Goal: Communication & Community: Answer question/provide support

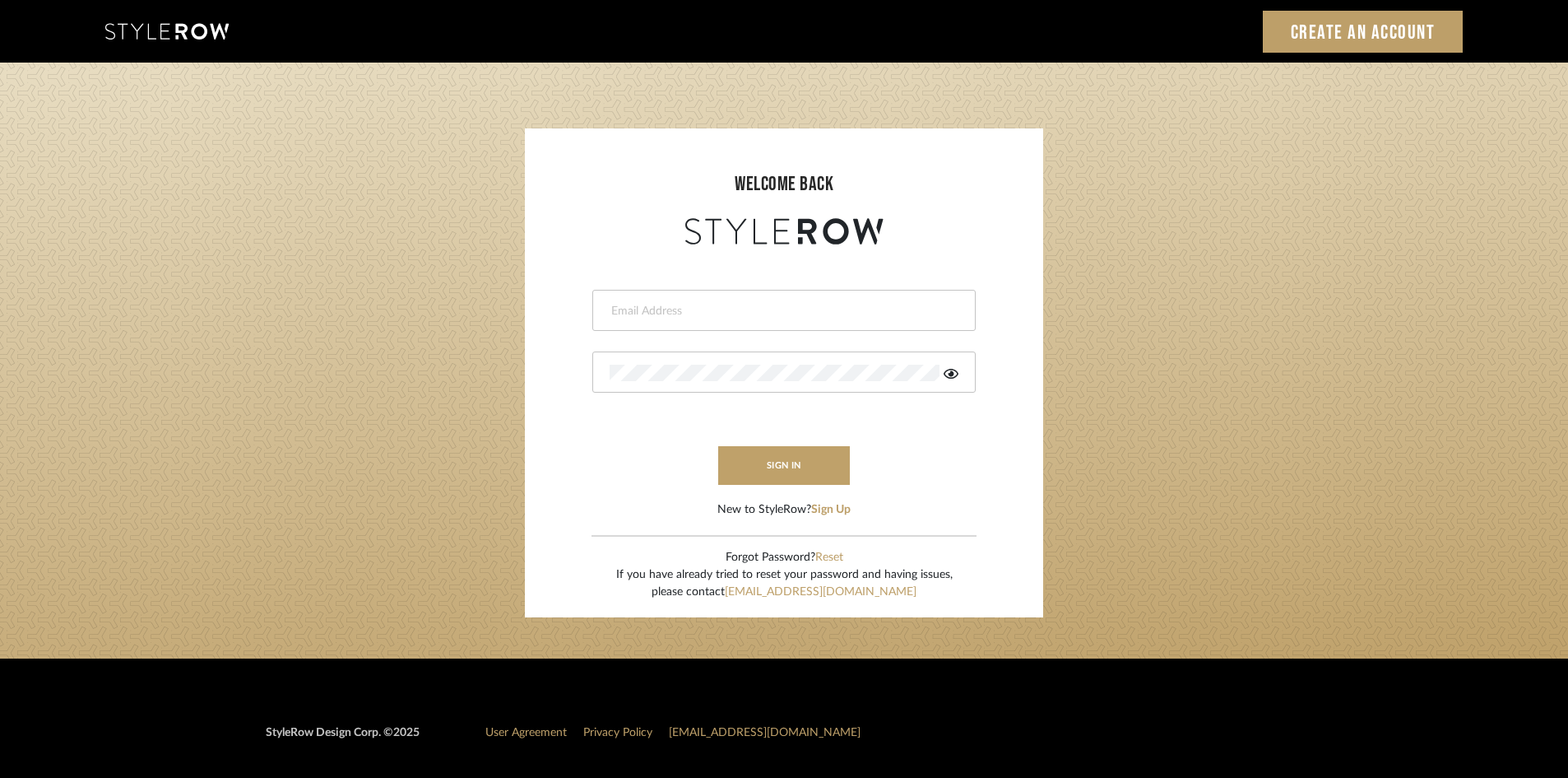
click at [666, 320] on div at bounding box center [784, 309] width 384 height 41
click at [710, 313] on input "email" at bounding box center [782, 311] width 345 height 16
type input "[PERSON_NAME][EMAIL_ADDRESS][DOMAIN_NAME]"
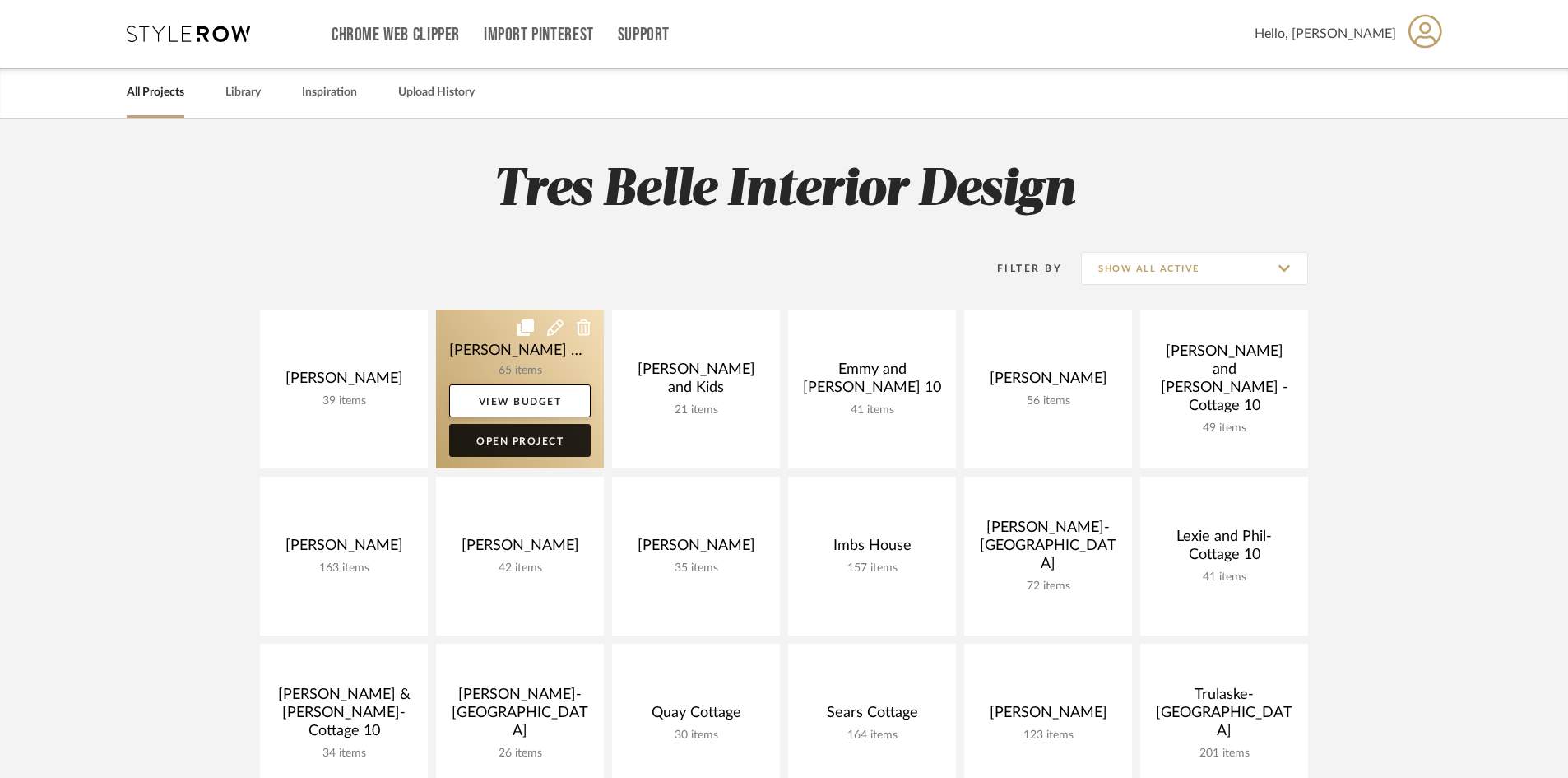
click at [505, 436] on link "Open Project" at bounding box center [519, 440] width 141 height 33
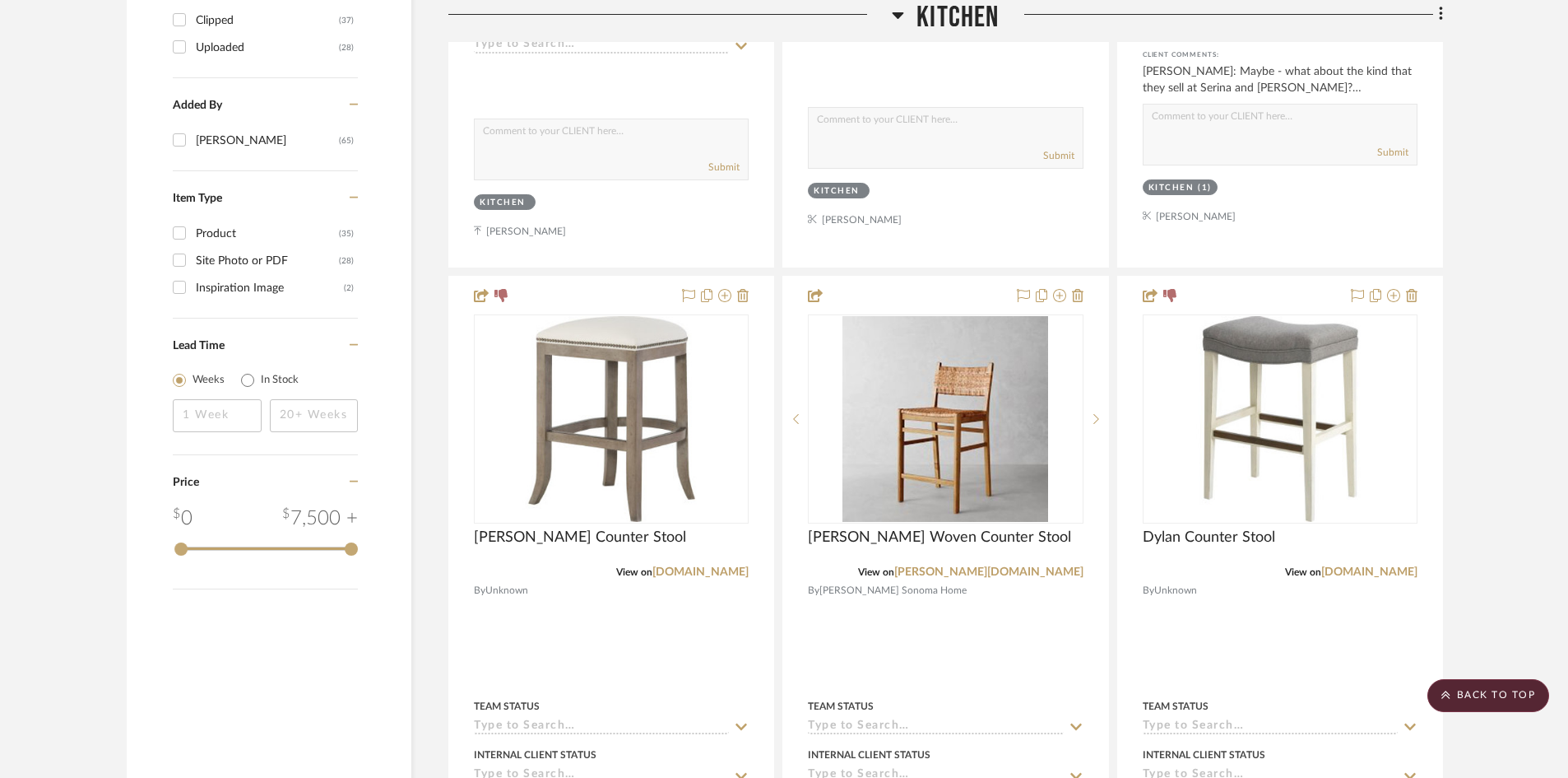
scroll to position [1893, 0]
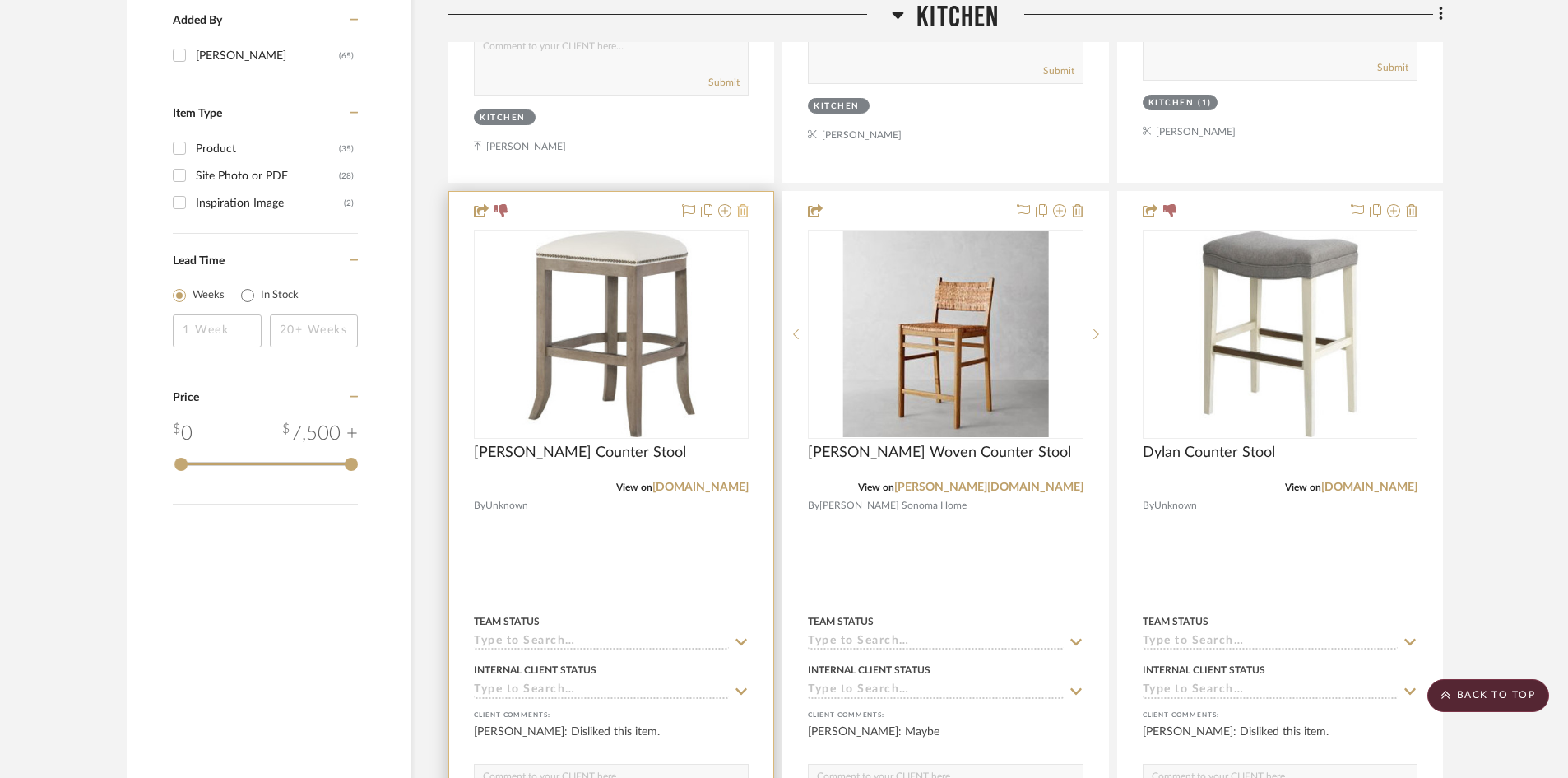
click at [745, 204] on icon at bounding box center [742, 211] width 11 height 13
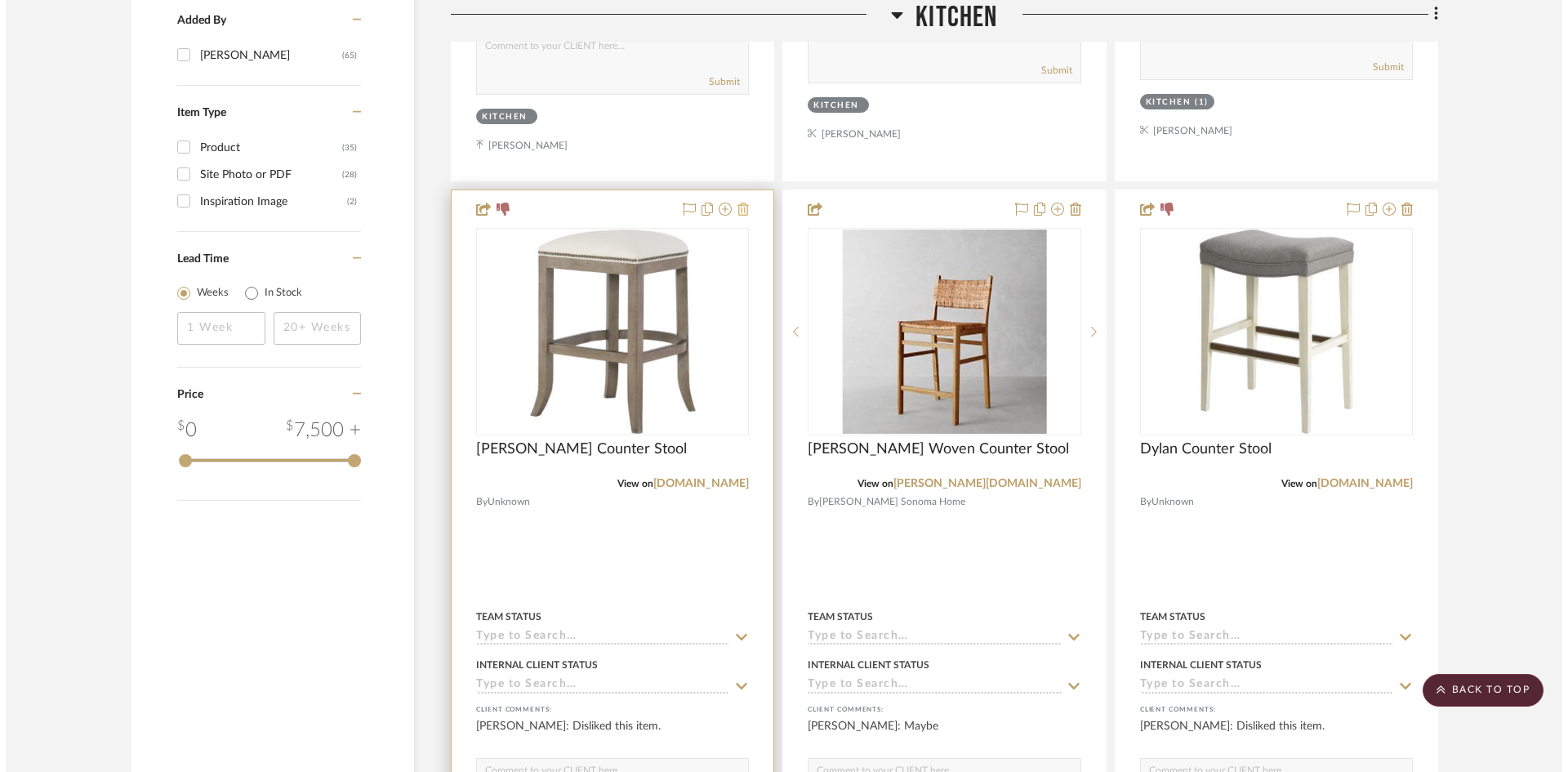
scroll to position [0, 0]
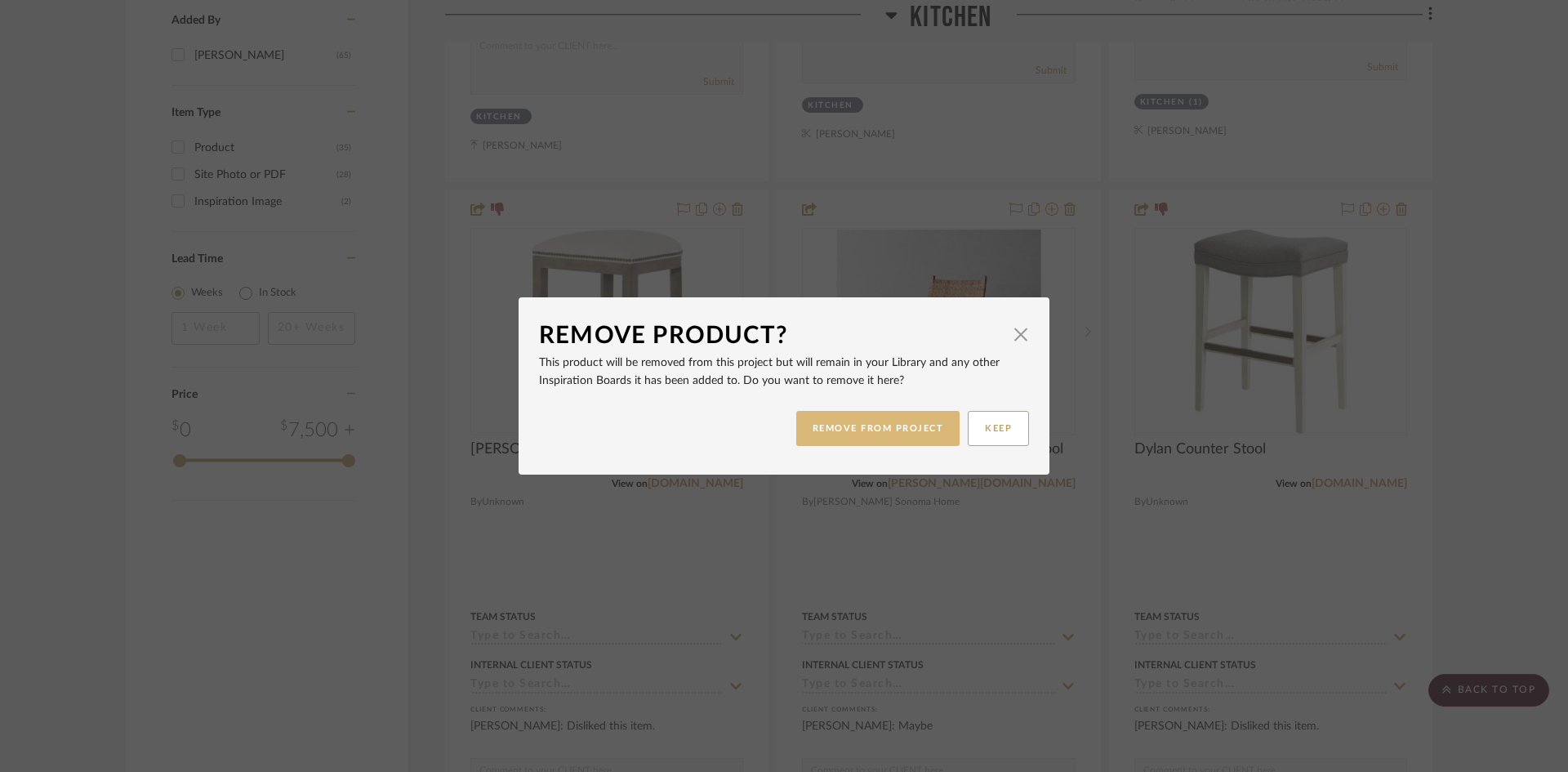
click at [884, 433] on button "REMOVE FROM PROJECT" at bounding box center [878, 428] width 164 height 35
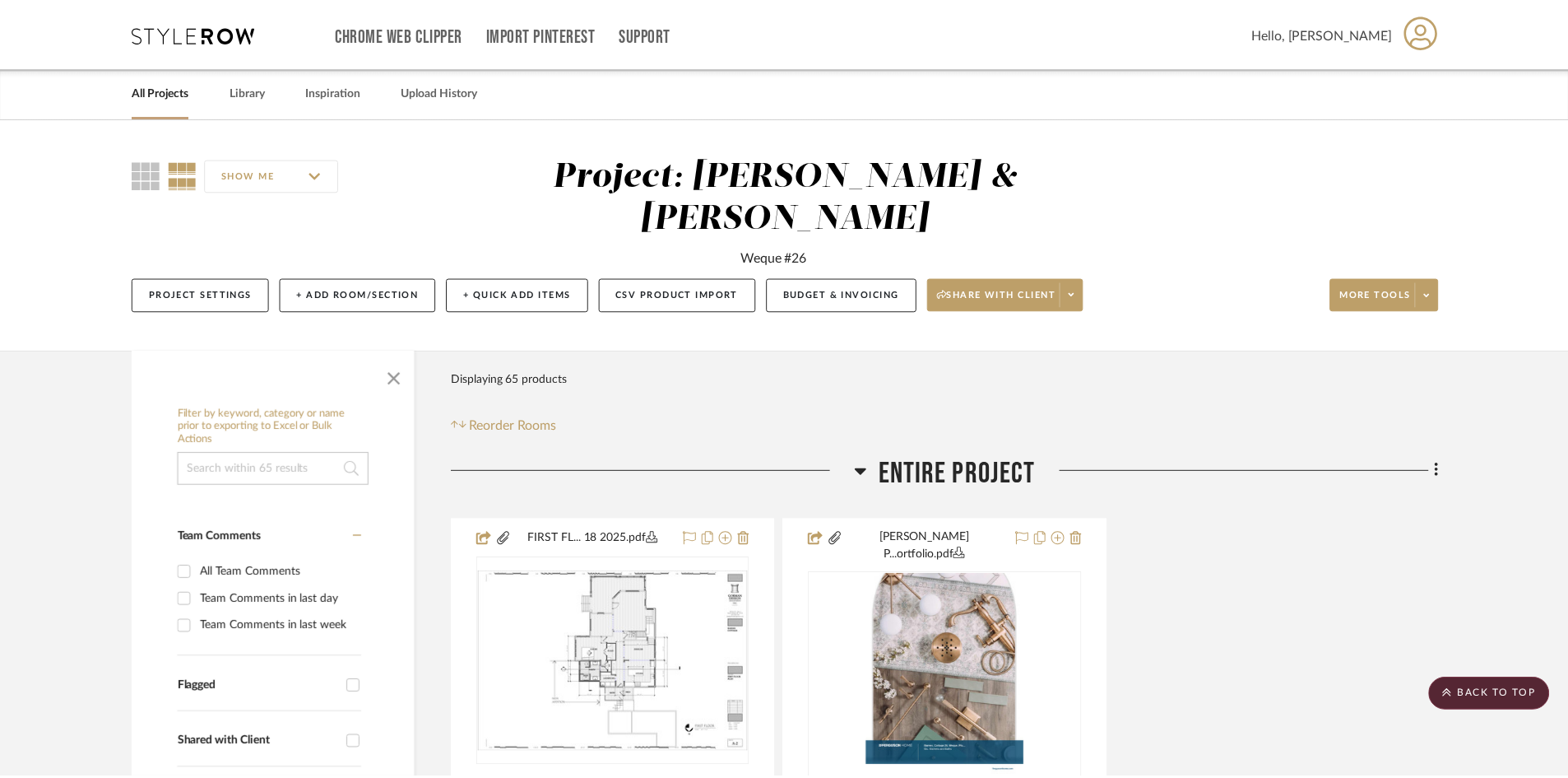
scroll to position [1893, 0]
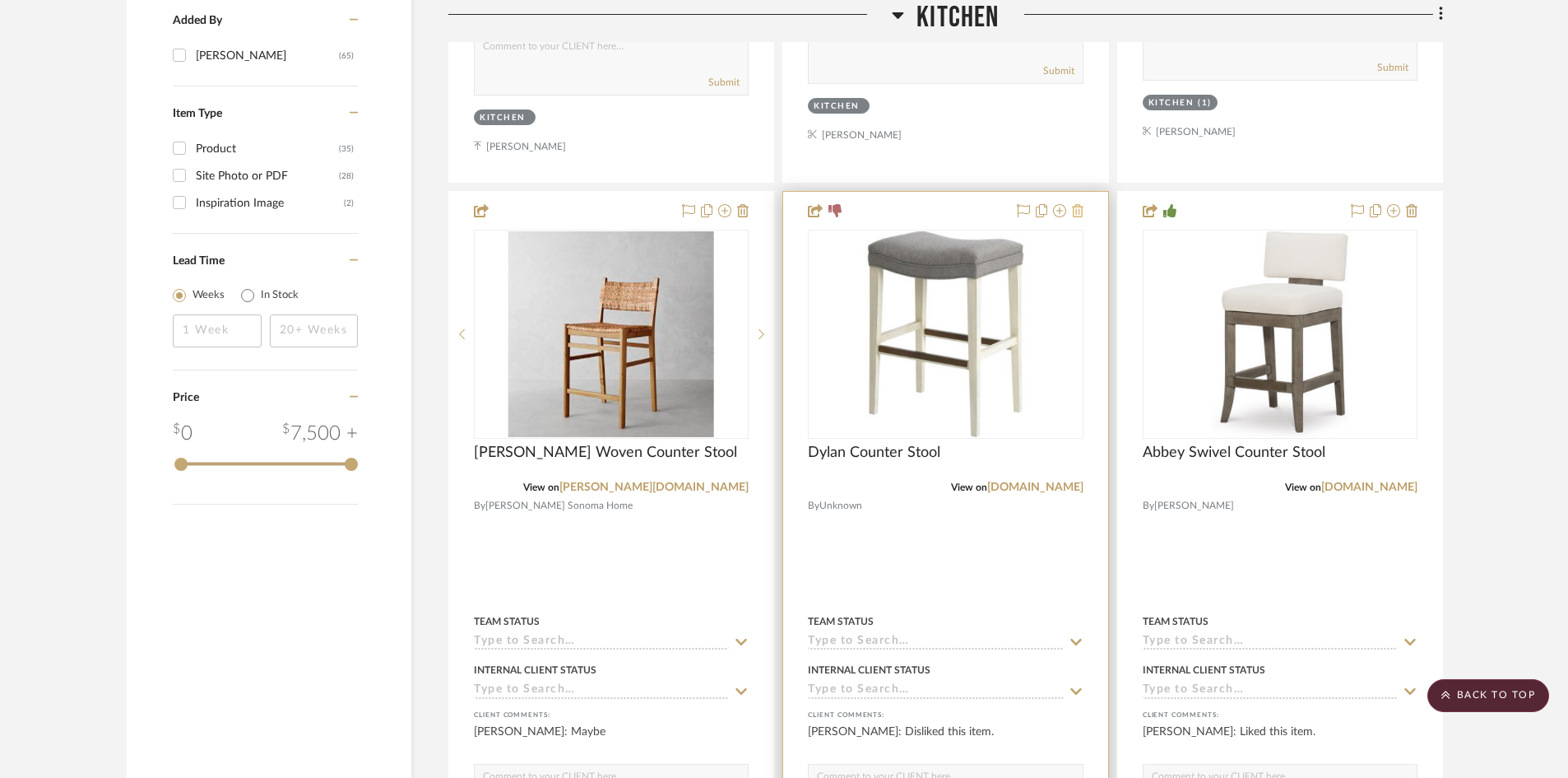
click at [1079, 204] on icon at bounding box center [1077, 211] width 11 height 13
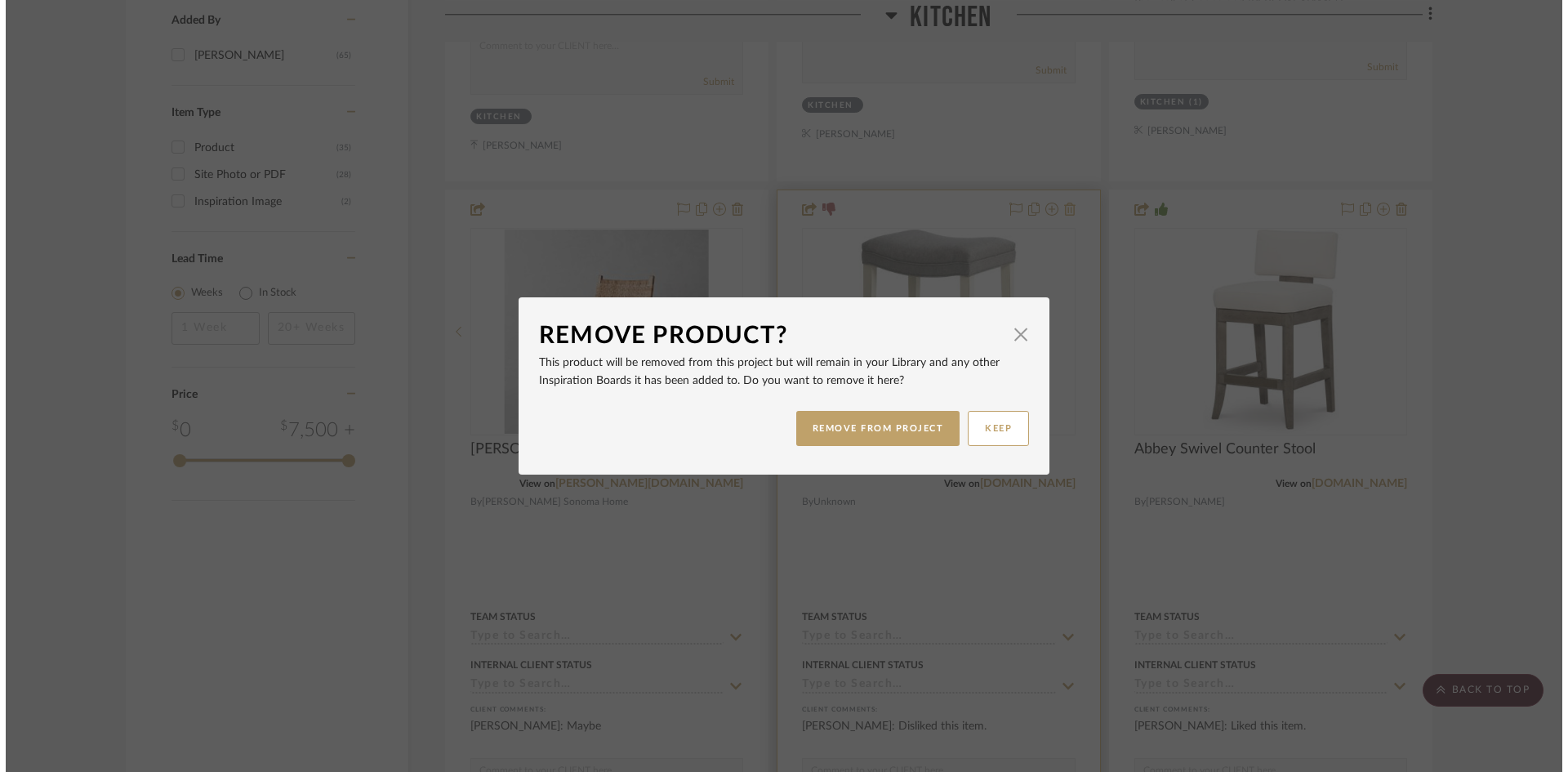
scroll to position [0, 0]
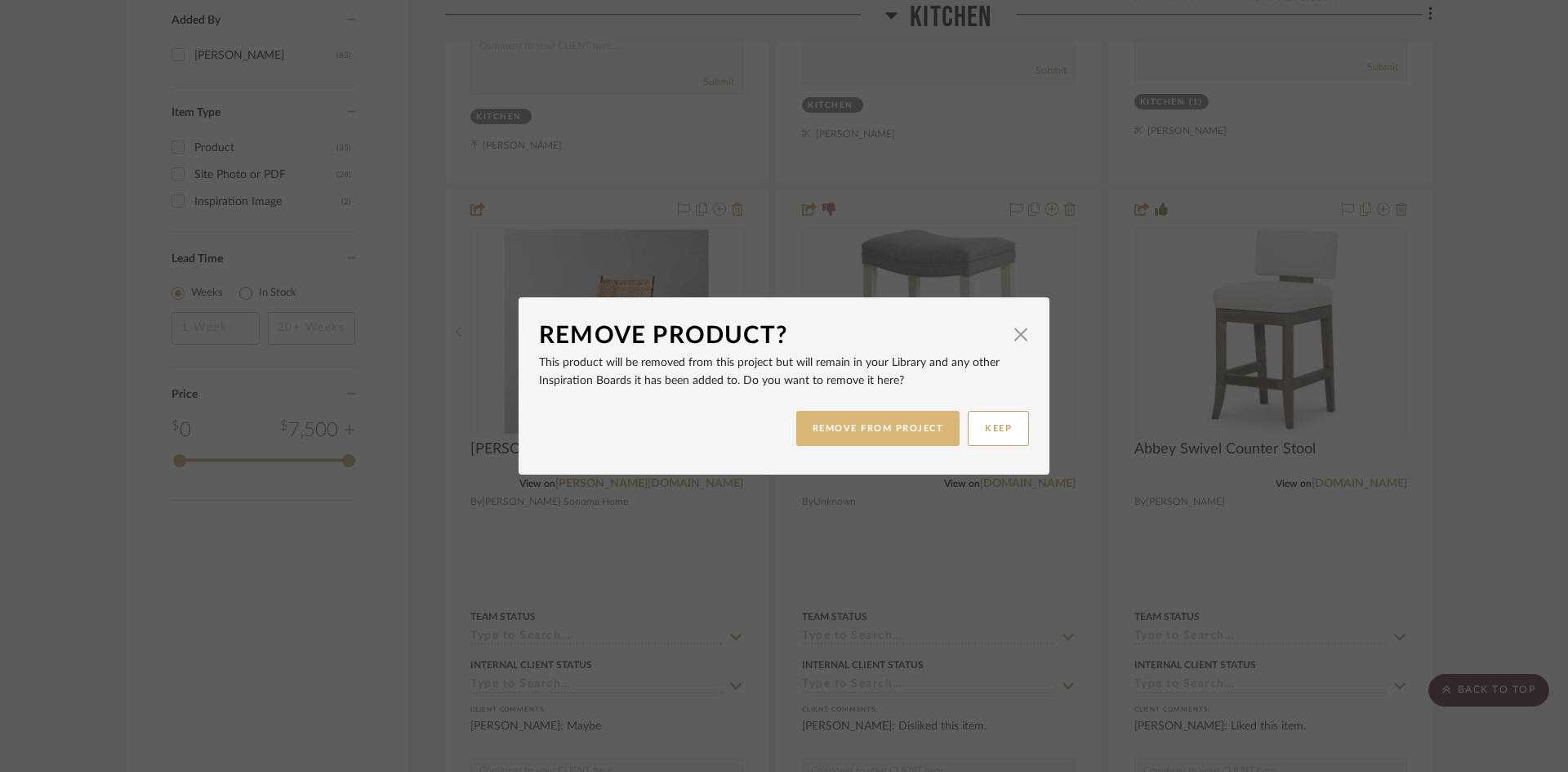
click at [891, 428] on button "REMOVE FROM PROJECT" at bounding box center [878, 428] width 164 height 35
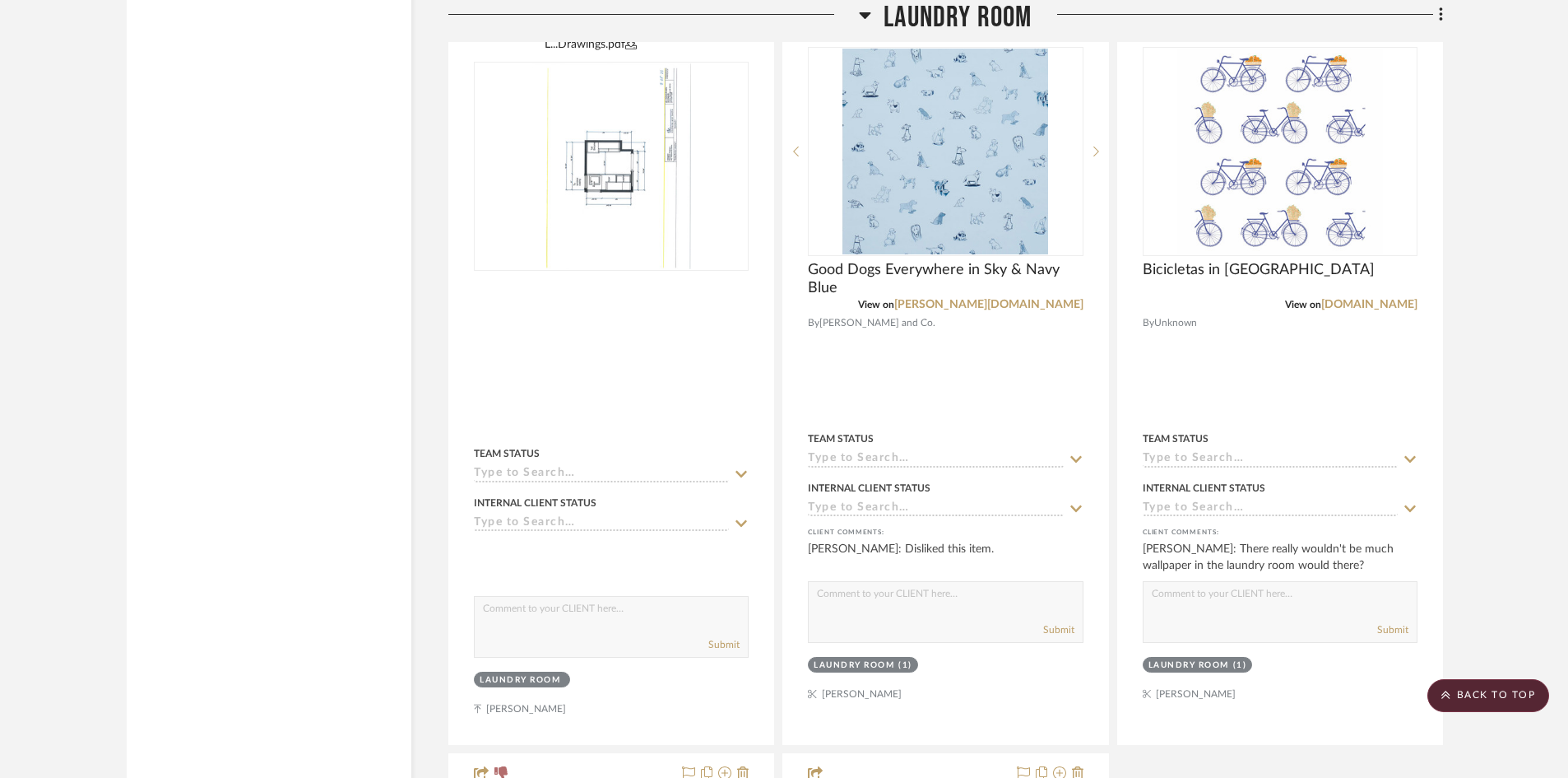
scroll to position [2551, 0]
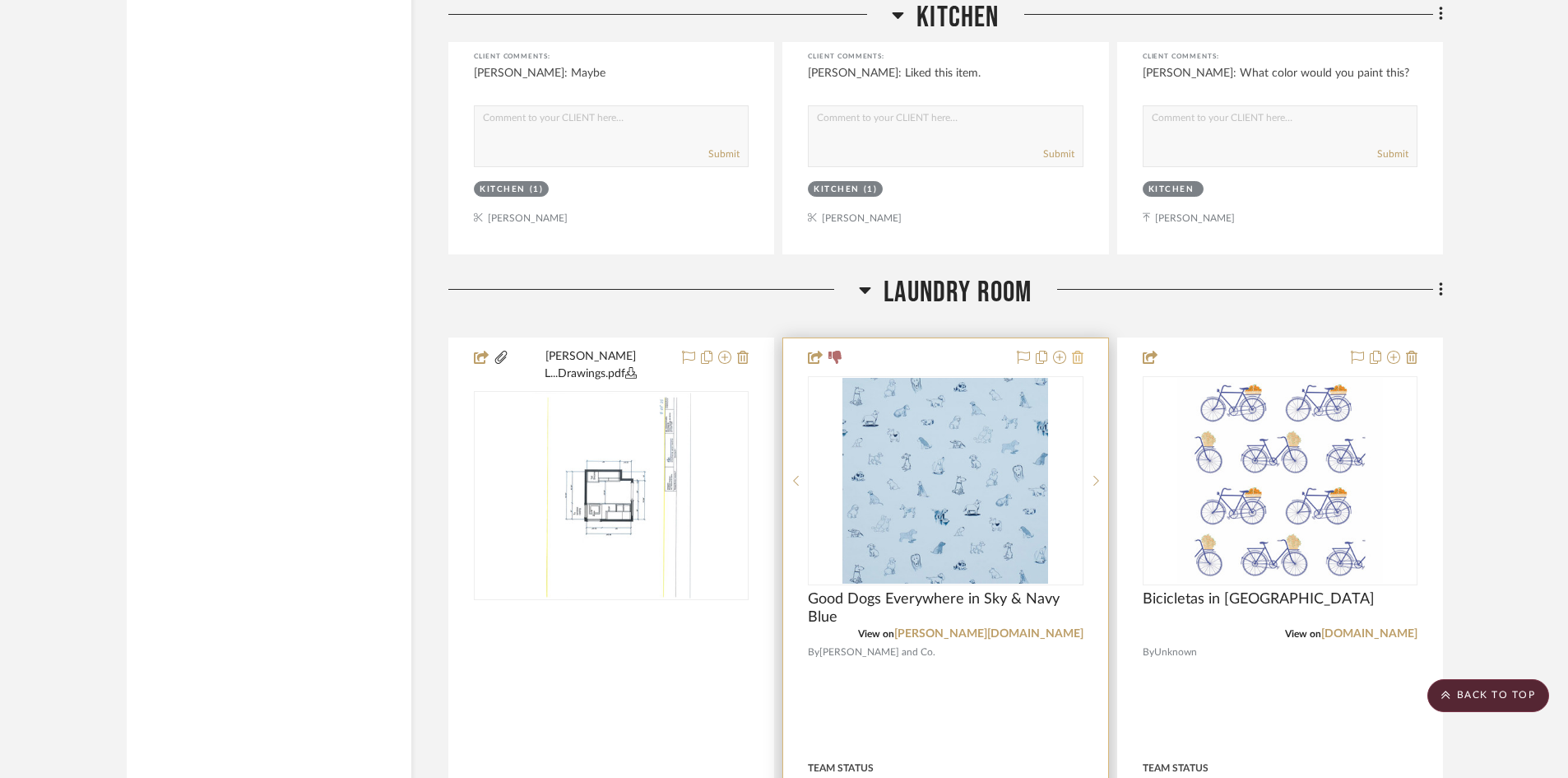
click at [1079, 351] on icon at bounding box center [1077, 357] width 11 height 13
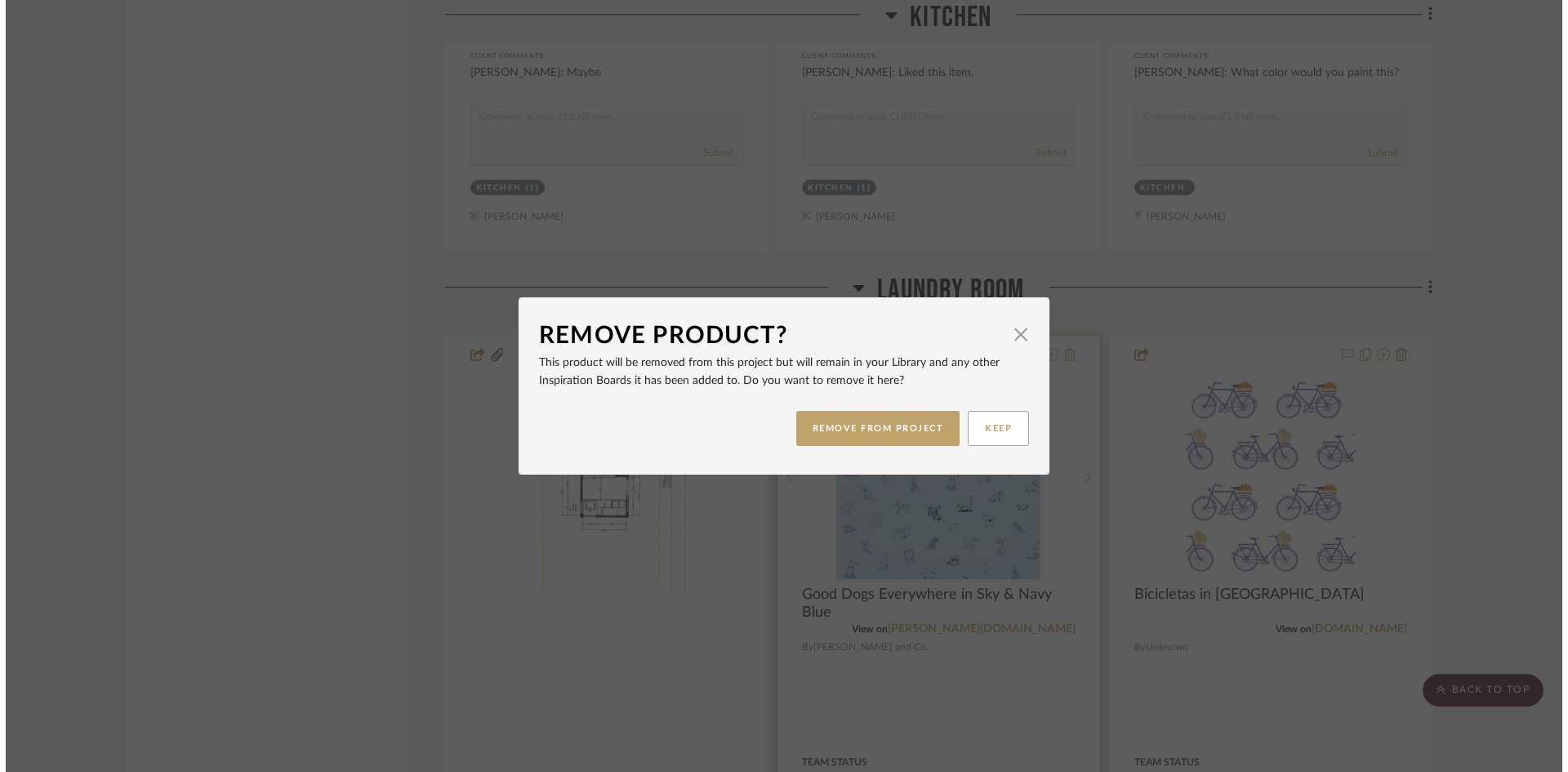
scroll to position [0, 0]
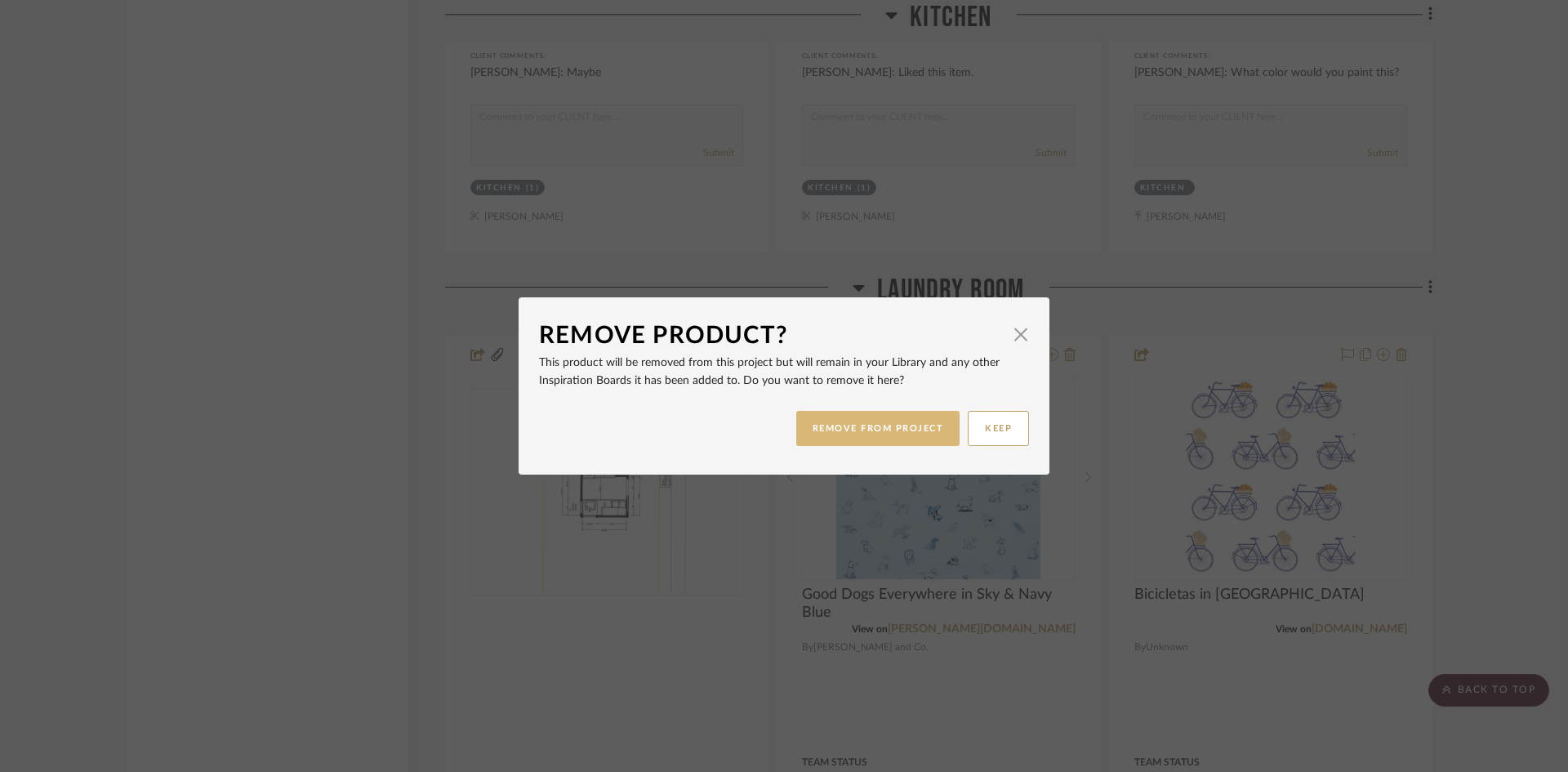
click at [873, 432] on button "REMOVE FROM PROJECT" at bounding box center [878, 428] width 164 height 35
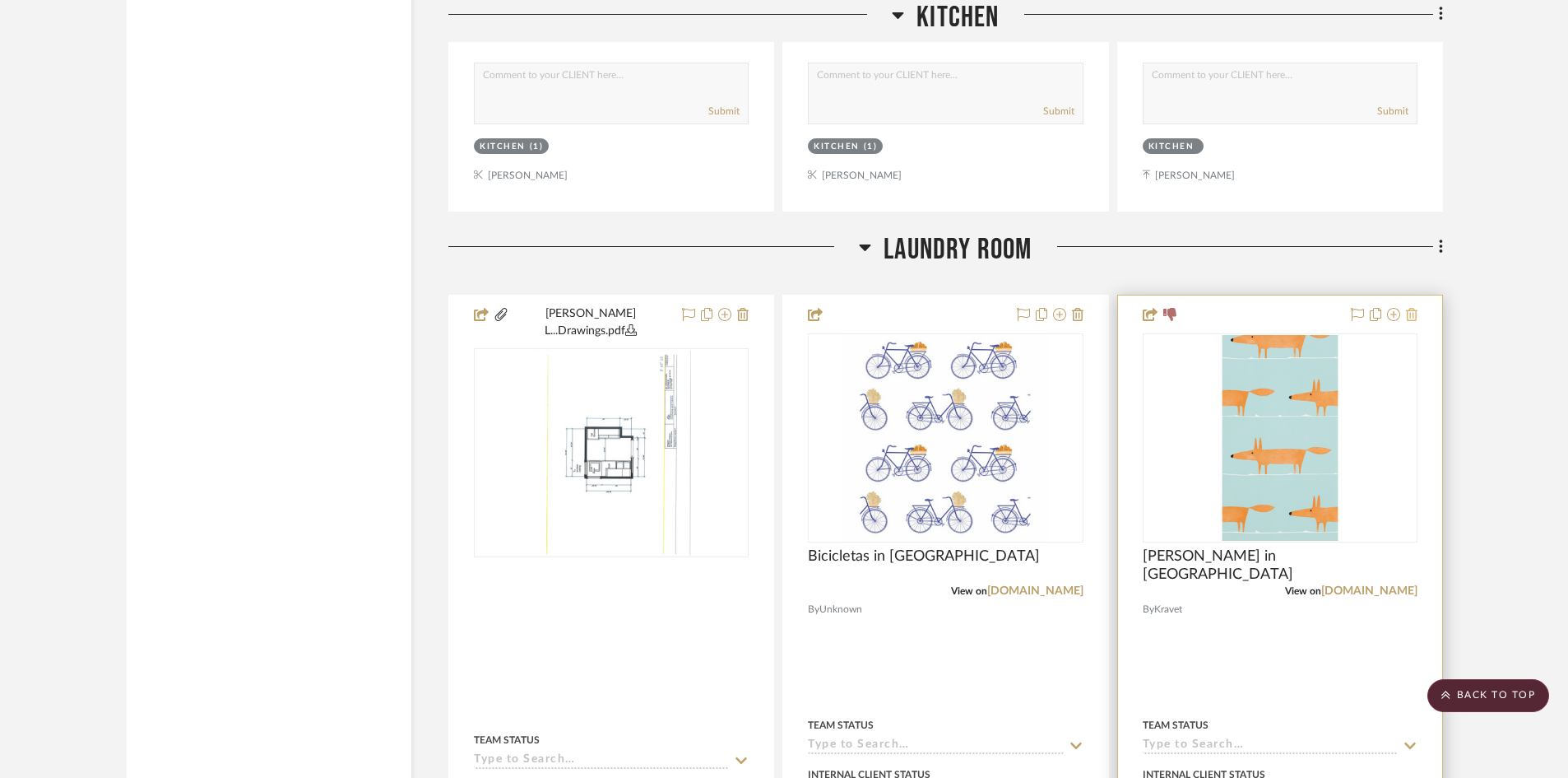
scroll to position [2634, 0]
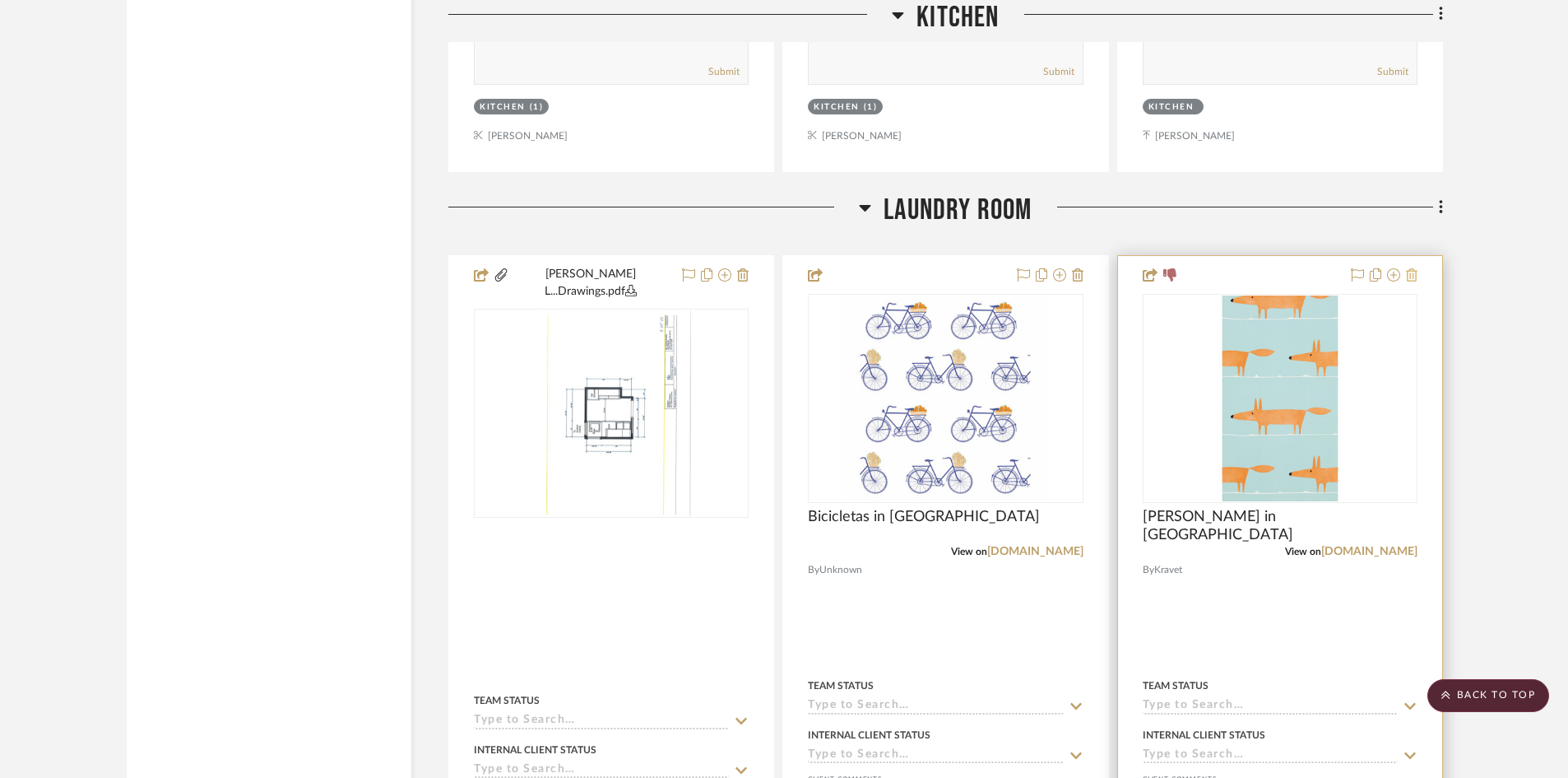
click at [1409, 269] on icon at bounding box center [1410, 275] width 11 height 13
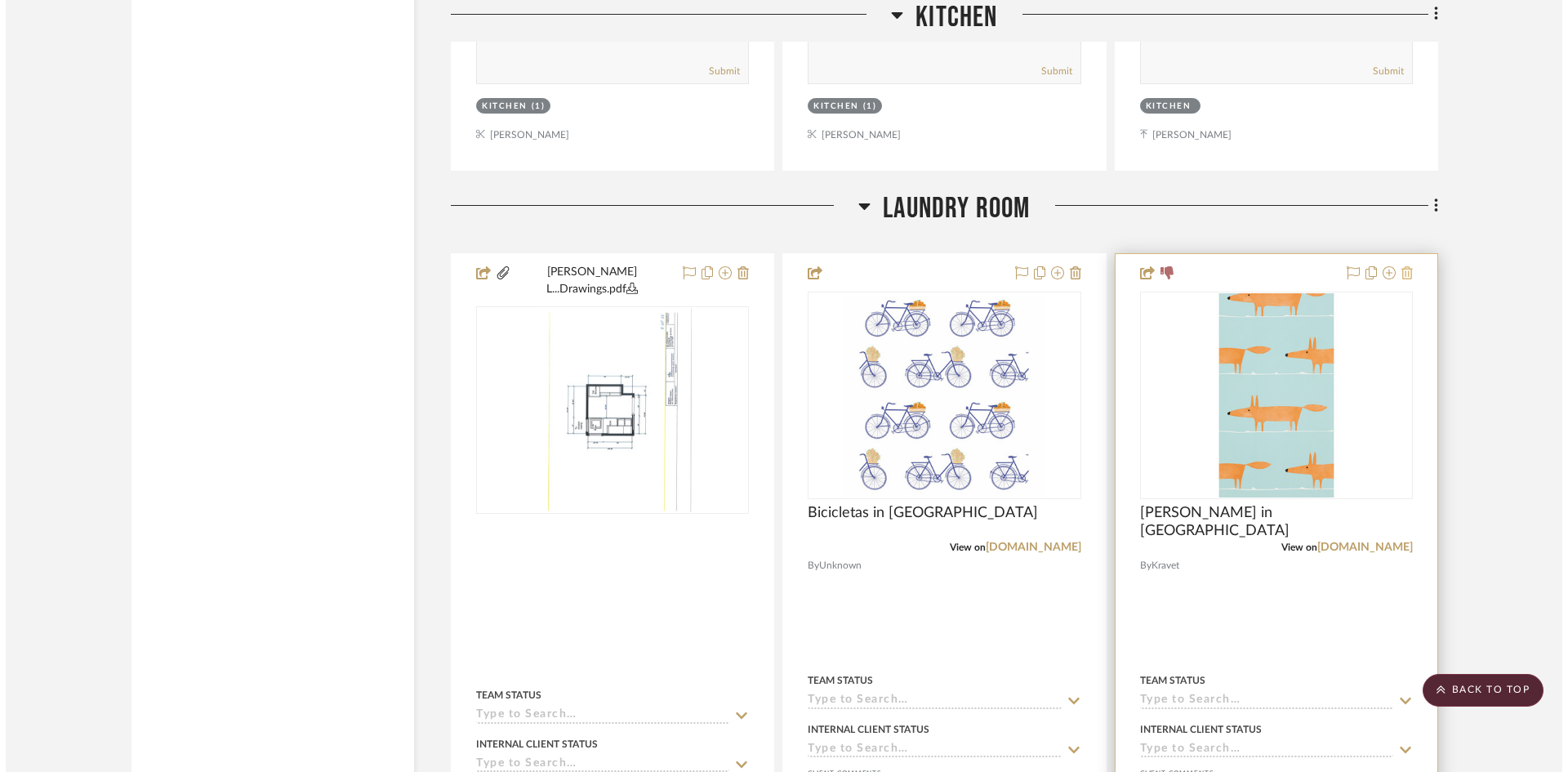
scroll to position [0, 0]
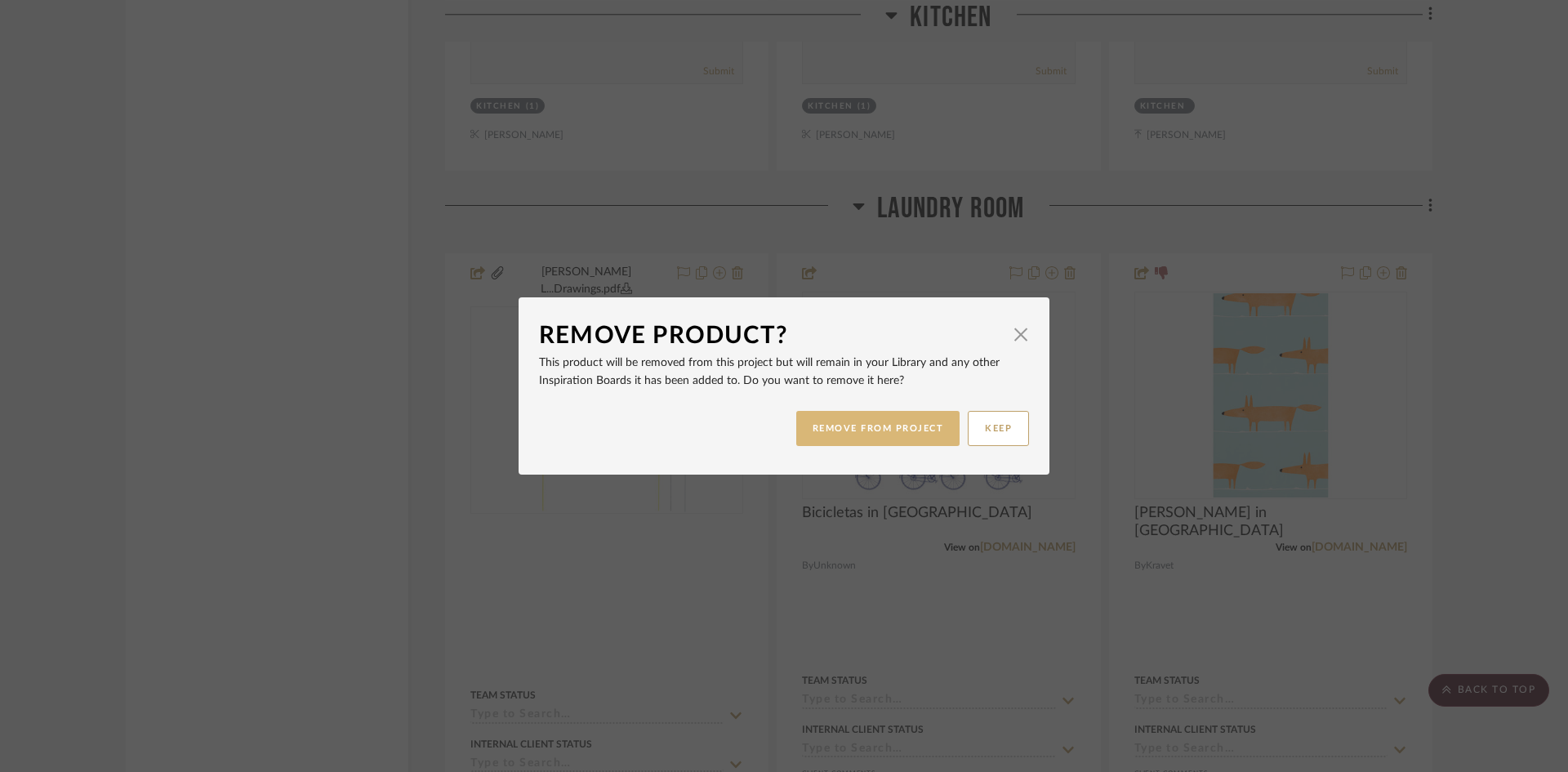
drag, startPoint x: 898, startPoint y: 431, endPoint x: 916, endPoint y: 420, distance: 21.1
click at [898, 430] on button "REMOVE FROM PROJECT" at bounding box center [878, 428] width 164 height 35
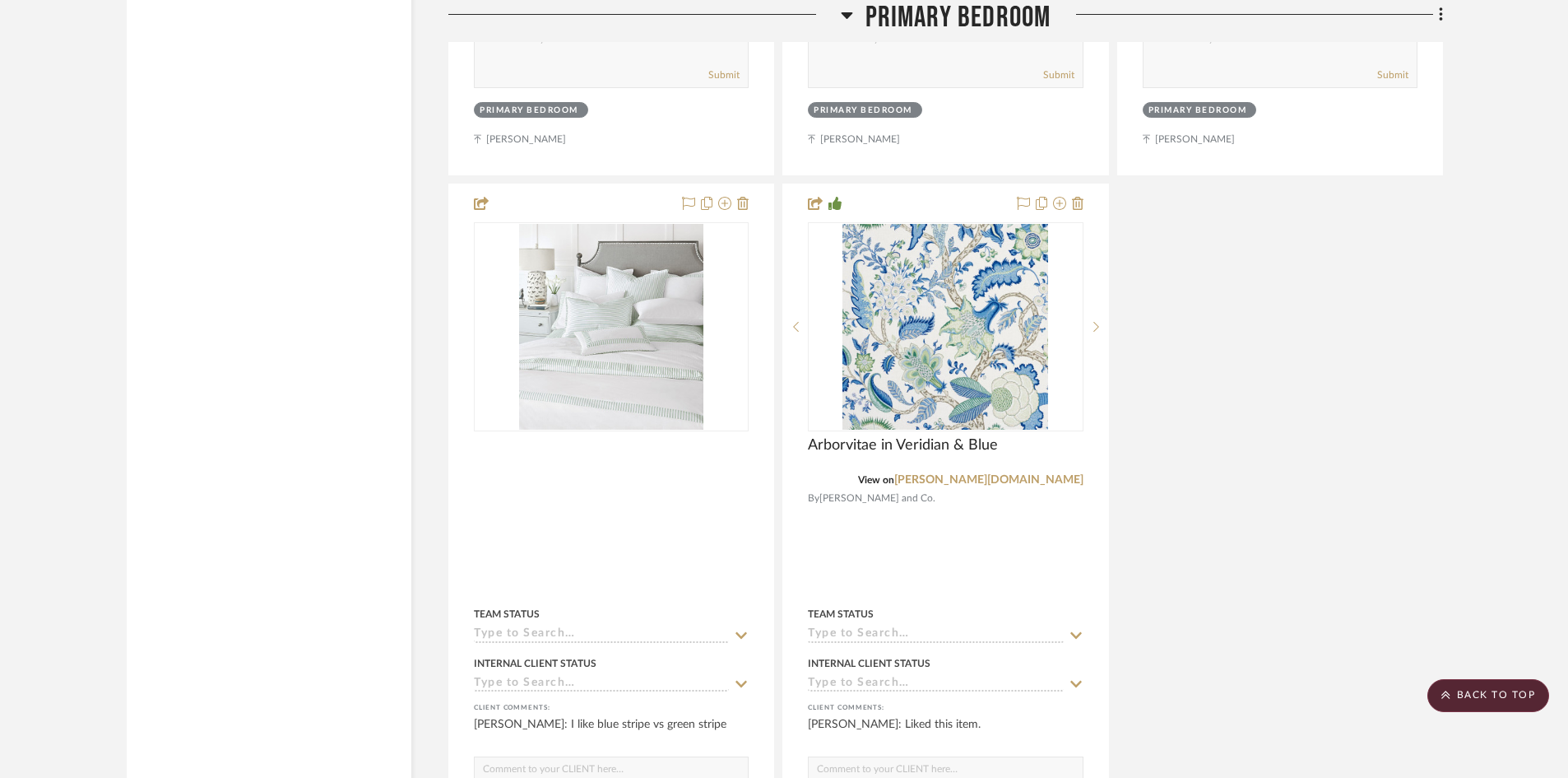
scroll to position [5761, 0]
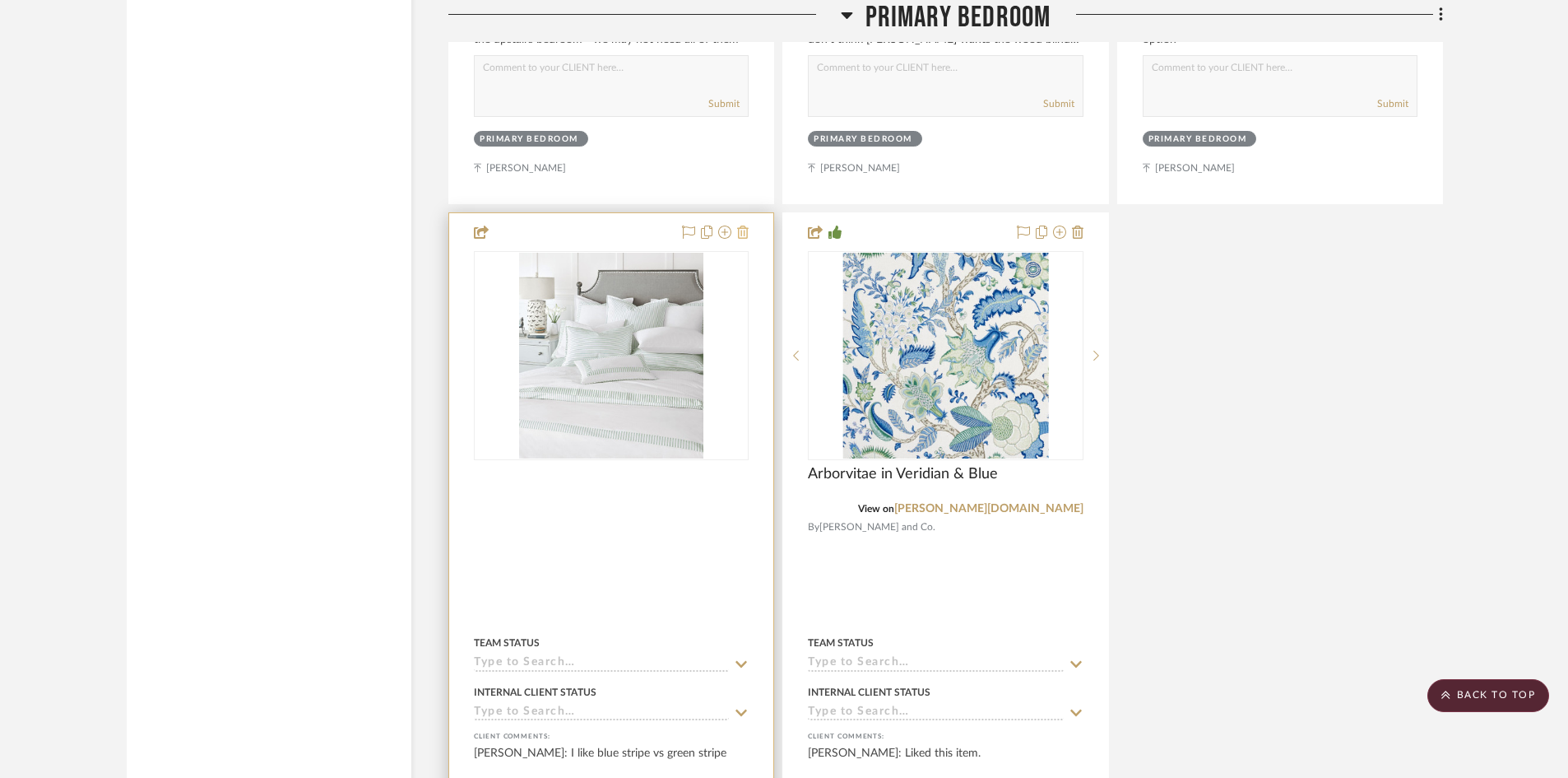
click at [742, 225] on icon at bounding box center [742, 231] width 11 height 13
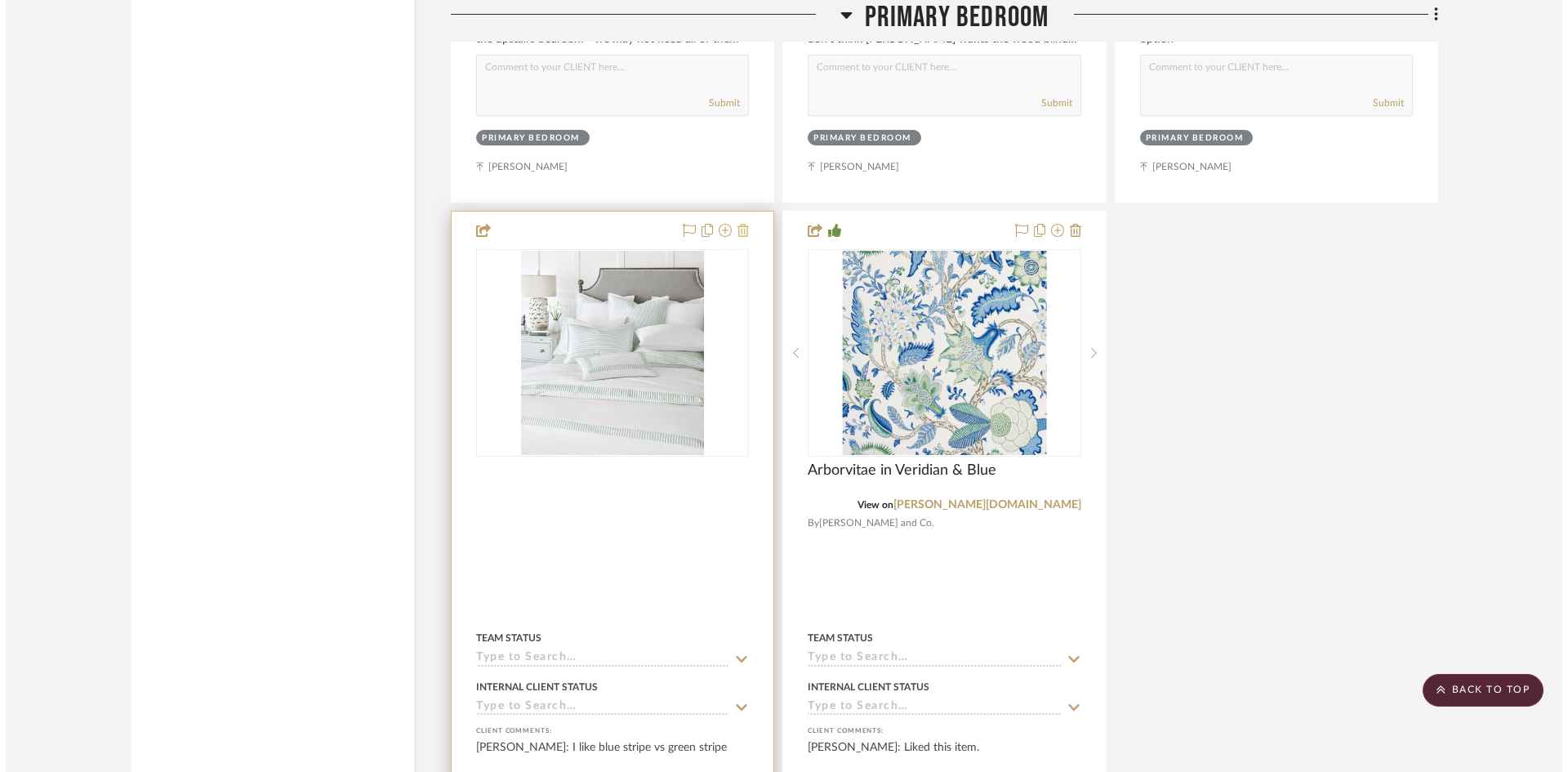
scroll to position [0, 0]
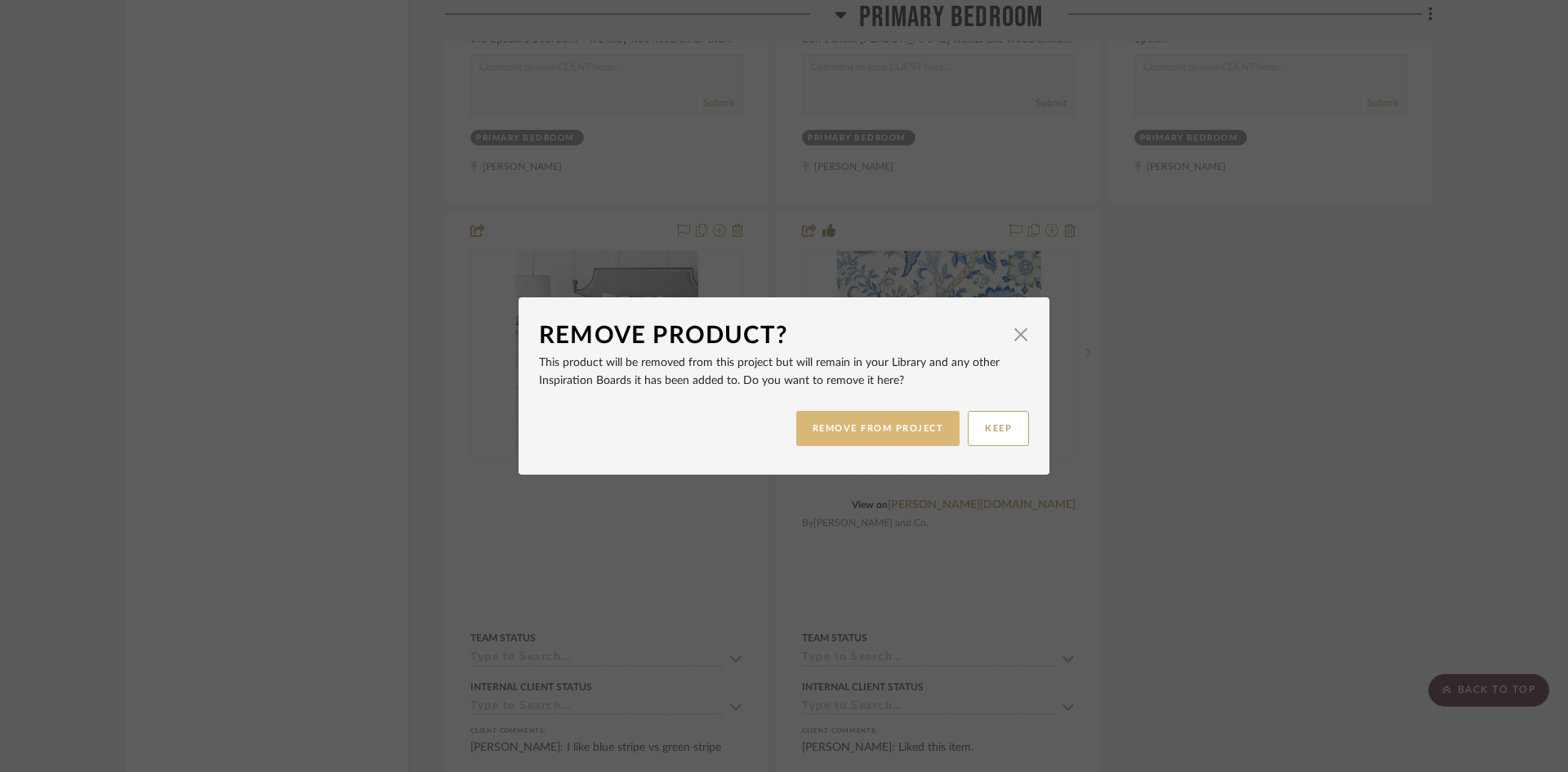
click at [878, 428] on button "REMOVE FROM PROJECT" at bounding box center [878, 428] width 164 height 35
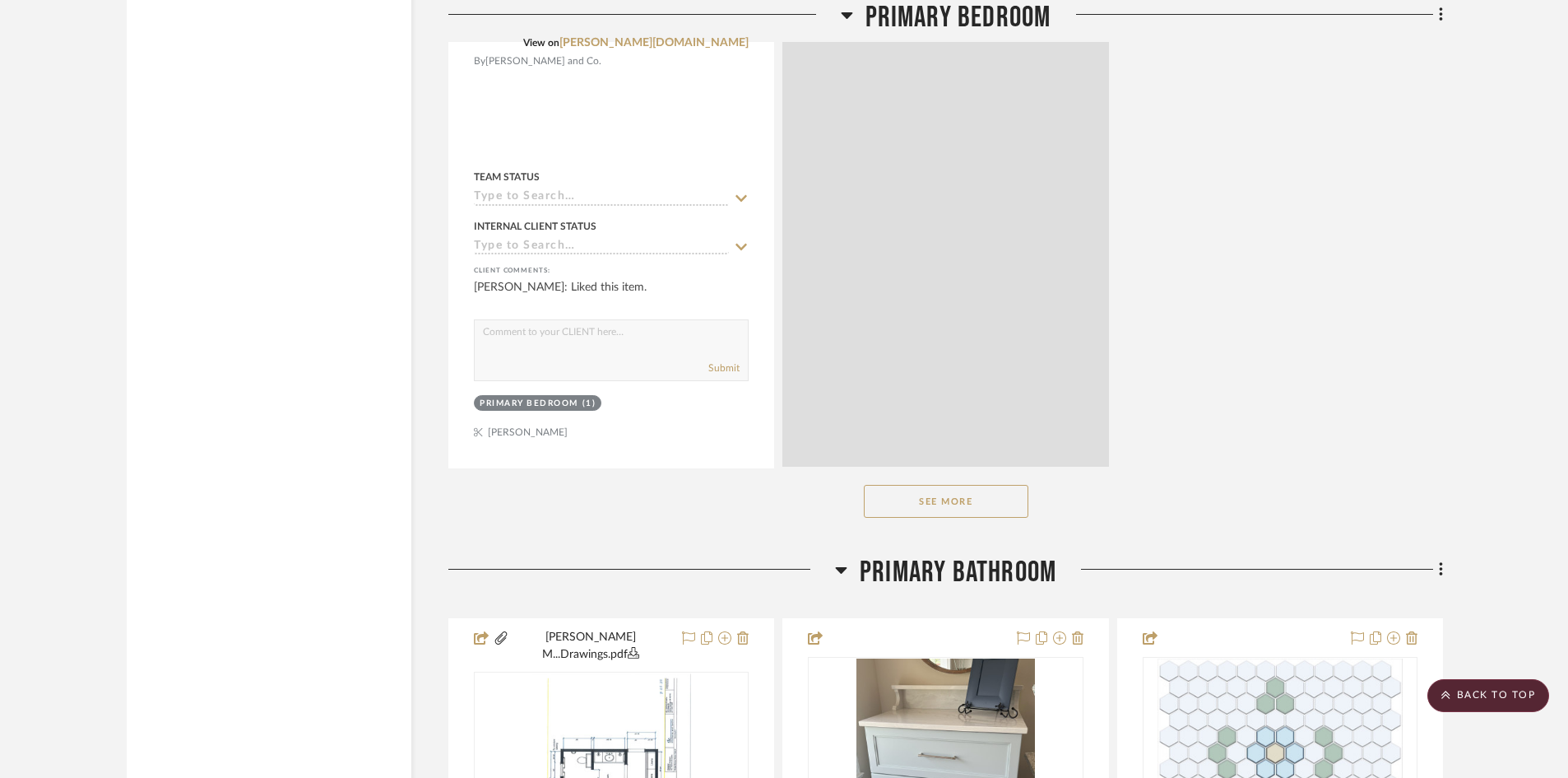
scroll to position [6255, 0]
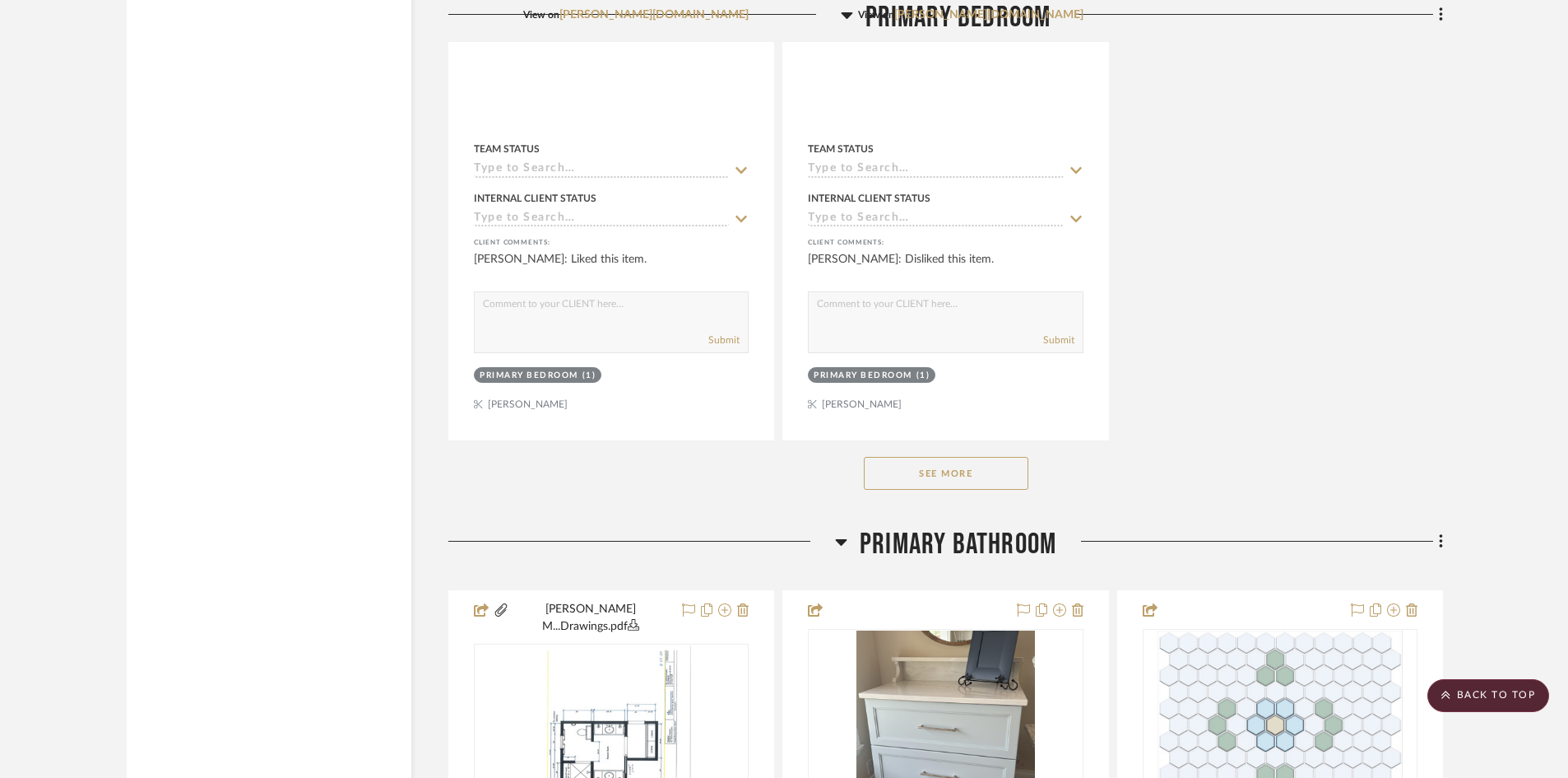
click at [980, 457] on button "See More" at bounding box center [945, 473] width 165 height 33
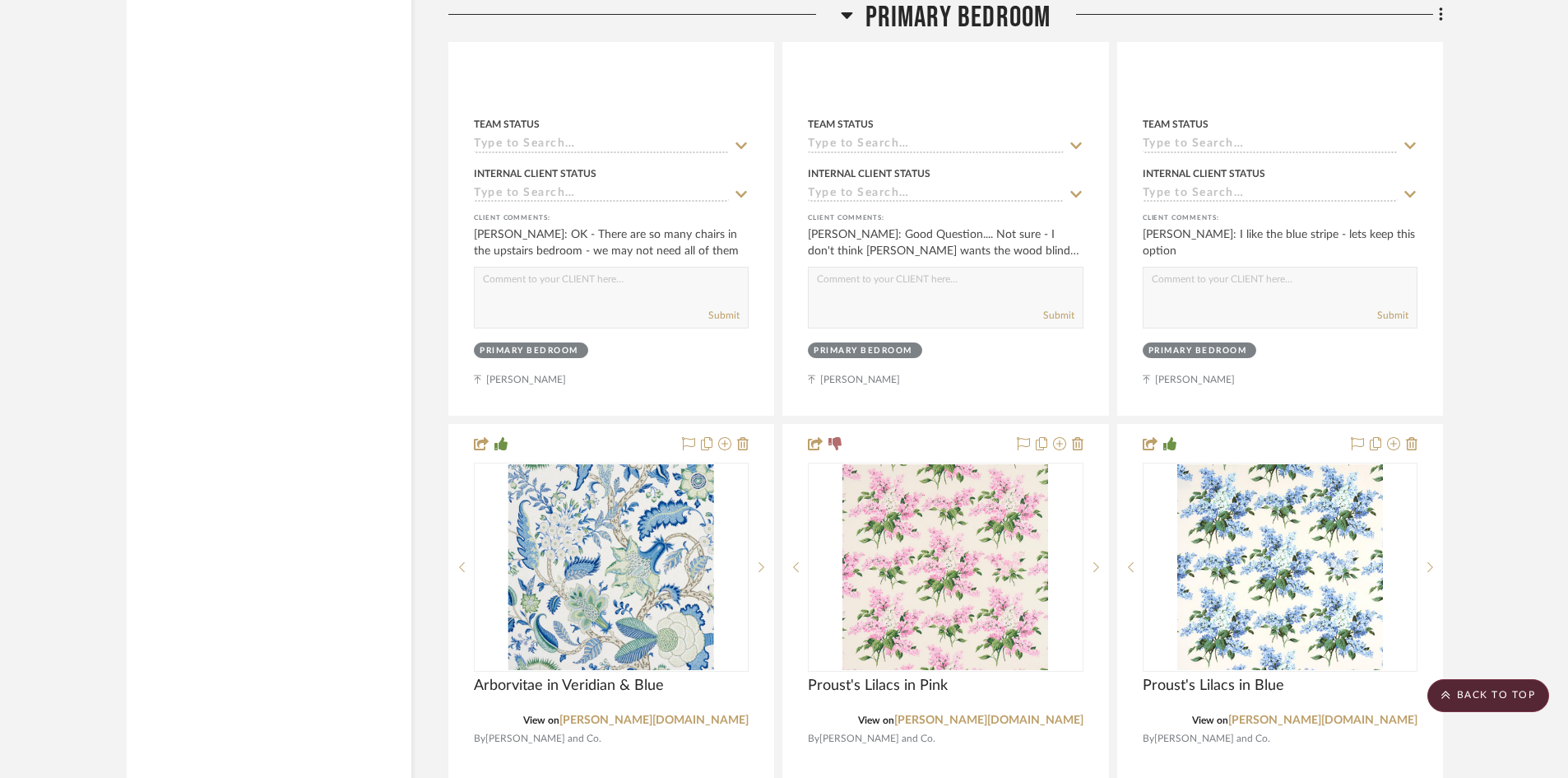
scroll to position [5597, 0]
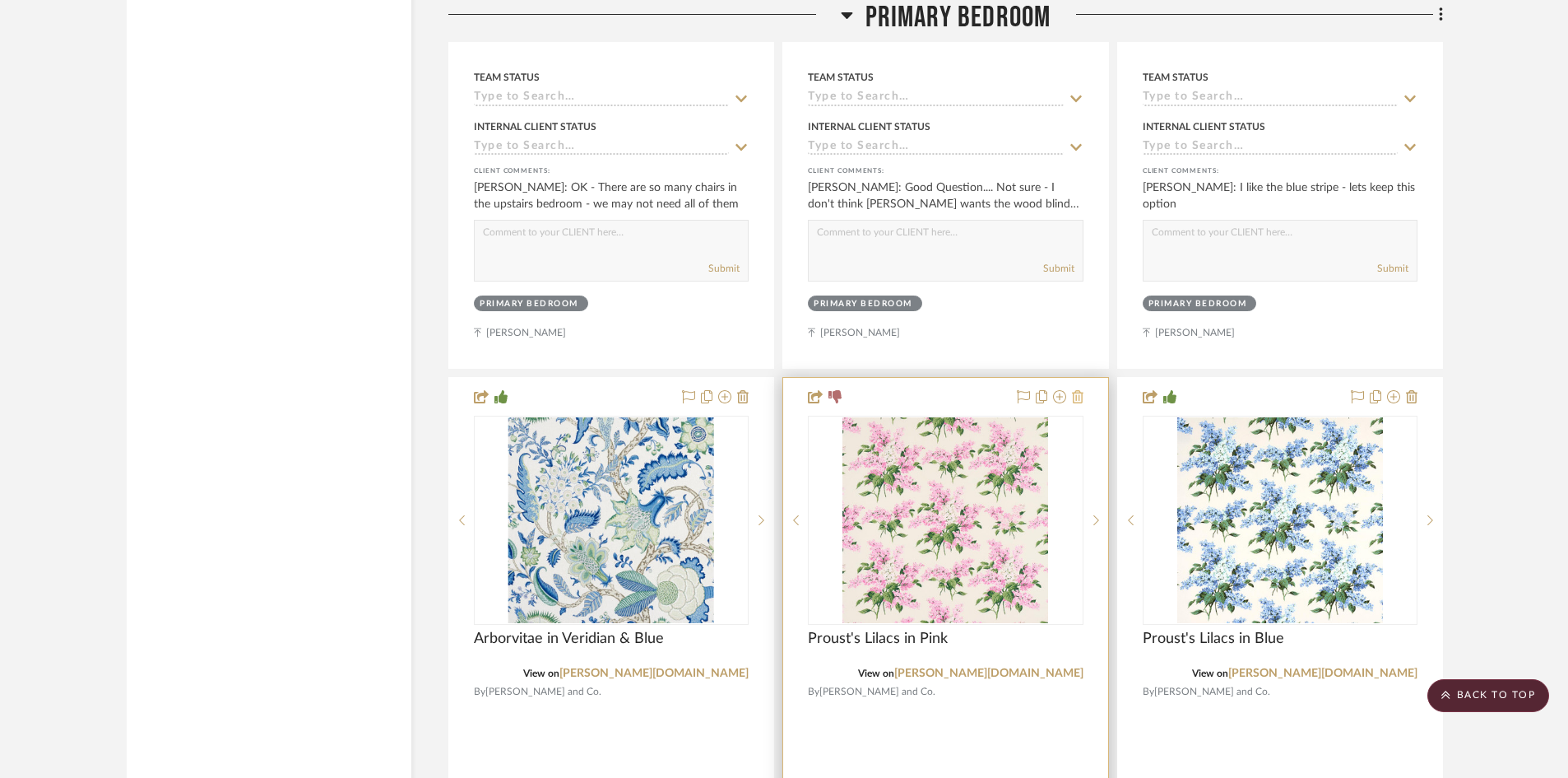
click at [1077, 390] on icon at bounding box center [1077, 396] width 11 height 13
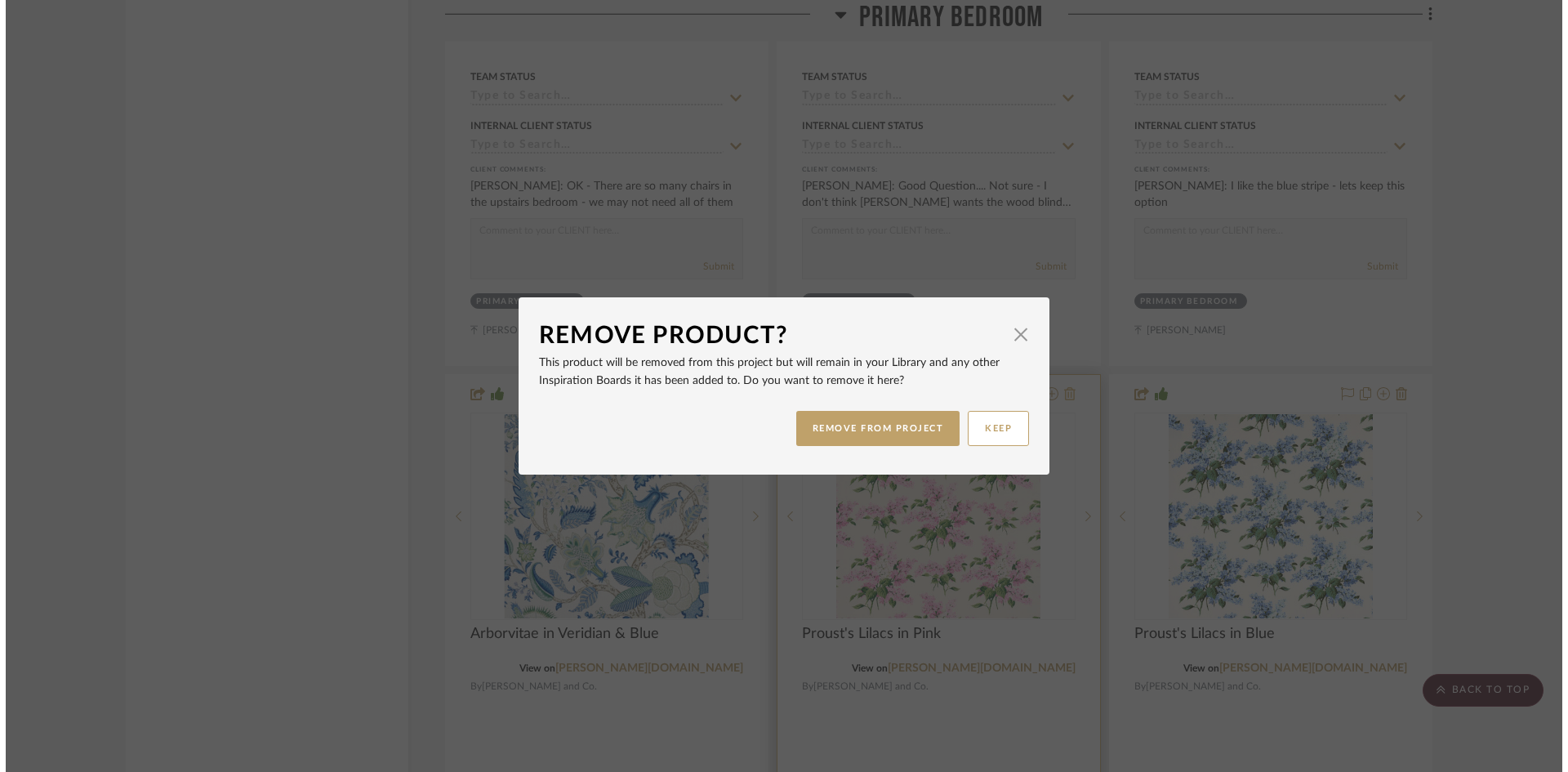
scroll to position [0, 0]
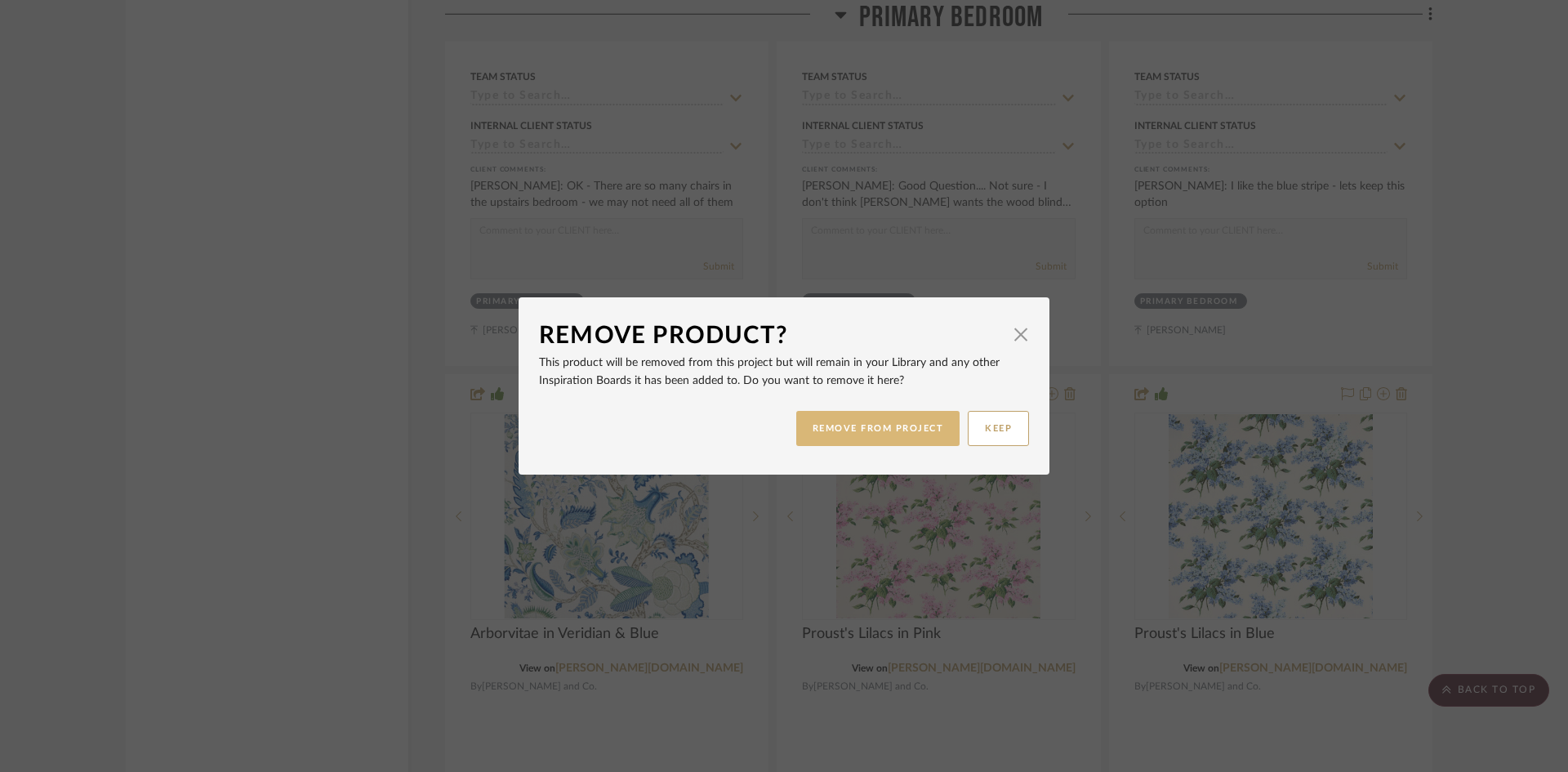
drag, startPoint x: 910, startPoint y: 429, endPoint x: 922, endPoint y: 421, distance: 14.4
click at [913, 427] on button "REMOVE FROM PROJECT" at bounding box center [878, 428] width 164 height 35
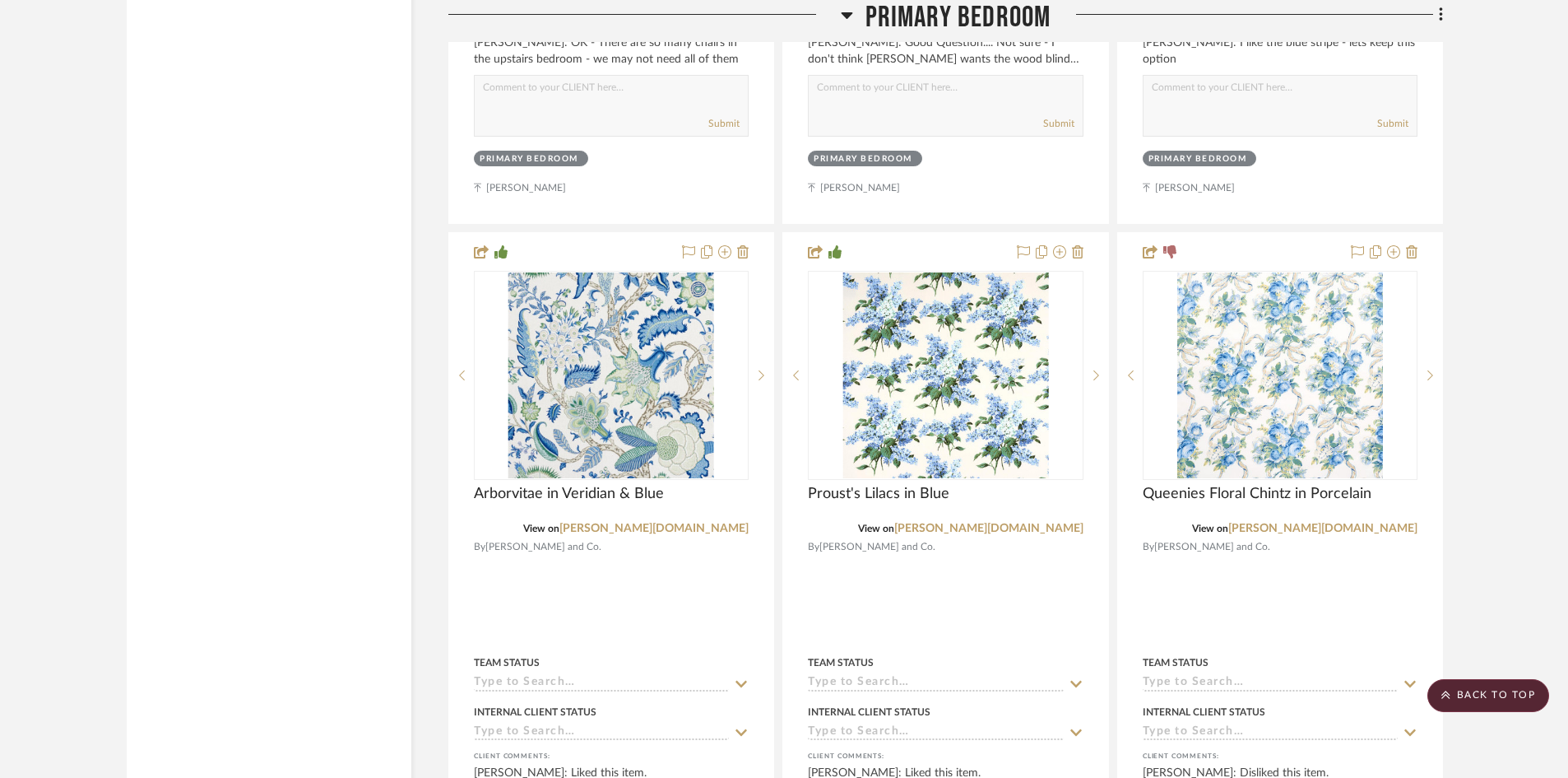
scroll to position [5761, 0]
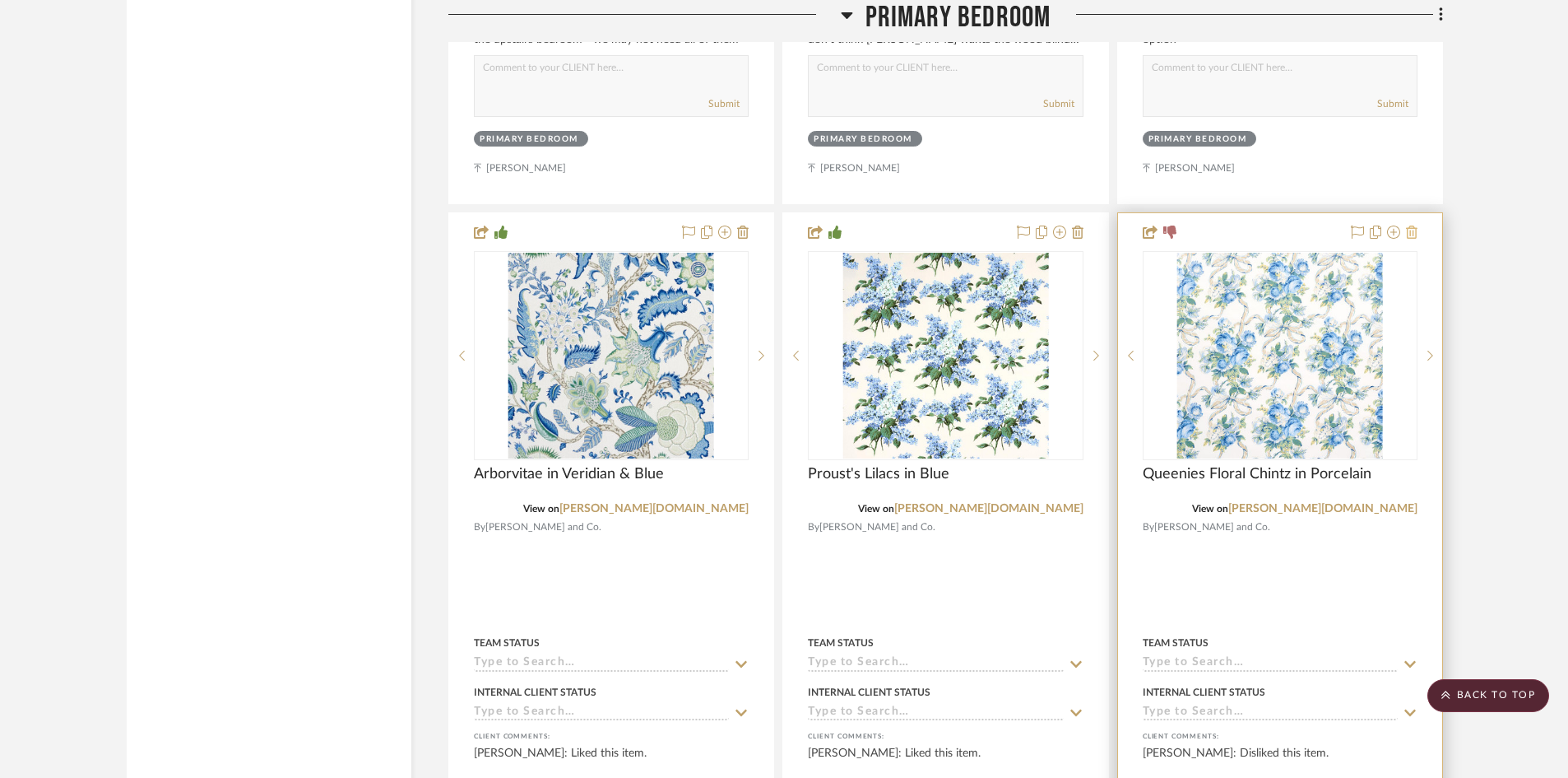
click at [1411, 225] on icon at bounding box center [1410, 231] width 11 height 13
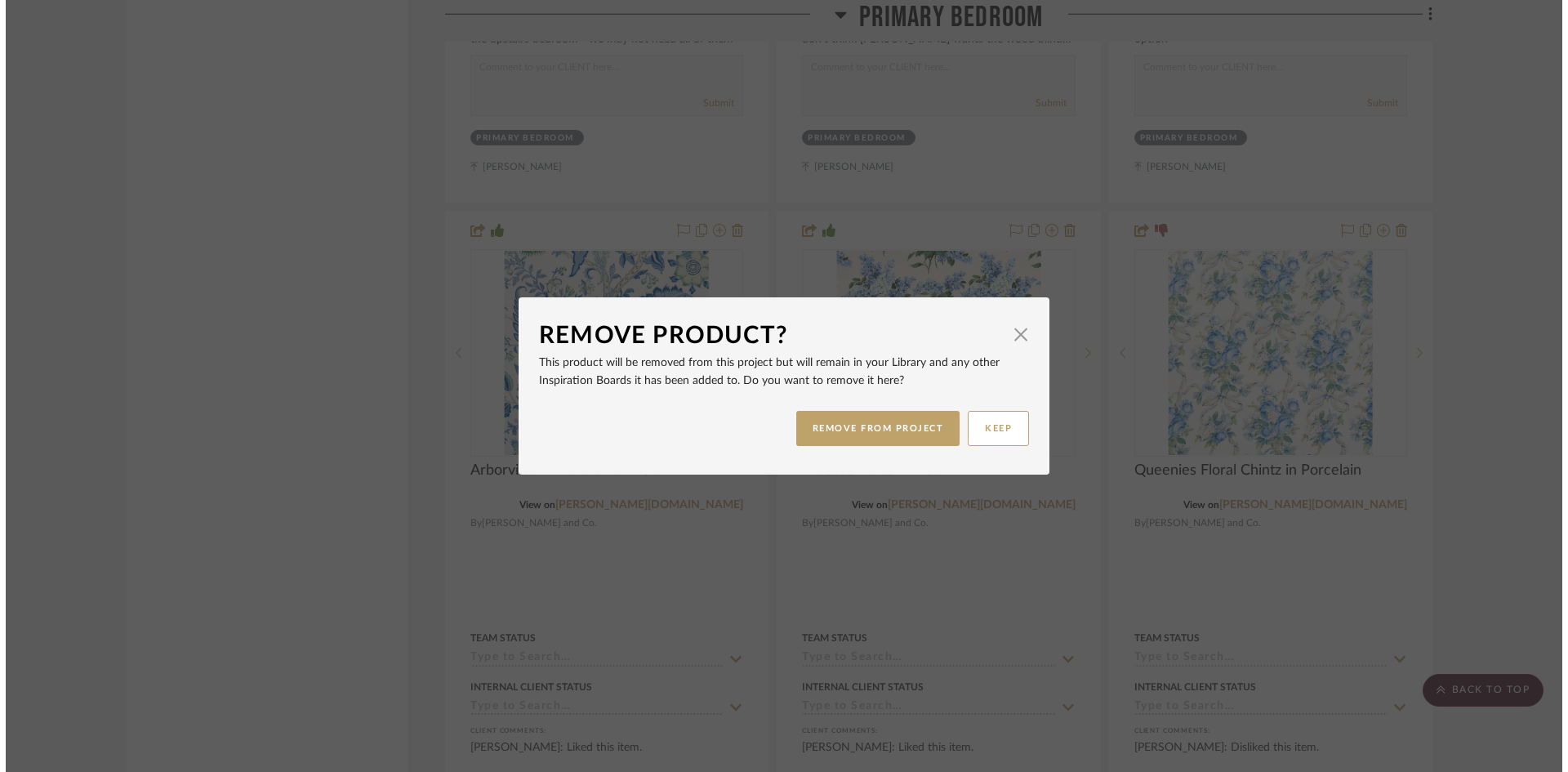
scroll to position [0, 0]
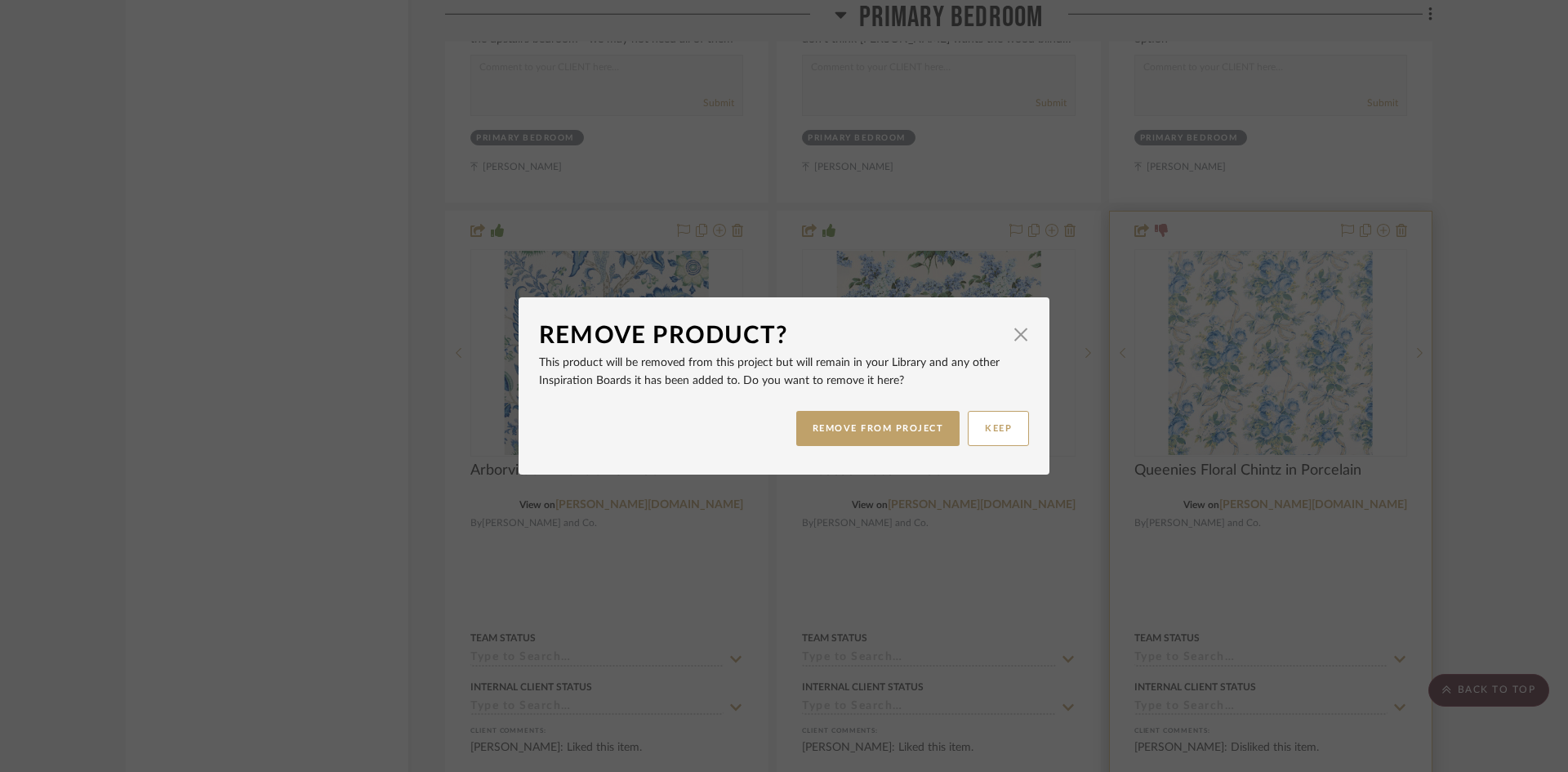
drag, startPoint x: 910, startPoint y: 430, endPoint x: 1336, endPoint y: 274, distance: 453.7
click at [910, 428] on button "REMOVE FROM PROJECT" at bounding box center [878, 428] width 164 height 35
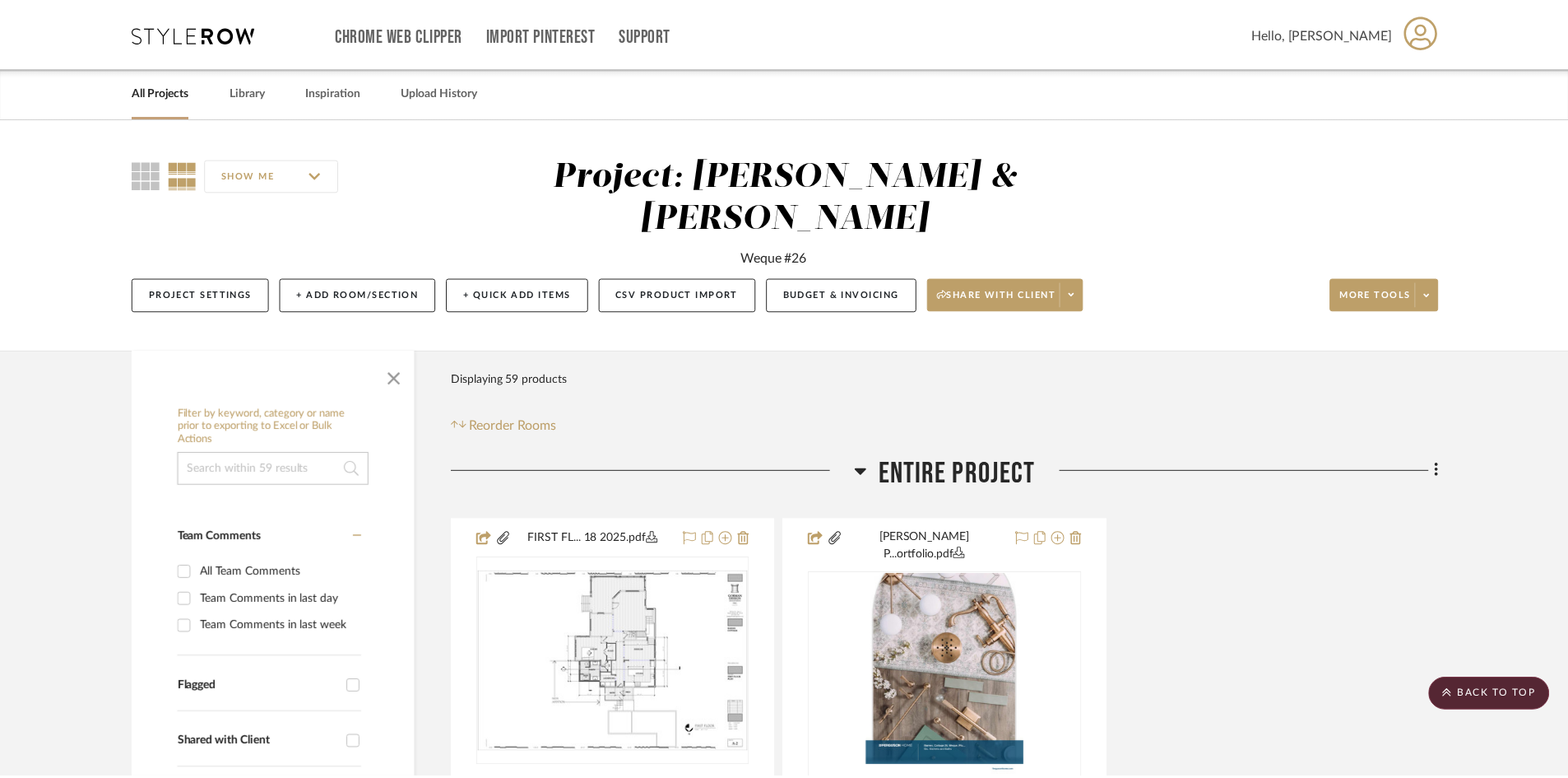
scroll to position [5761, 0]
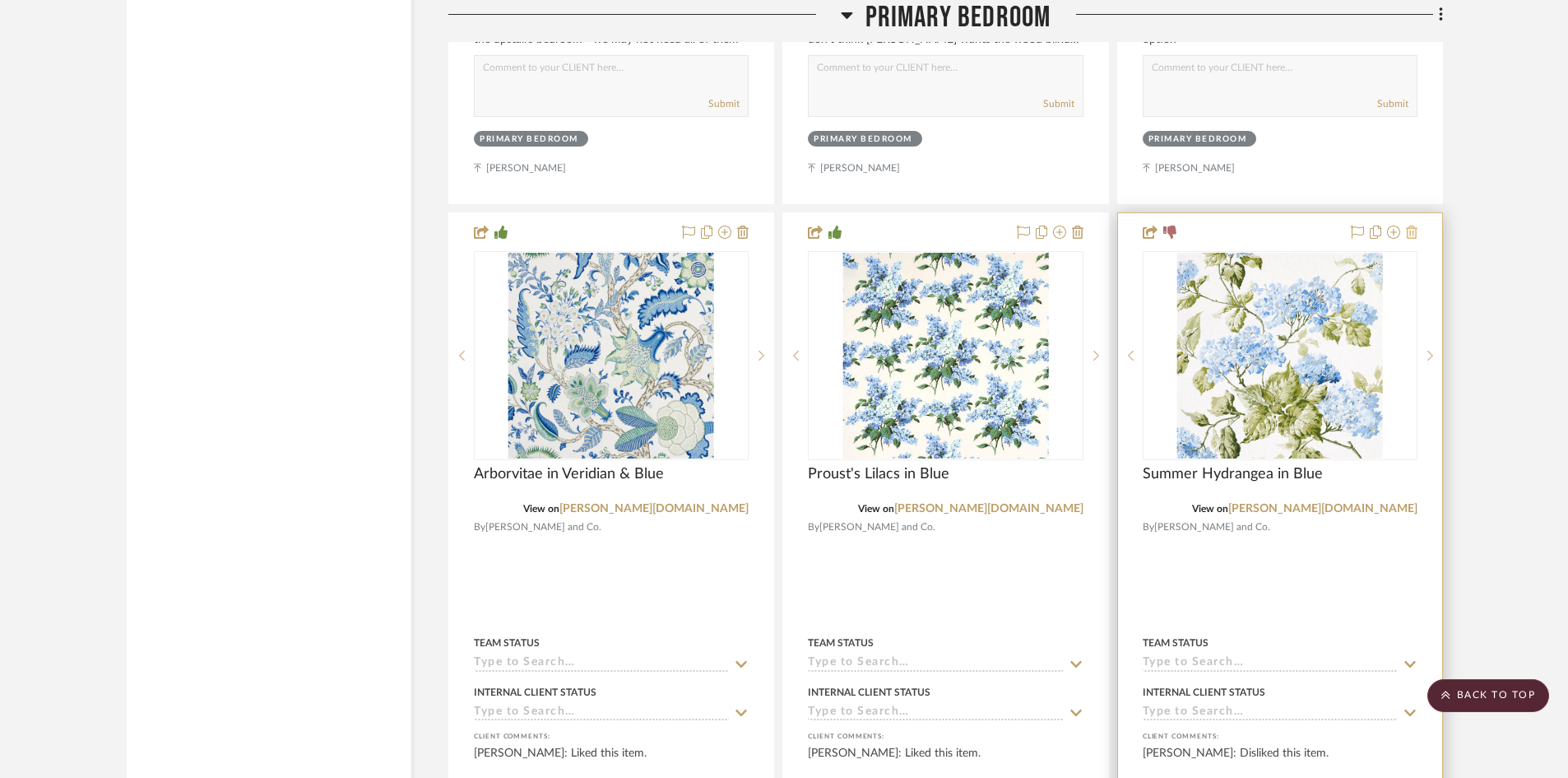
click at [1410, 225] on icon at bounding box center [1410, 231] width 11 height 13
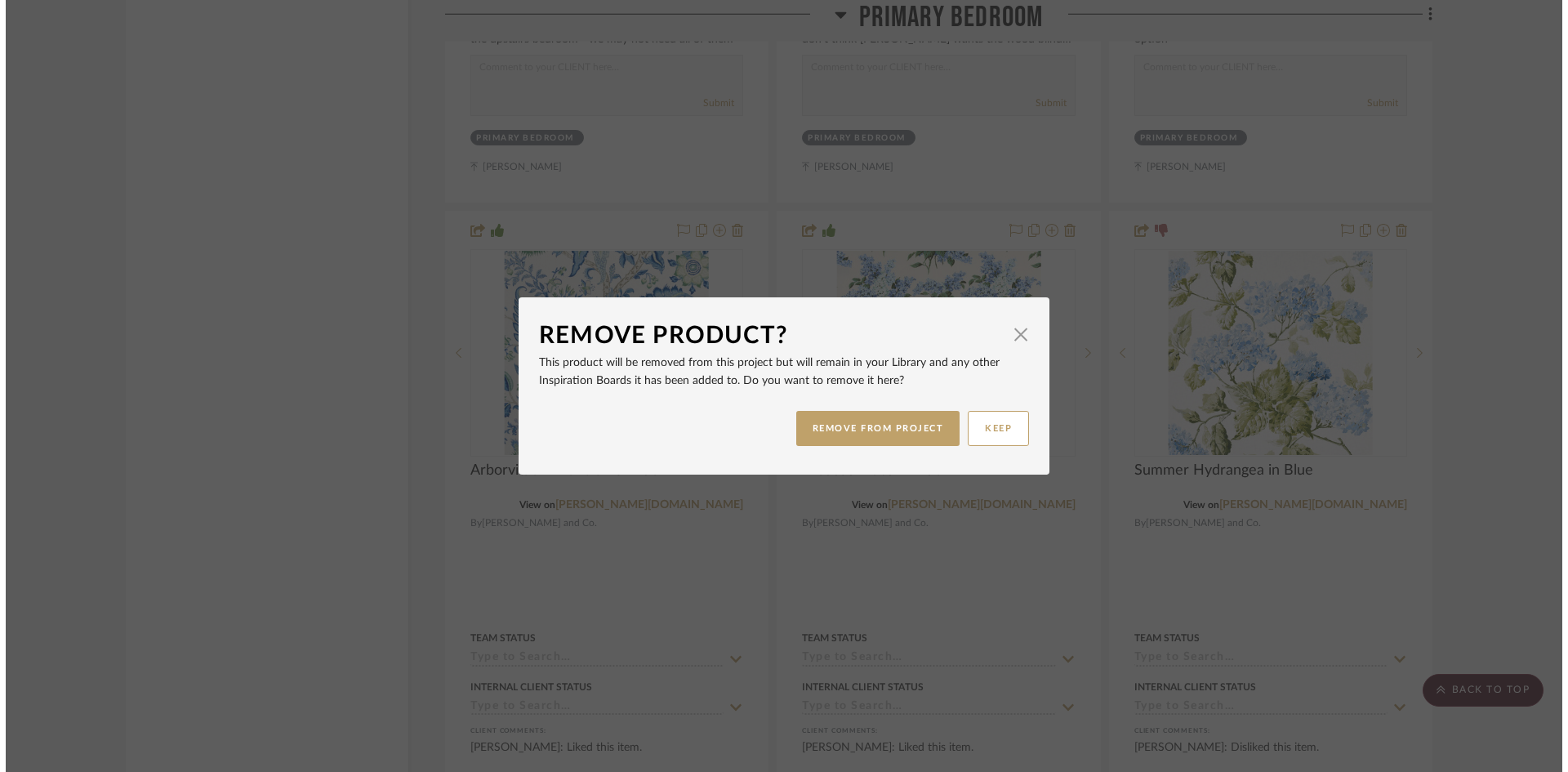
scroll to position [0, 0]
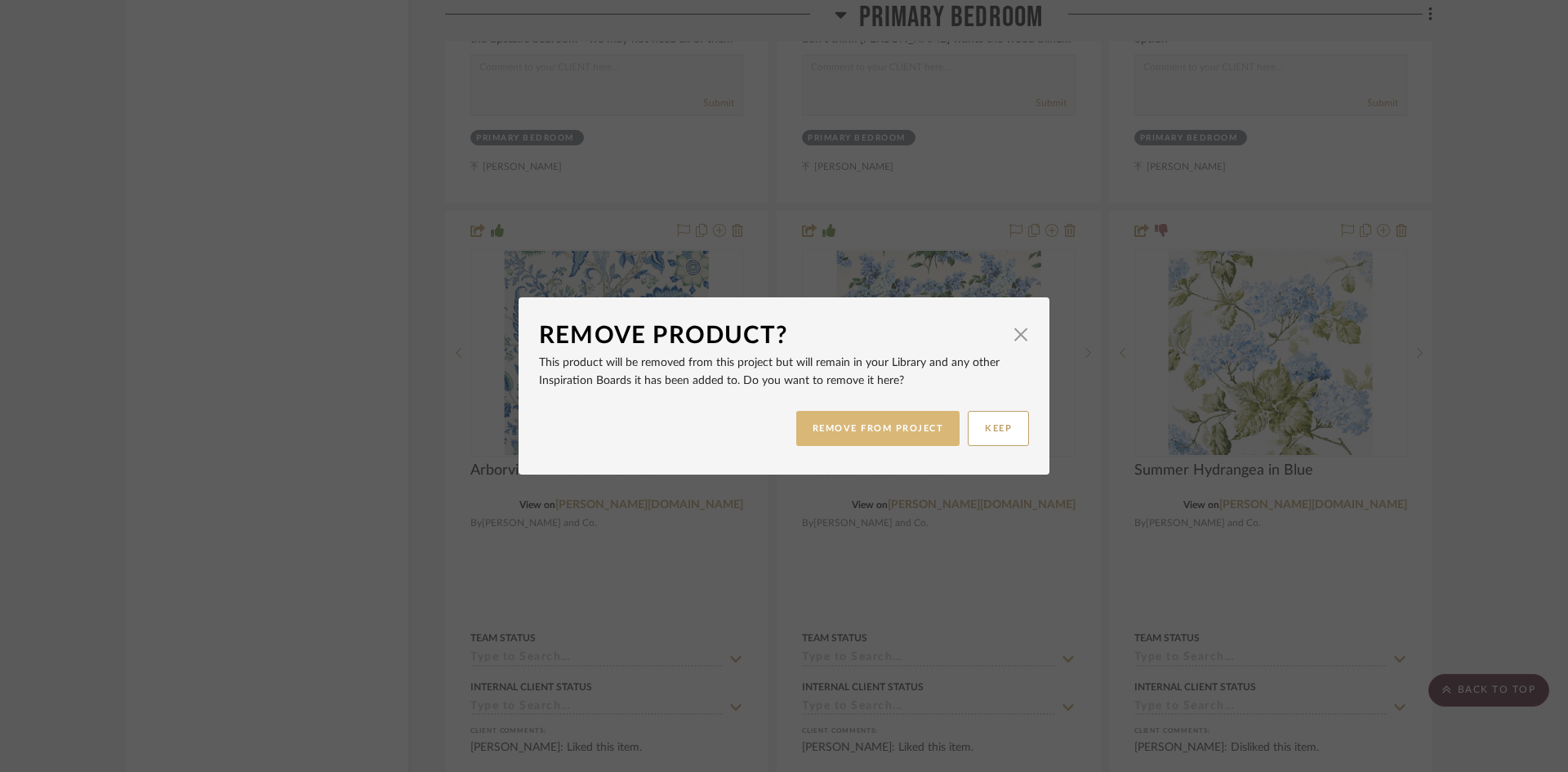
click at [889, 432] on button "REMOVE FROM PROJECT" at bounding box center [878, 428] width 164 height 35
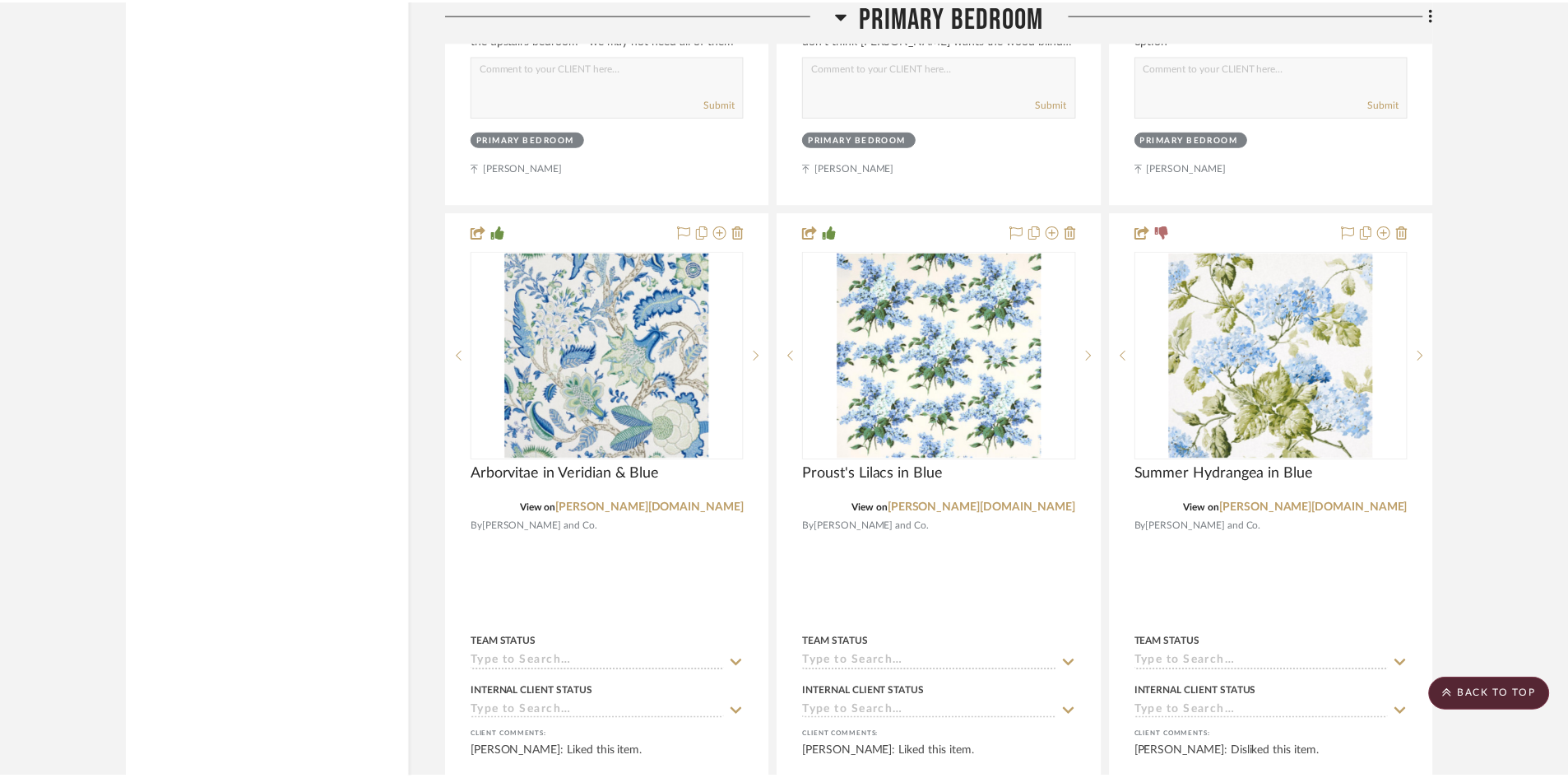
scroll to position [5761, 0]
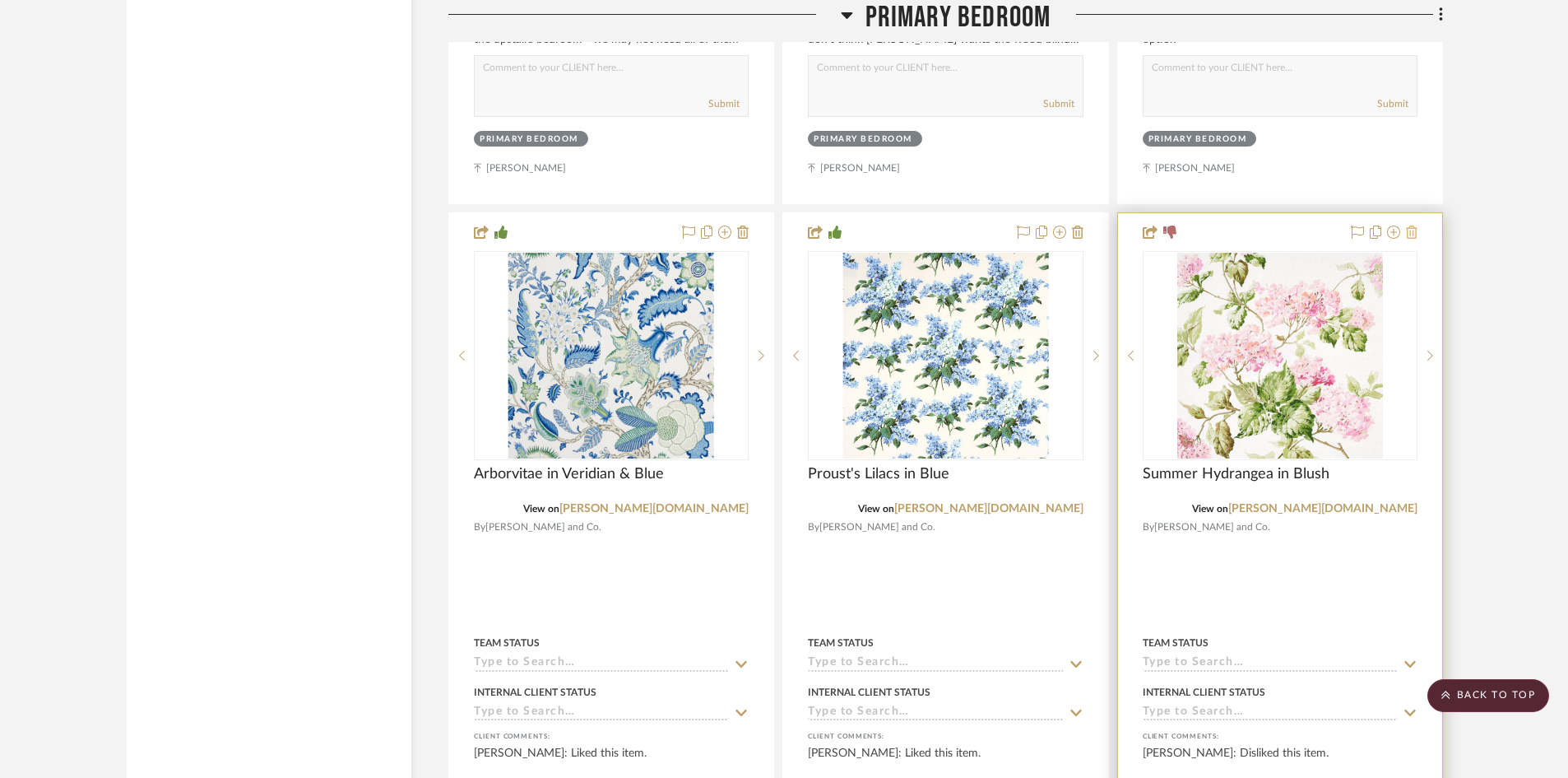
click at [1413, 225] on icon at bounding box center [1410, 231] width 11 height 13
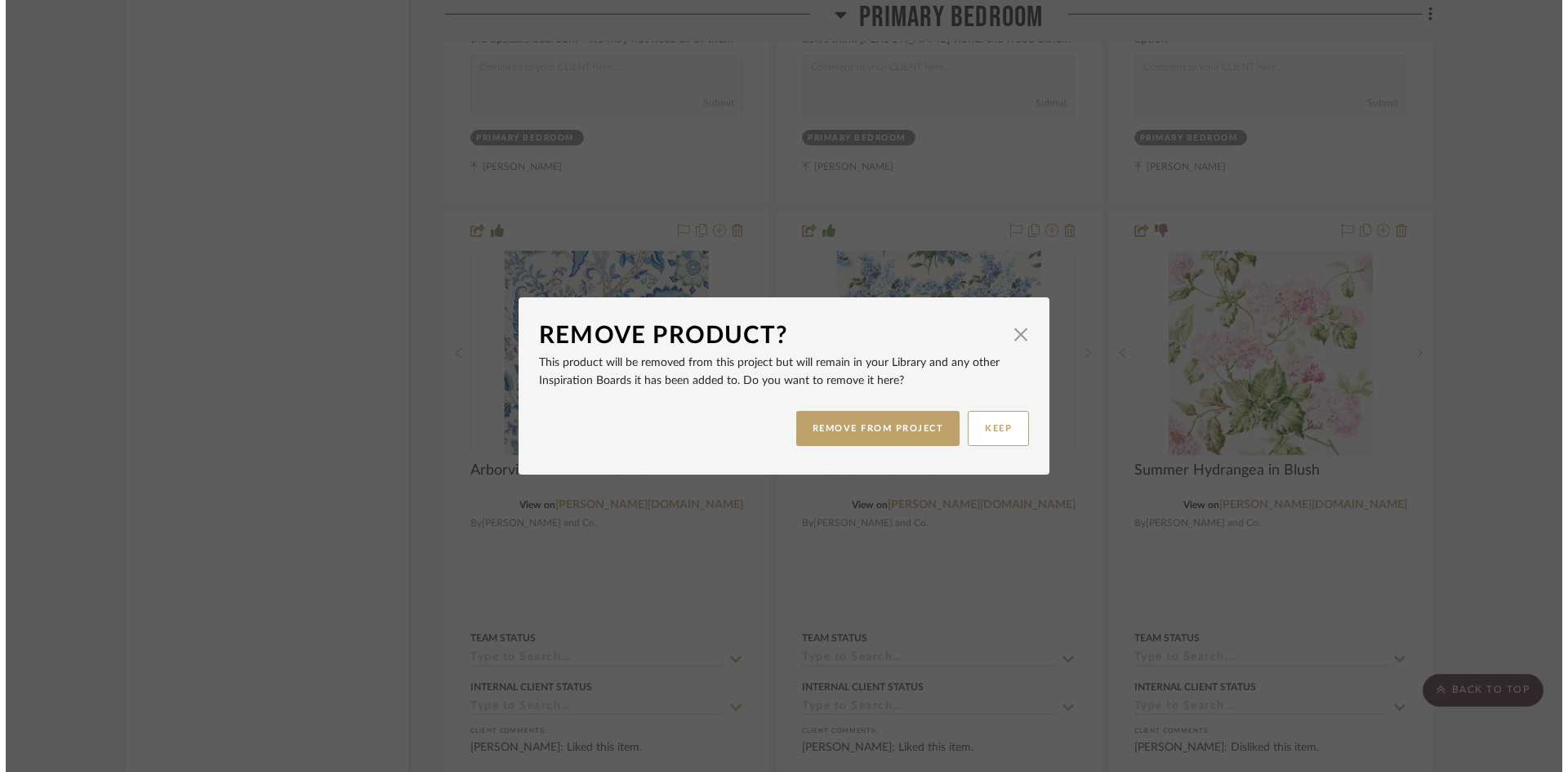
scroll to position [0, 0]
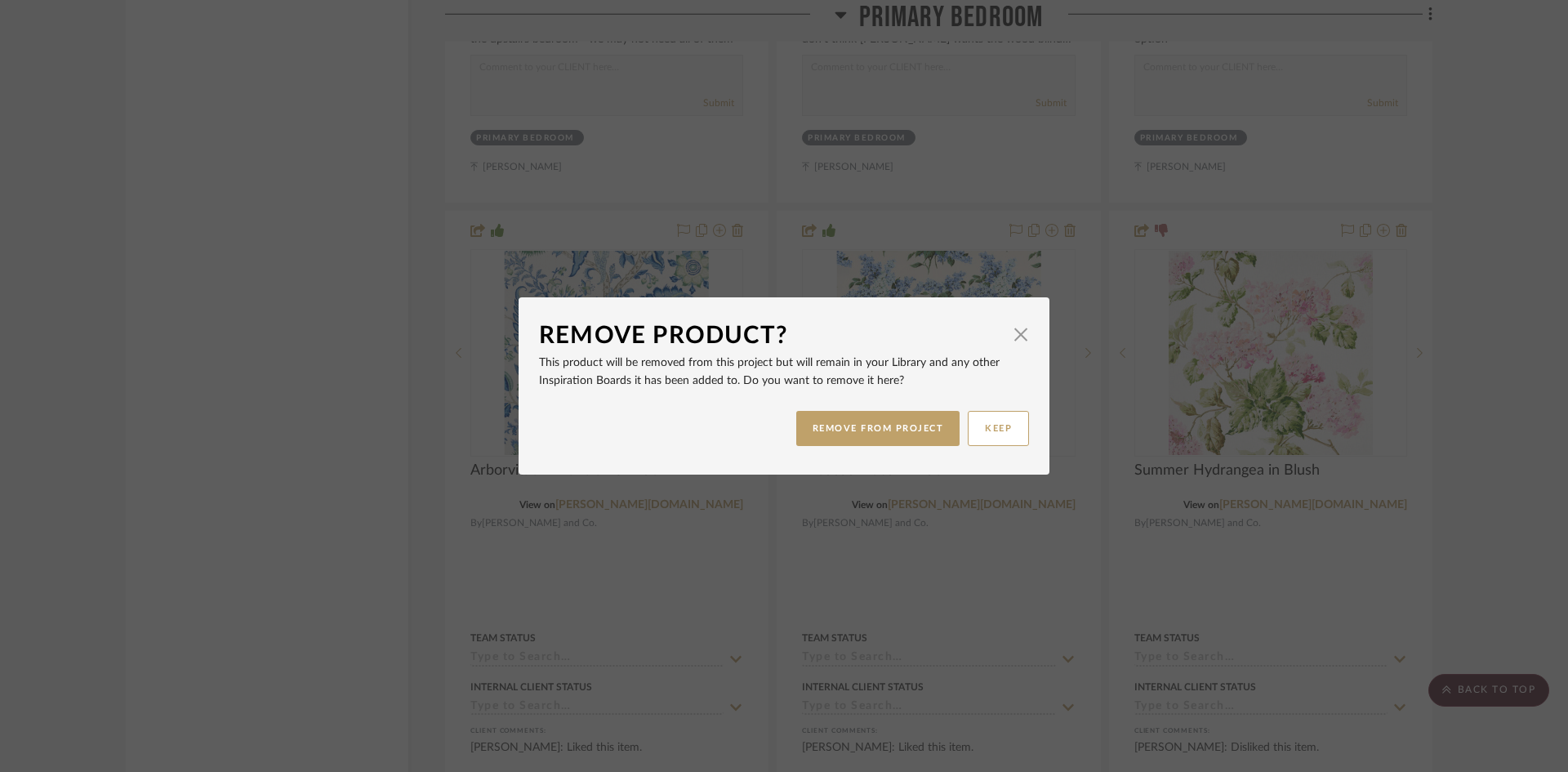
drag, startPoint x: 902, startPoint y: 426, endPoint x: 1020, endPoint y: 383, distance: 125.6
click at [903, 425] on button "REMOVE FROM PROJECT" at bounding box center [878, 428] width 164 height 35
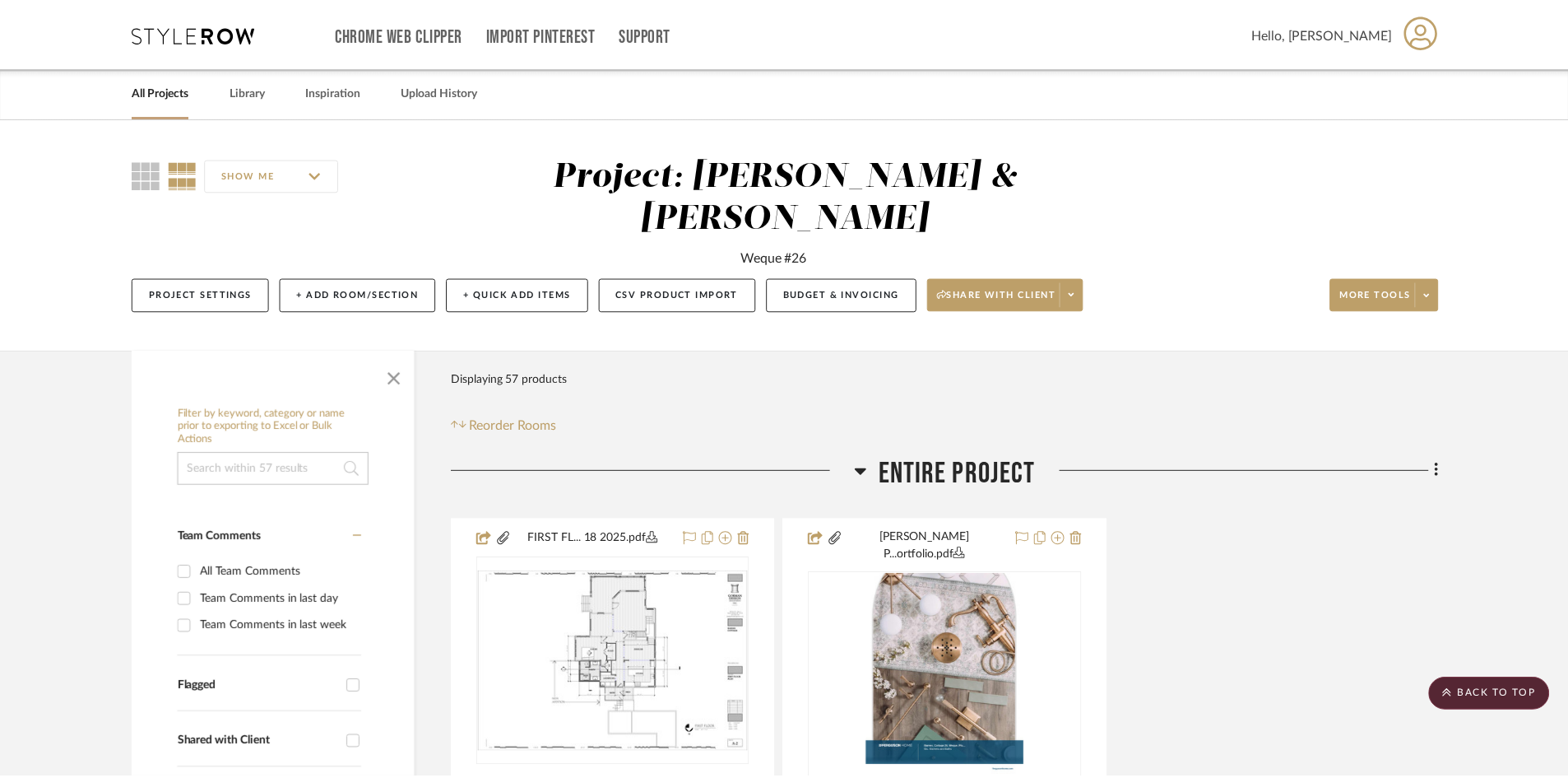
scroll to position [5761, 0]
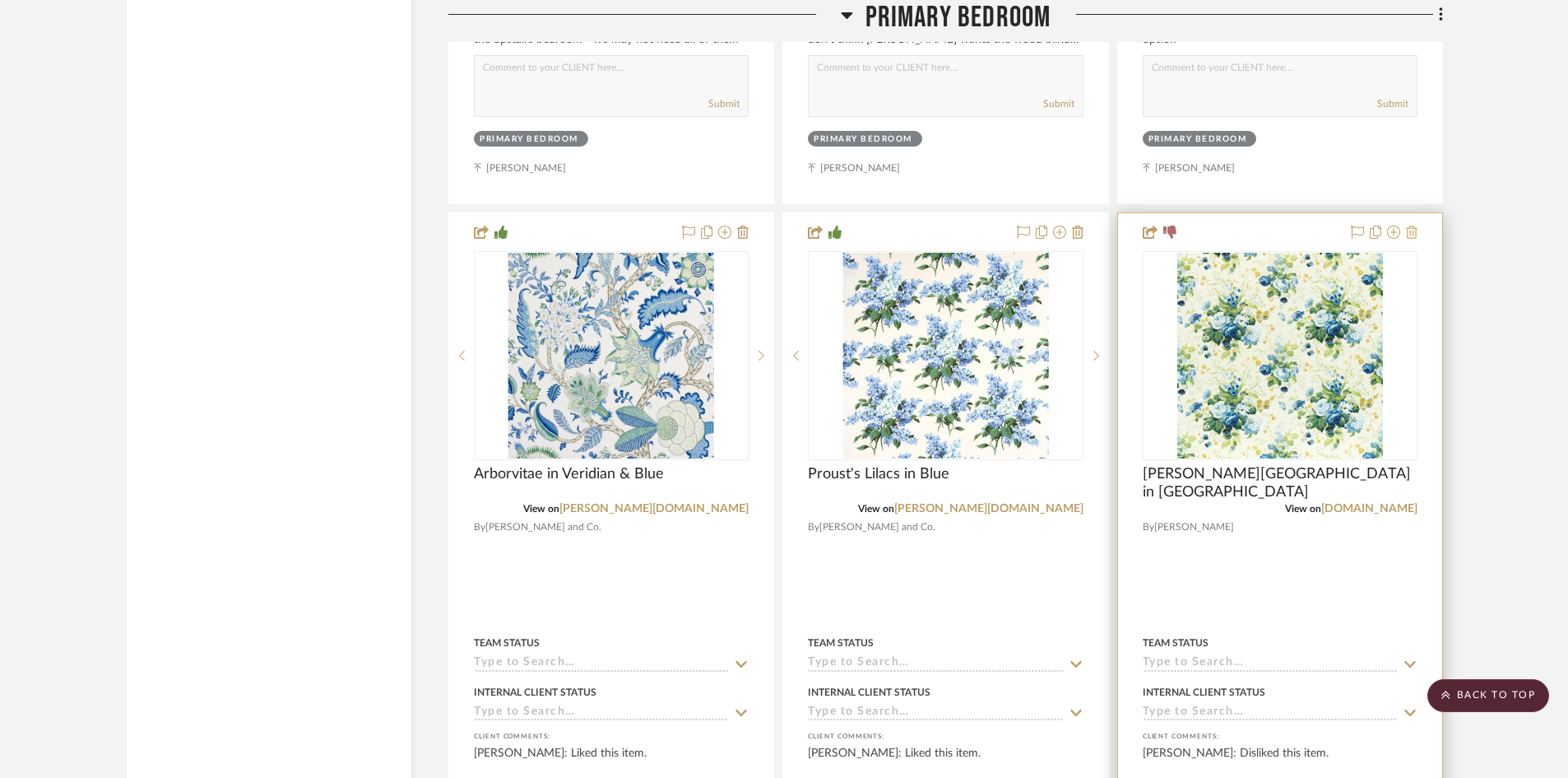
click at [1409, 225] on icon at bounding box center [1410, 231] width 11 height 13
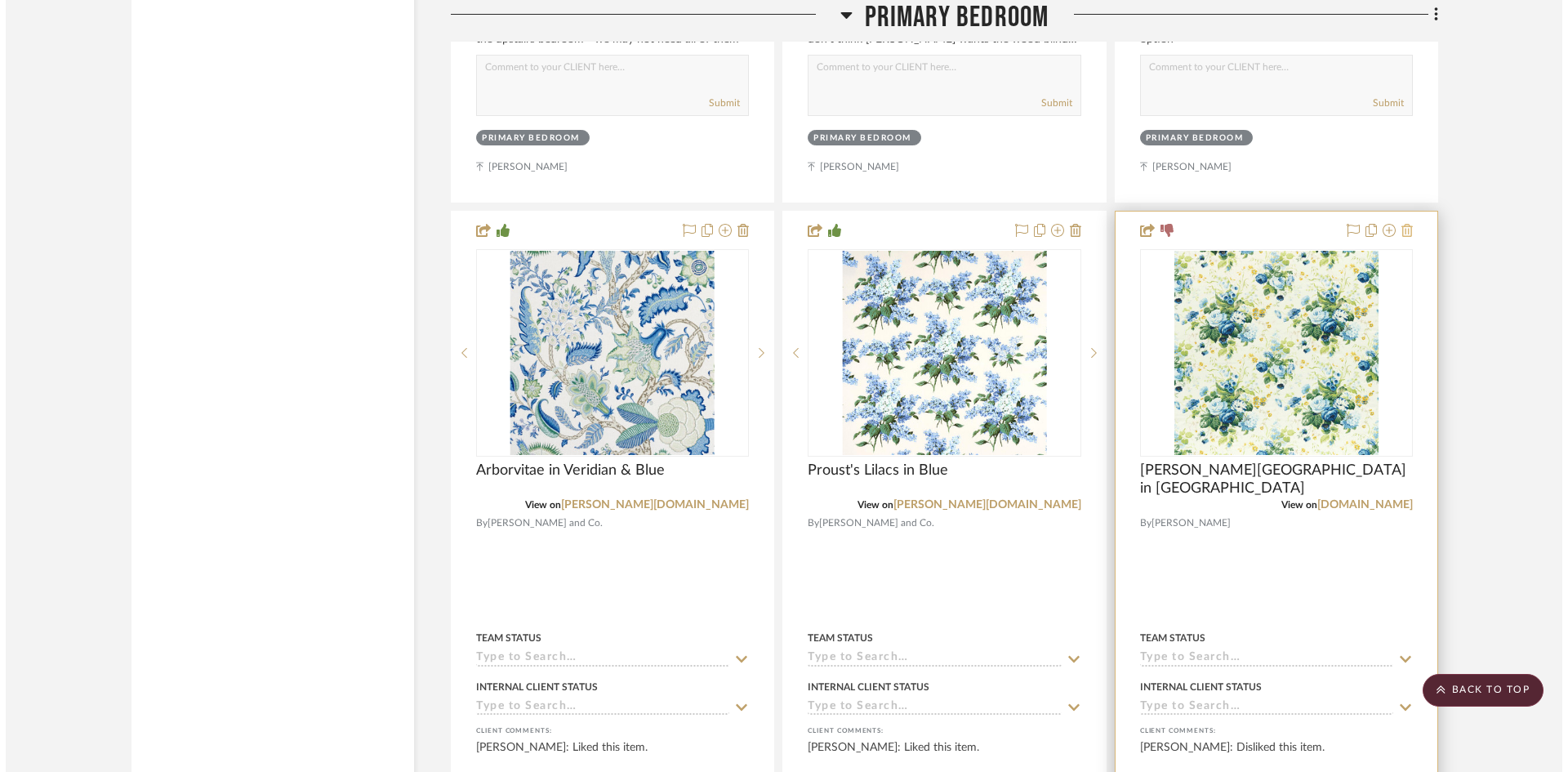
scroll to position [0, 0]
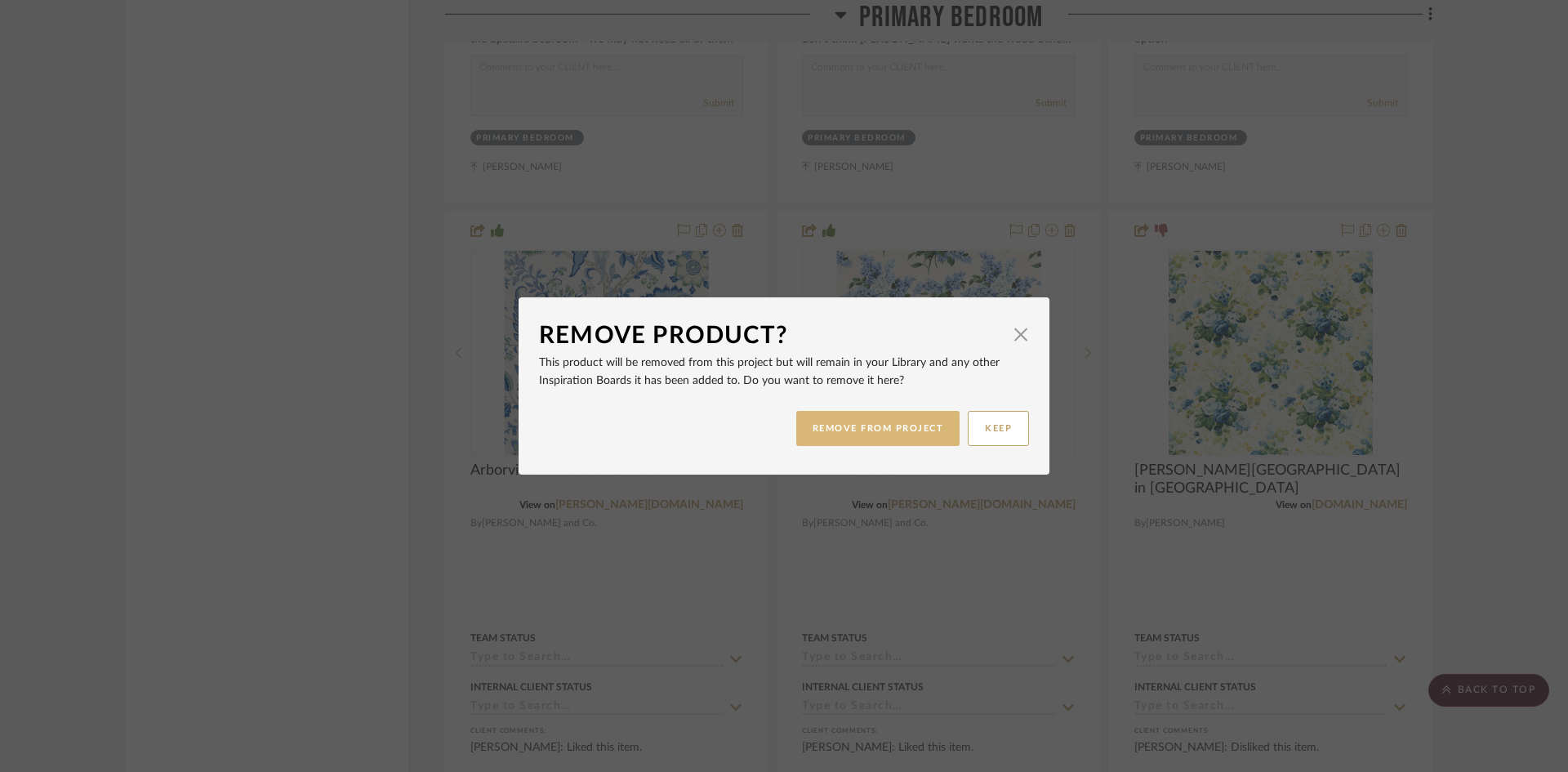
drag, startPoint x: 916, startPoint y: 430, endPoint x: 1185, endPoint y: 323, distance: 289.5
click at [917, 428] on button "REMOVE FROM PROJECT" at bounding box center [878, 428] width 164 height 35
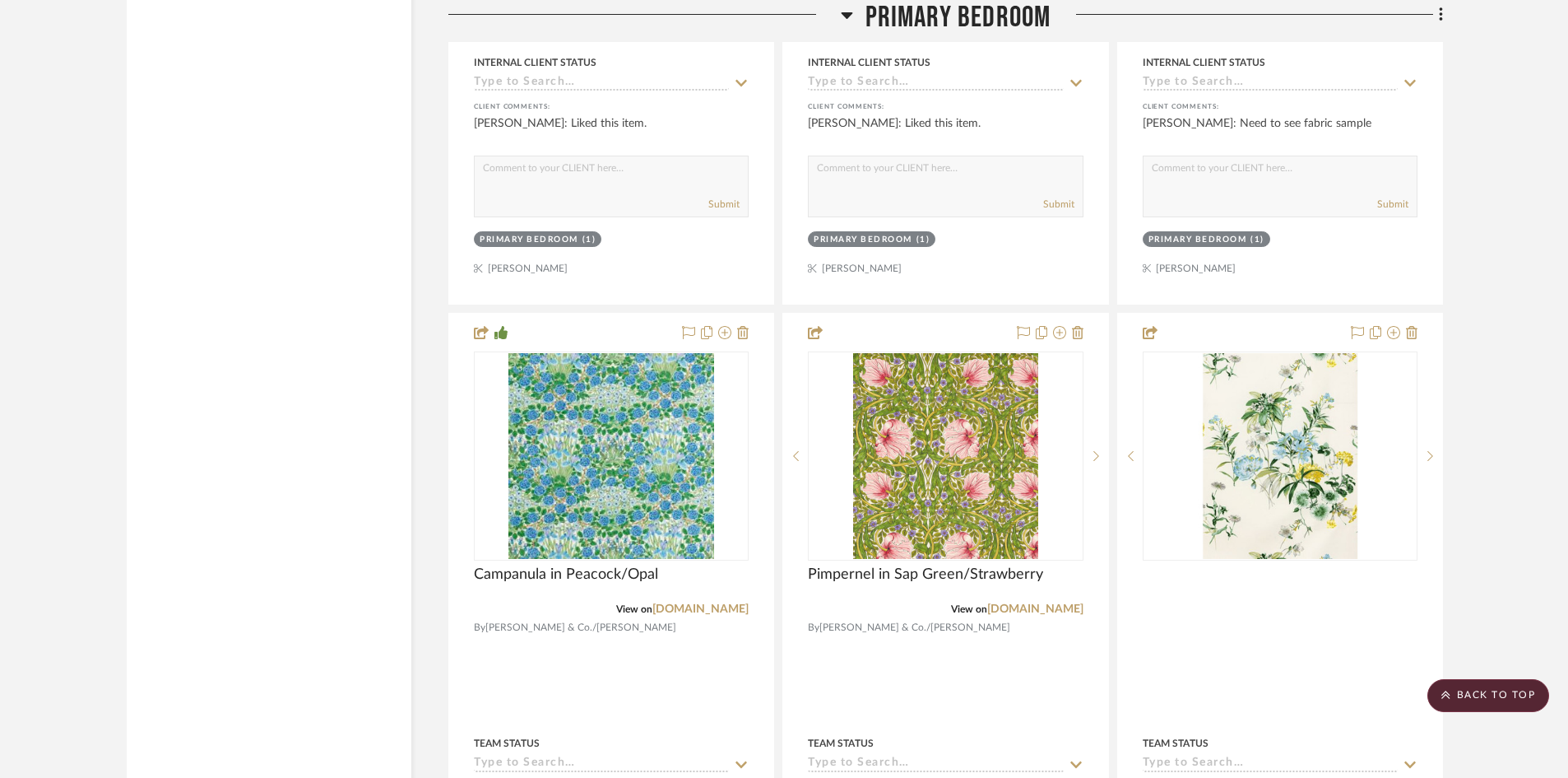
scroll to position [6502, 0]
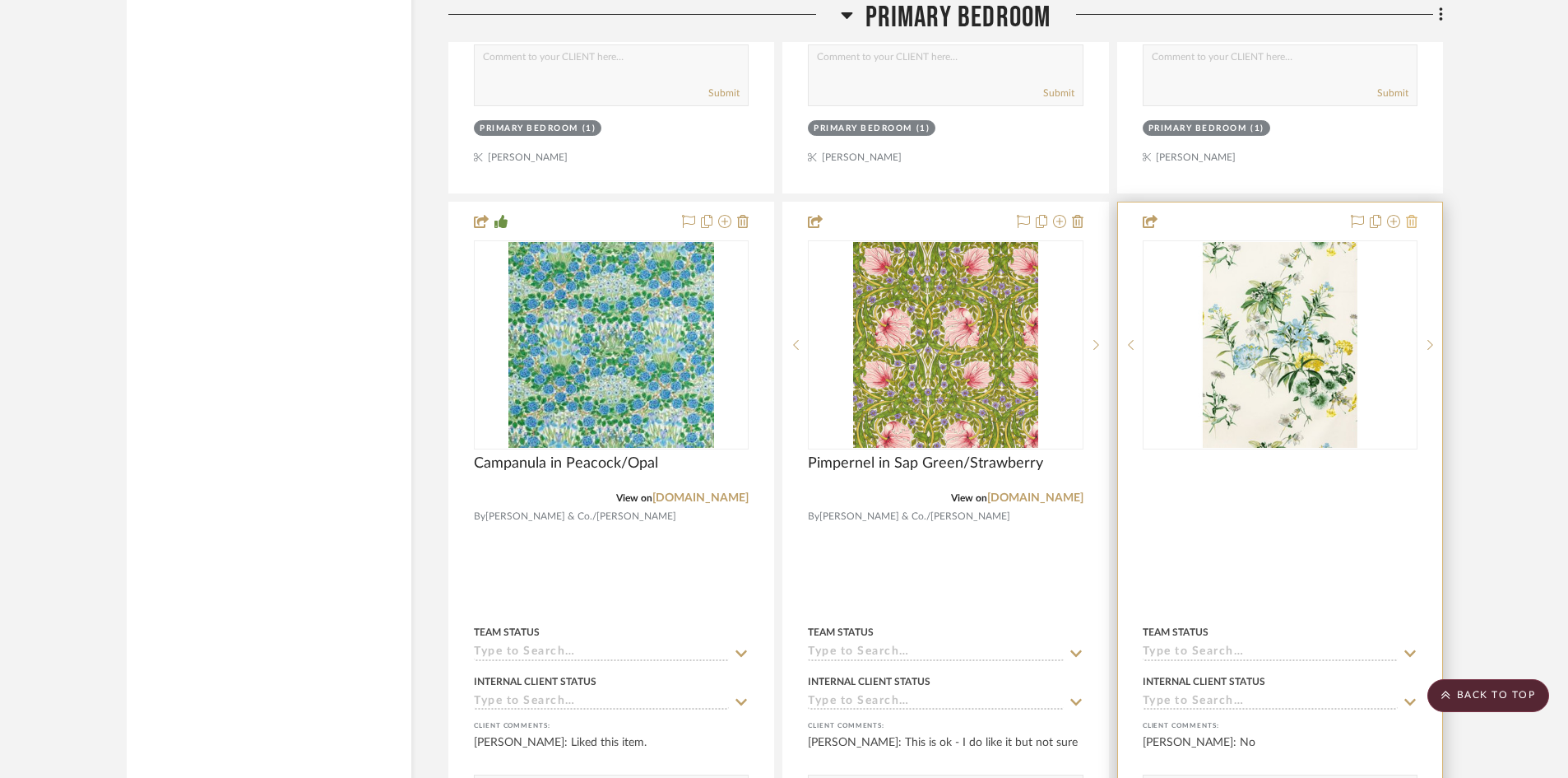
click at [1411, 215] on icon at bounding box center [1410, 221] width 11 height 13
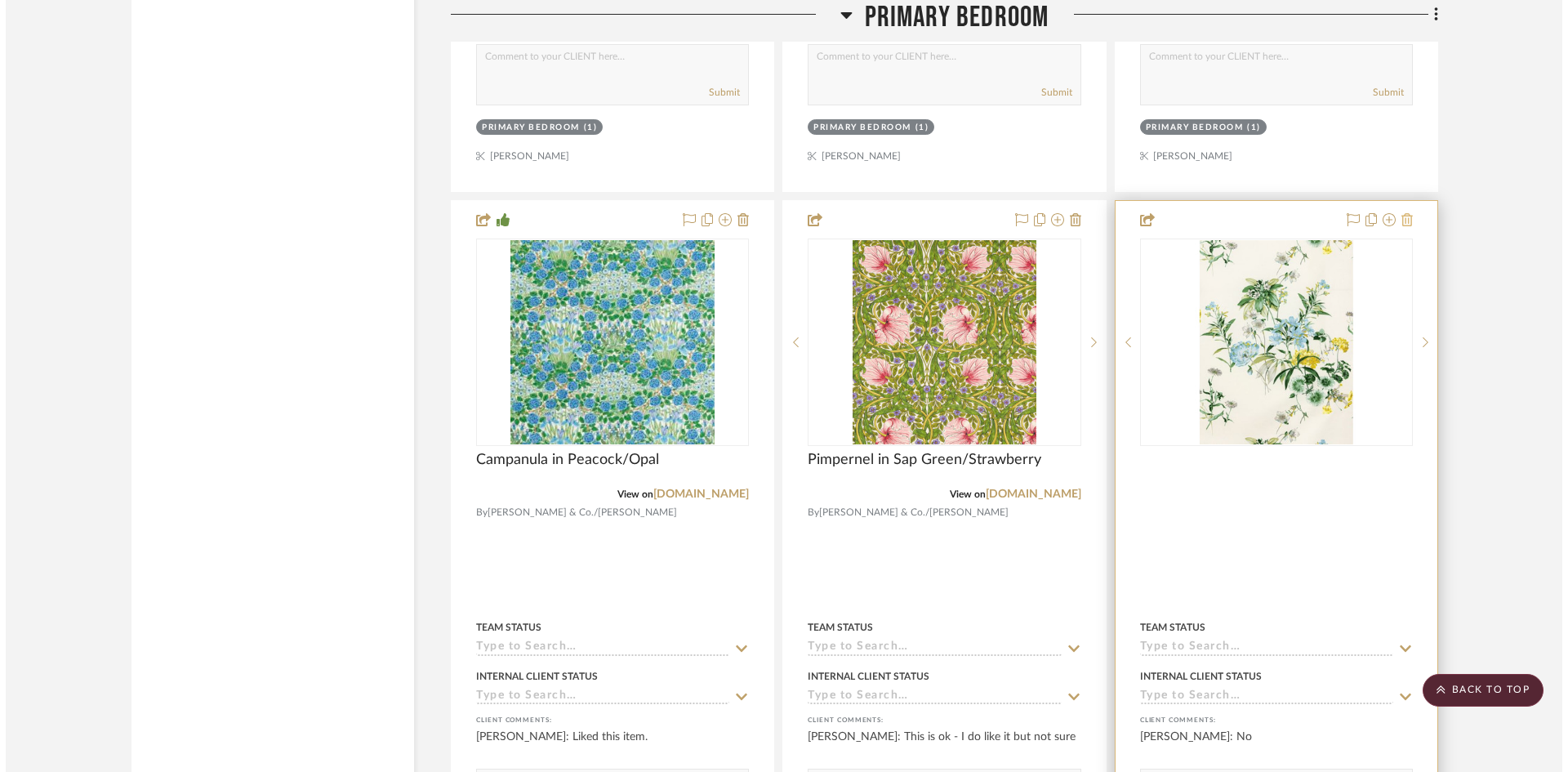
scroll to position [0, 0]
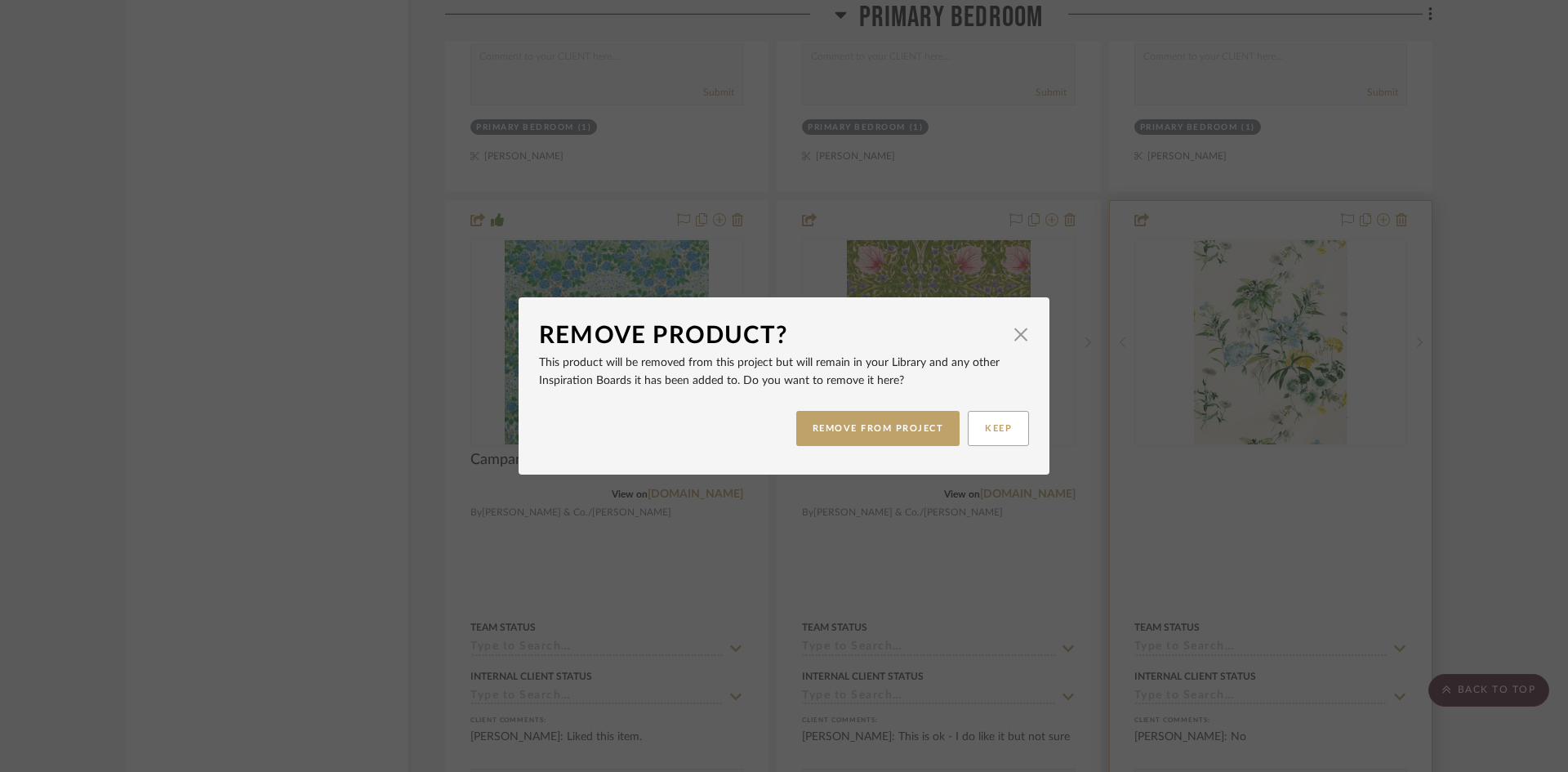
drag, startPoint x: 901, startPoint y: 422, endPoint x: 1129, endPoint y: 332, distance: 245.1
click at [903, 420] on button "REMOVE FROM PROJECT" at bounding box center [878, 428] width 164 height 35
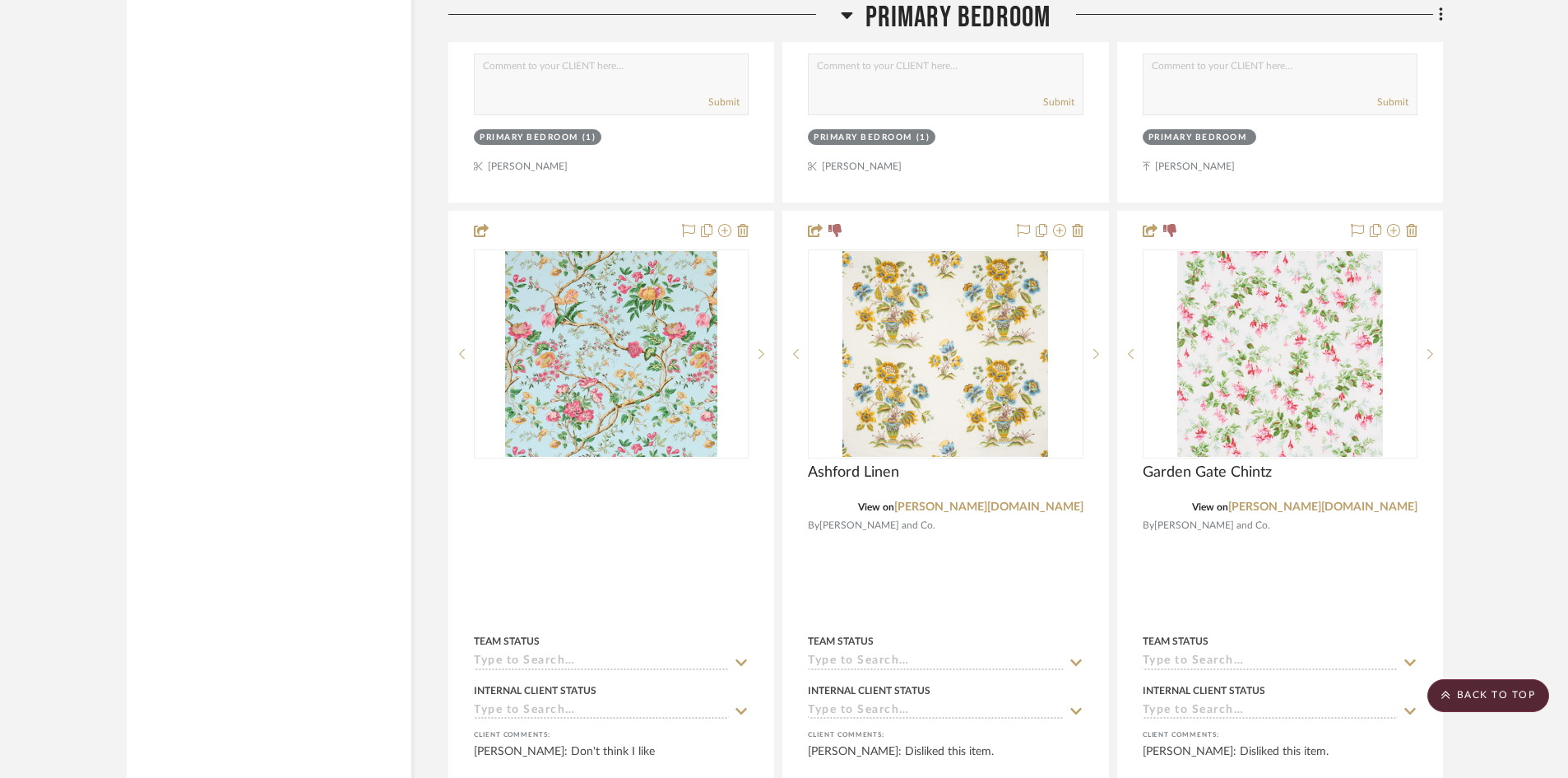
scroll to position [7243, 0]
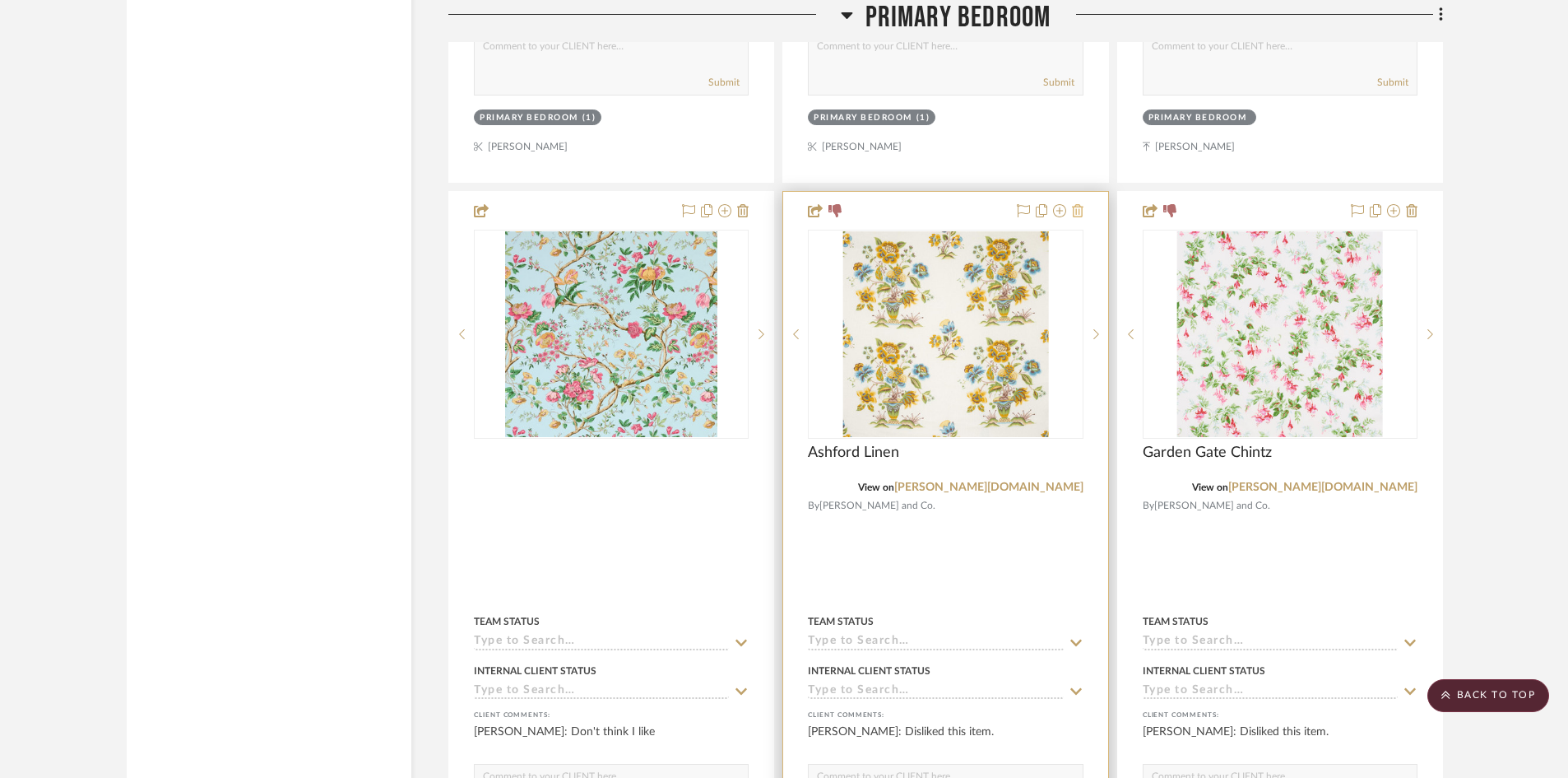
click at [1075, 204] on icon at bounding box center [1077, 211] width 11 height 13
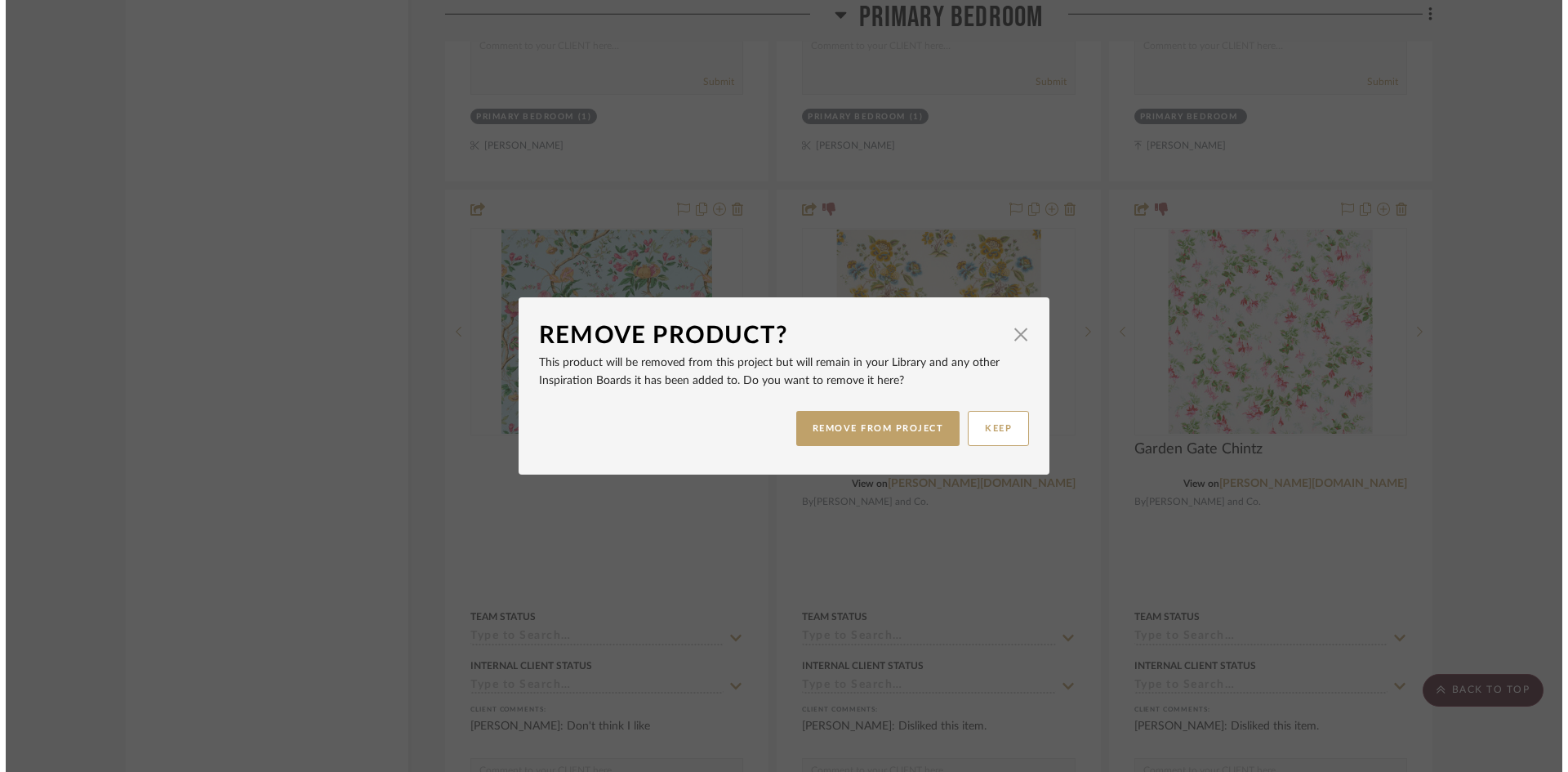
scroll to position [0, 0]
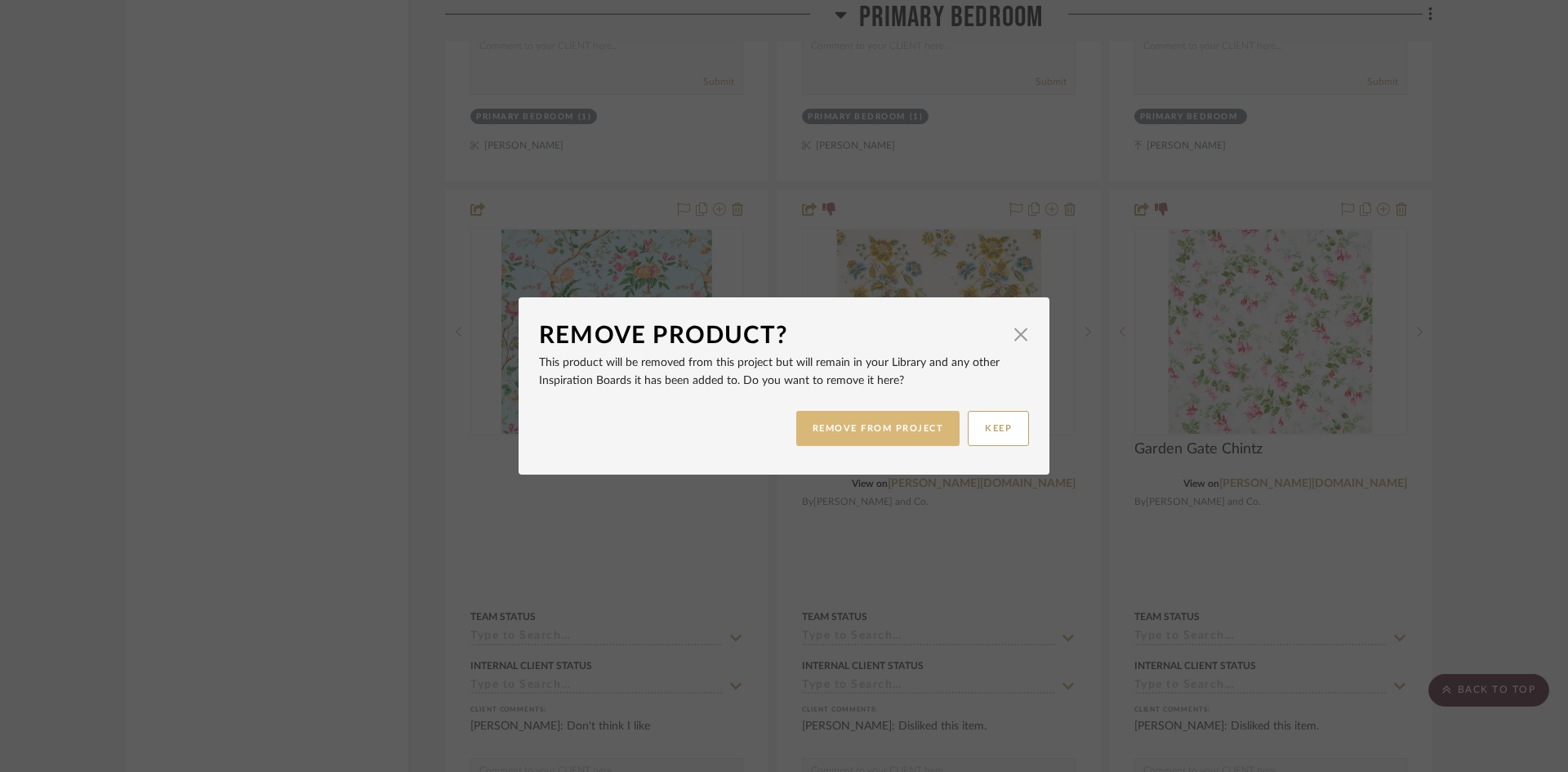
click at [884, 425] on button "REMOVE FROM PROJECT" at bounding box center [878, 428] width 164 height 35
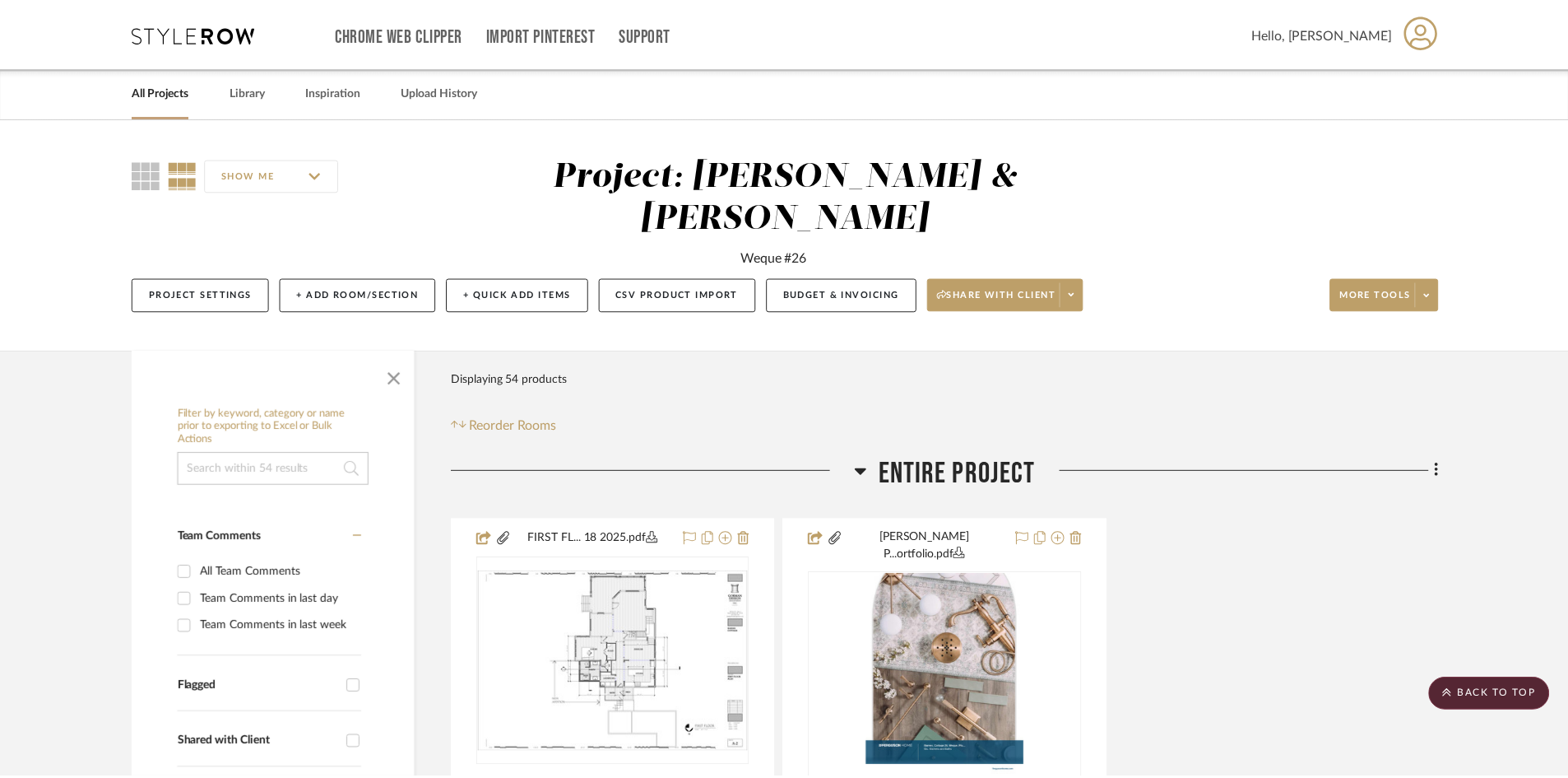
scroll to position [7243, 0]
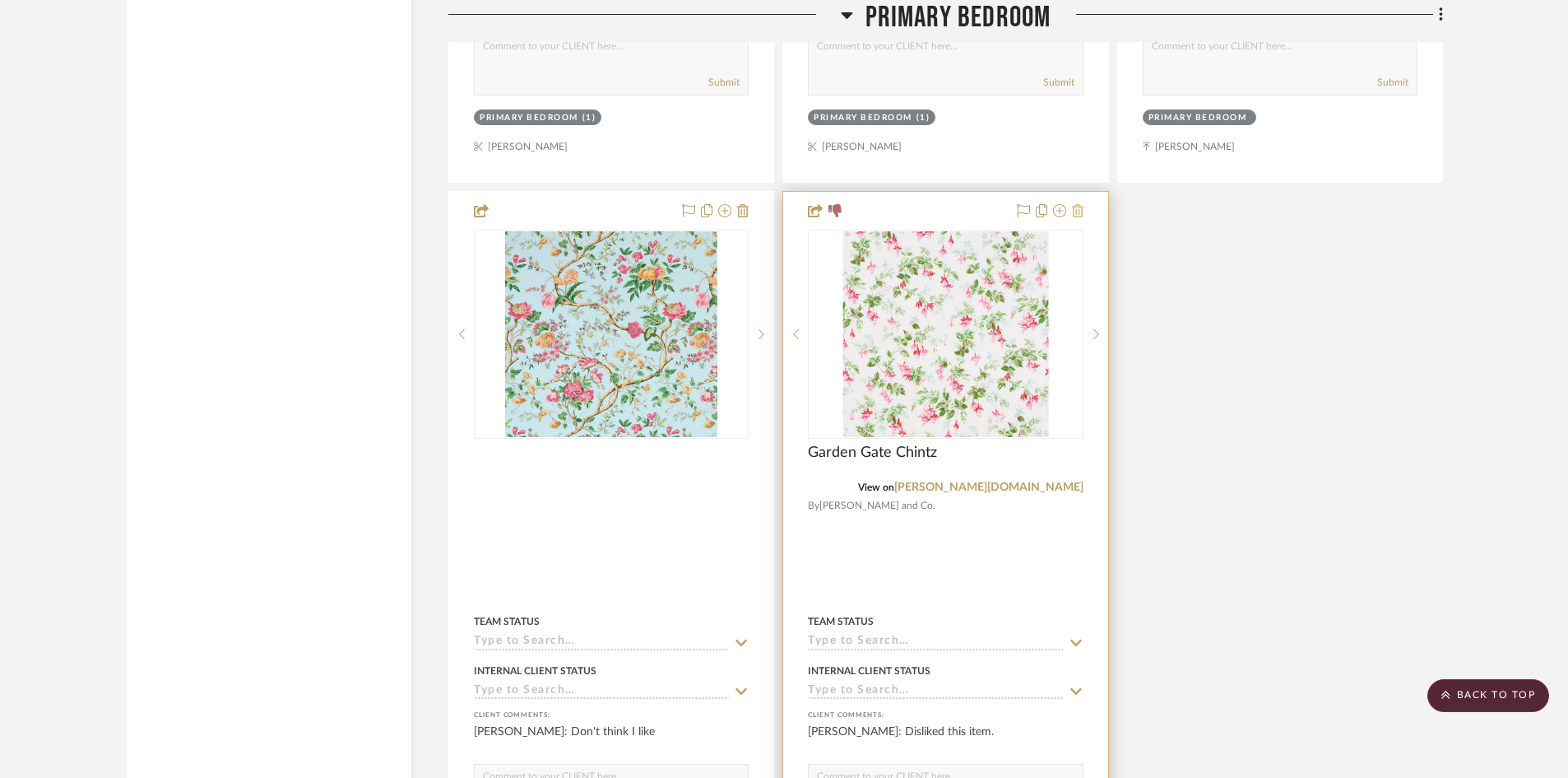
click at [1079, 204] on icon at bounding box center [1077, 211] width 11 height 13
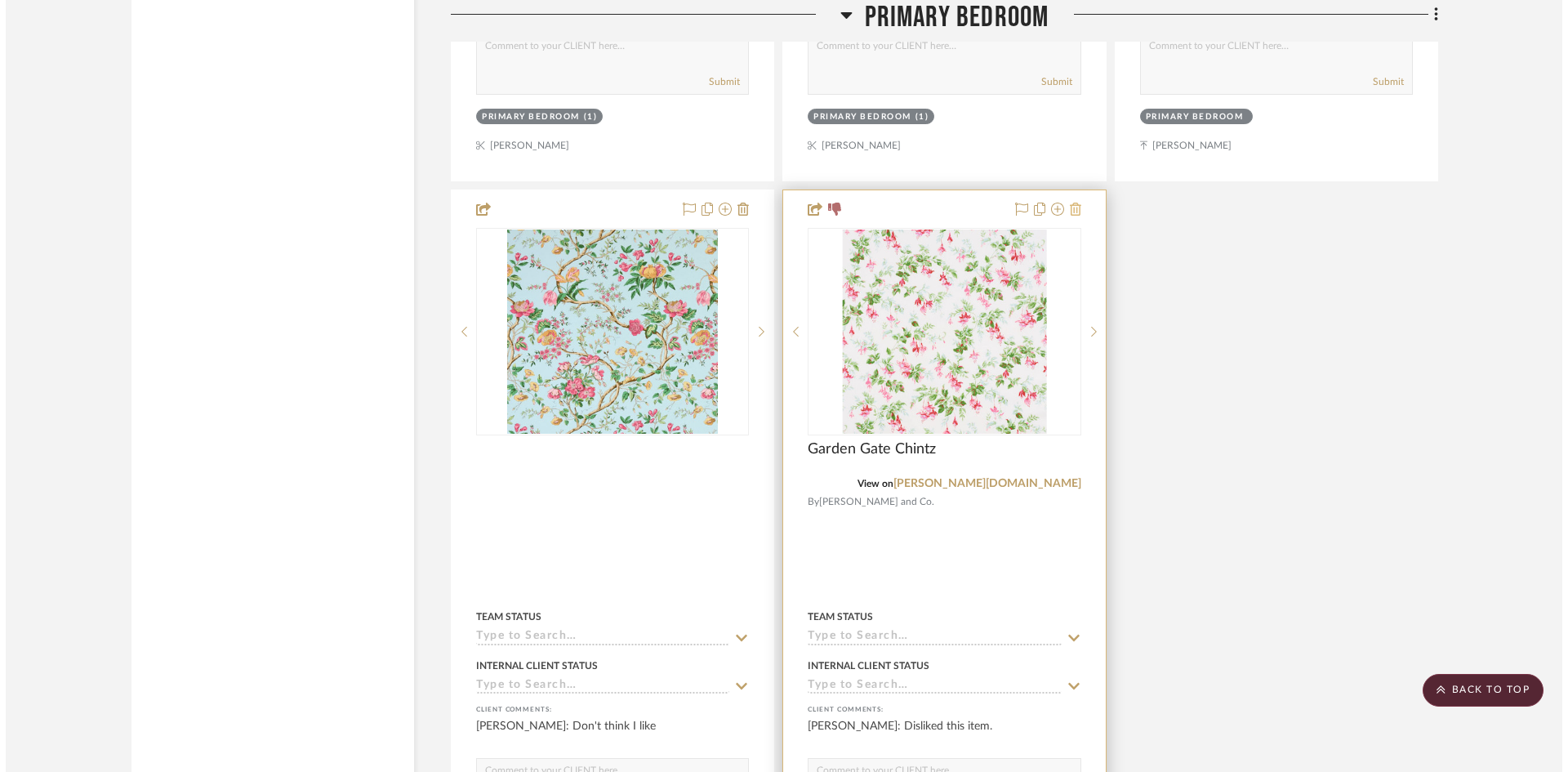
scroll to position [0, 0]
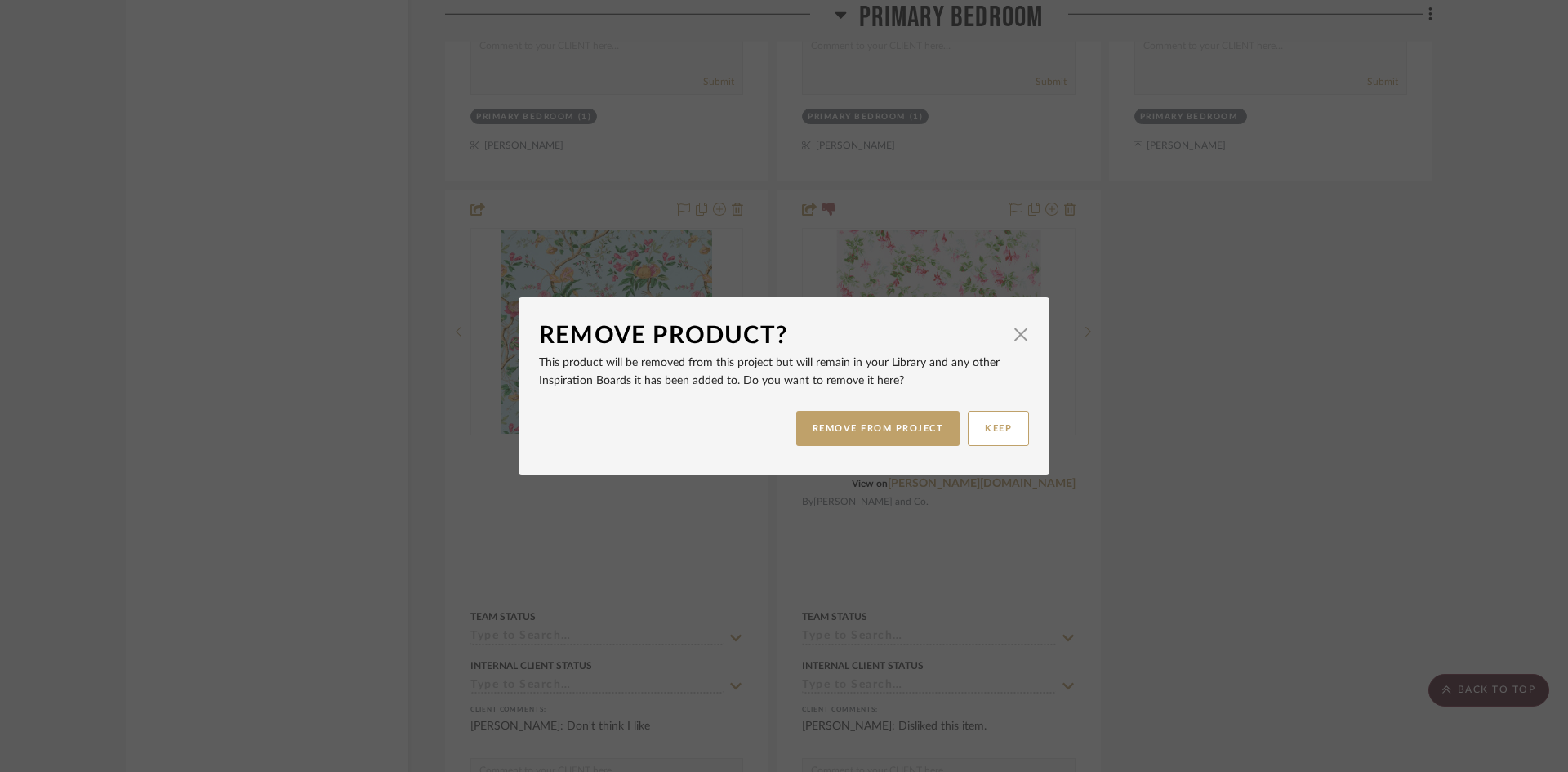
drag, startPoint x: 905, startPoint y: 421, endPoint x: 1036, endPoint y: 371, distance: 140.2
click at [906, 421] on button "REMOVE FROM PROJECT" at bounding box center [878, 428] width 164 height 35
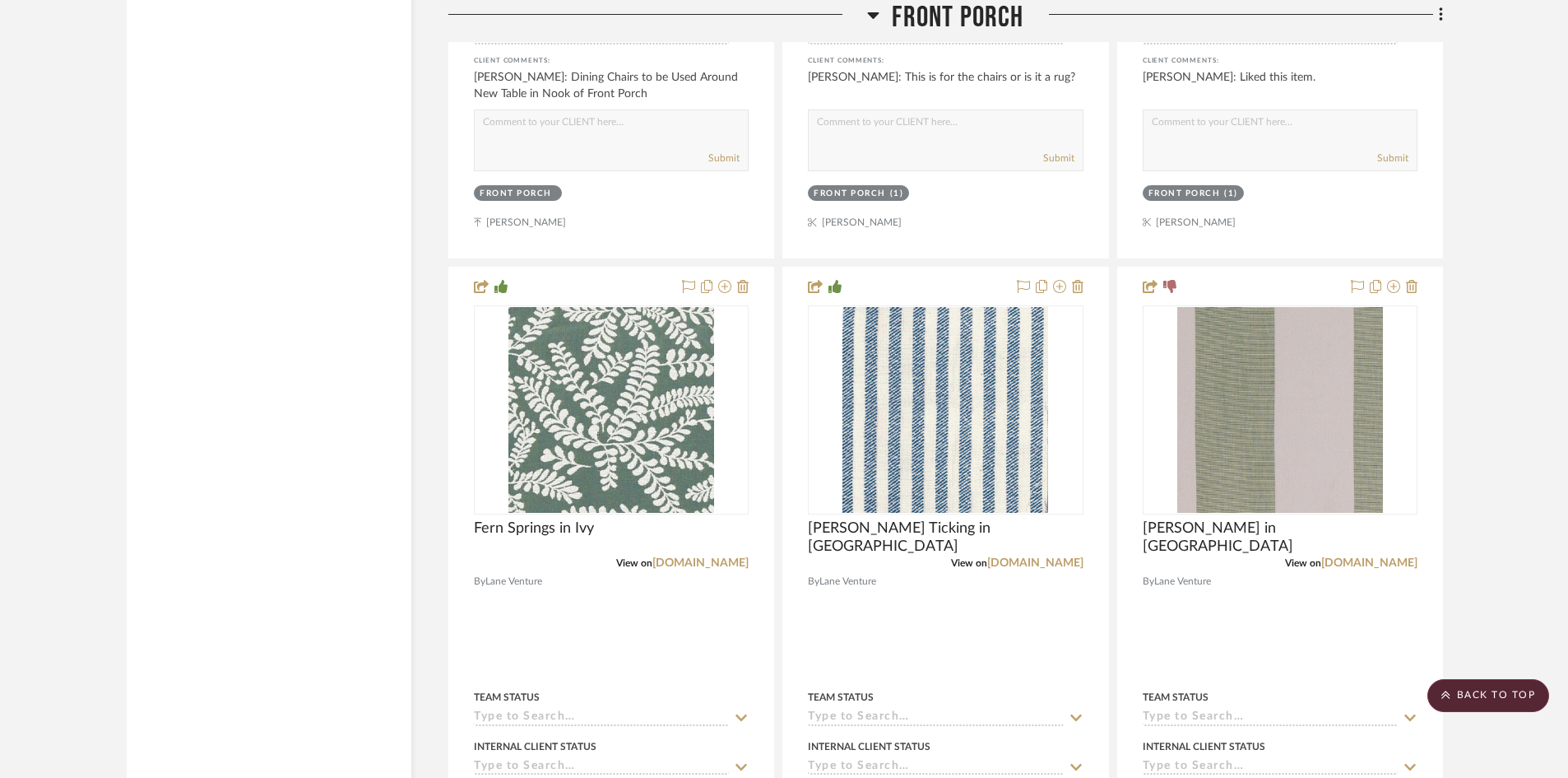
scroll to position [12674, 0]
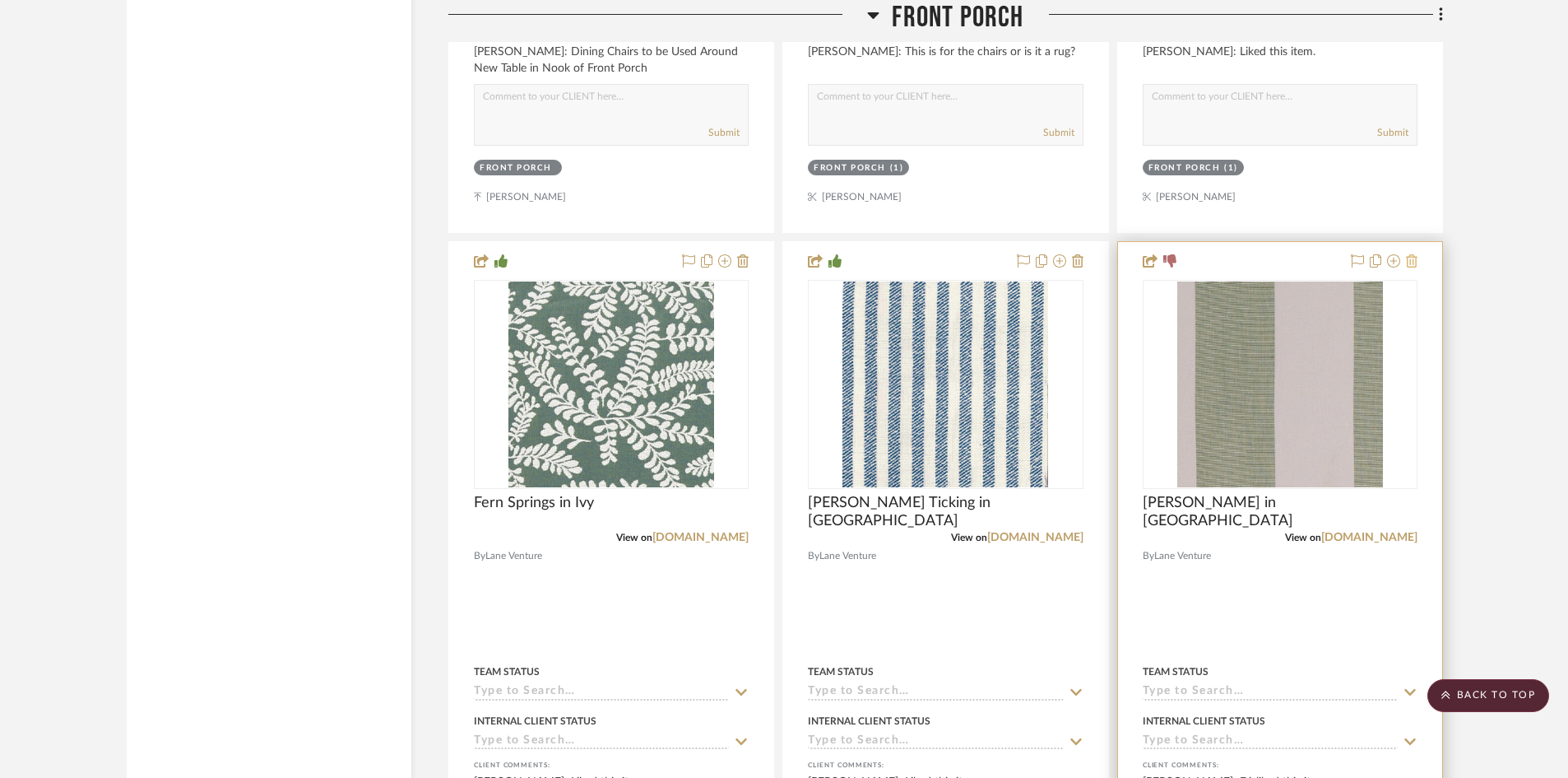
click at [1411, 255] on icon at bounding box center [1410, 261] width 11 height 13
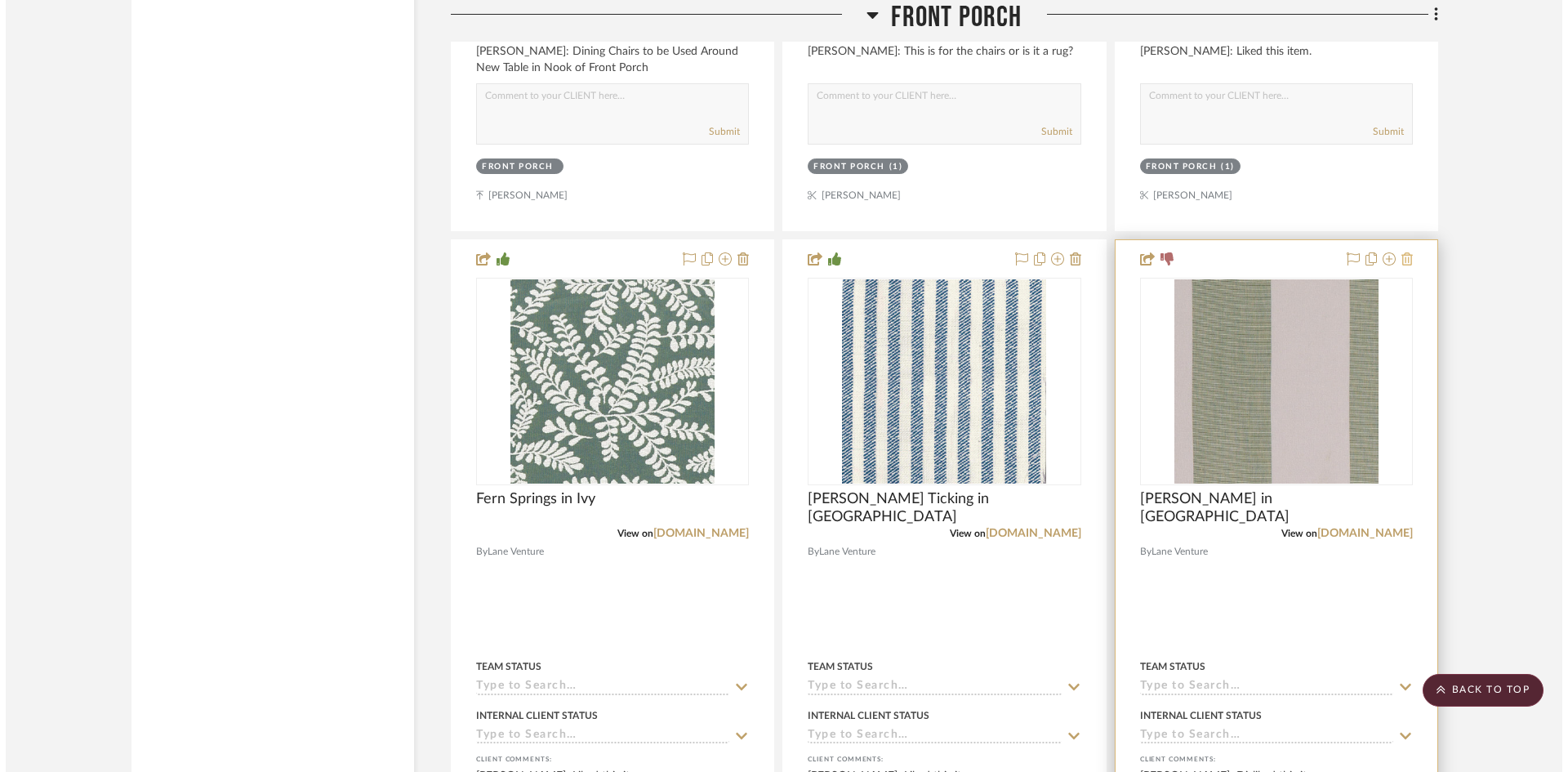
scroll to position [0, 0]
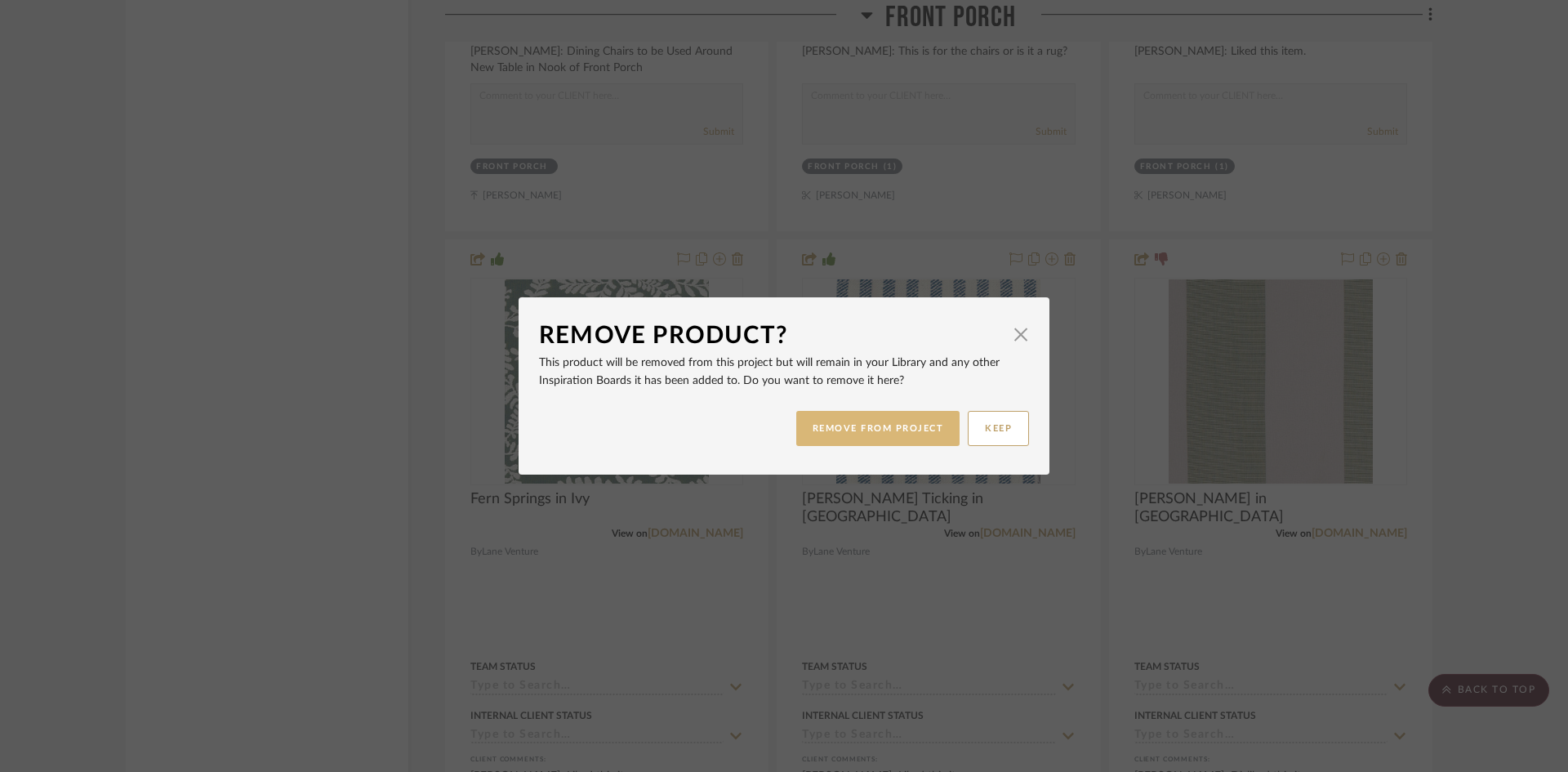
click at [902, 427] on button "REMOVE FROM PROJECT" at bounding box center [878, 428] width 164 height 35
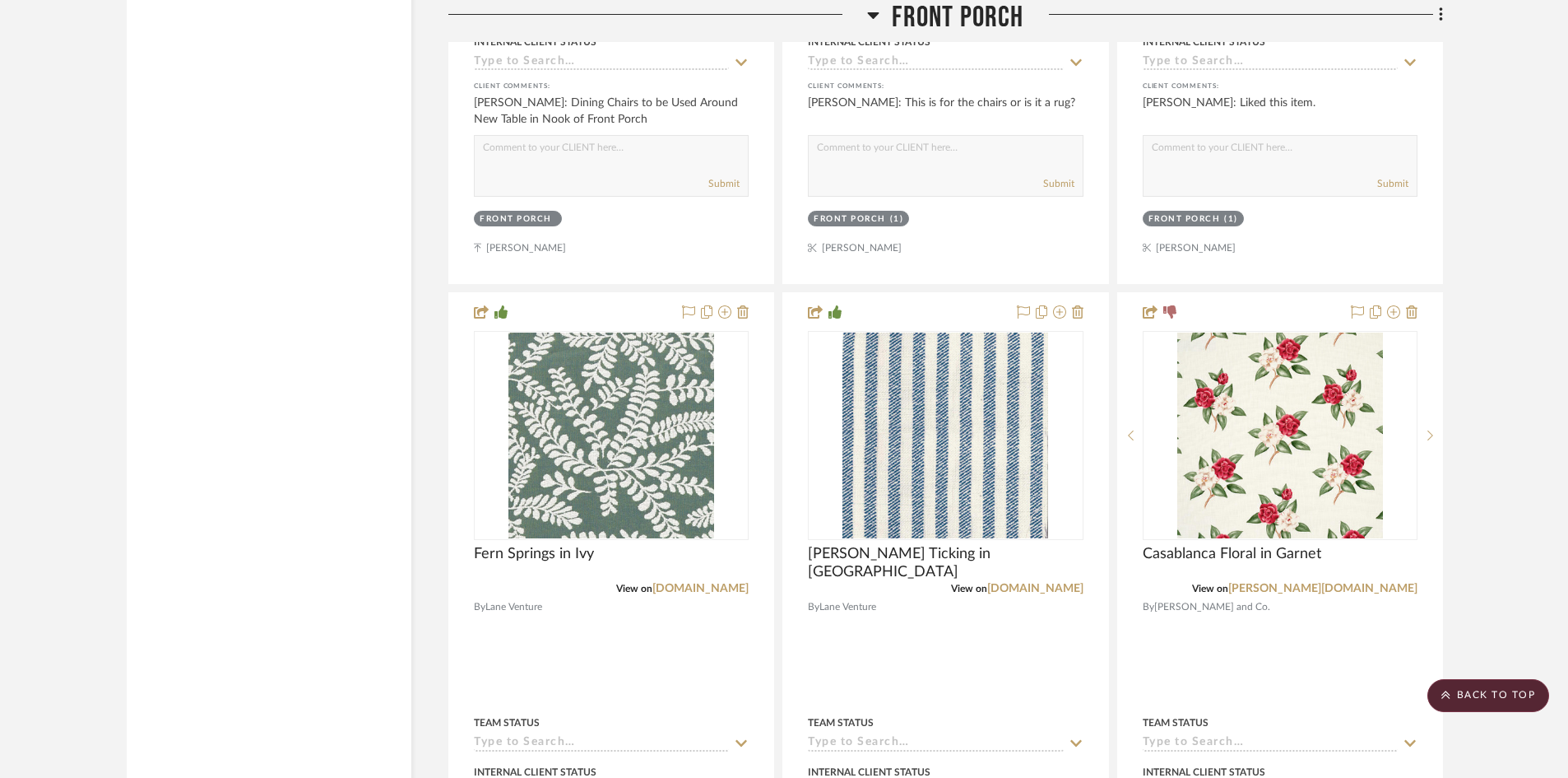
scroll to position [12592, 0]
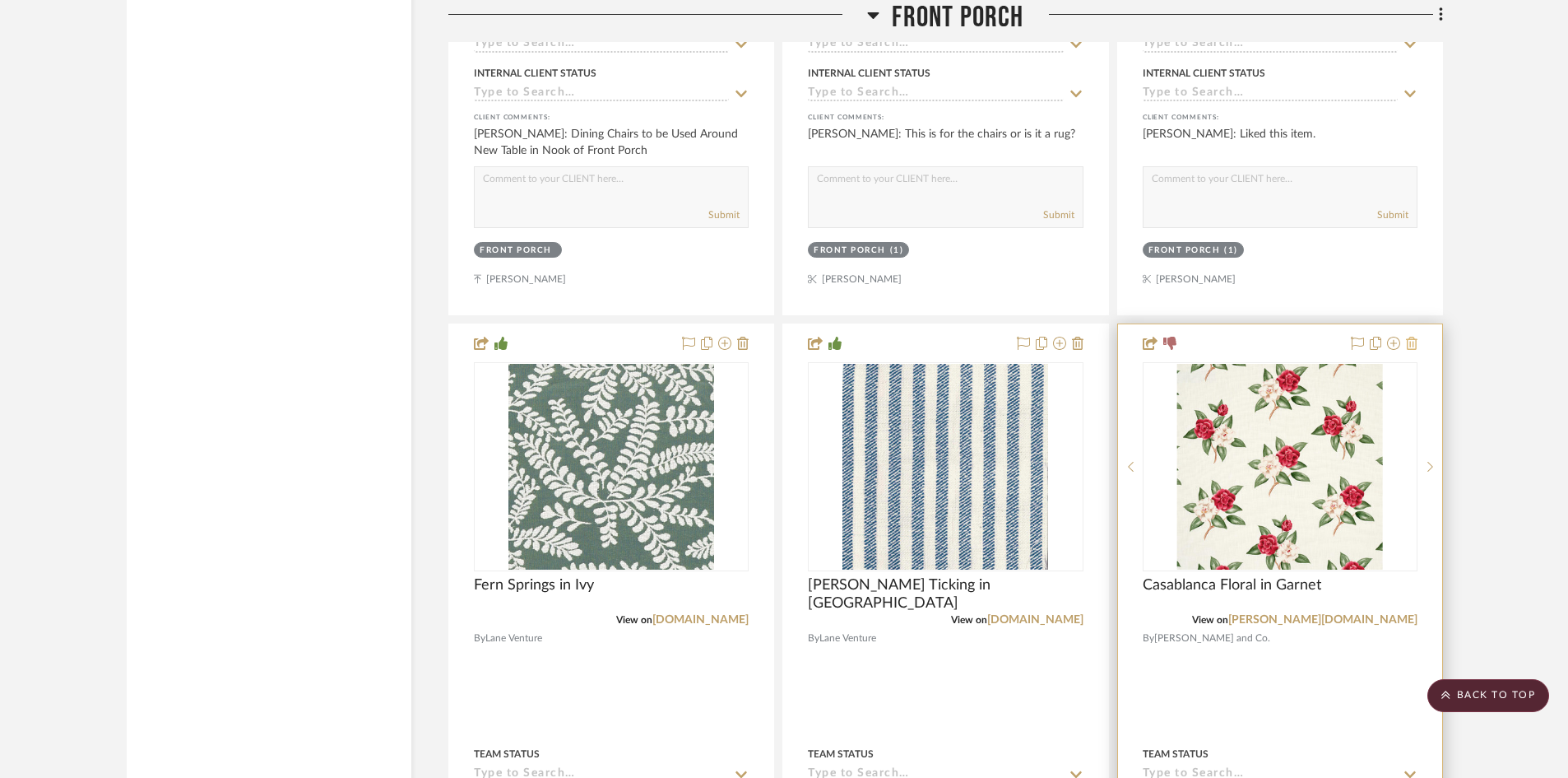
click at [1410, 337] on icon at bounding box center [1410, 343] width 11 height 13
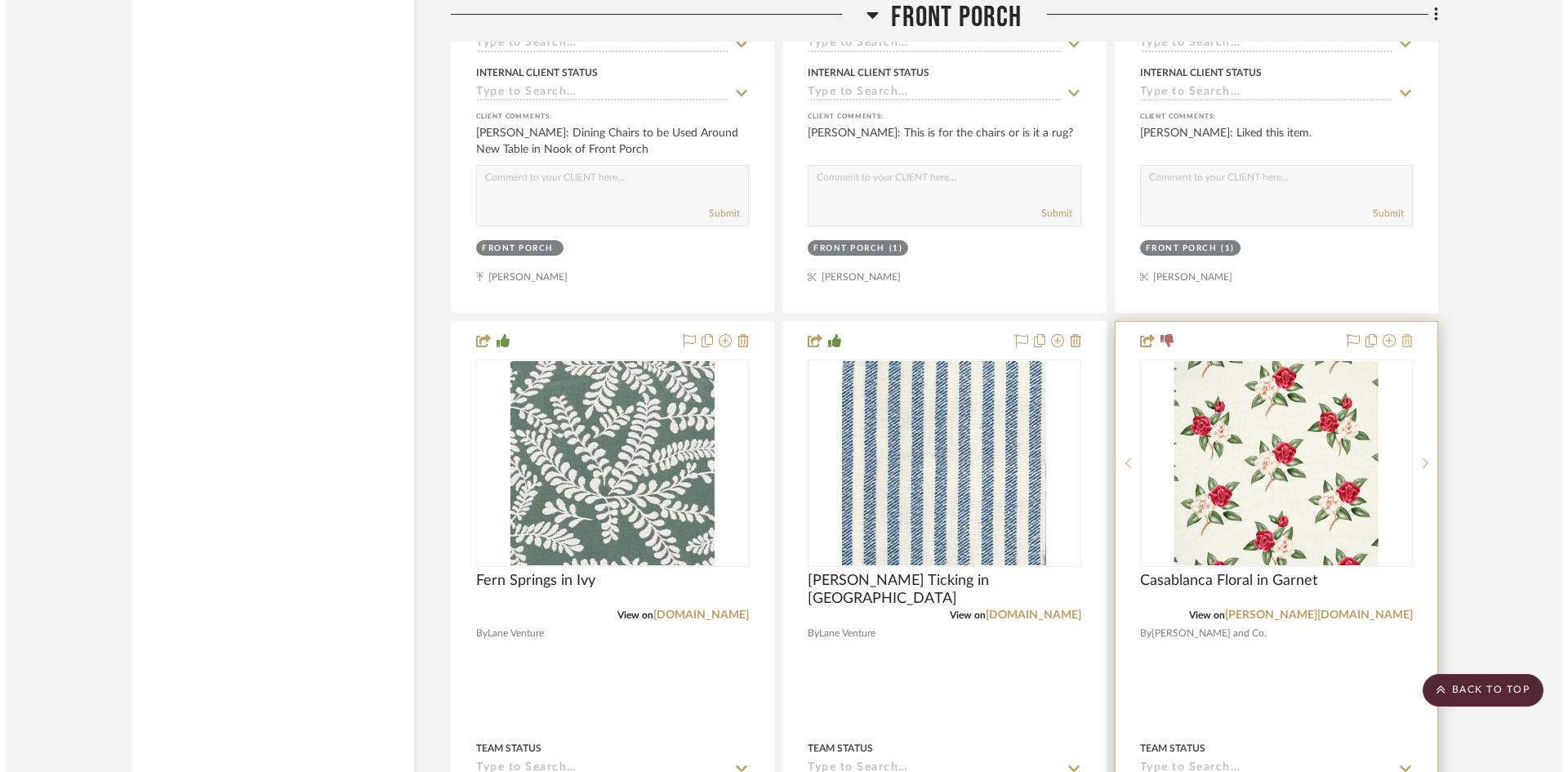
scroll to position [0, 0]
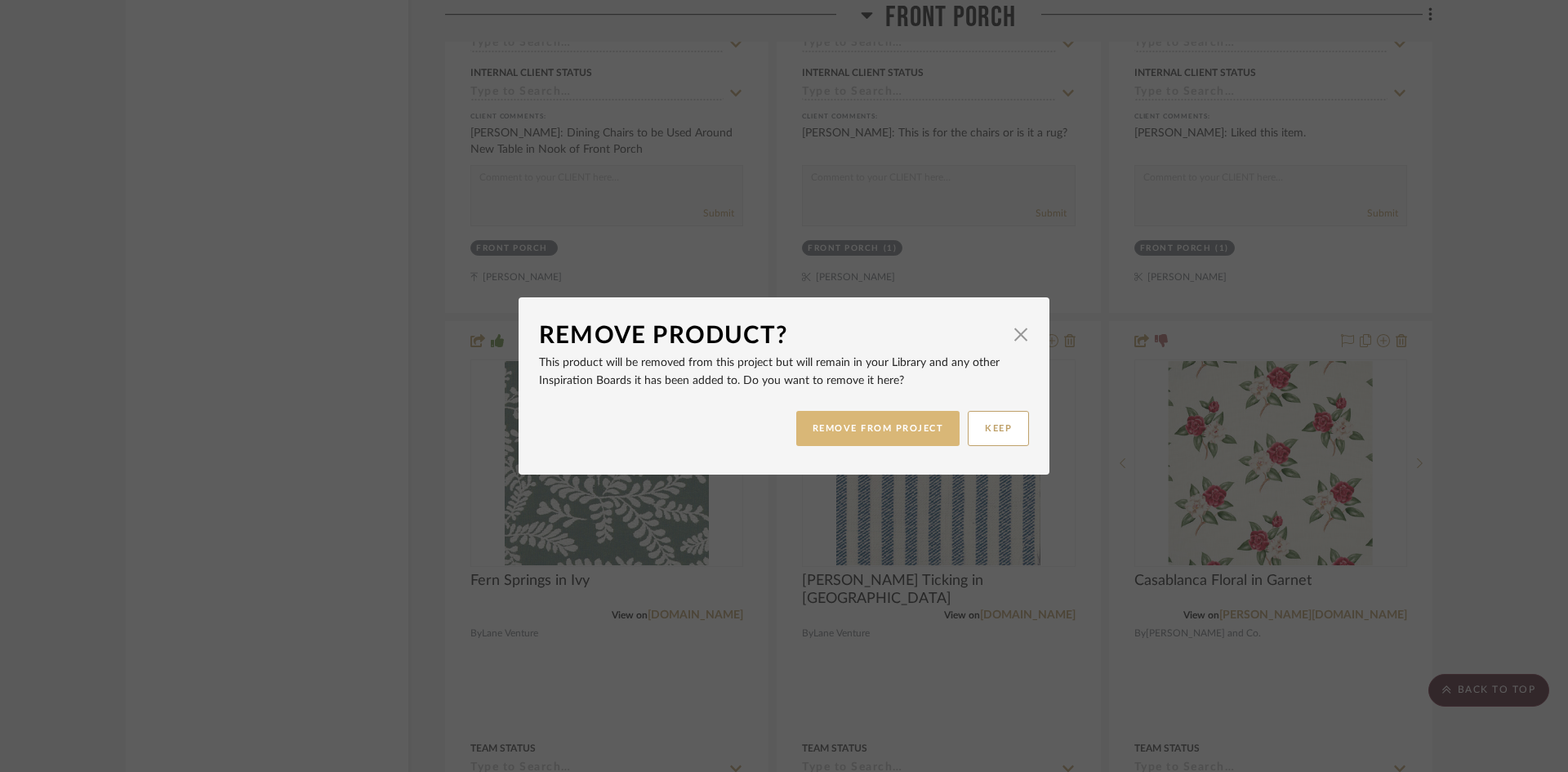
click at [878, 418] on button "REMOVE FROM PROJECT" at bounding box center [878, 428] width 164 height 35
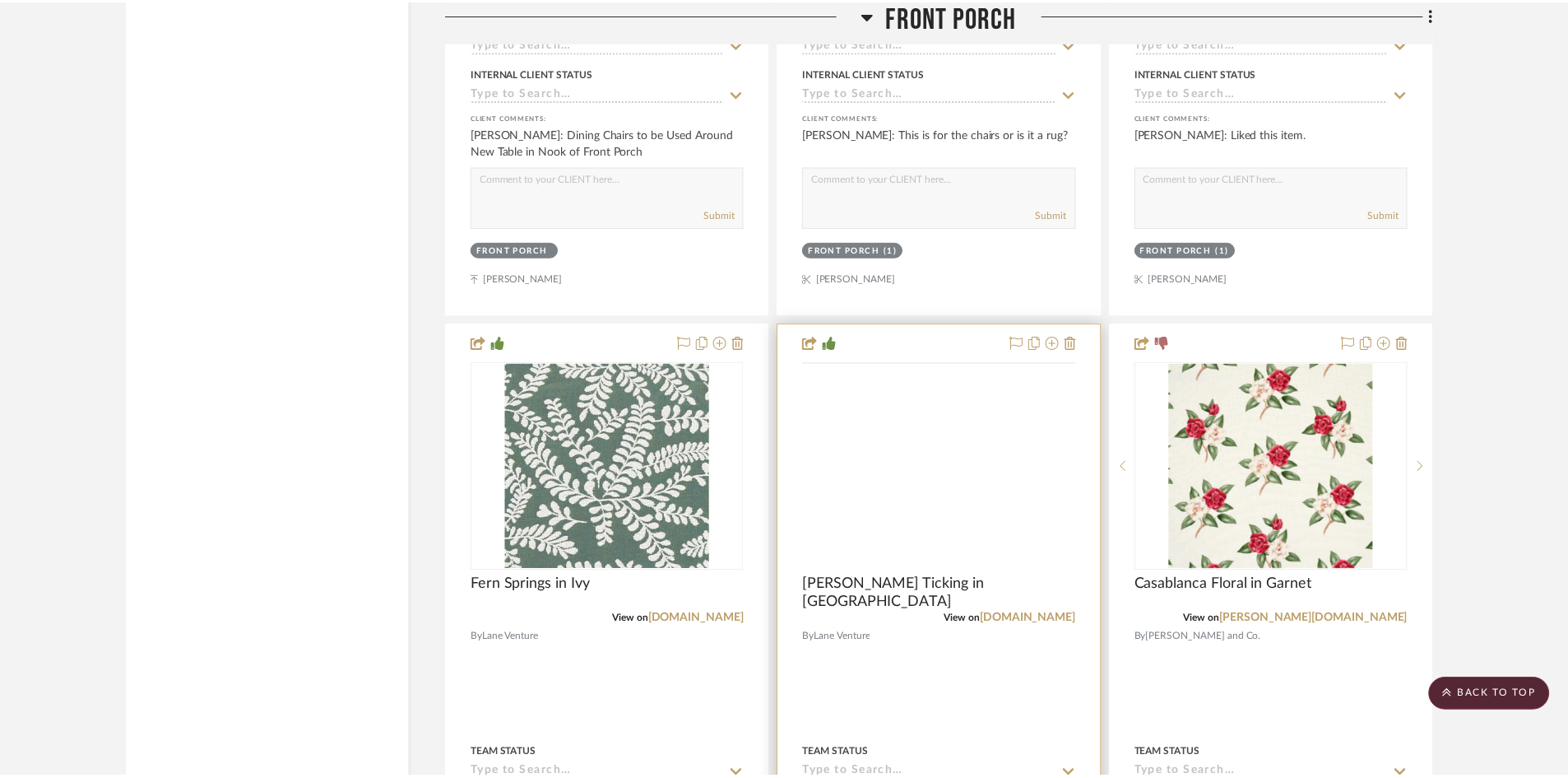
scroll to position [12592, 0]
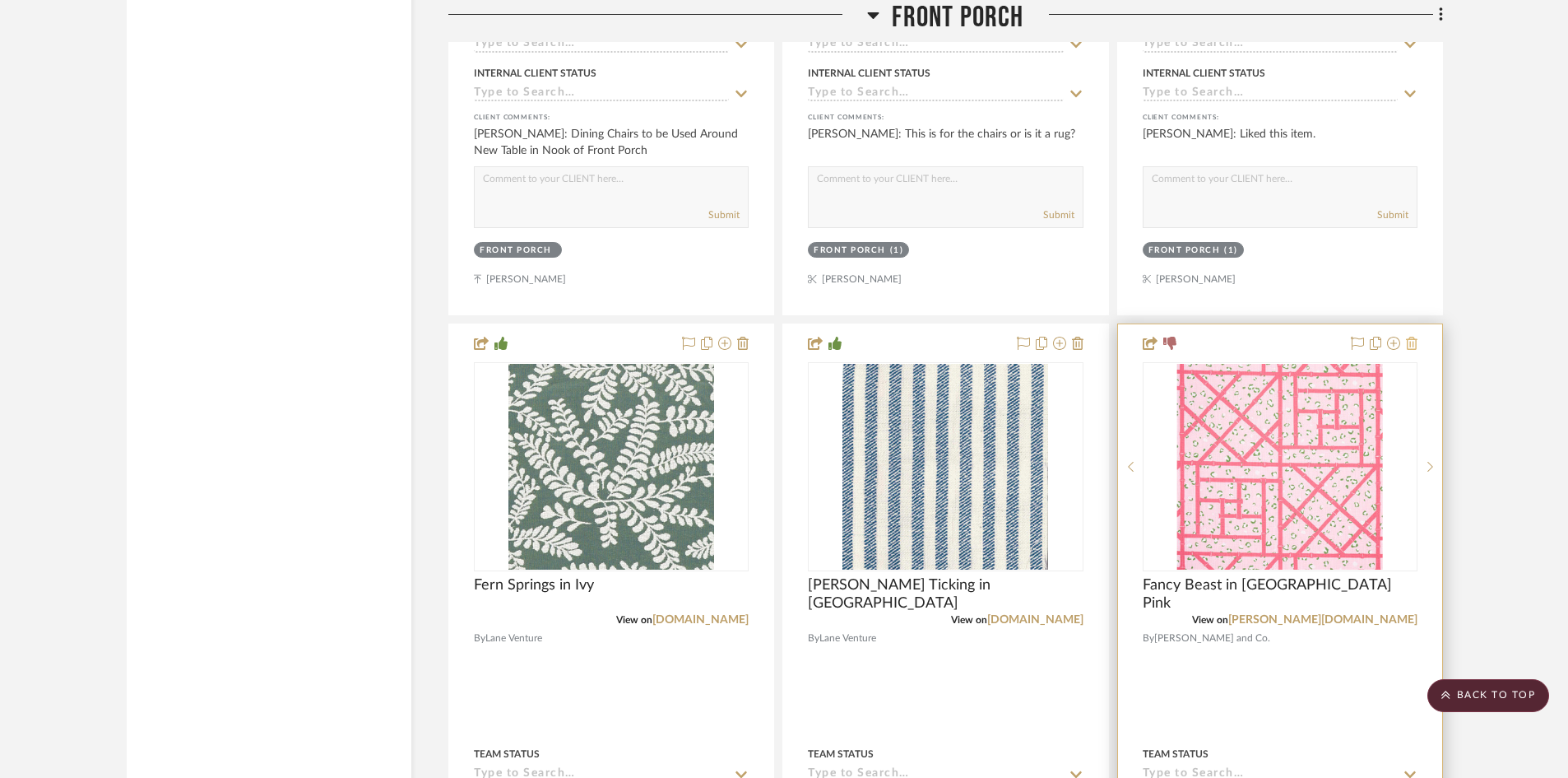
click at [1411, 337] on icon at bounding box center [1410, 343] width 11 height 13
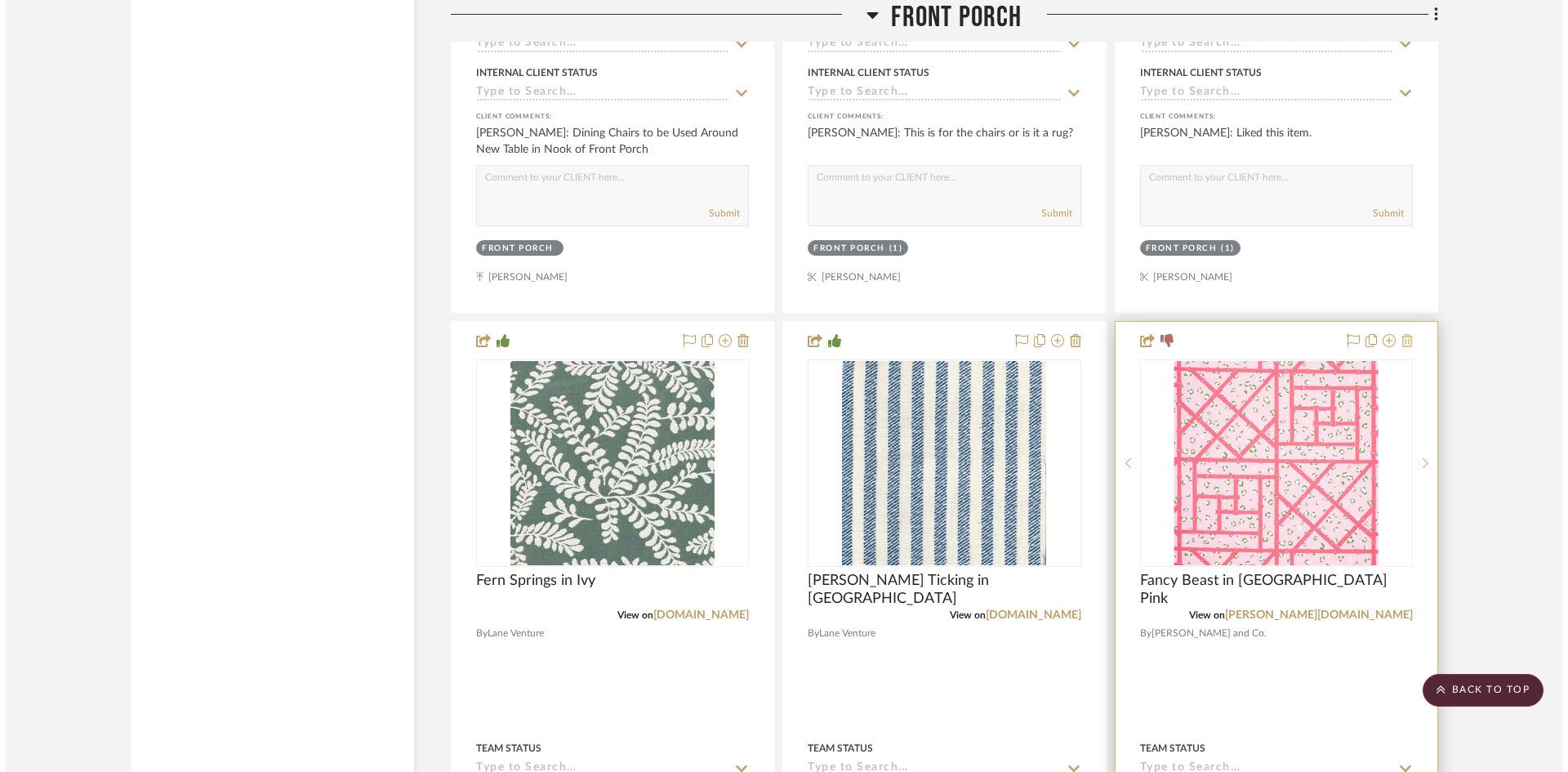
scroll to position [0, 0]
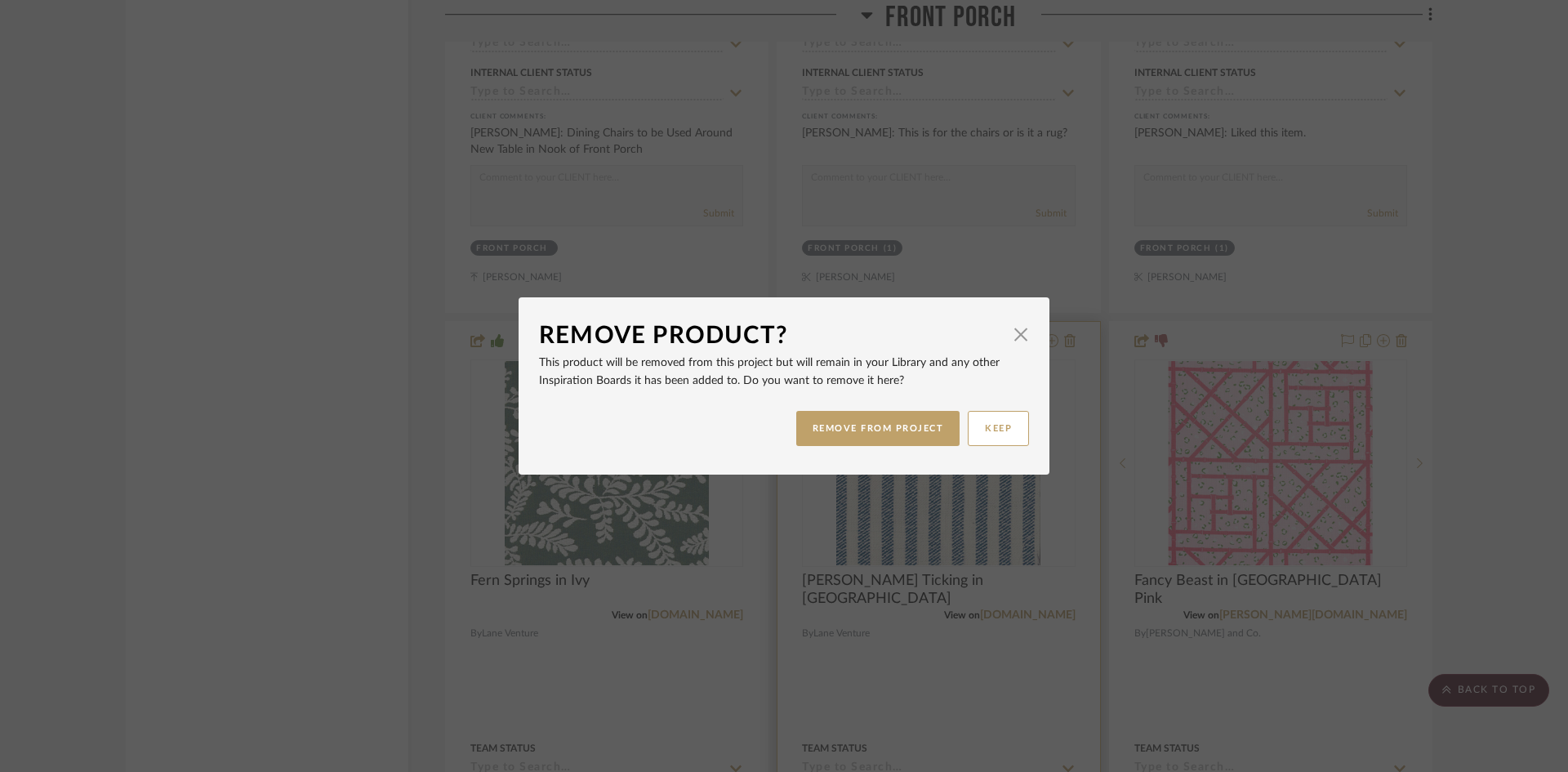
drag, startPoint x: 899, startPoint y: 431, endPoint x: 1092, endPoint y: 425, distance: 193.1
click at [899, 430] on button "REMOVE FROM PROJECT" at bounding box center [878, 428] width 164 height 35
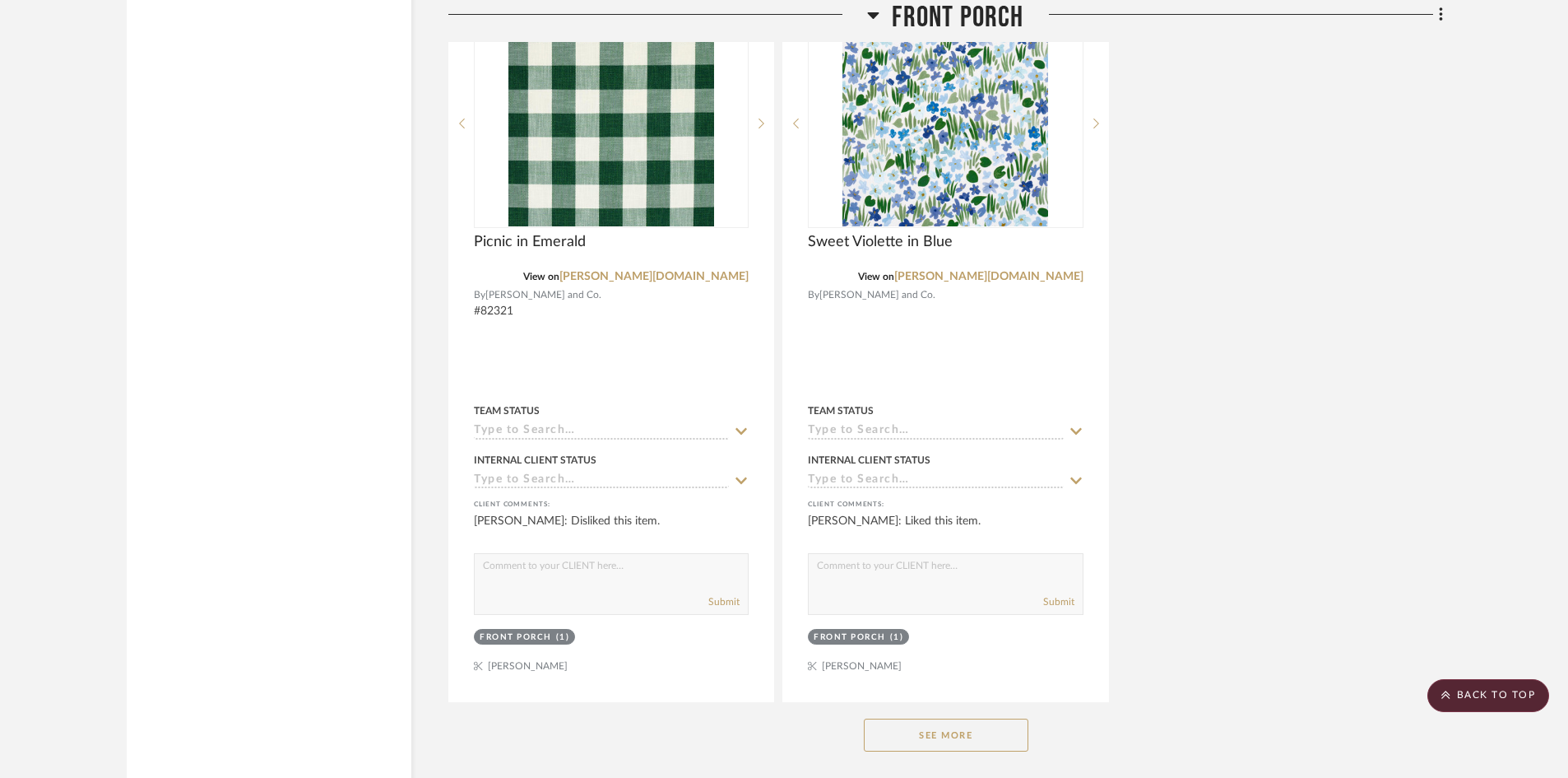
scroll to position [13666, 0]
click at [955, 717] on button "See More" at bounding box center [945, 734] width 165 height 33
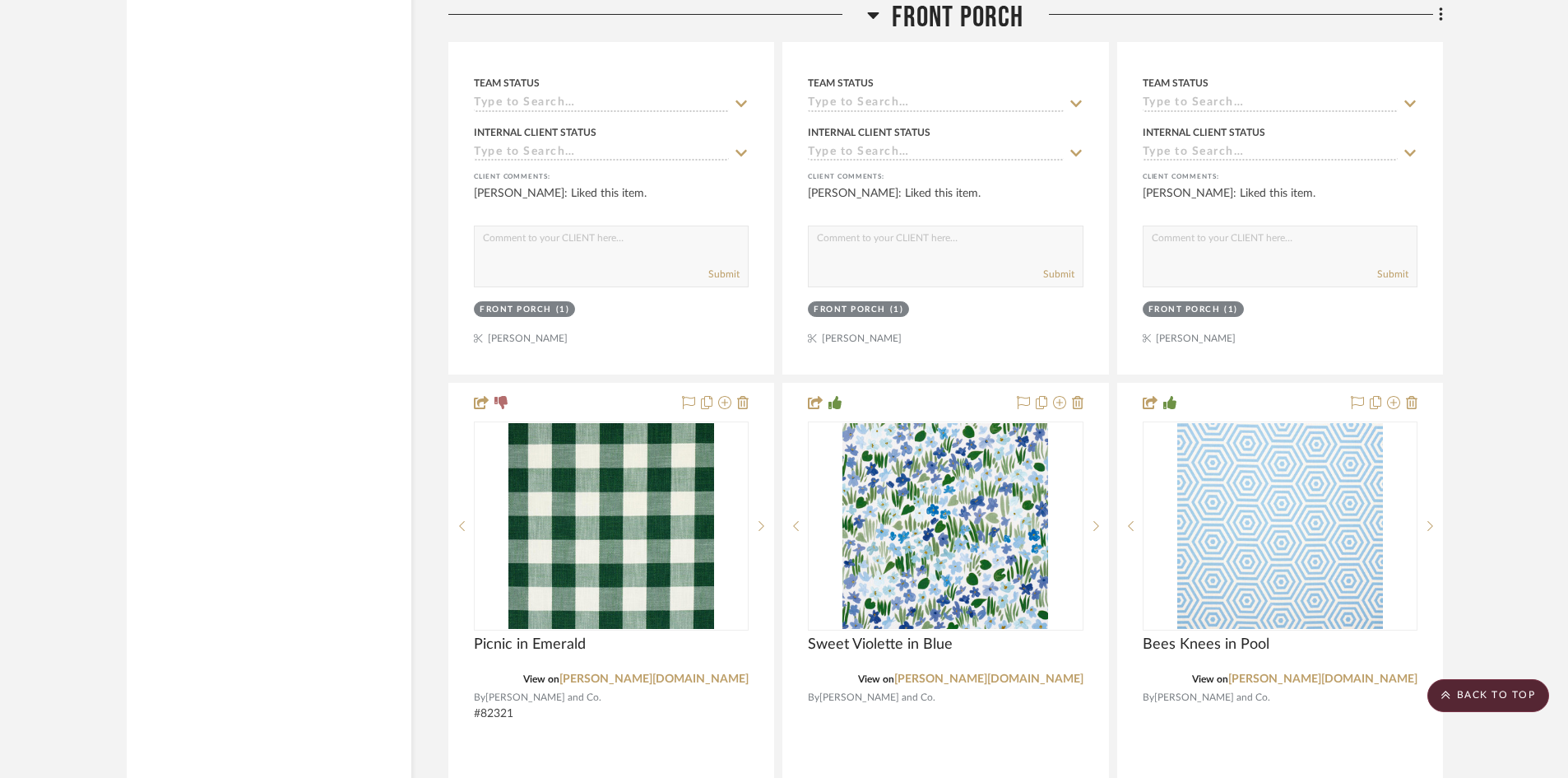
scroll to position [13172, 0]
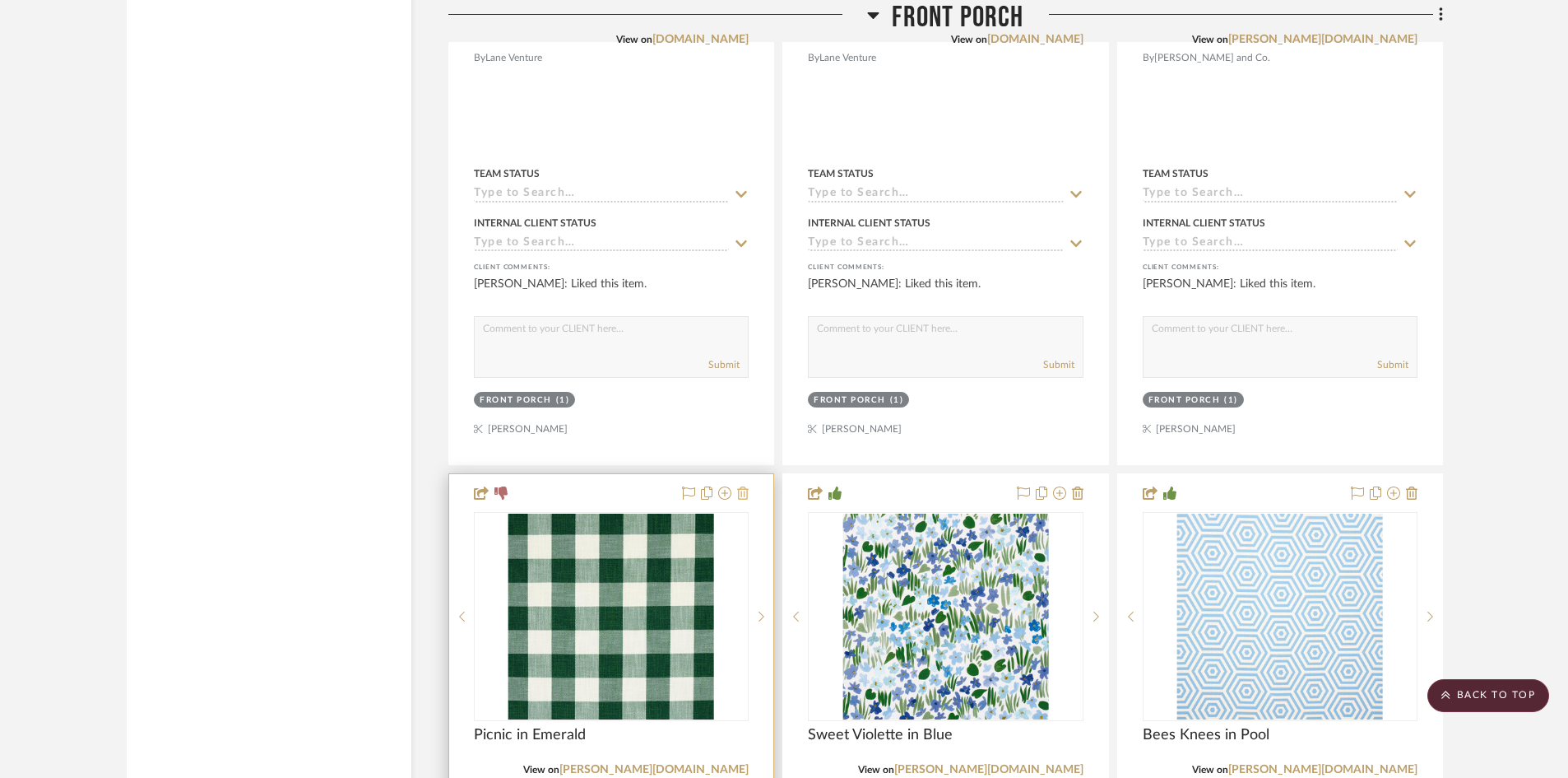
click at [741, 486] on icon at bounding box center [742, 492] width 11 height 13
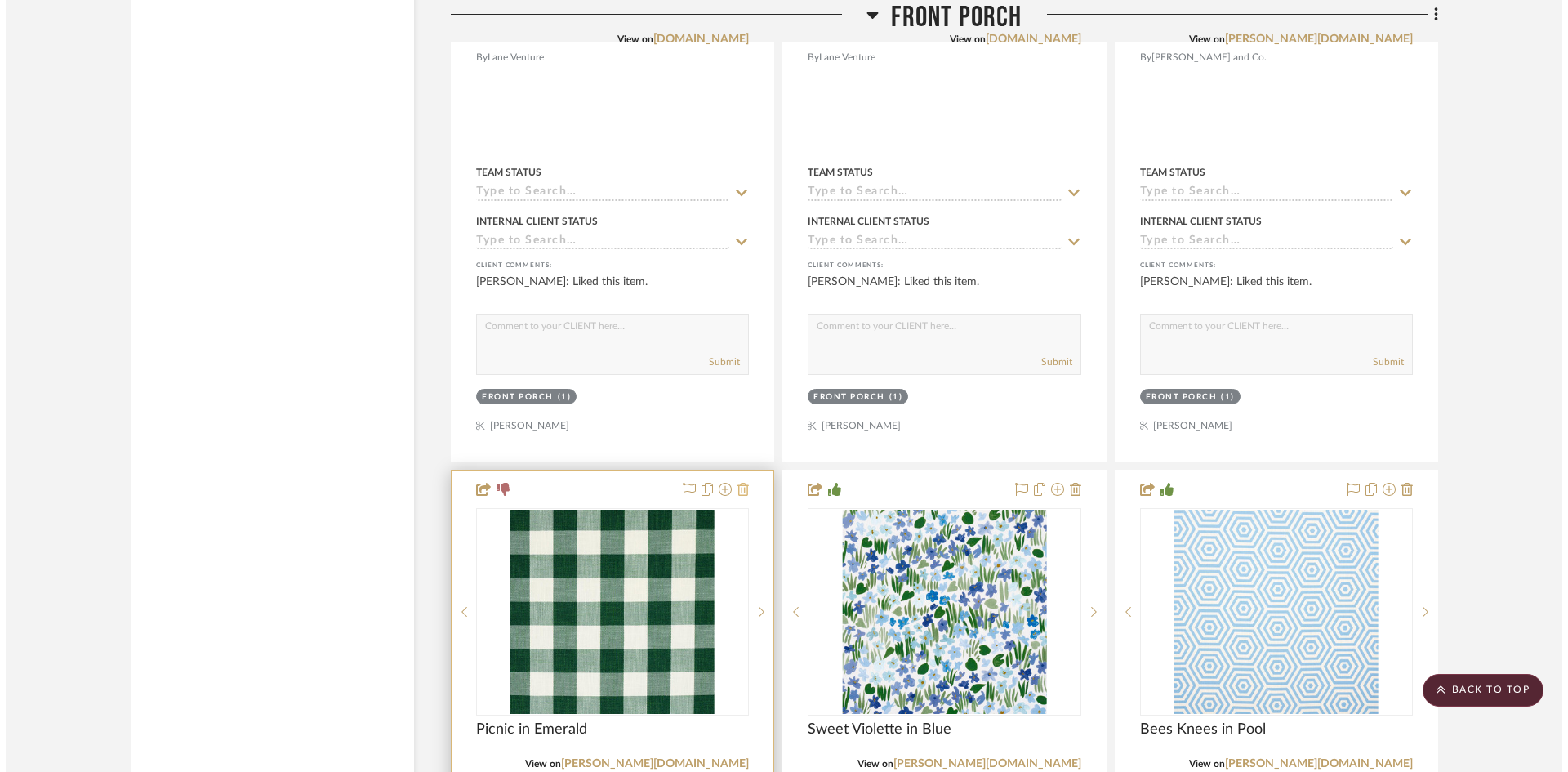
scroll to position [0, 0]
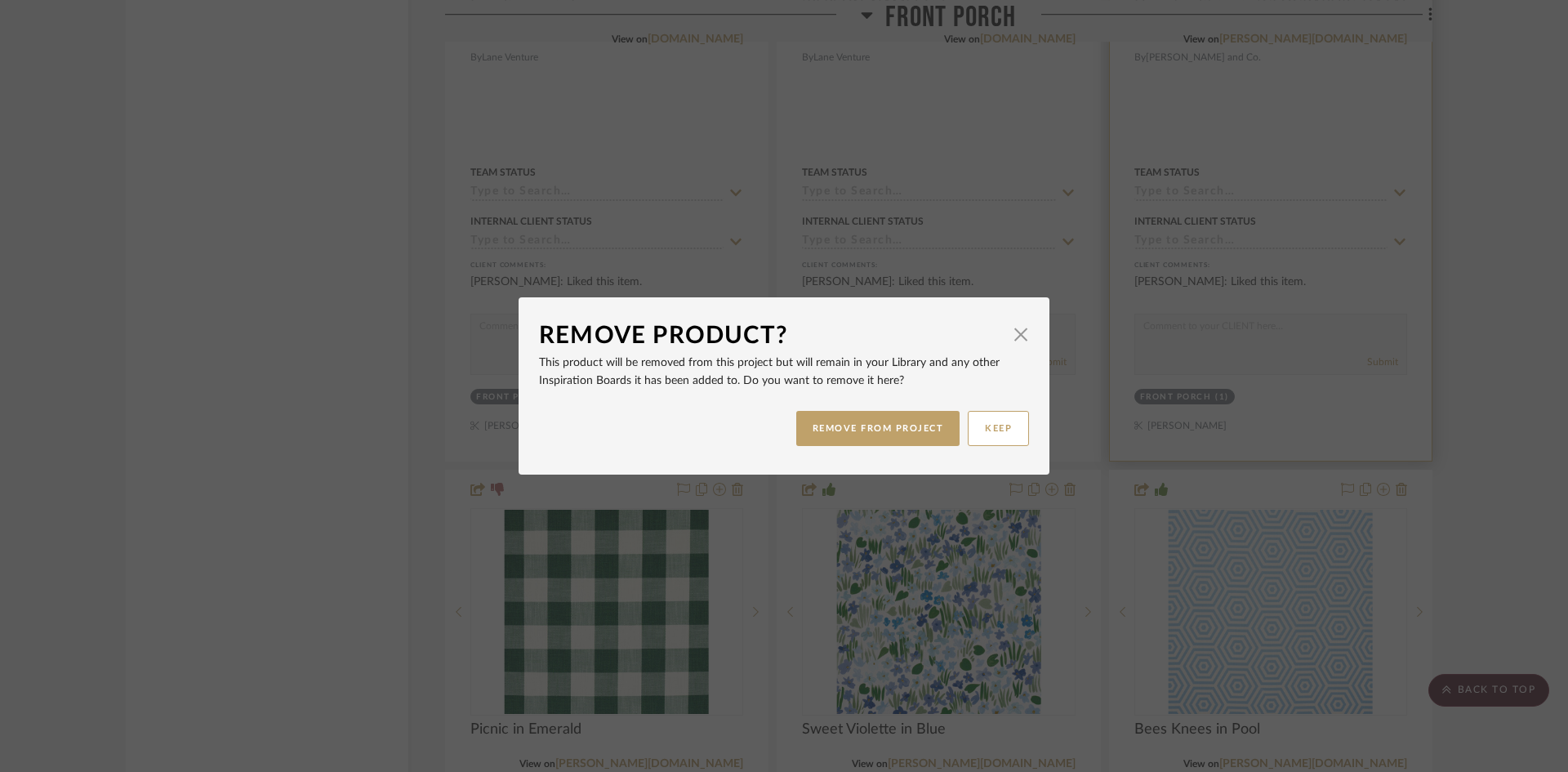
drag, startPoint x: 856, startPoint y: 427, endPoint x: 1124, endPoint y: 339, distance: 282.1
click at [857, 426] on button "REMOVE FROM PROJECT" at bounding box center [878, 428] width 164 height 35
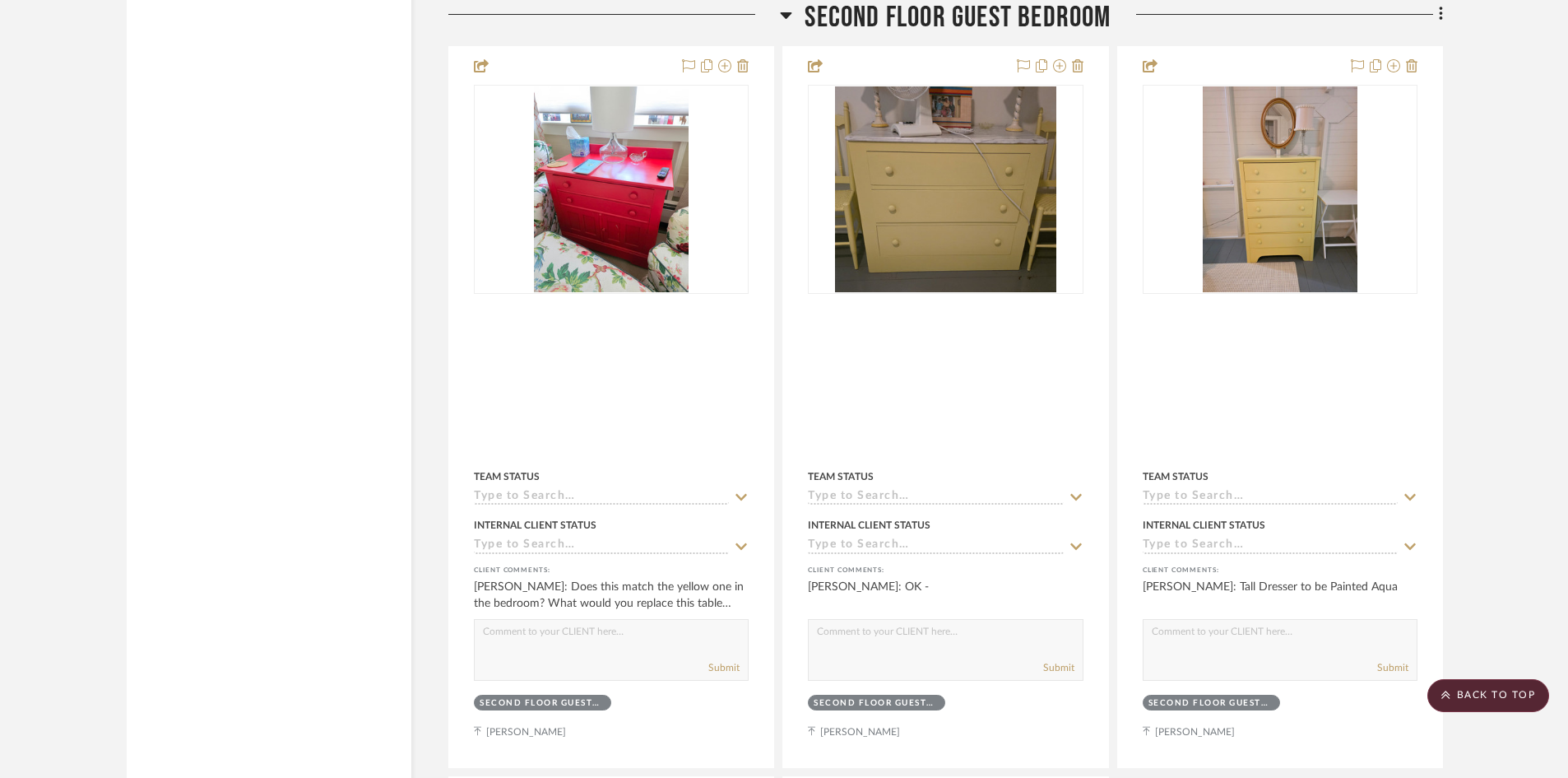
scroll to position [10292, 0]
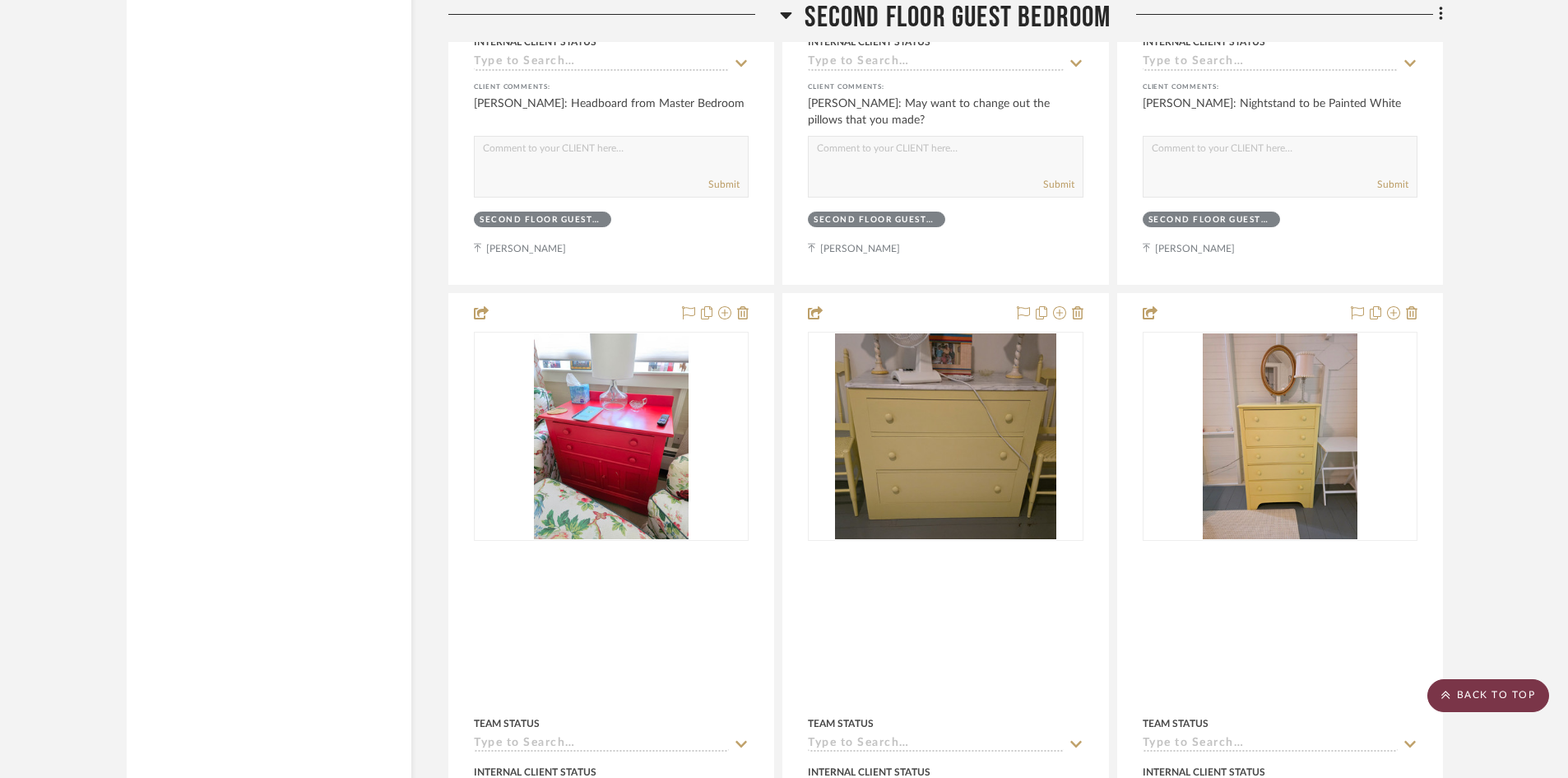
click at [1500, 698] on scroll-to-top-button "BACK TO TOP" at bounding box center [1487, 696] width 122 height 33
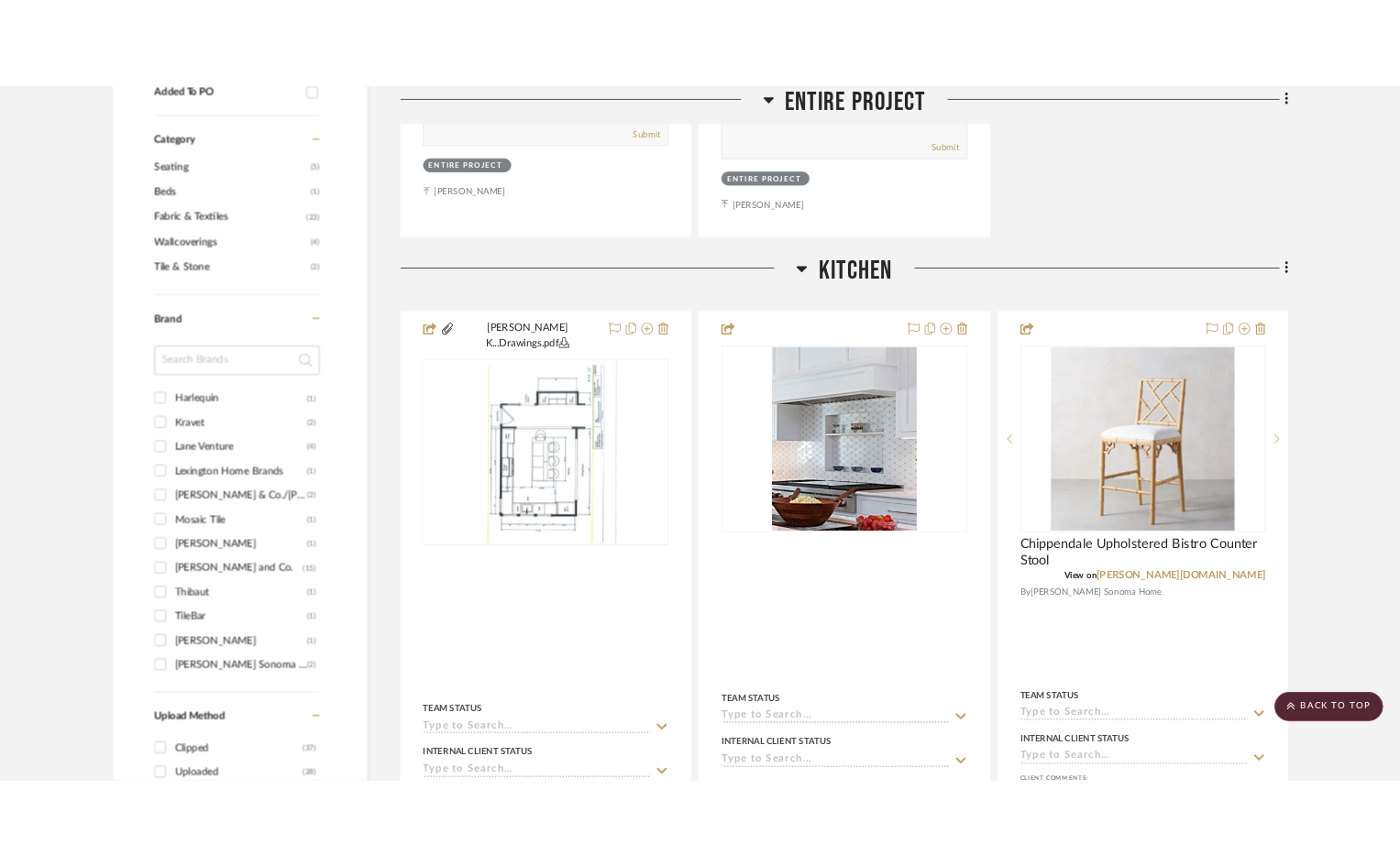
scroll to position [1283, 0]
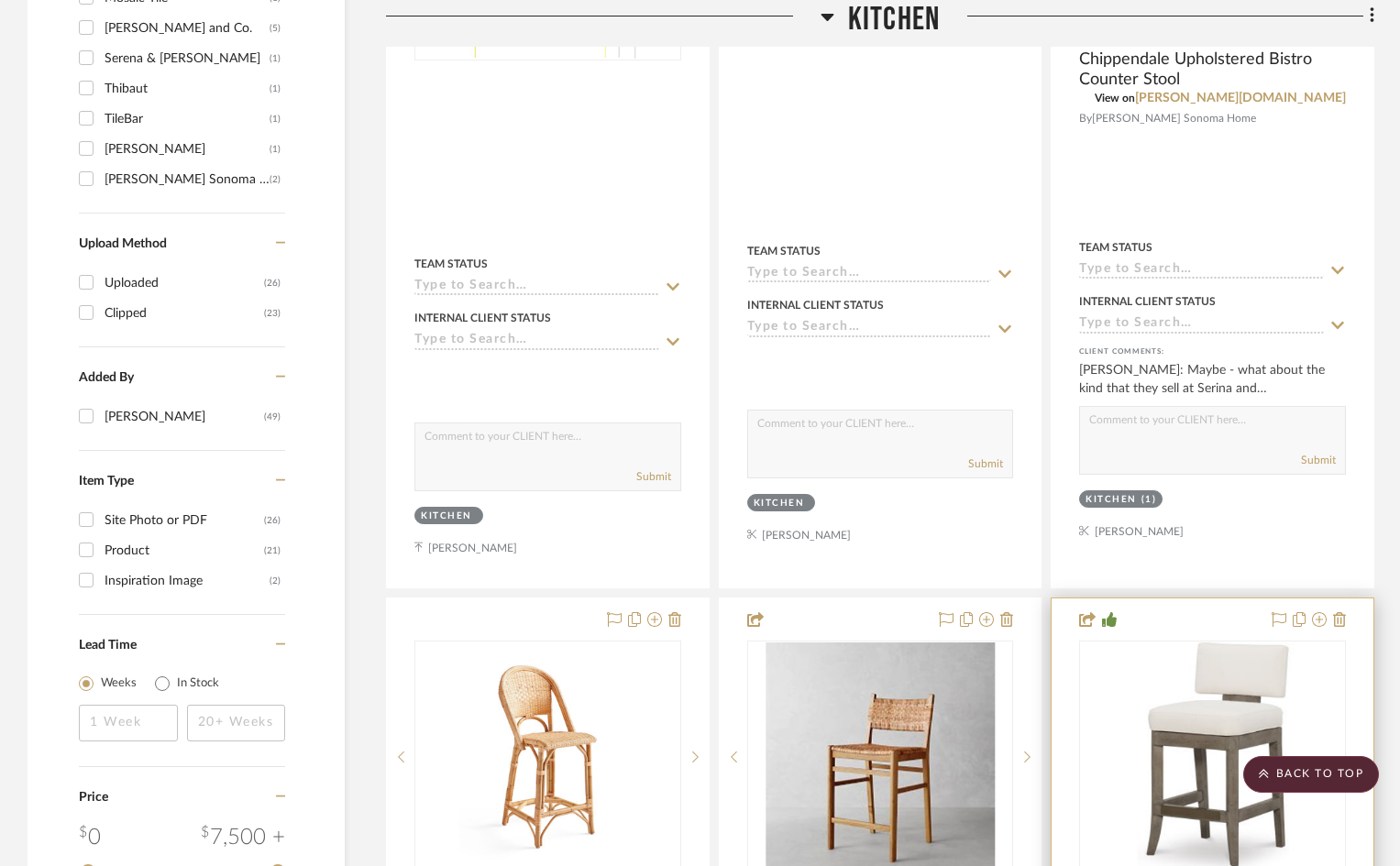
scroll to position [2016, 0]
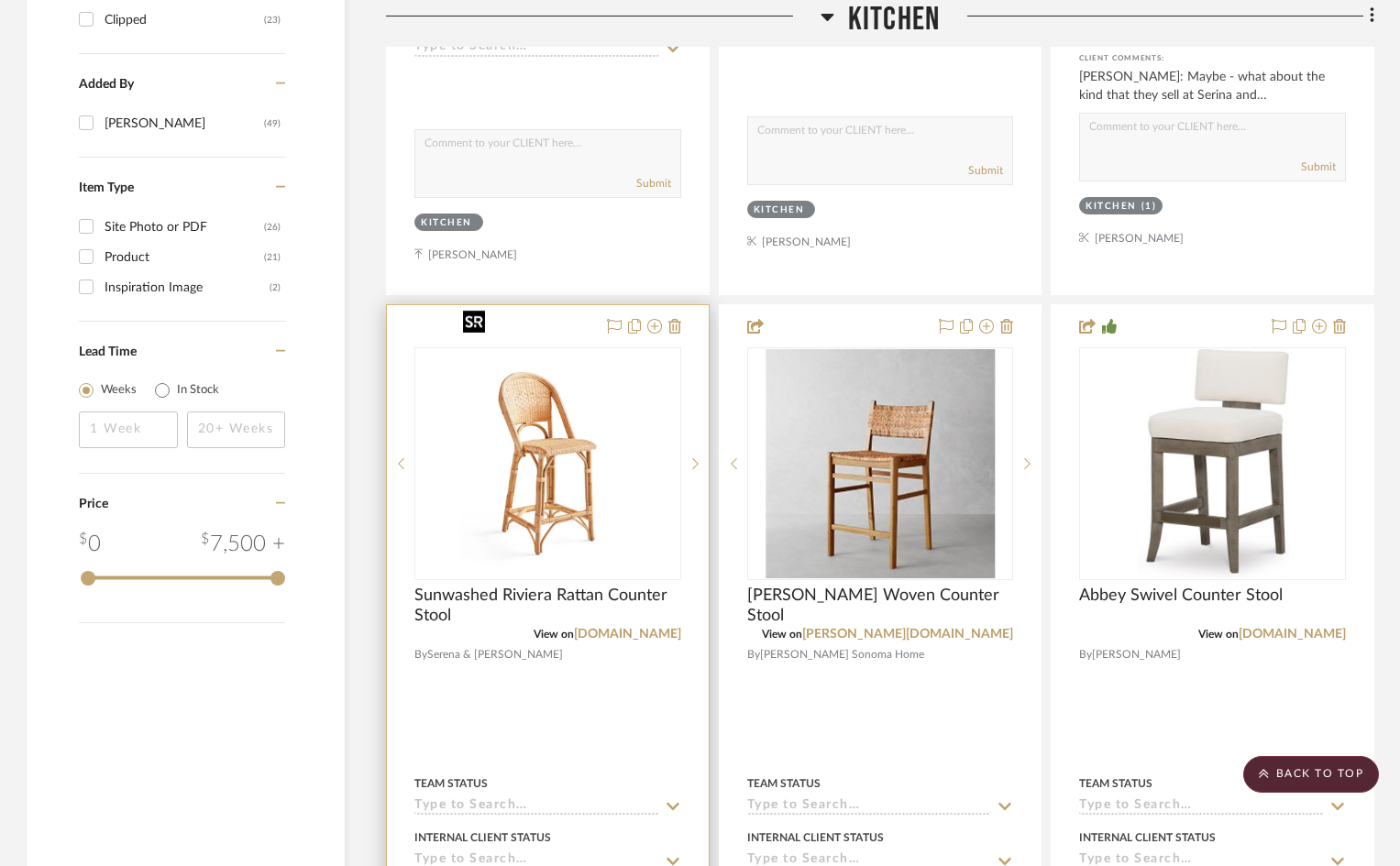
click at [577, 427] on img "0" at bounding box center [547, 463] width 183 height 229
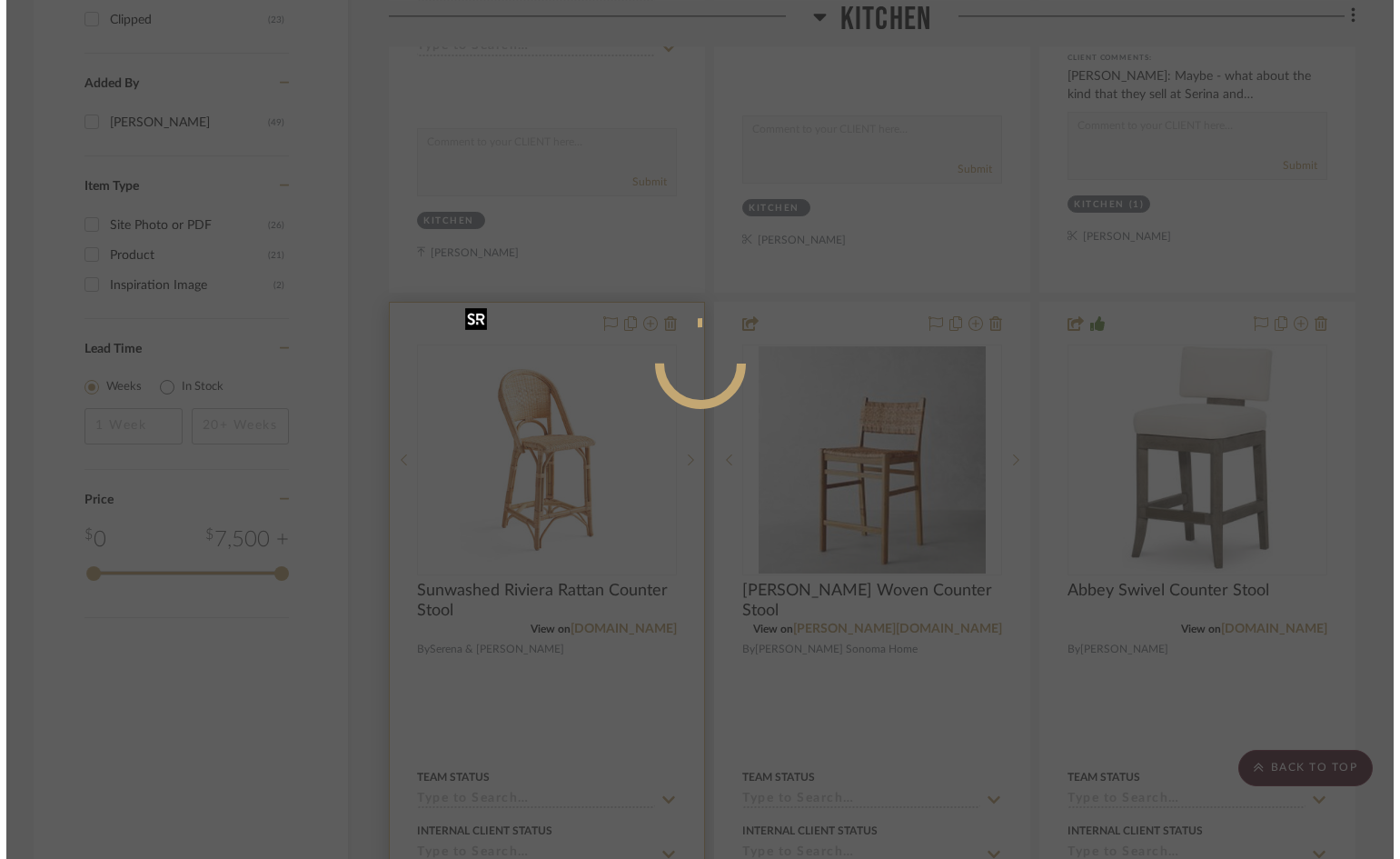
scroll to position [0, 0]
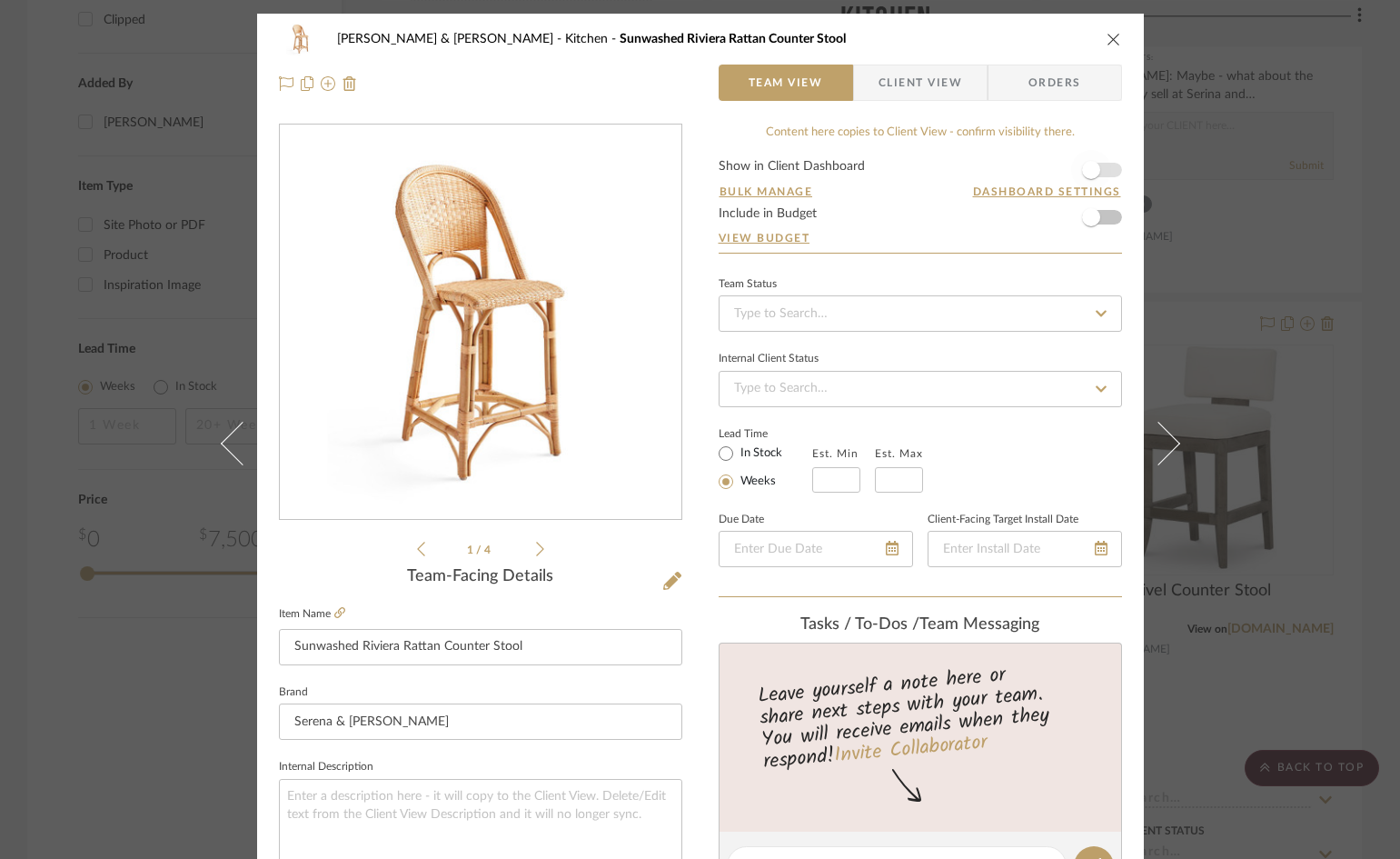
click at [1104, 170] on span "button" at bounding box center [1091, 170] width 40 height 40
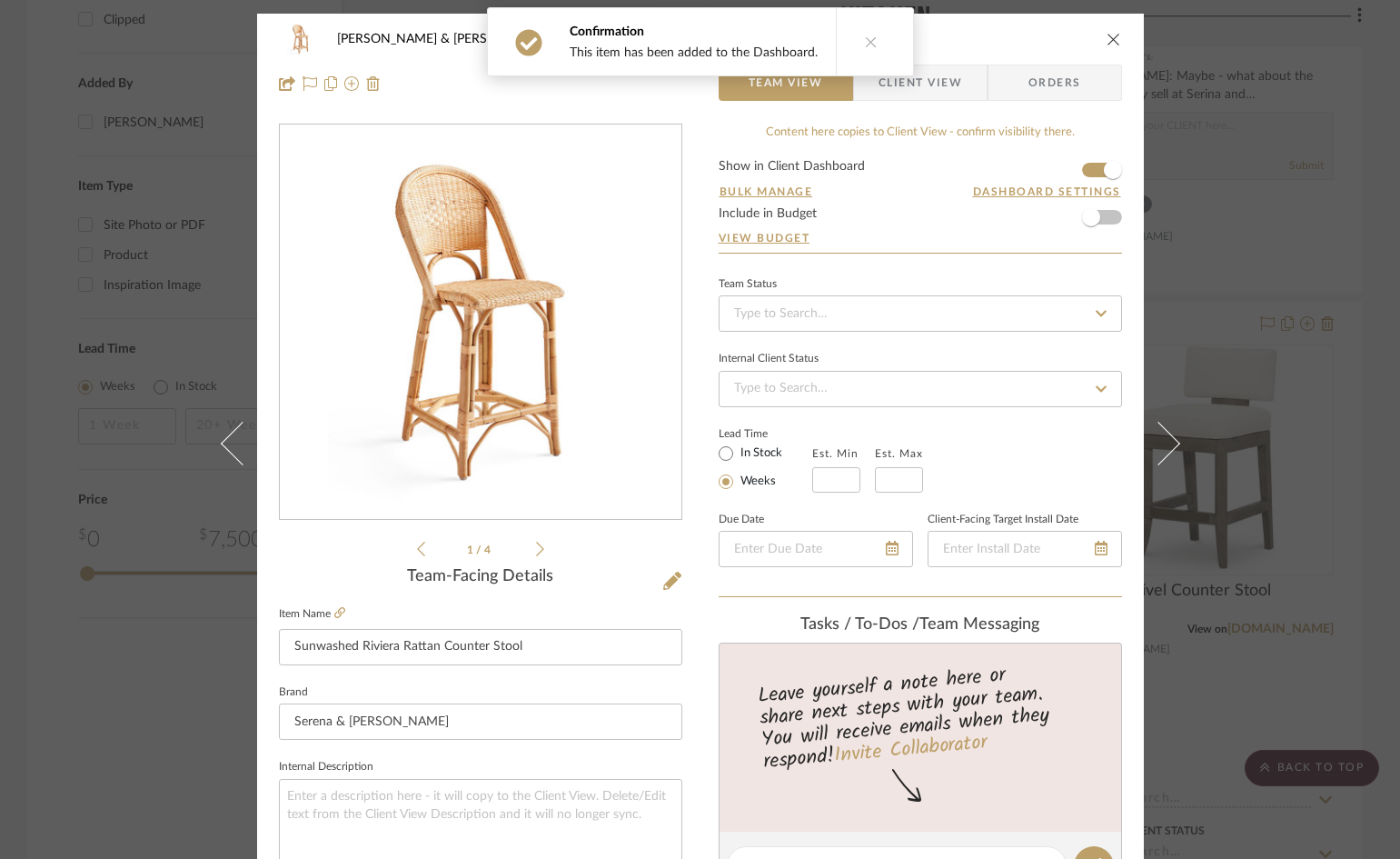
click at [864, 38] on icon at bounding box center [870, 41] width 12 height 12
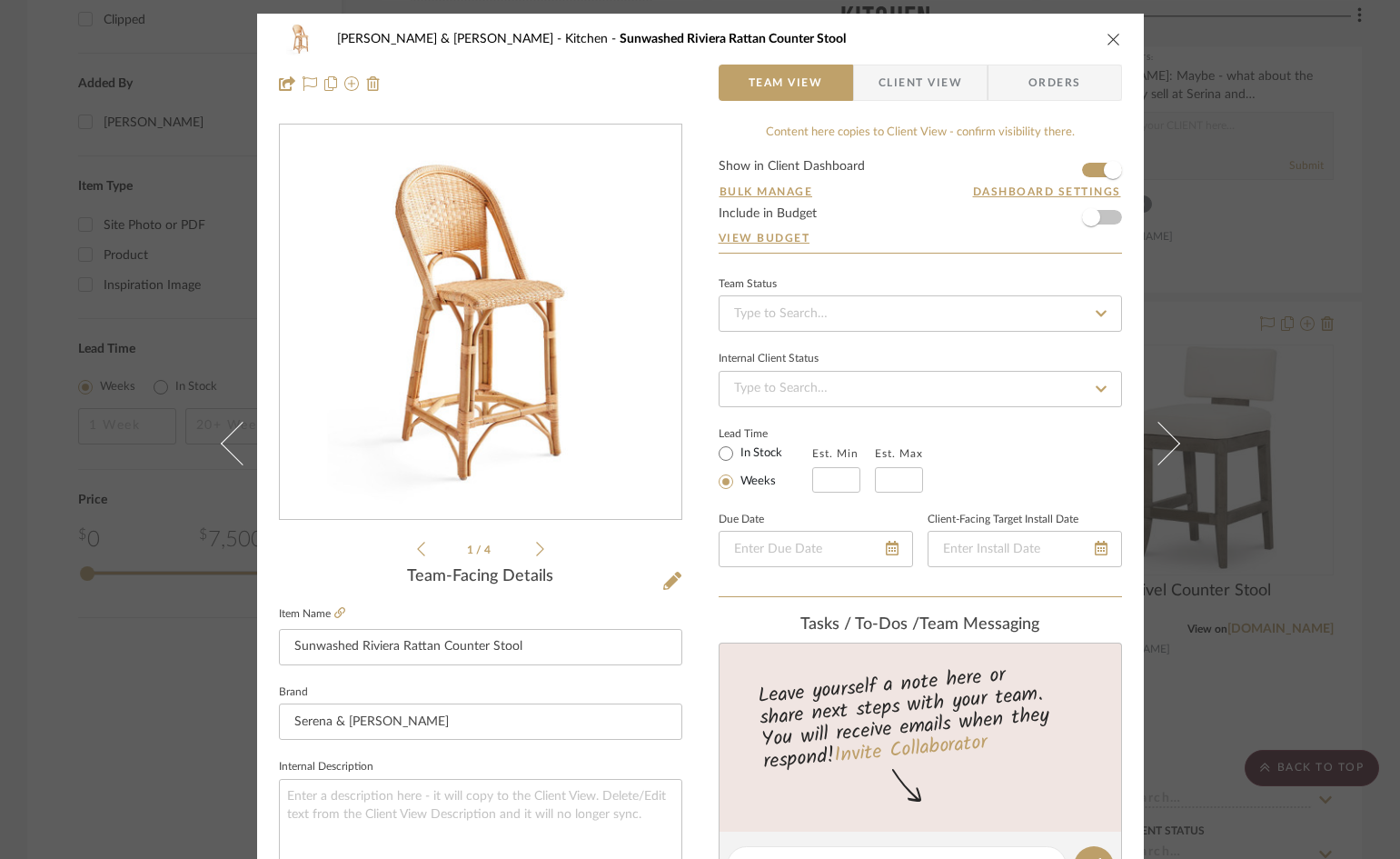
click at [1110, 34] on icon "close" at bounding box center [1113, 38] width 14 height 14
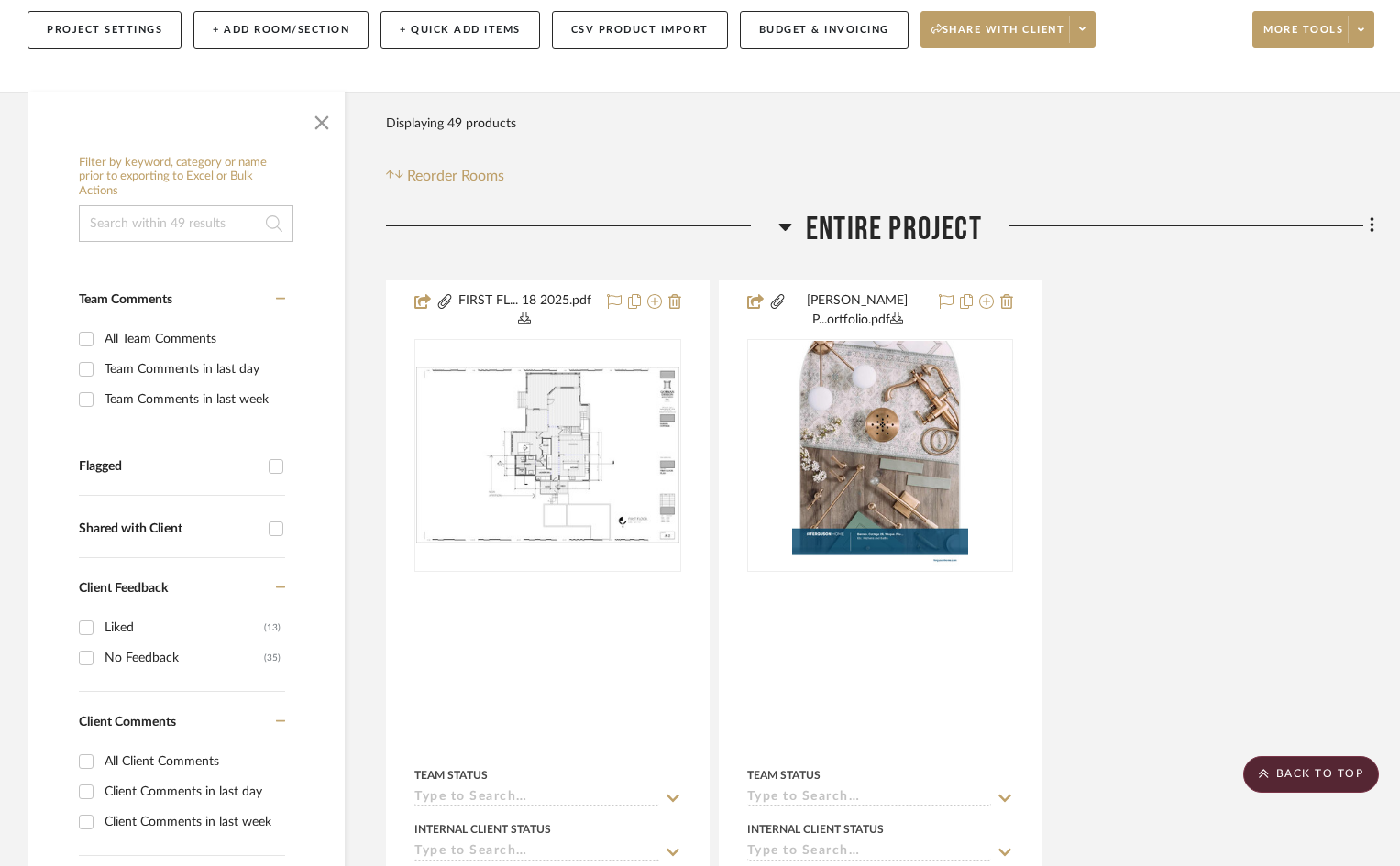
scroll to position [275, 0]
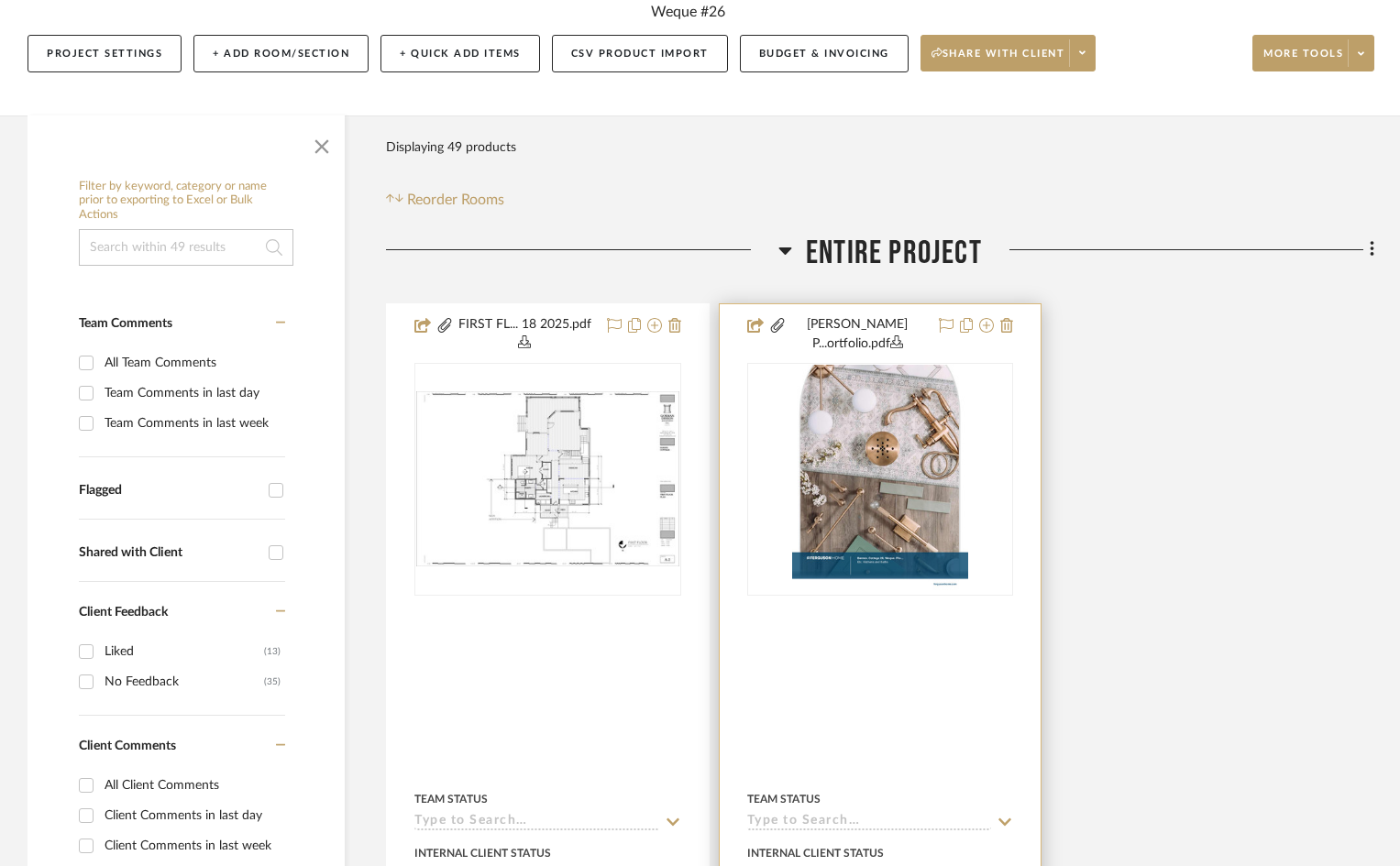
click at [892, 430] on img "0" at bounding box center [880, 478] width 177 height 229
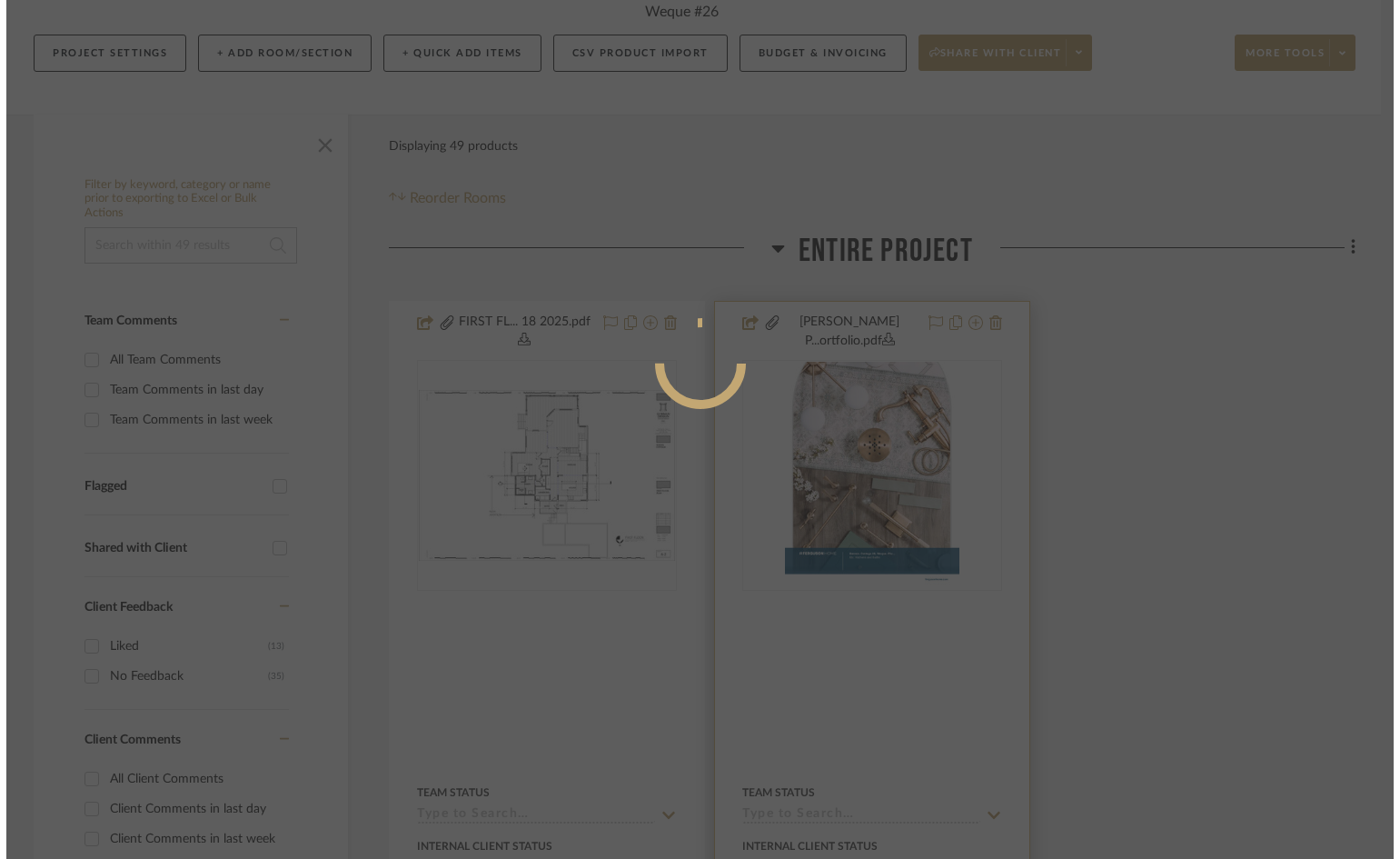
scroll to position [0, 0]
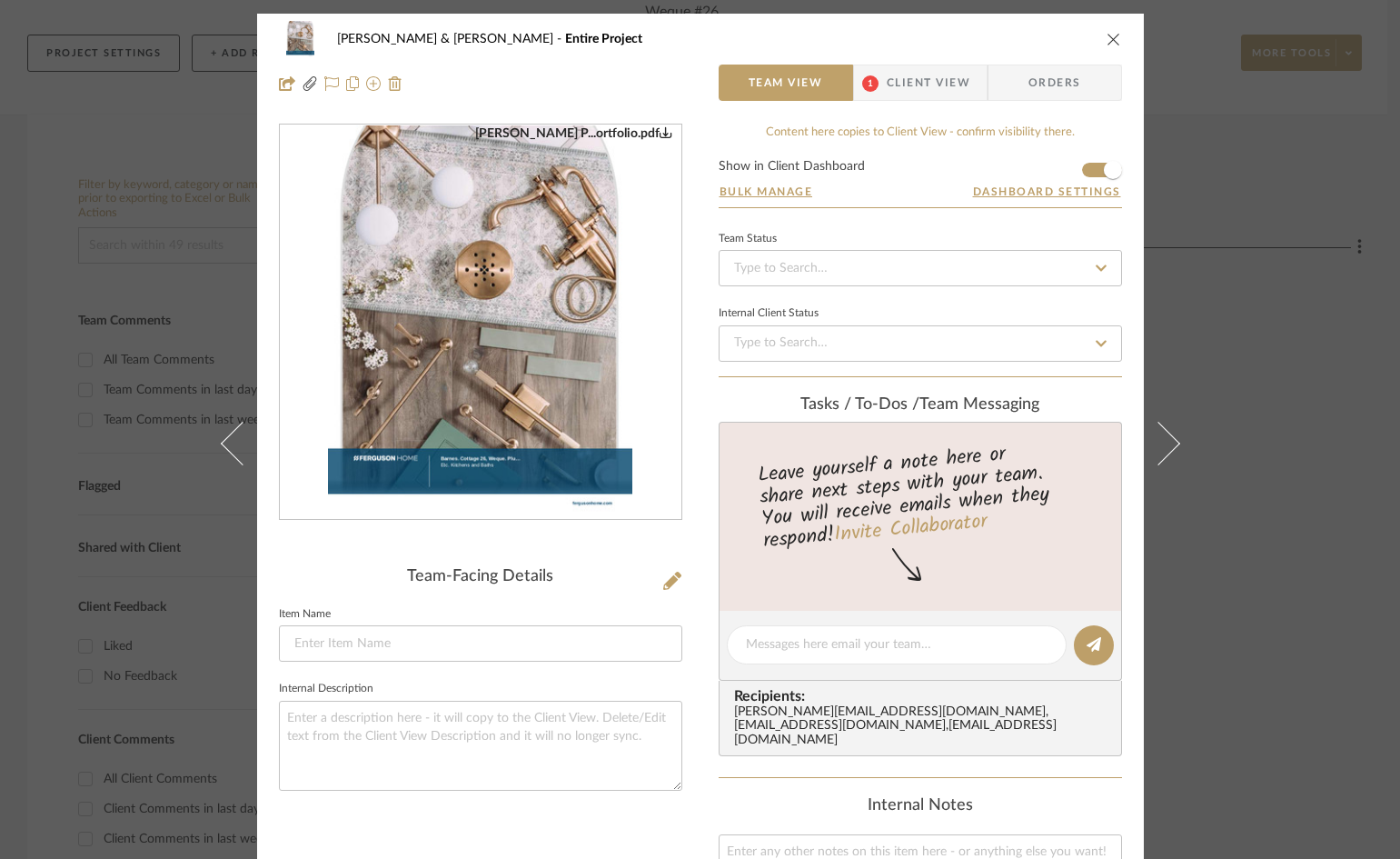
click at [506, 304] on img "0" at bounding box center [480, 322] width 305 height 394
click at [923, 78] on span "Client View" at bounding box center [928, 82] width 83 height 36
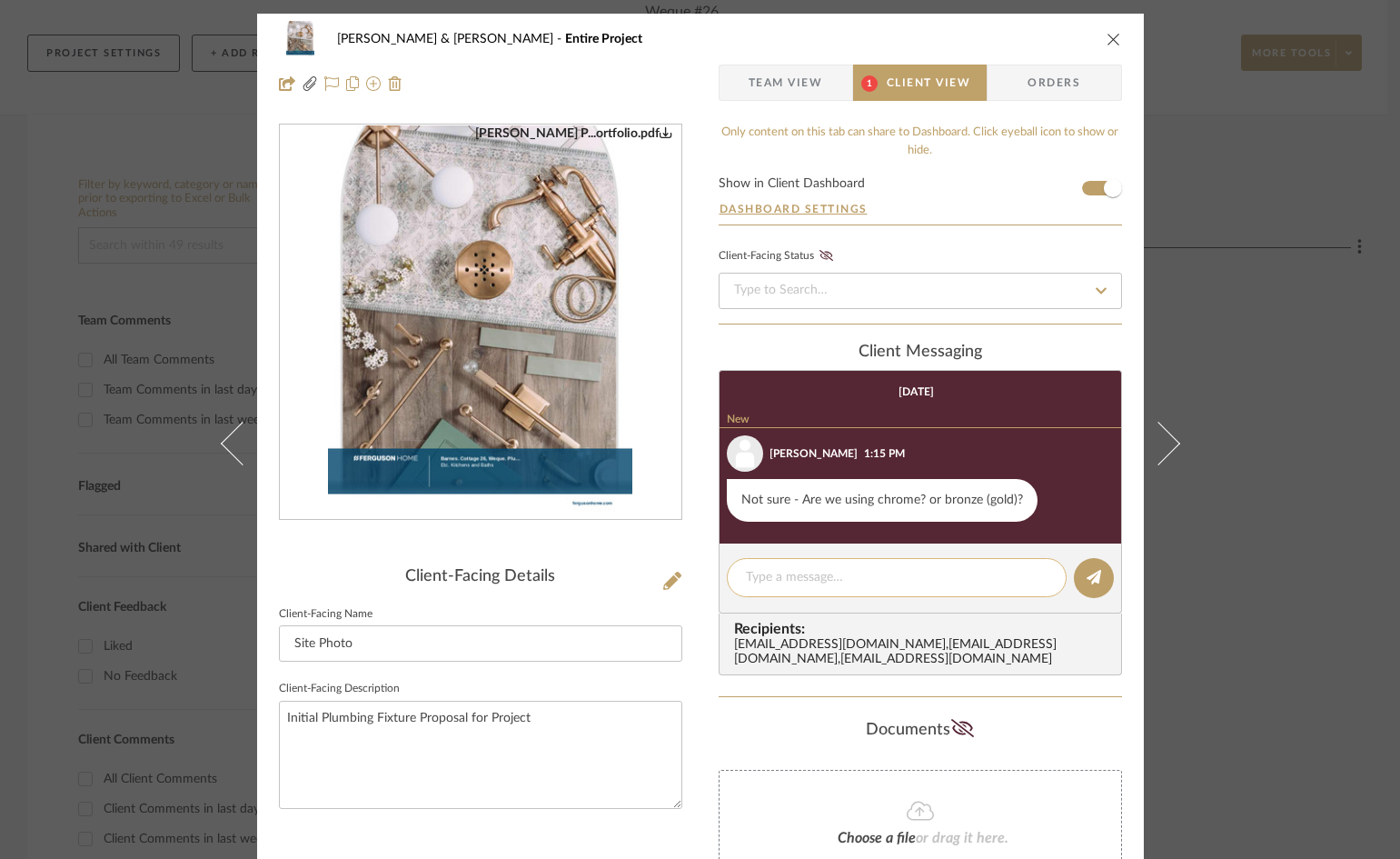
click at [867, 583] on textarea at bounding box center [896, 578] width 301 height 19
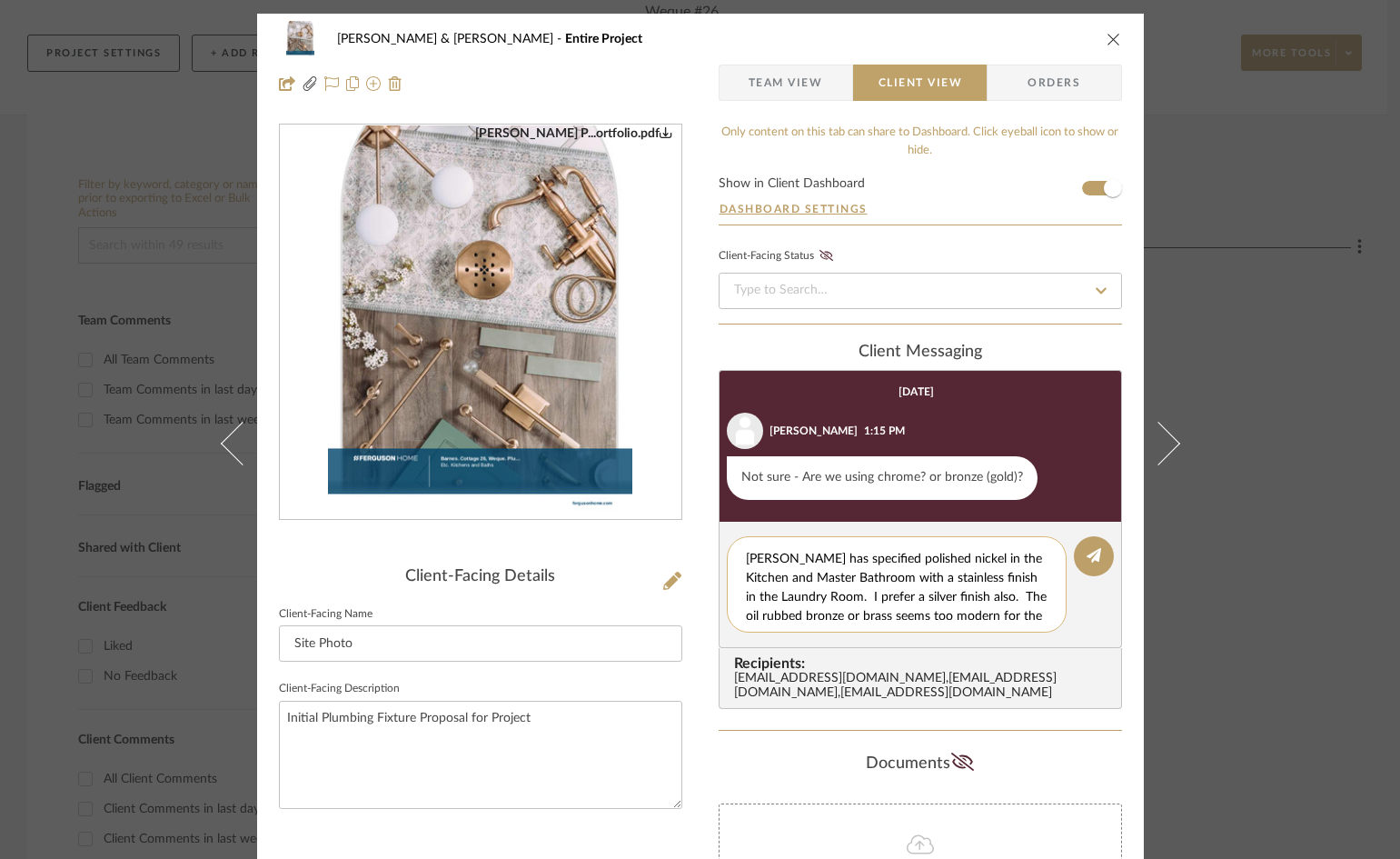
scroll to position [34, 0]
type textarea "If you click on the portfolio to open it up, Liz has specified polished nickel …"
click at [1086, 555] on icon at bounding box center [1093, 555] width 14 height 14
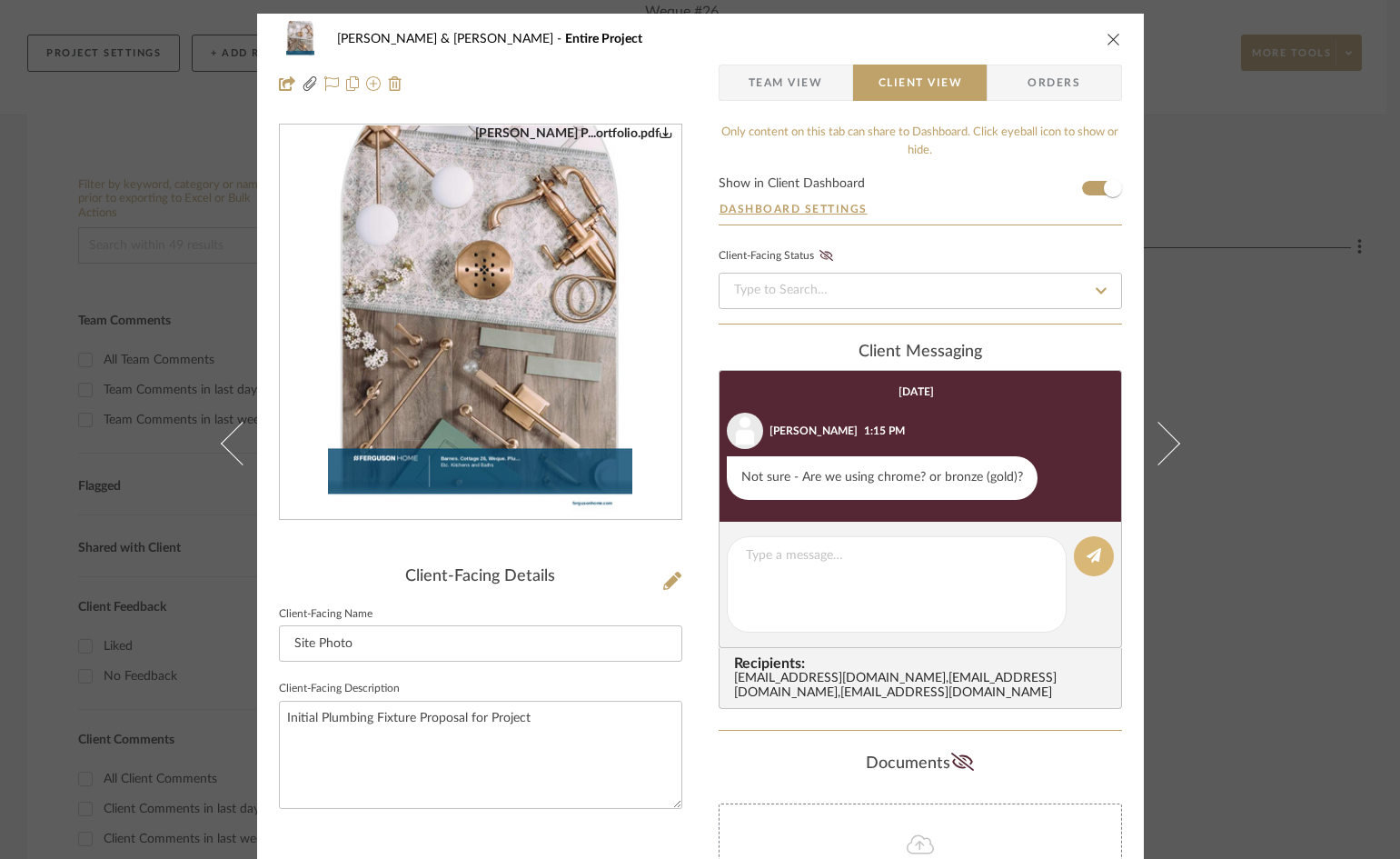
scroll to position [0, 0]
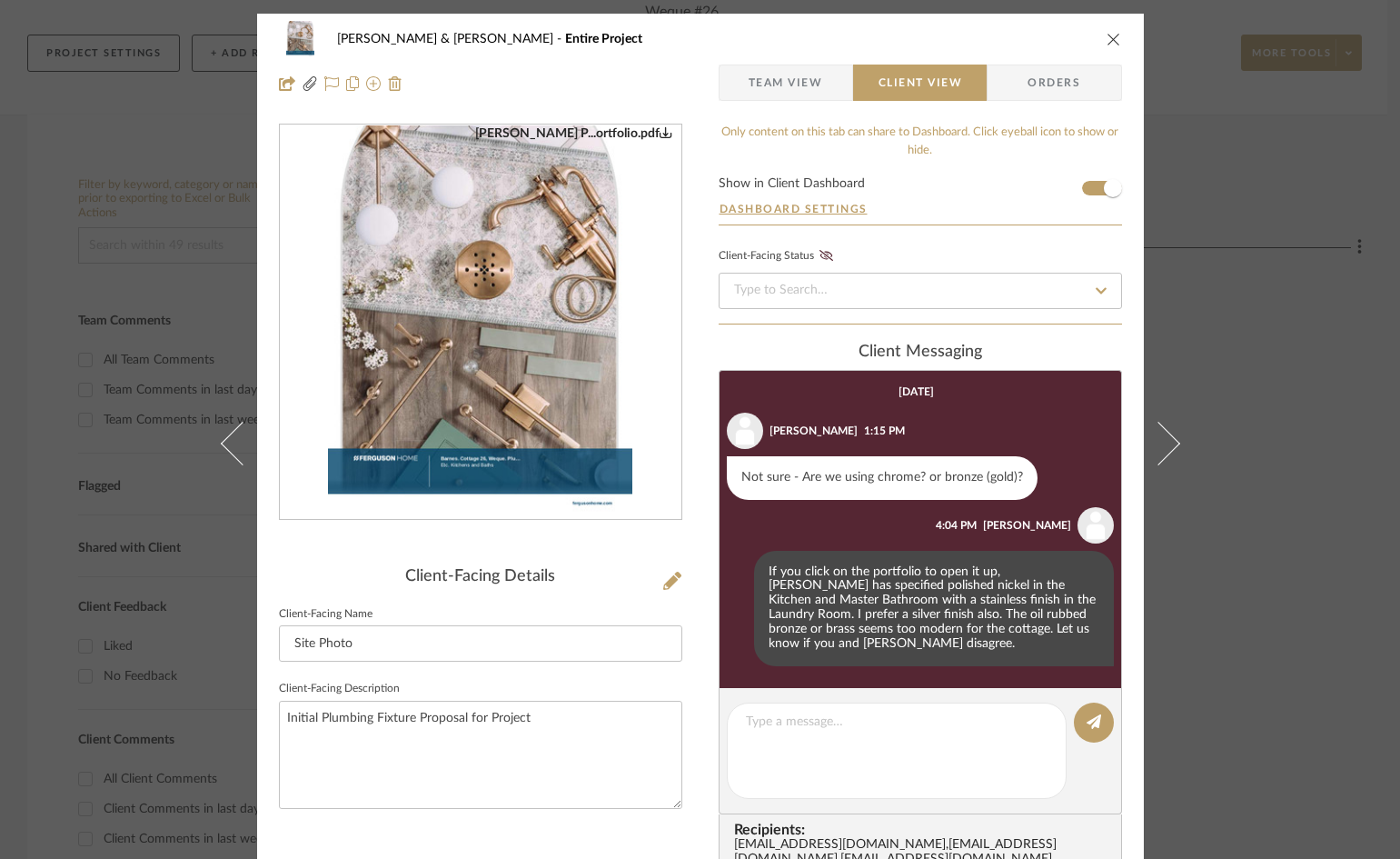
click at [1111, 39] on icon "close" at bounding box center [1113, 38] width 14 height 14
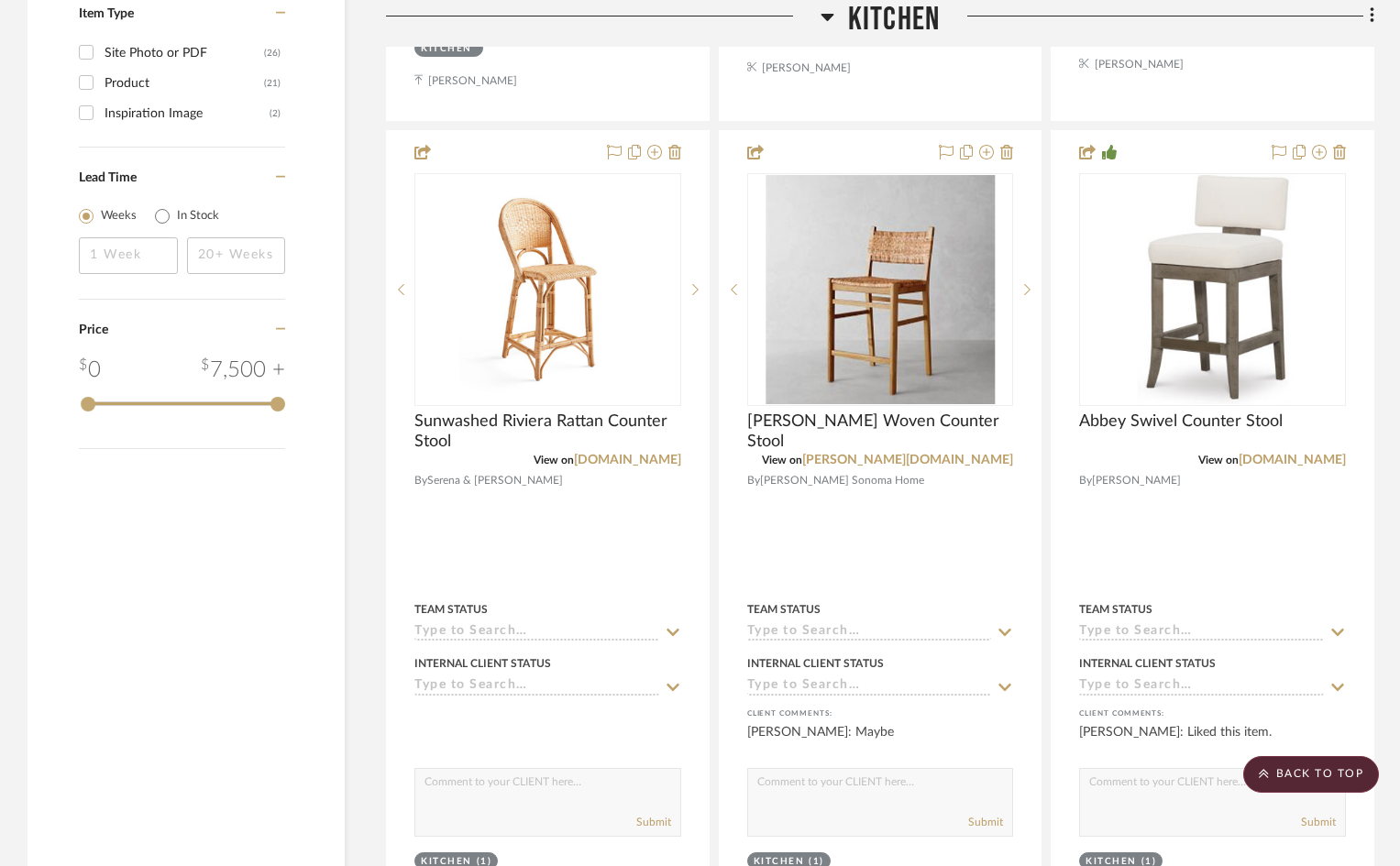
scroll to position [2199, 0]
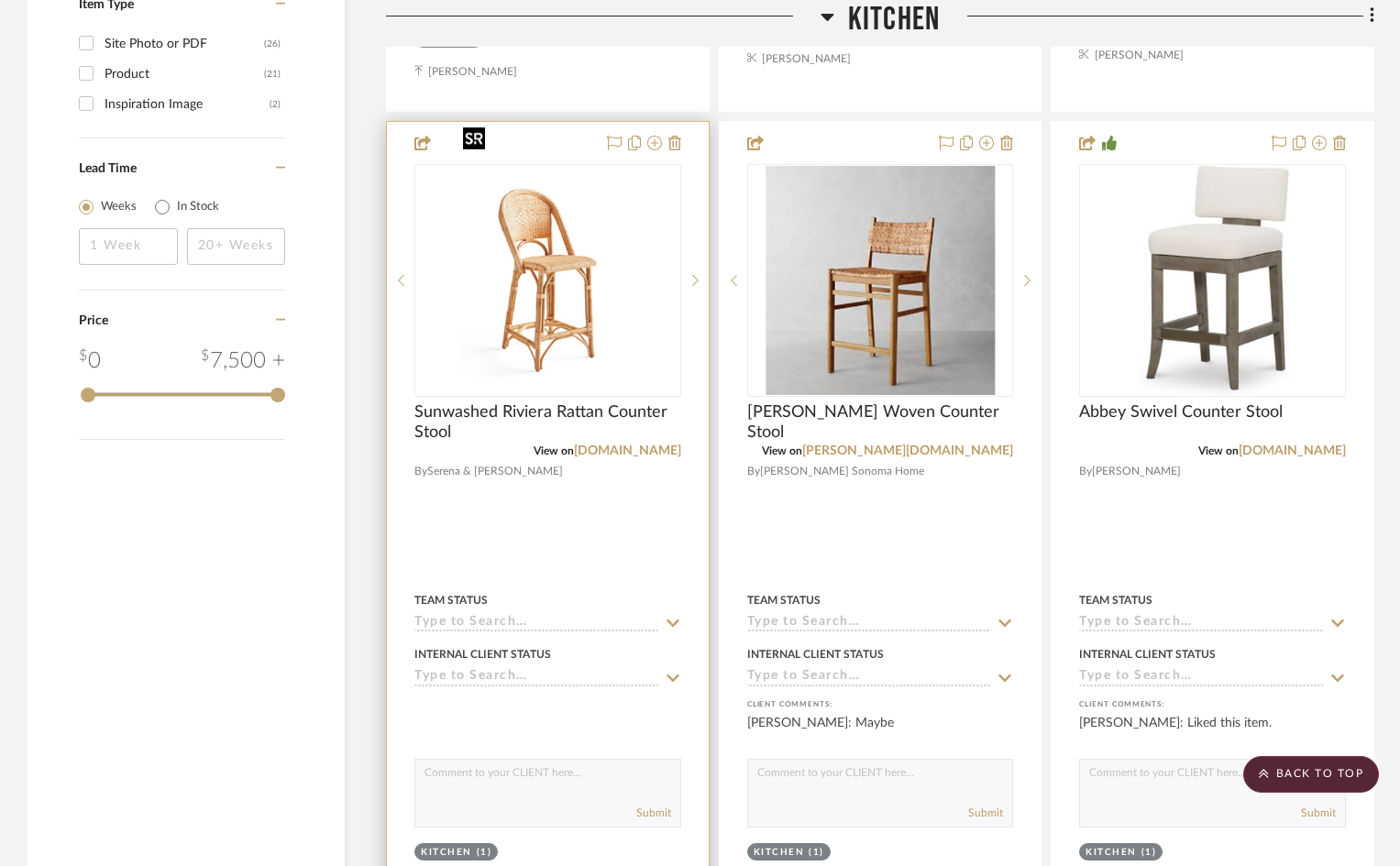
click at [589, 294] on img "0" at bounding box center [547, 280] width 183 height 229
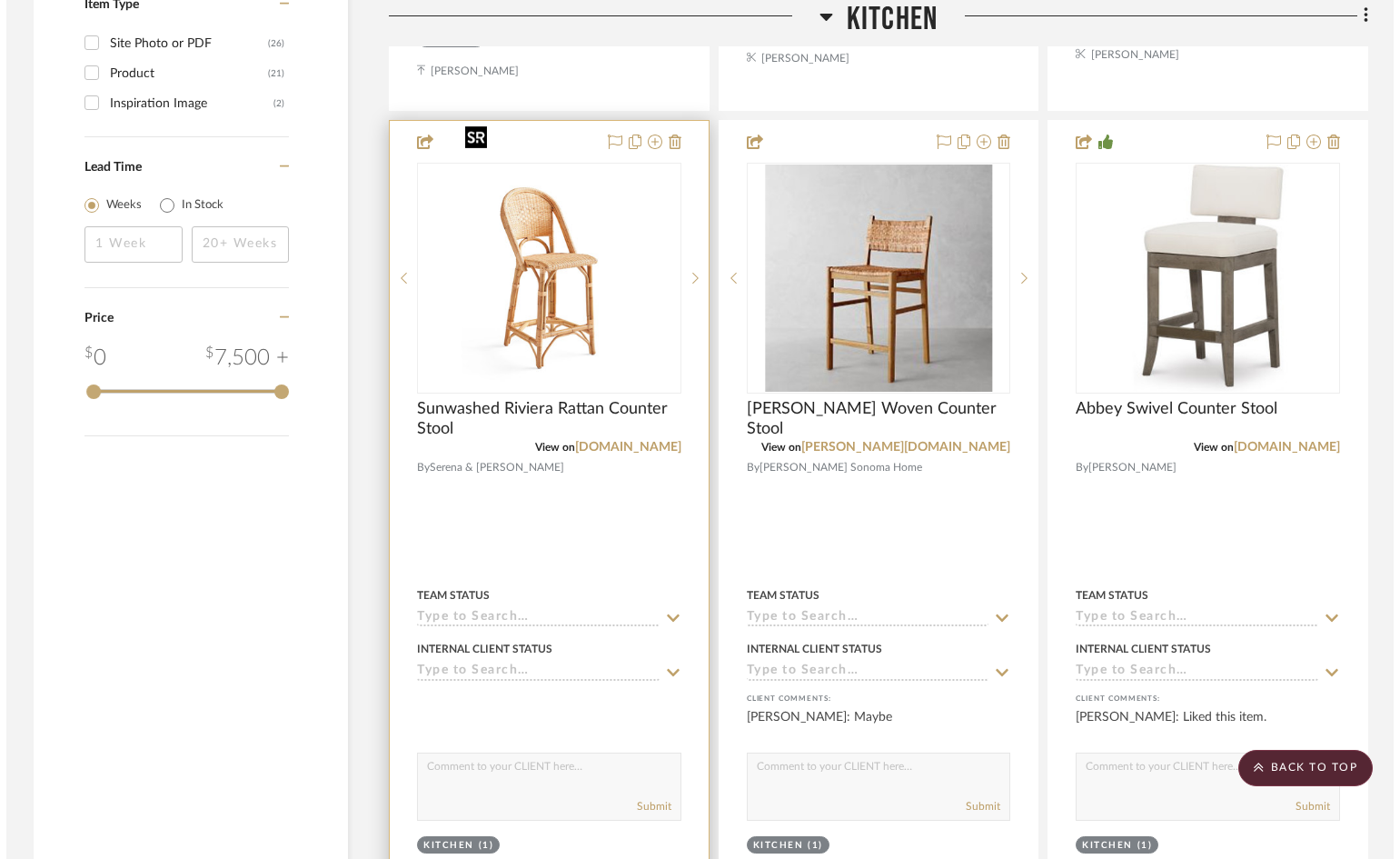
scroll to position [0, 0]
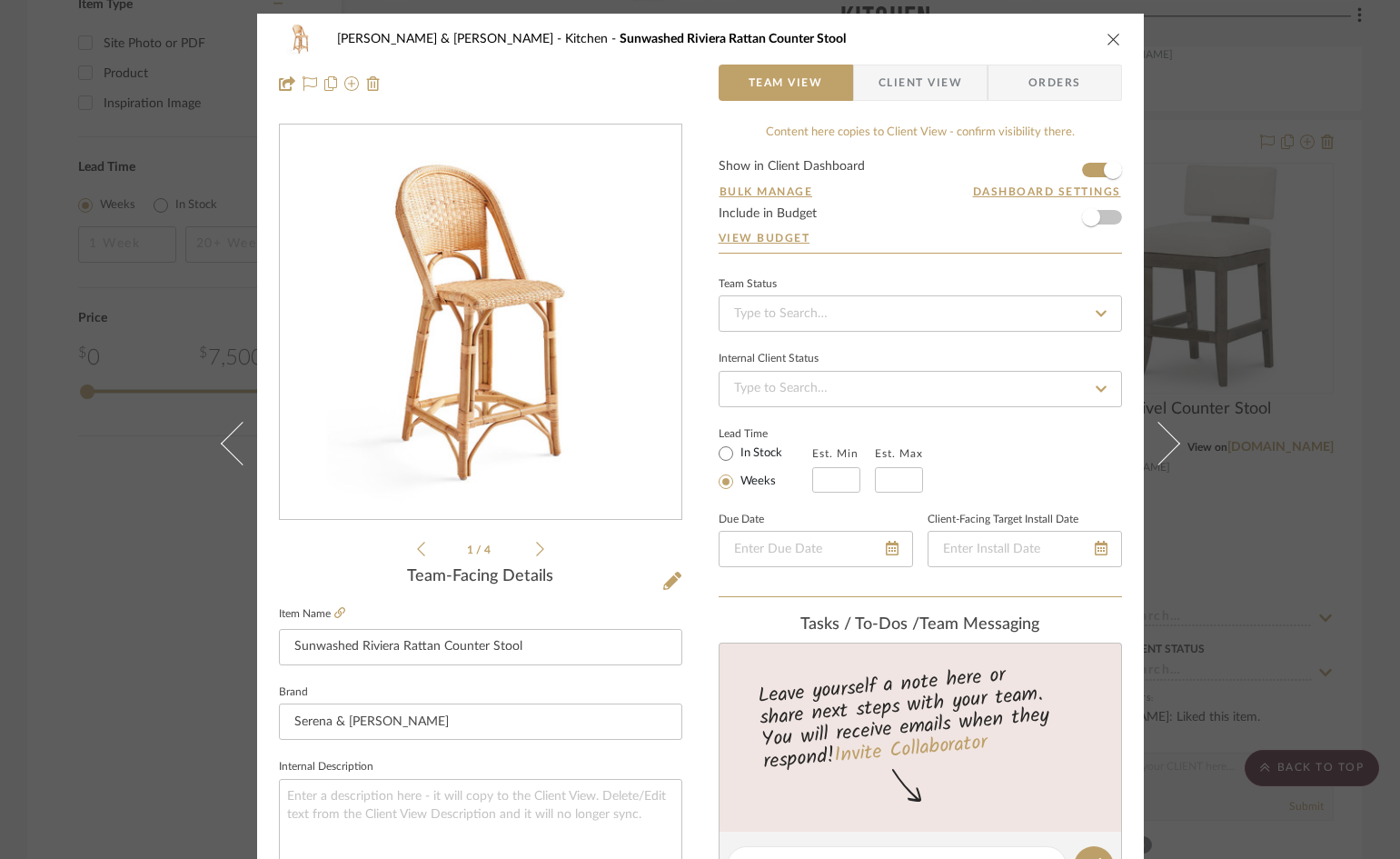
click at [921, 90] on span "Client View" at bounding box center [920, 82] width 83 height 36
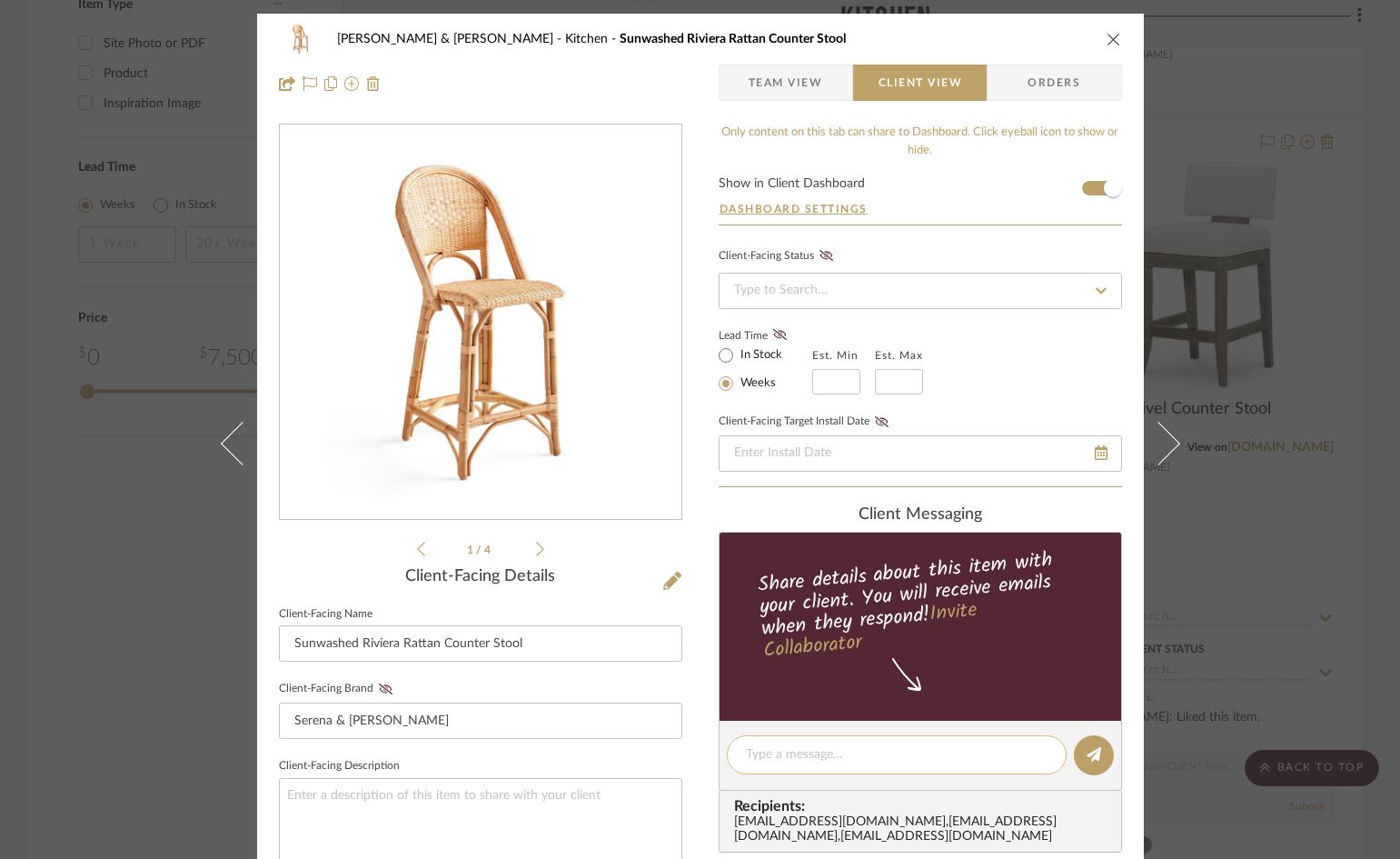
click at [880, 759] on textarea at bounding box center [896, 755] width 301 height 19
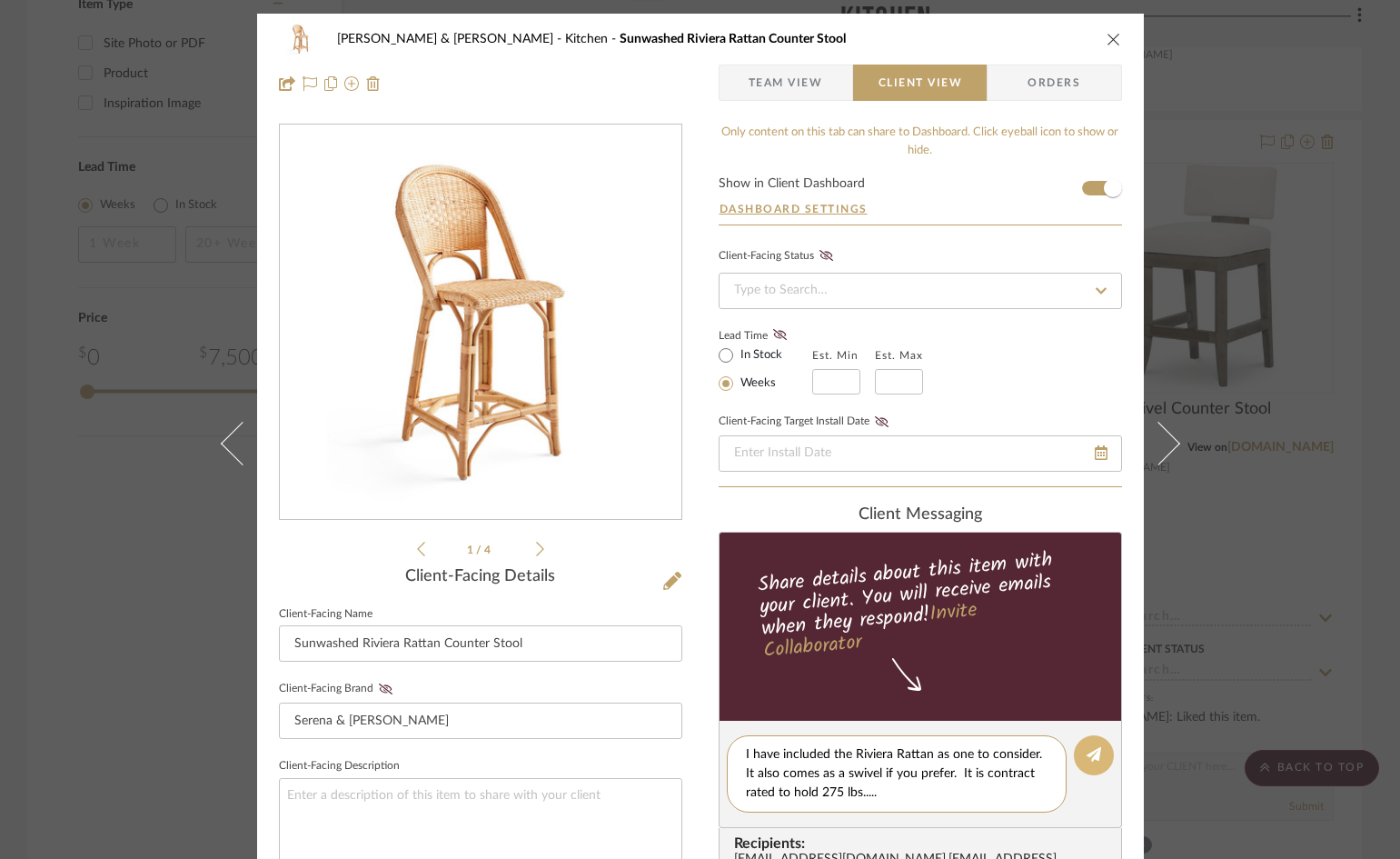
type textarea "I have included the Riviera Rattan as one to consider. It also comes as a swive…"
drag, startPoint x: 1091, startPoint y: 759, endPoint x: 1072, endPoint y: 625, distance: 135.3
click at [1091, 758] on icon at bounding box center [1093, 754] width 14 height 14
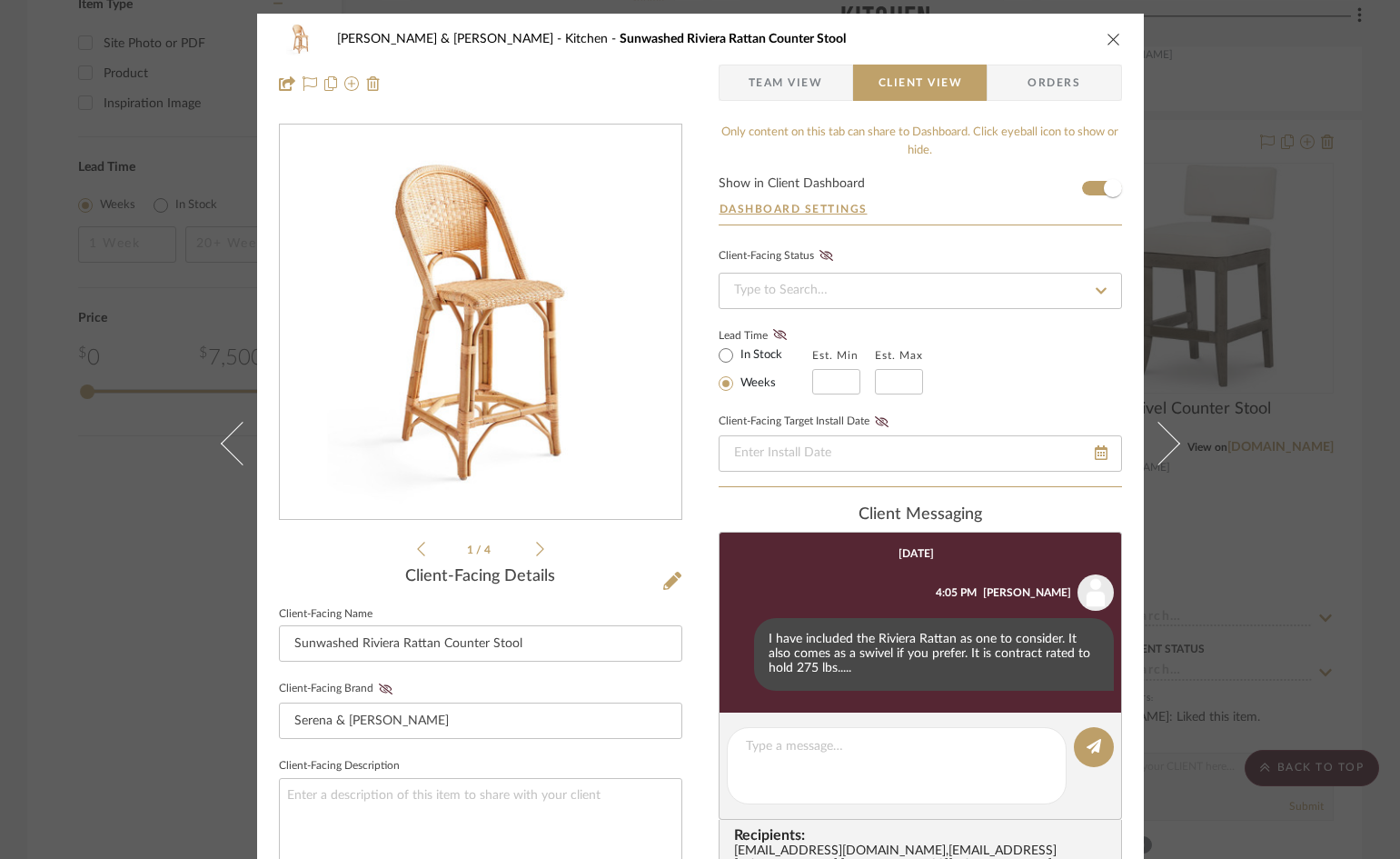
click at [1106, 40] on icon "close" at bounding box center [1113, 38] width 14 height 14
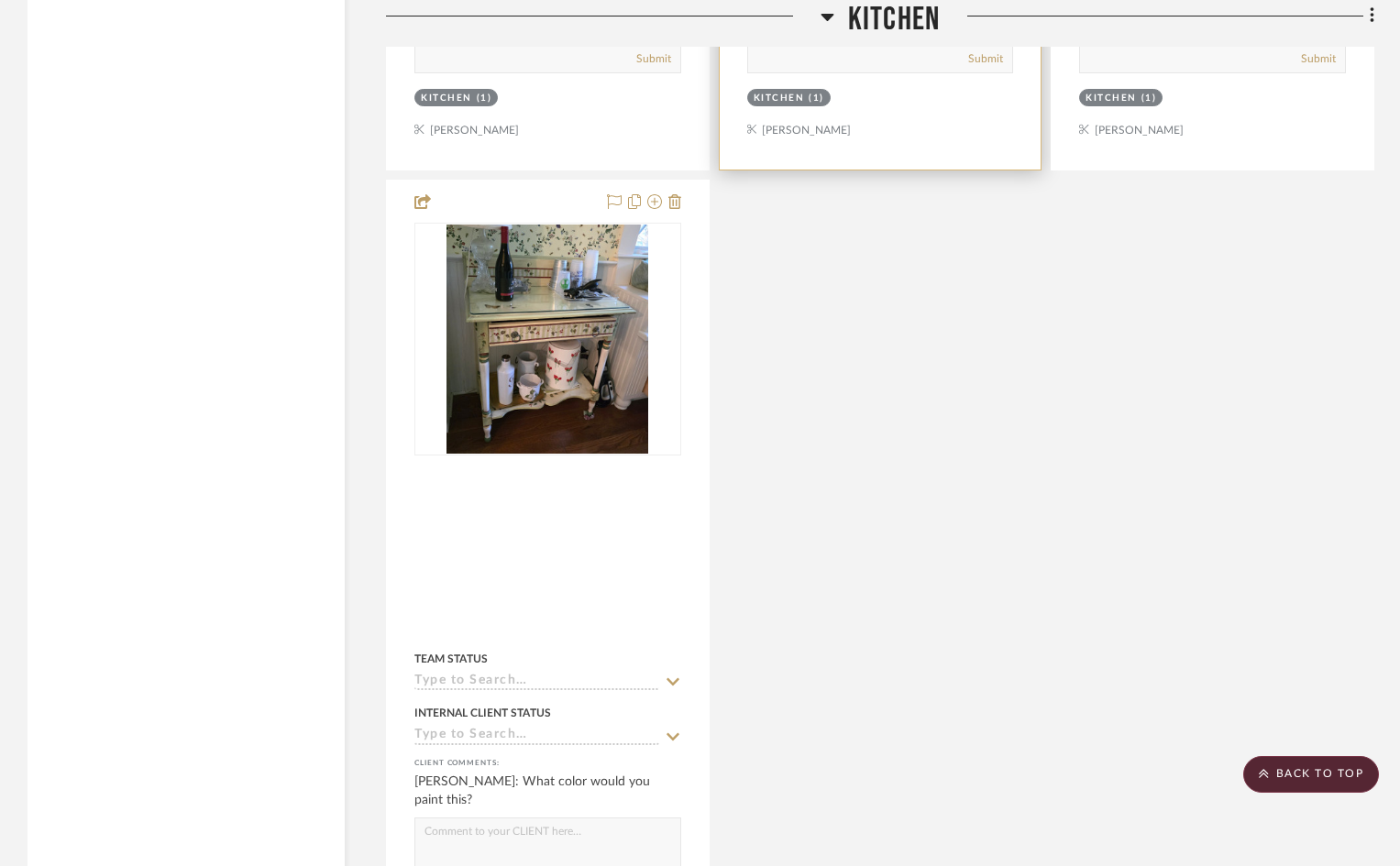
scroll to position [3023, 0]
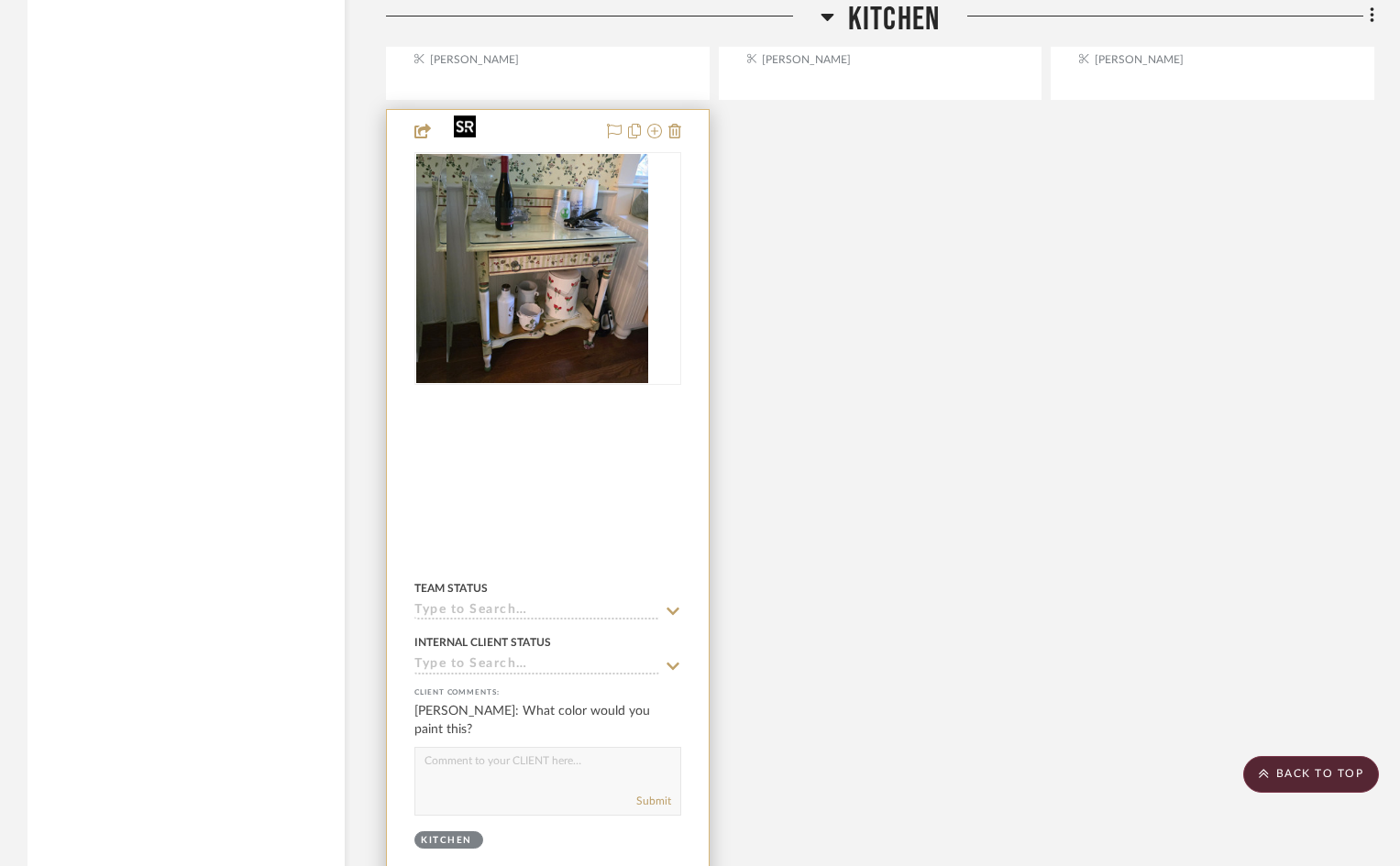
click at [574, 230] on img "0" at bounding box center [516, 268] width 202 height 229
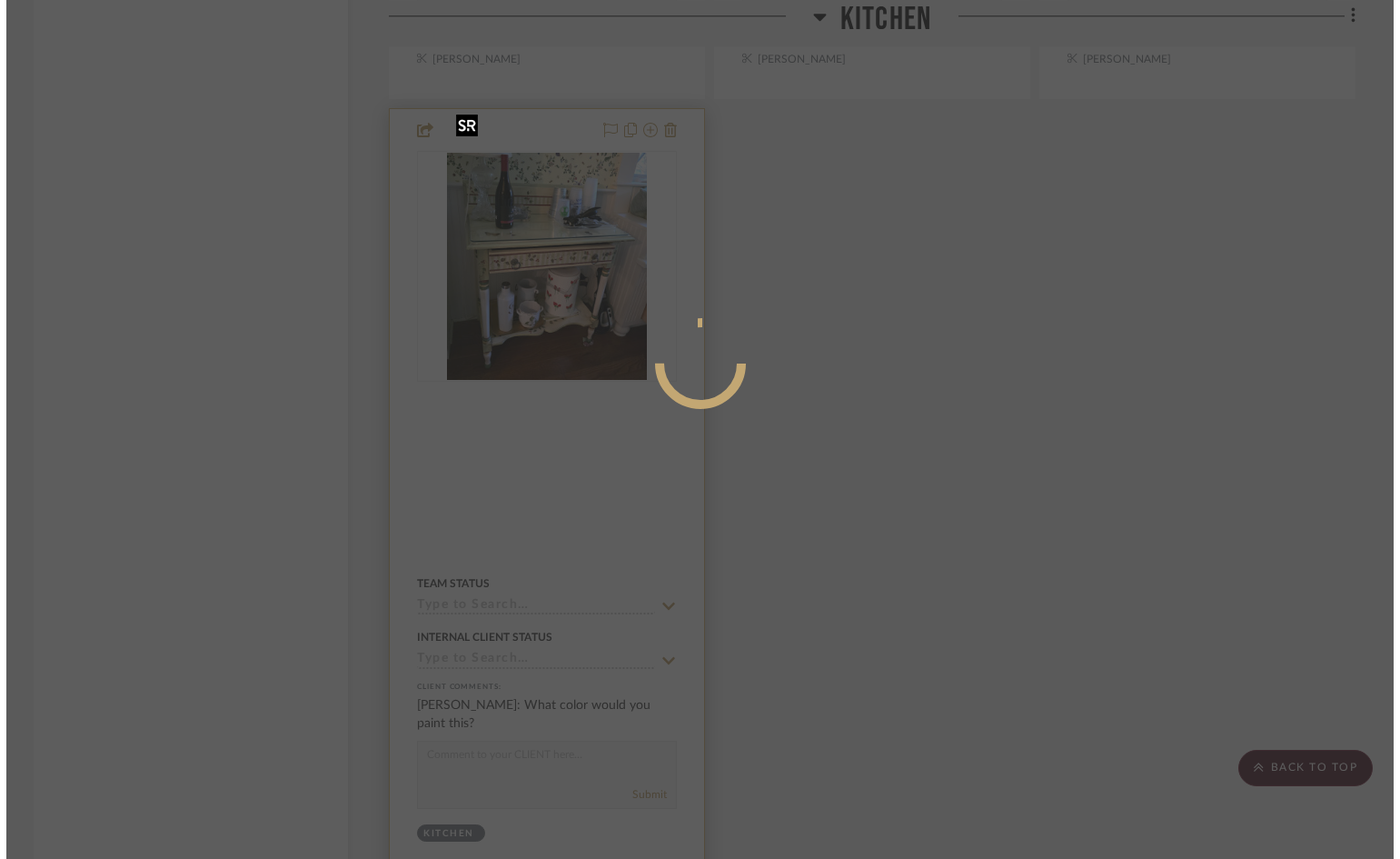
scroll to position [0, 0]
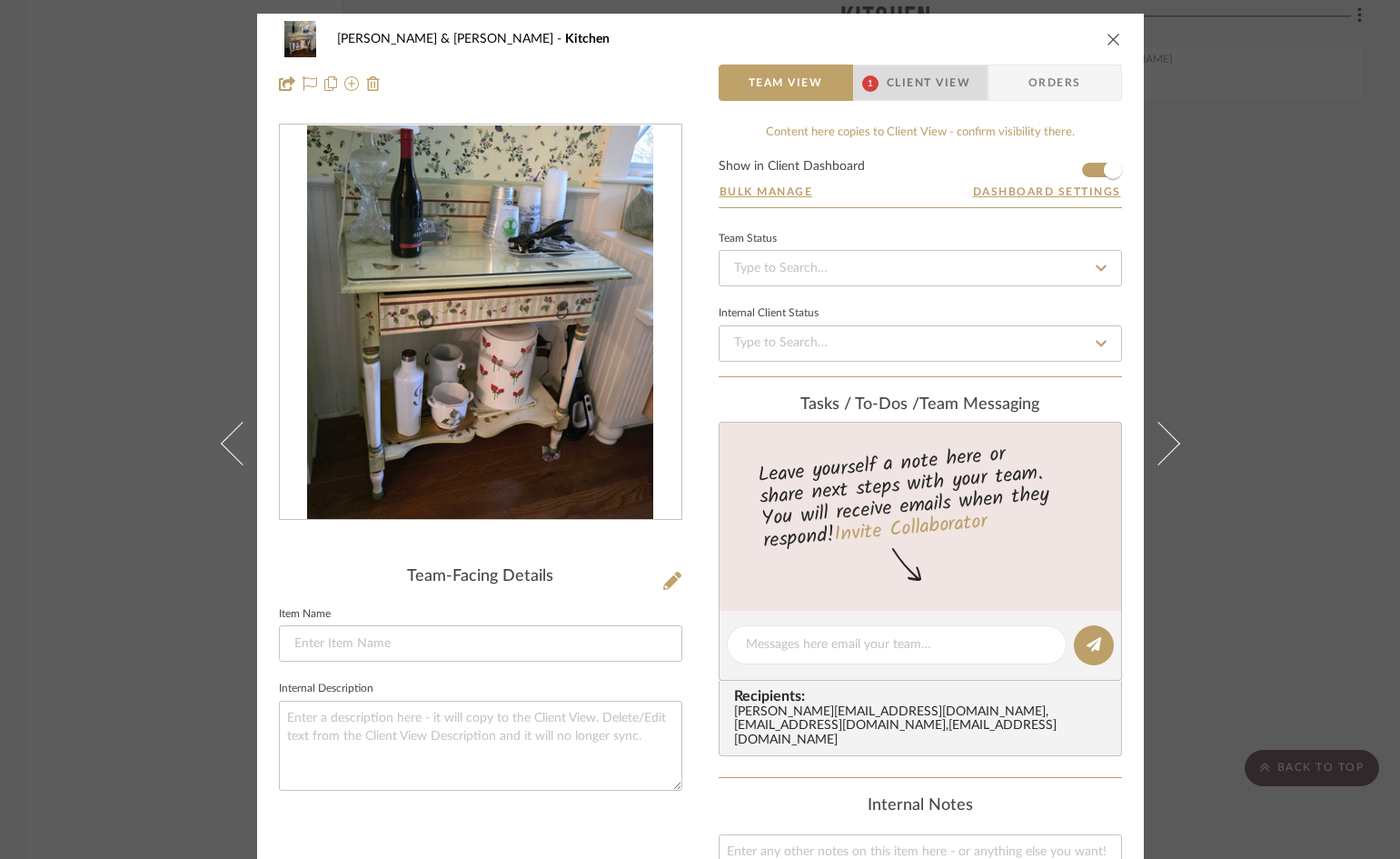
click at [911, 77] on span "Client View" at bounding box center [928, 82] width 83 height 36
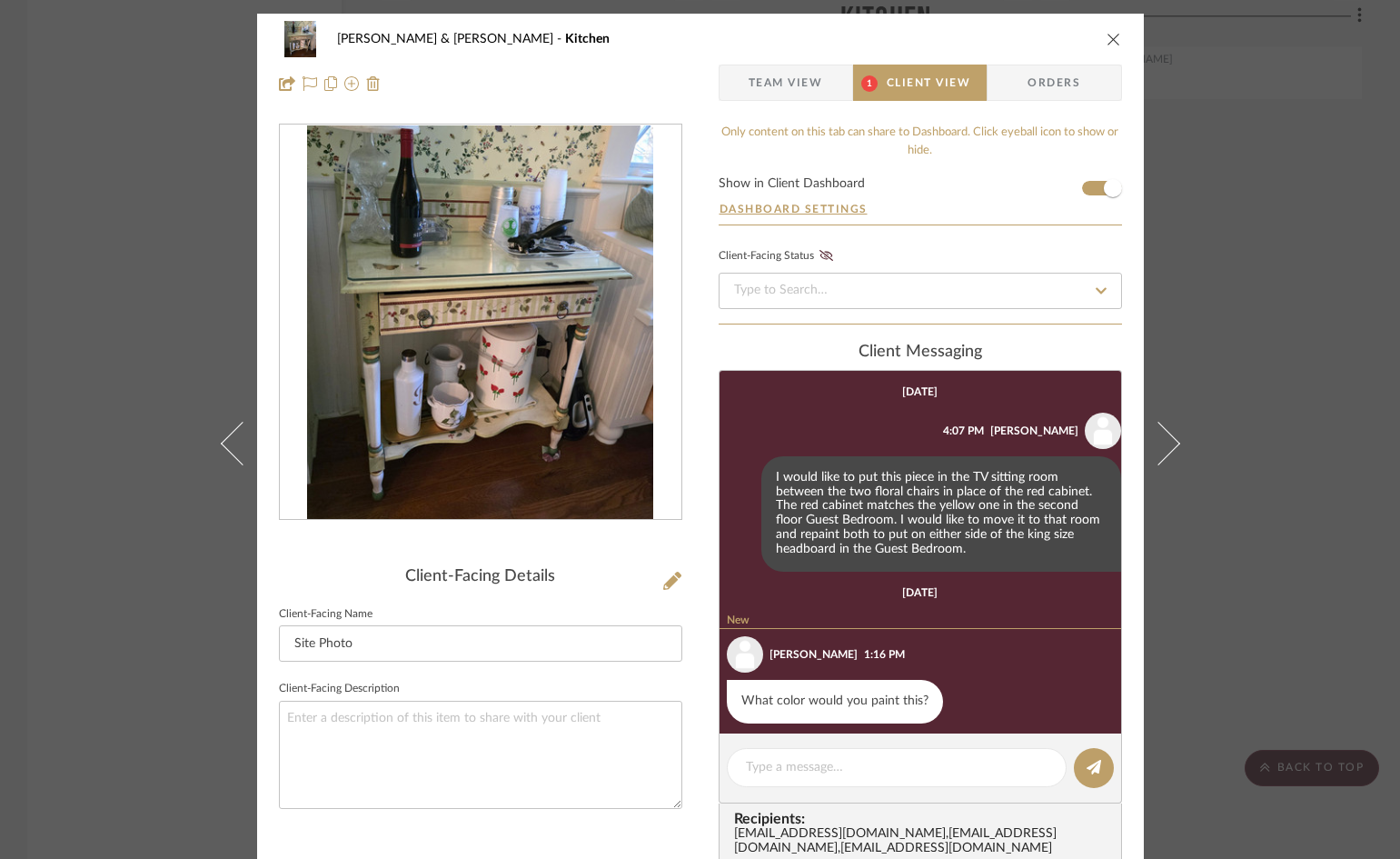
scroll to position [11, 0]
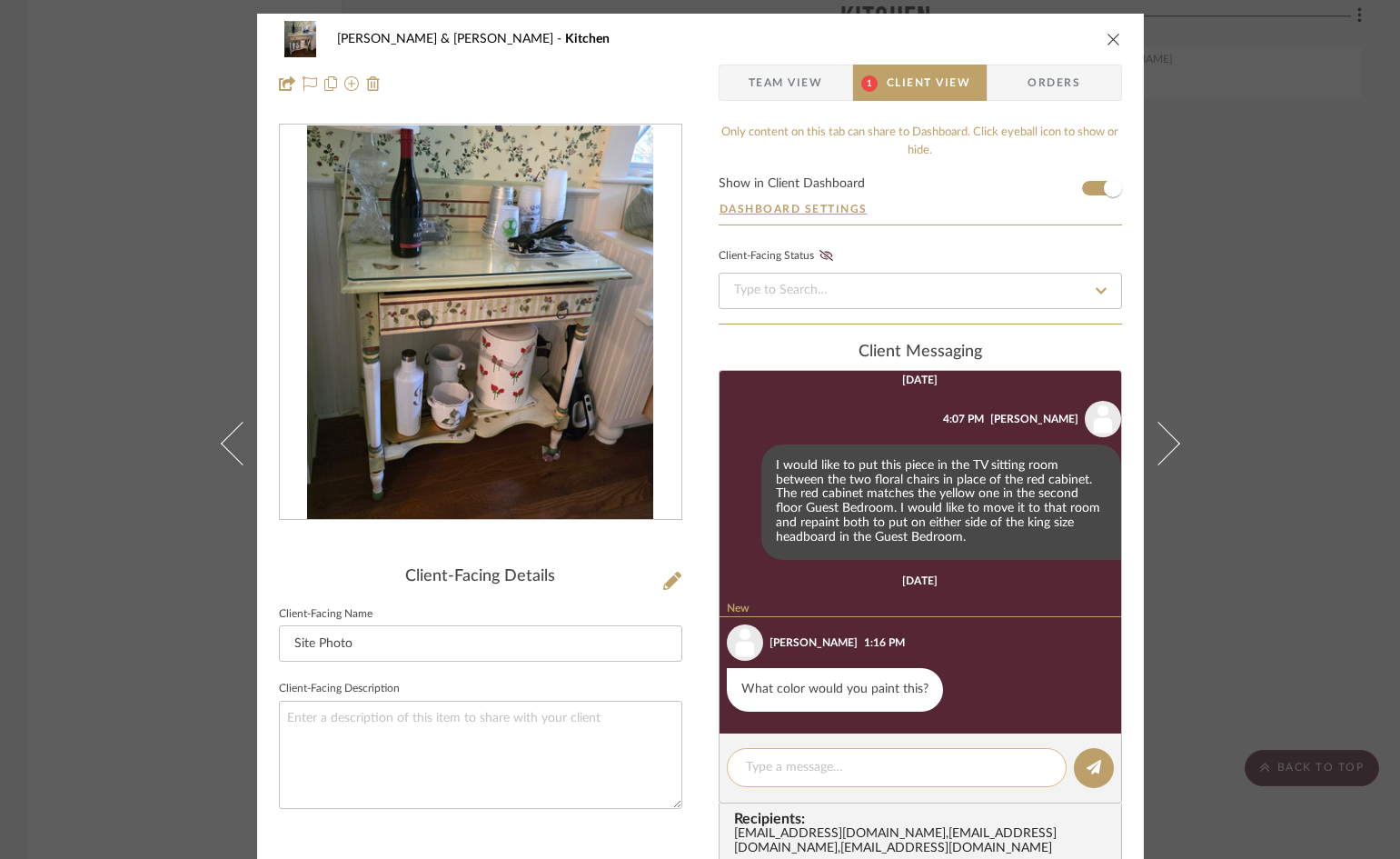
click at [856, 762] on textarea at bounding box center [896, 767] width 301 height 19
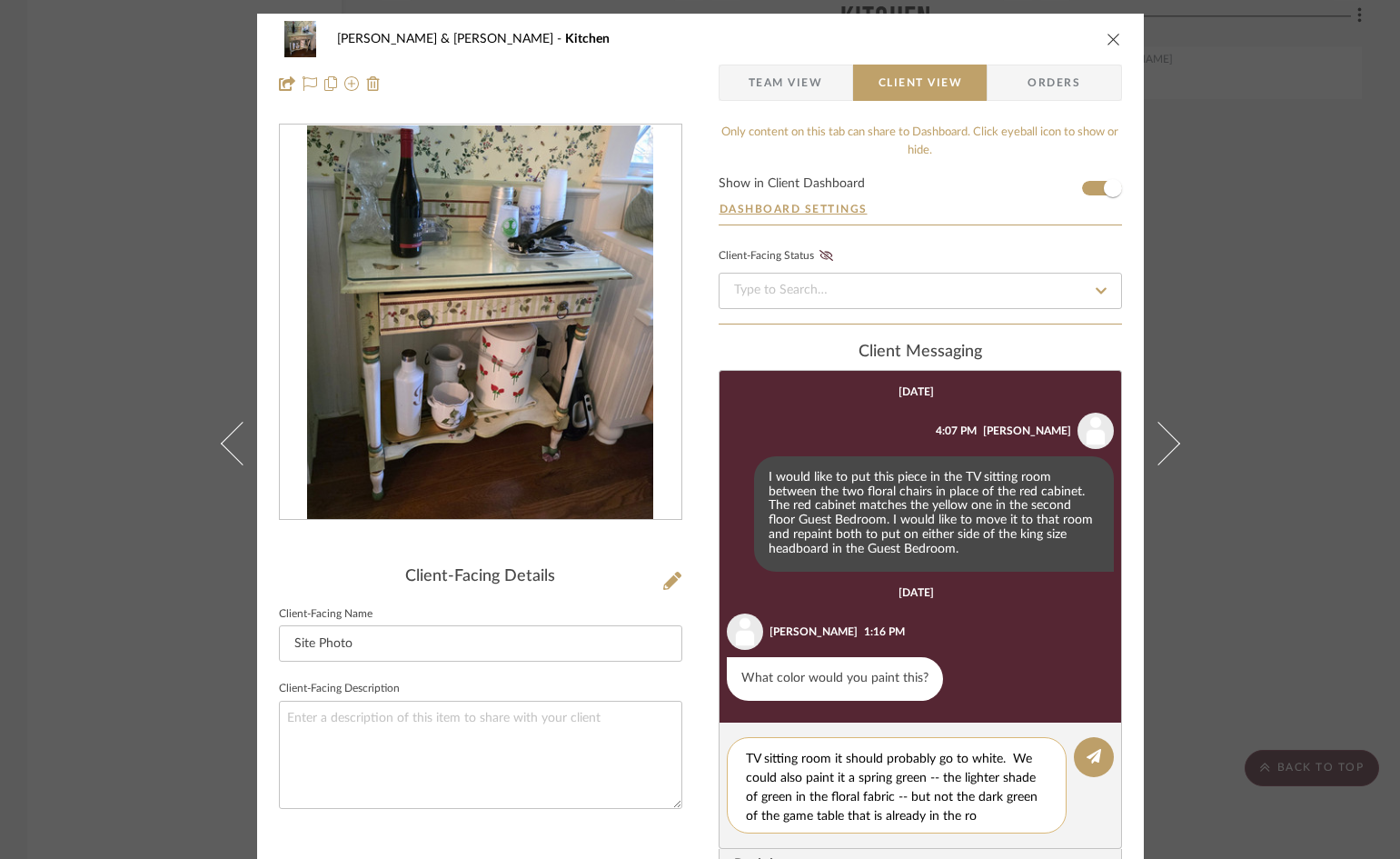
scroll to position [35, 0]
click at [921, 774] on textarea "Since it would sit between the two floral chairs in the TV sitting room it shou…" at bounding box center [904, 785] width 316 height 77
type textarea "Since it would sit between the two floral chairs in the TV sitting room it shou…"
drag, startPoint x: 1087, startPoint y: 754, endPoint x: 1089, endPoint y: 712, distance: 42.0
click at [1087, 752] on icon at bounding box center [1093, 756] width 14 height 14
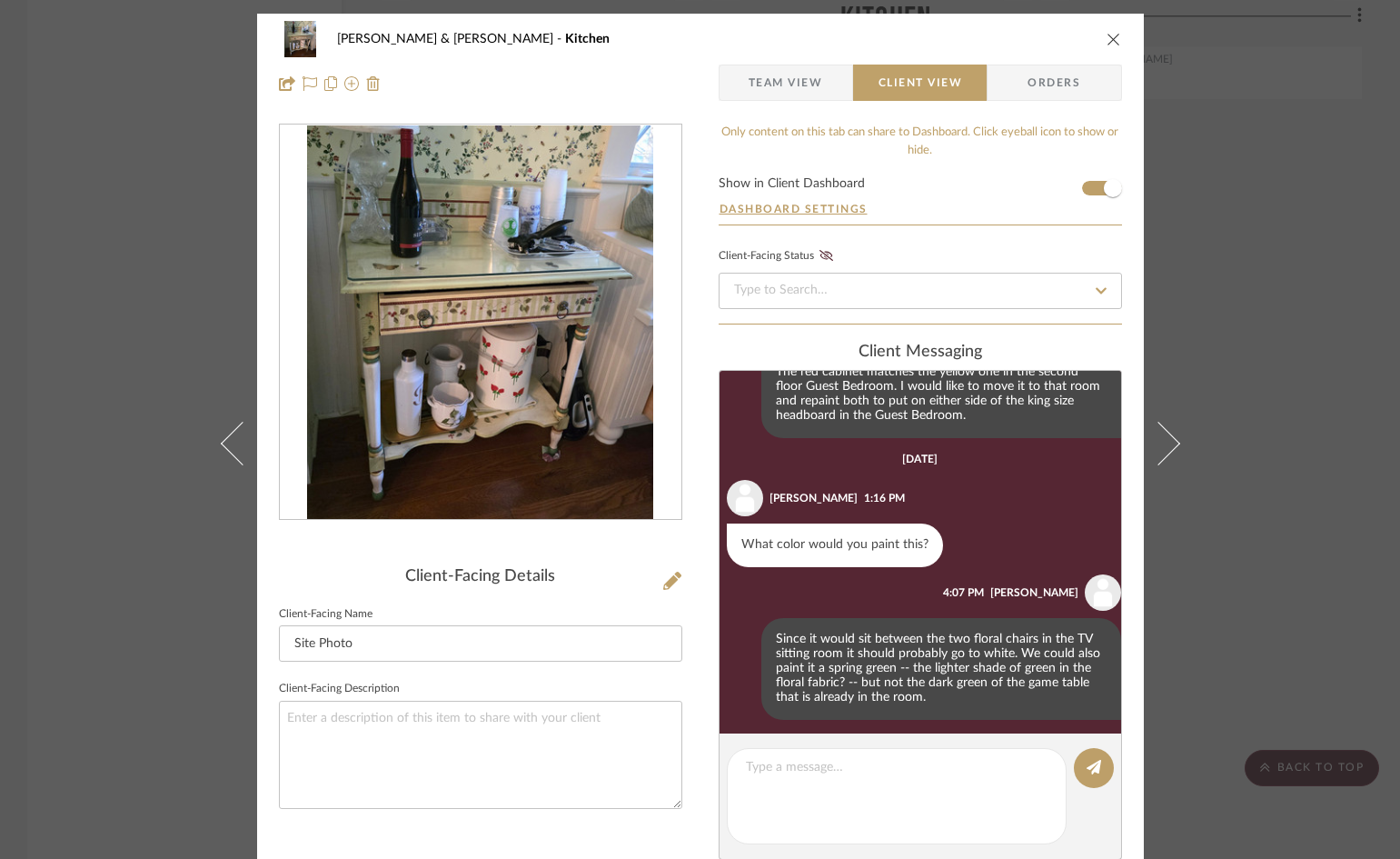
scroll to position [142, 0]
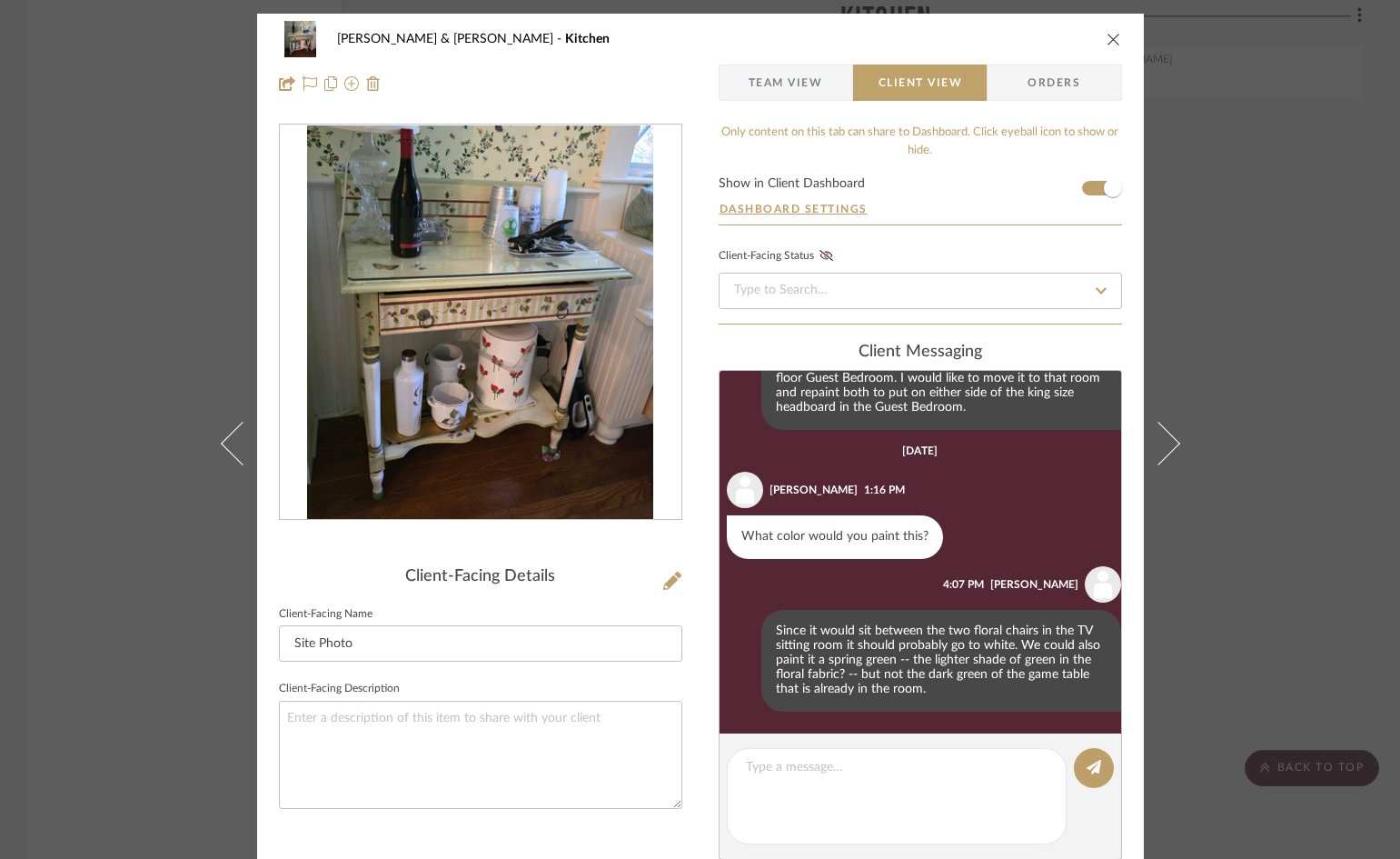
click at [1116, 39] on div "Charlie & Laura Barnes Kitchen Team View Client View Orders" at bounding box center [700, 61] width 886 height 96
click at [1106, 36] on icon "close" at bounding box center [1113, 38] width 14 height 14
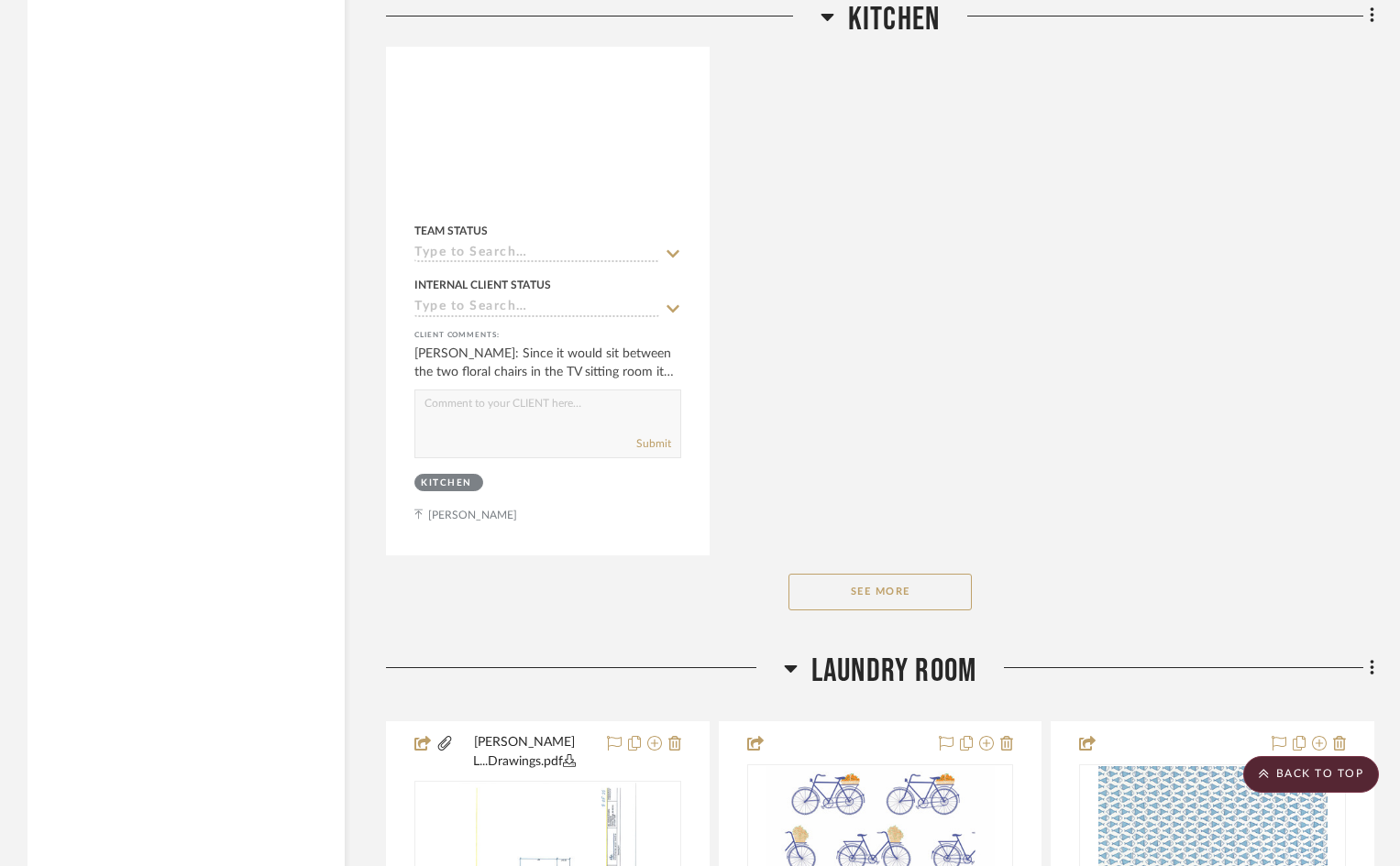
scroll to position [3390, 0]
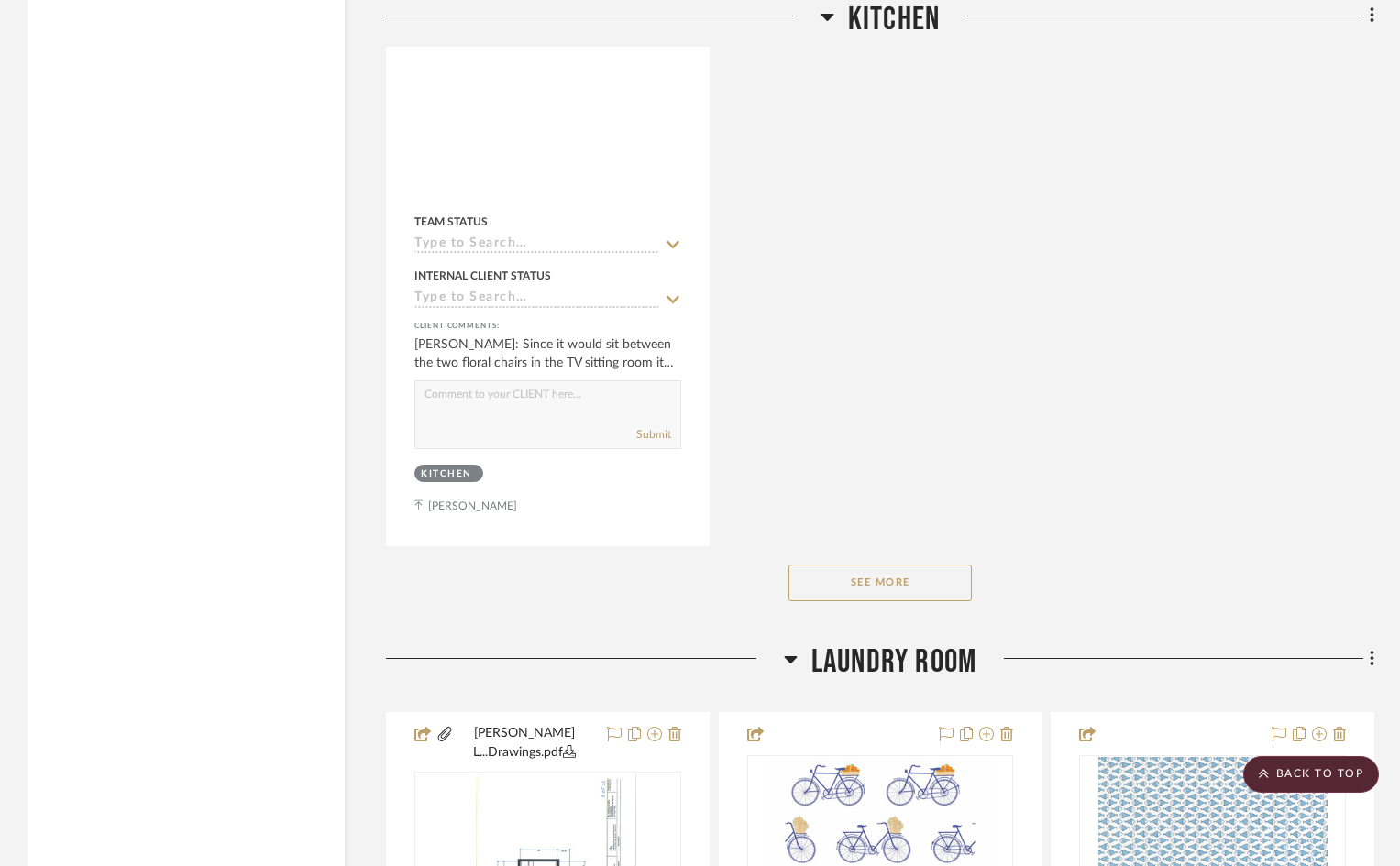
click at [930, 564] on button "See More" at bounding box center [880, 582] width 183 height 37
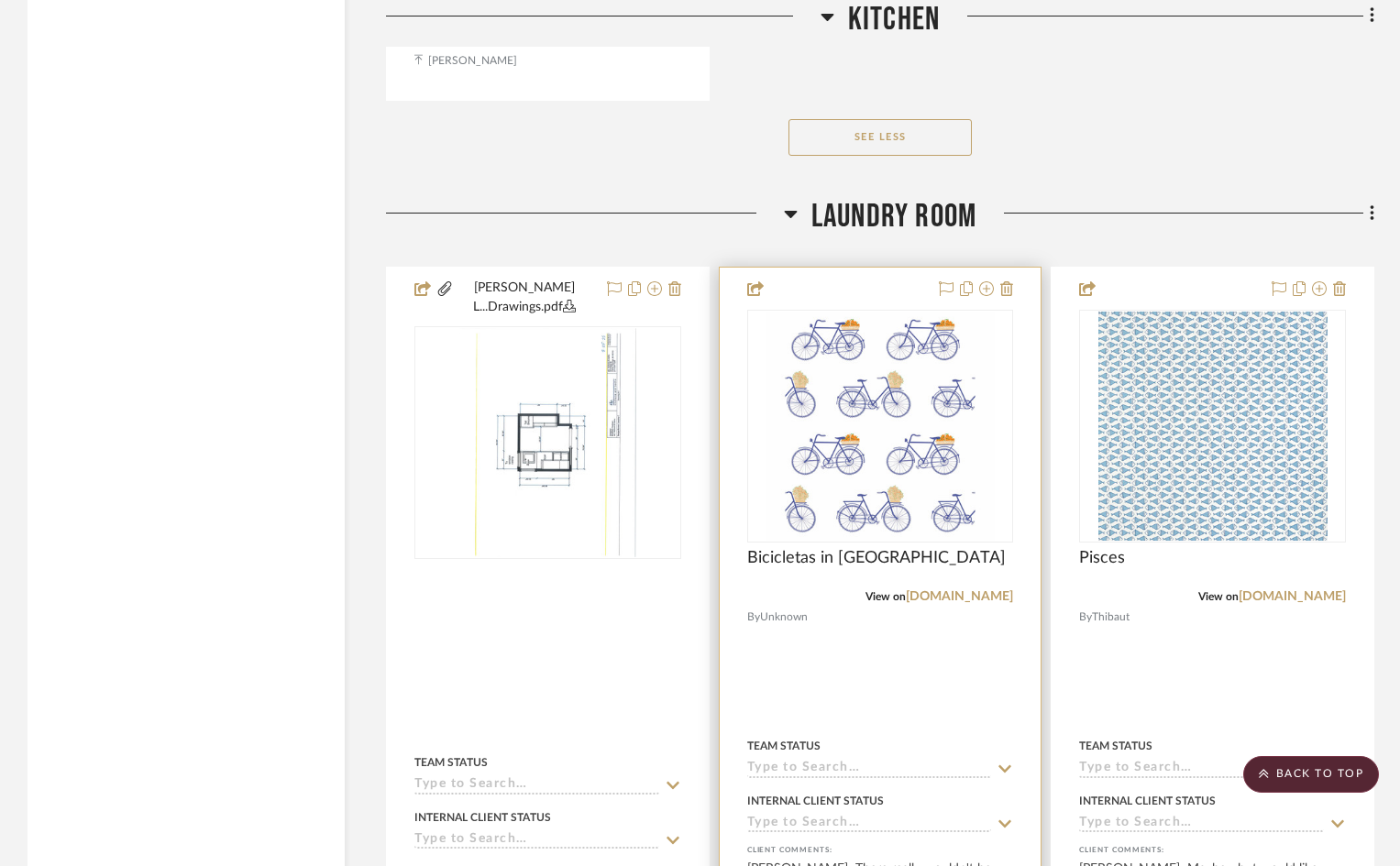
scroll to position [3848, 0]
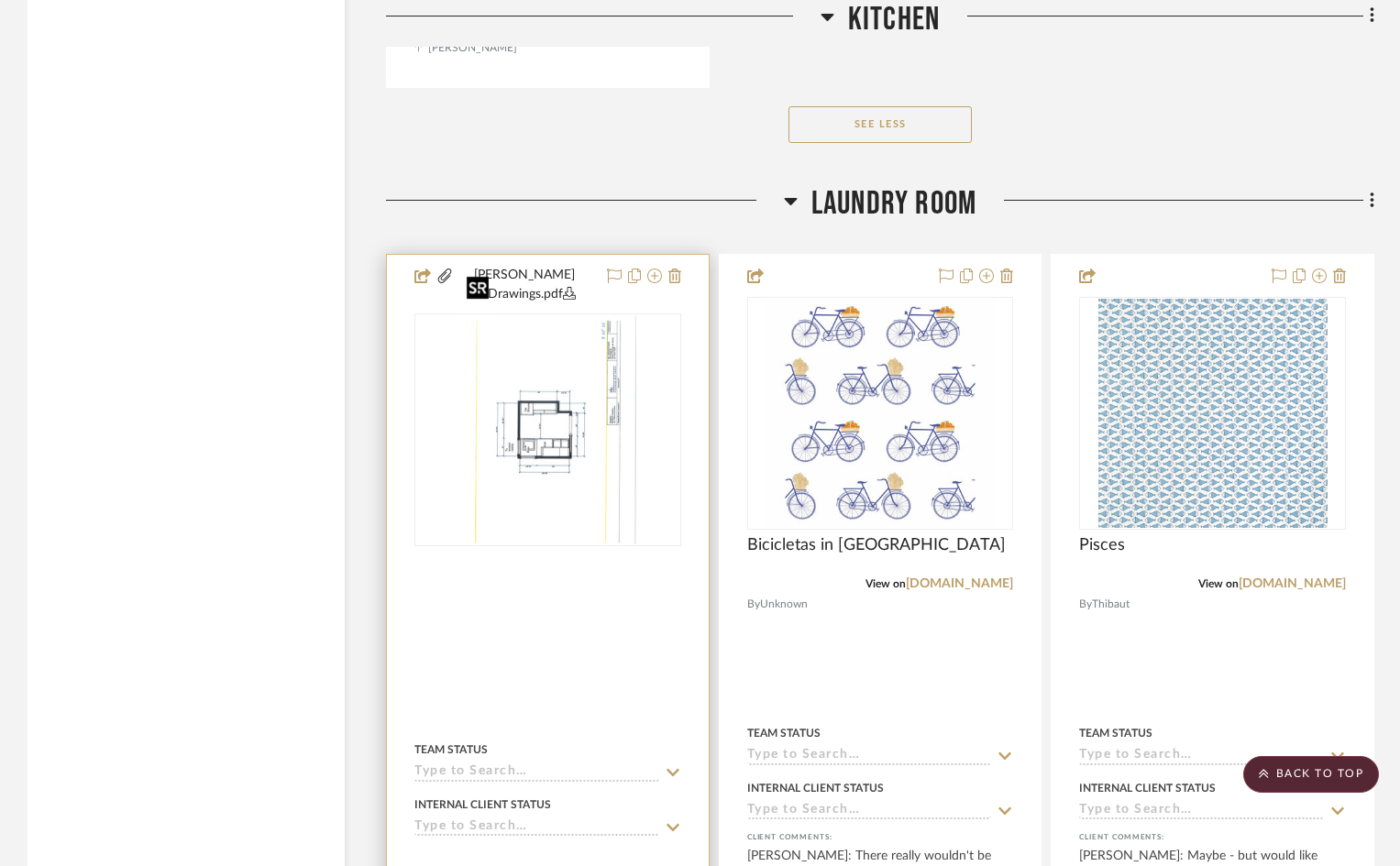
click at [577, 420] on img "0" at bounding box center [547, 429] width 177 height 229
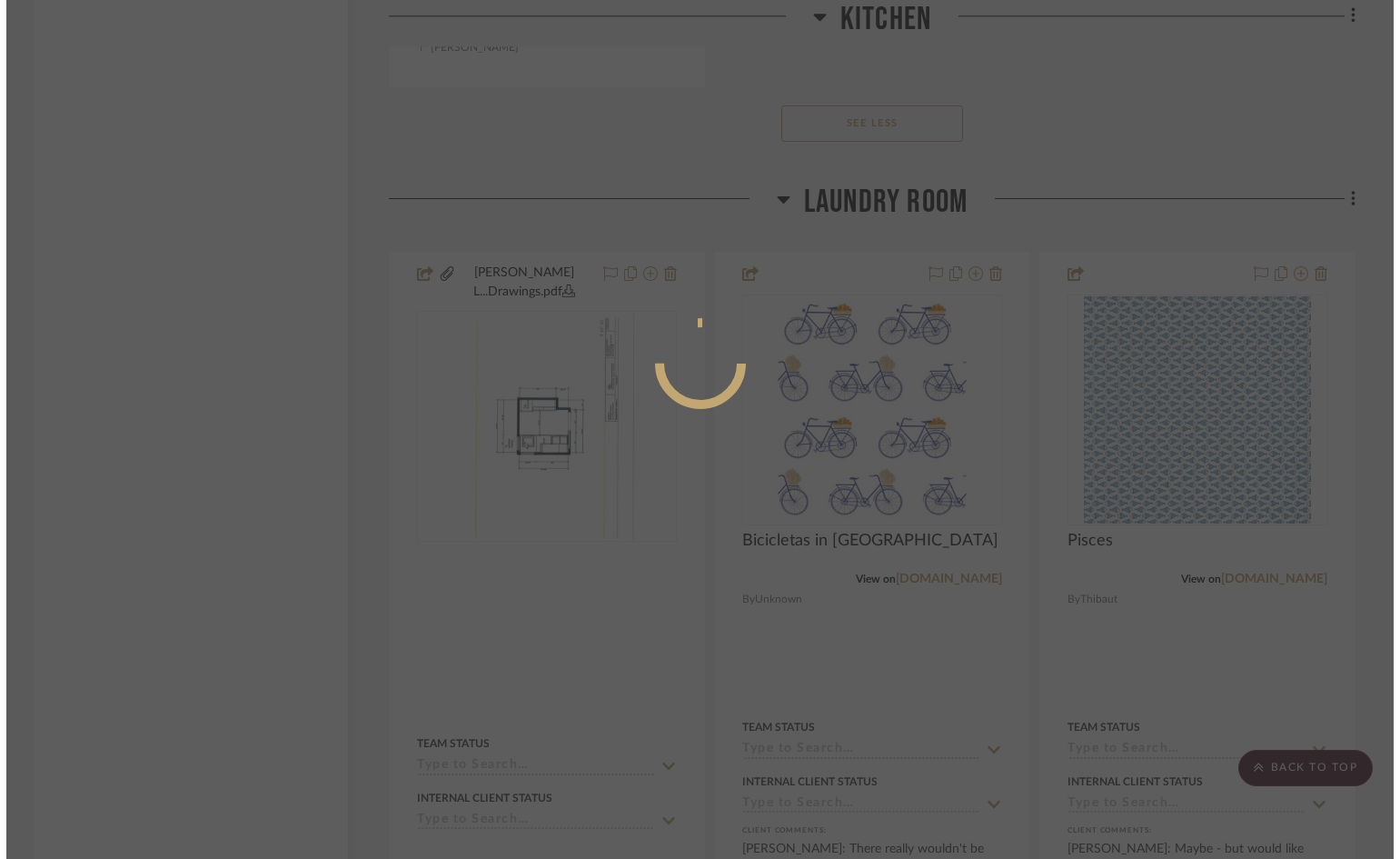
scroll to position [0, 0]
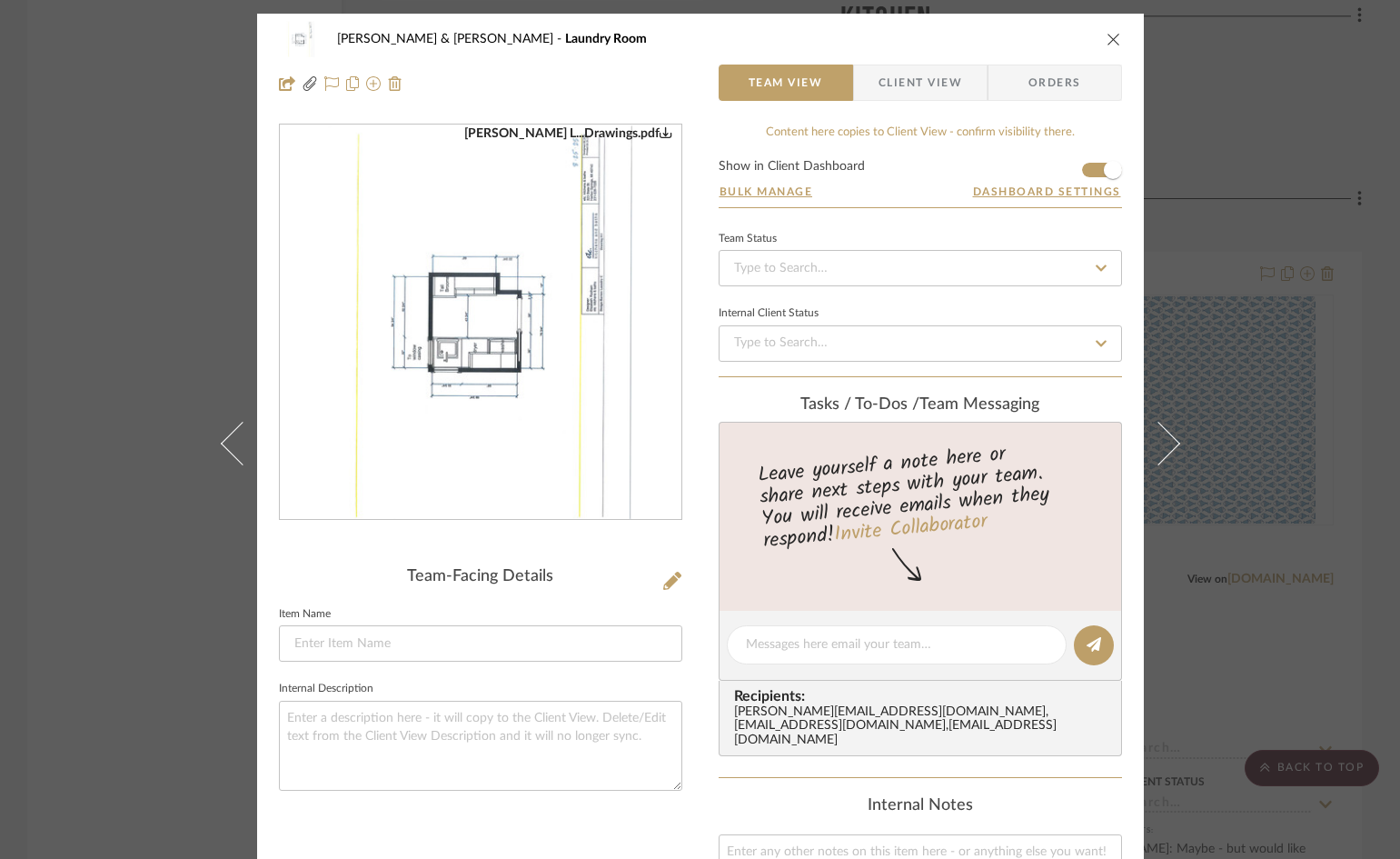
click at [501, 349] on img "0" at bounding box center [480, 322] width 305 height 394
drag, startPoint x: 898, startPoint y: 82, endPoint x: 923, endPoint y: 146, distance: 68.7
click at [898, 89] on span "Client View" at bounding box center [920, 82] width 83 height 36
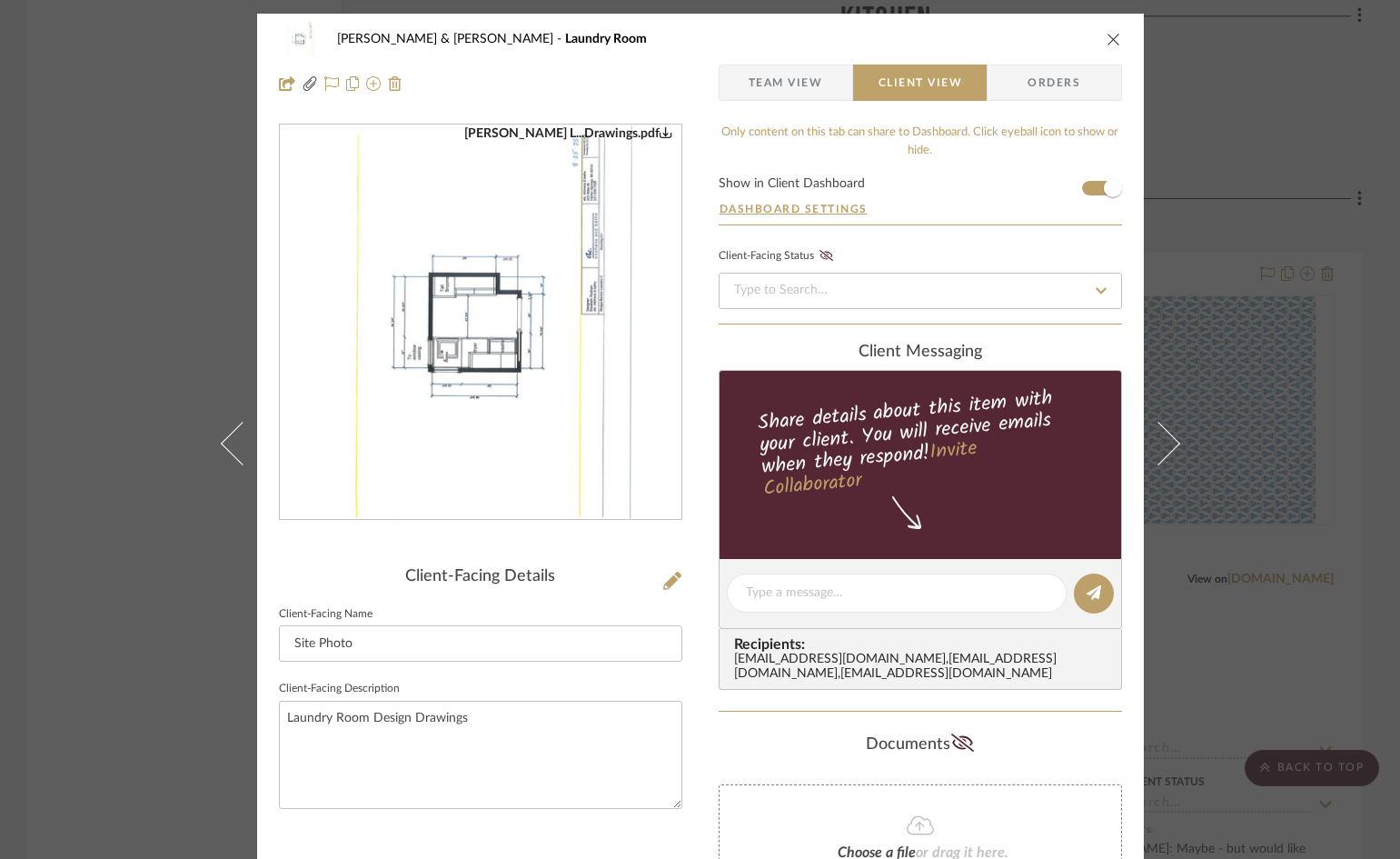
click at [1106, 39] on icon "close" at bounding box center [1113, 38] width 14 height 14
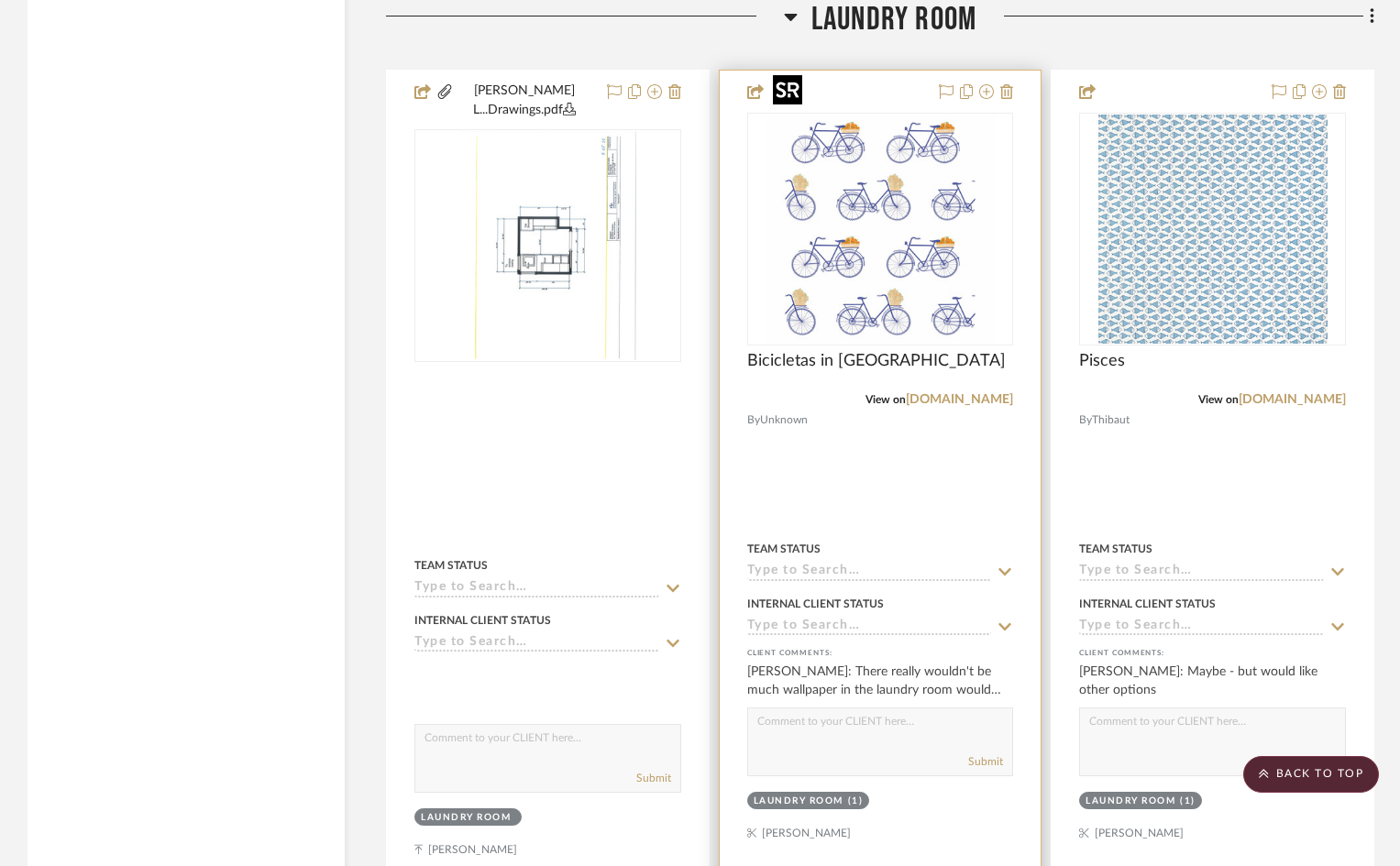
scroll to position [4031, 0]
click at [876, 169] on img "0" at bounding box center [879, 230] width 229 height 229
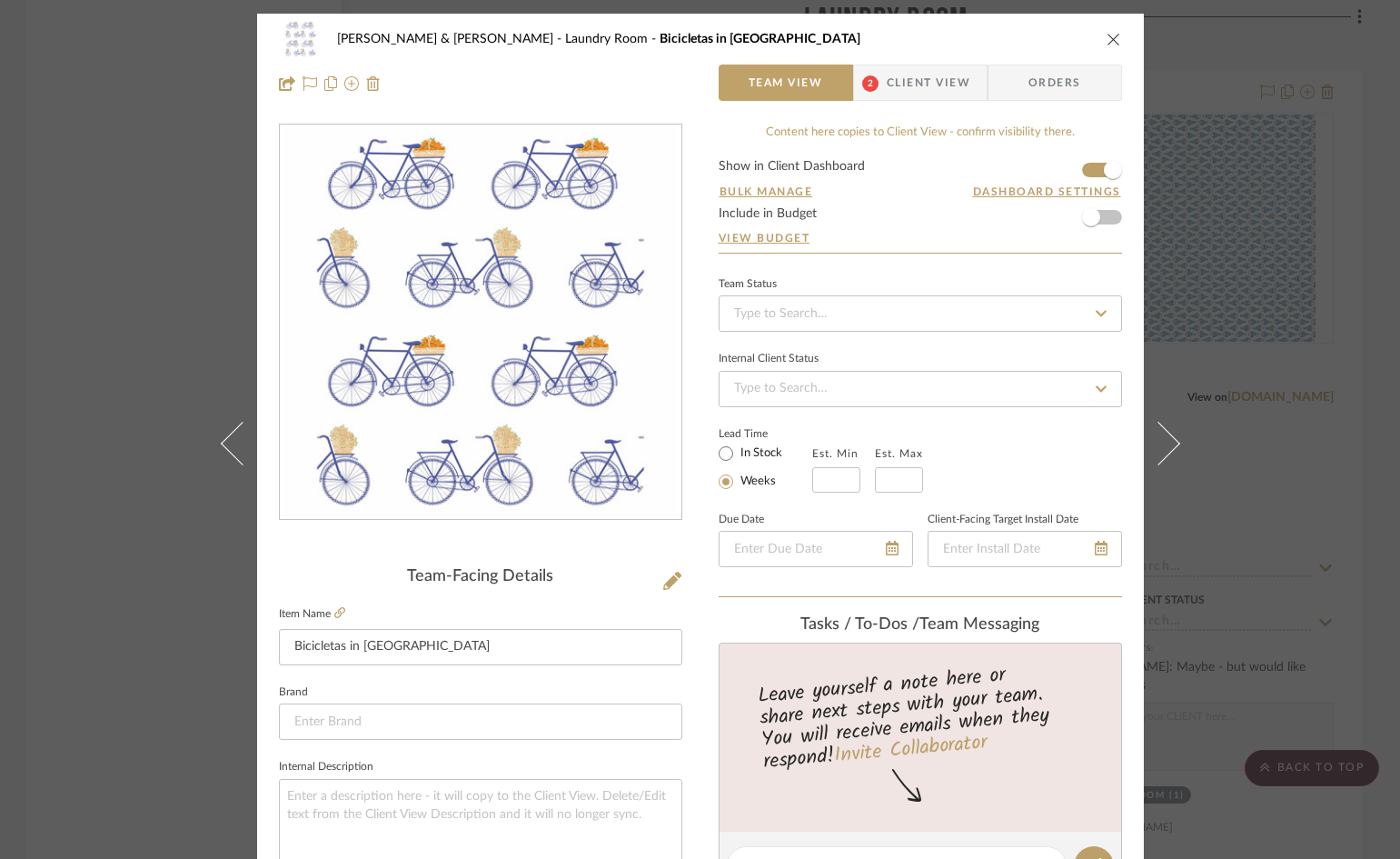
drag, startPoint x: 886, startPoint y: 78, endPoint x: 889, endPoint y: 92, distance: 14.3
click at [886, 78] on span "Client View" at bounding box center [928, 82] width 83 height 36
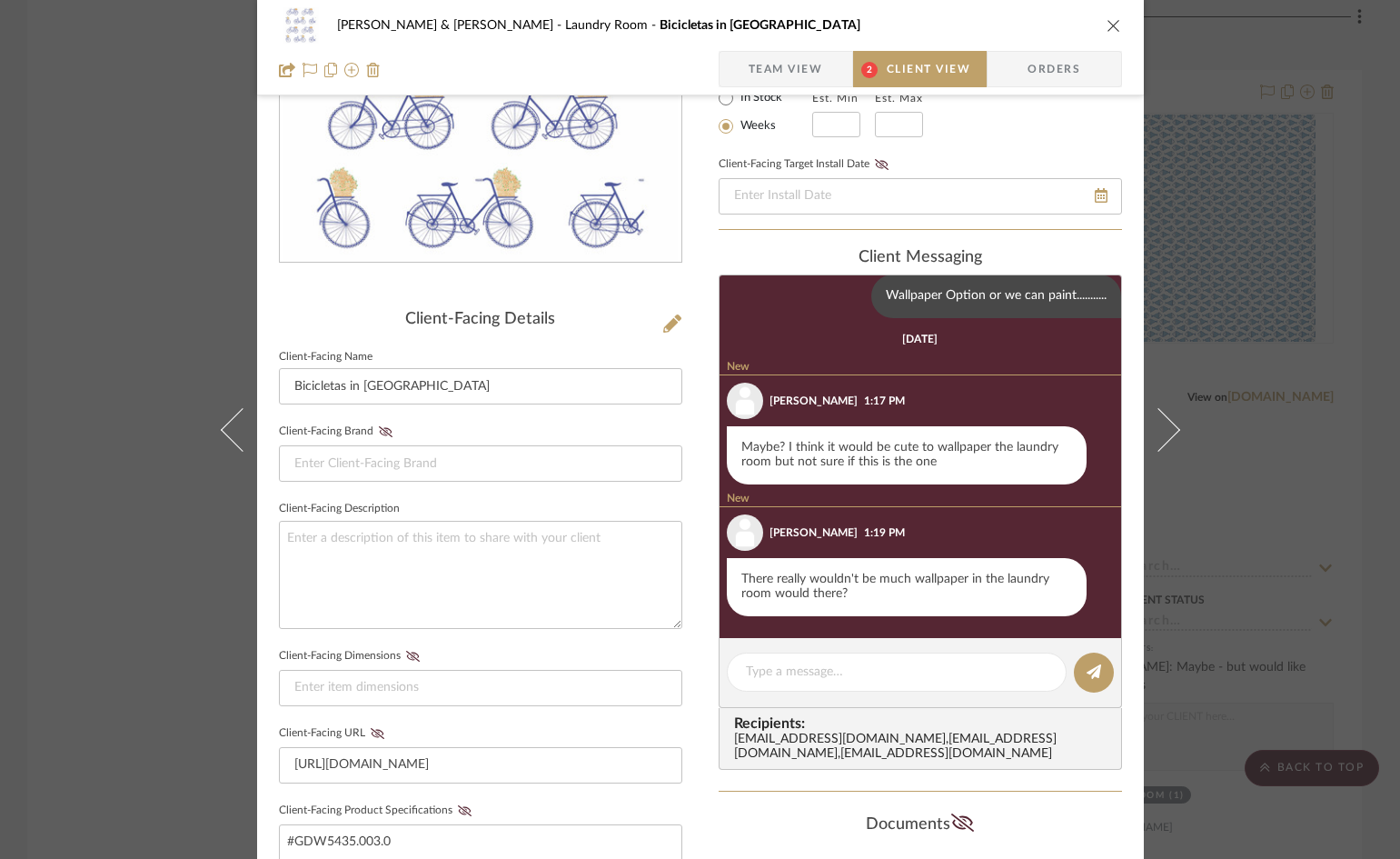
scroll to position [273, 0]
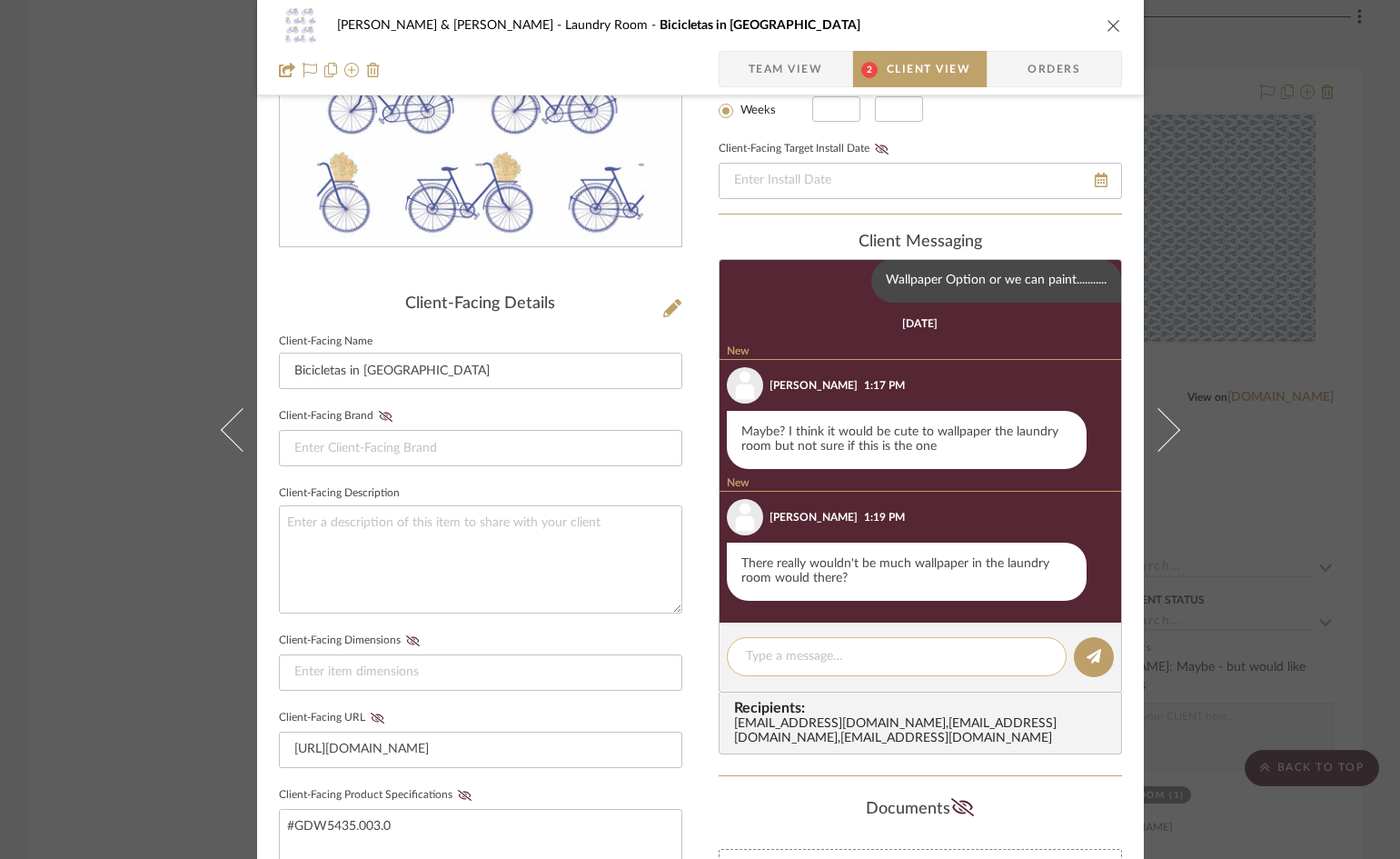
click at [865, 654] on textarea at bounding box center [896, 656] width 301 height 19
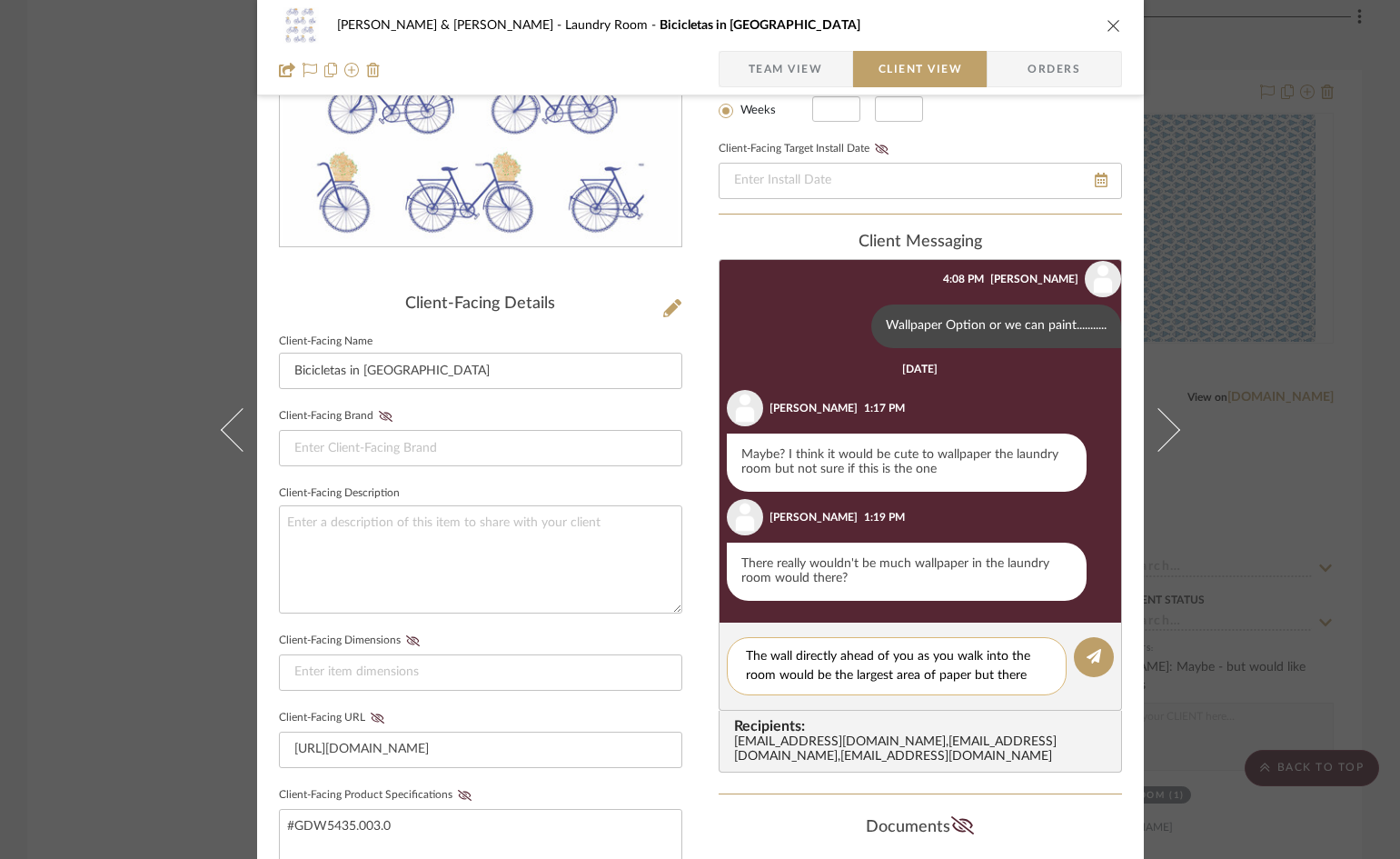
scroll to position [0, 0]
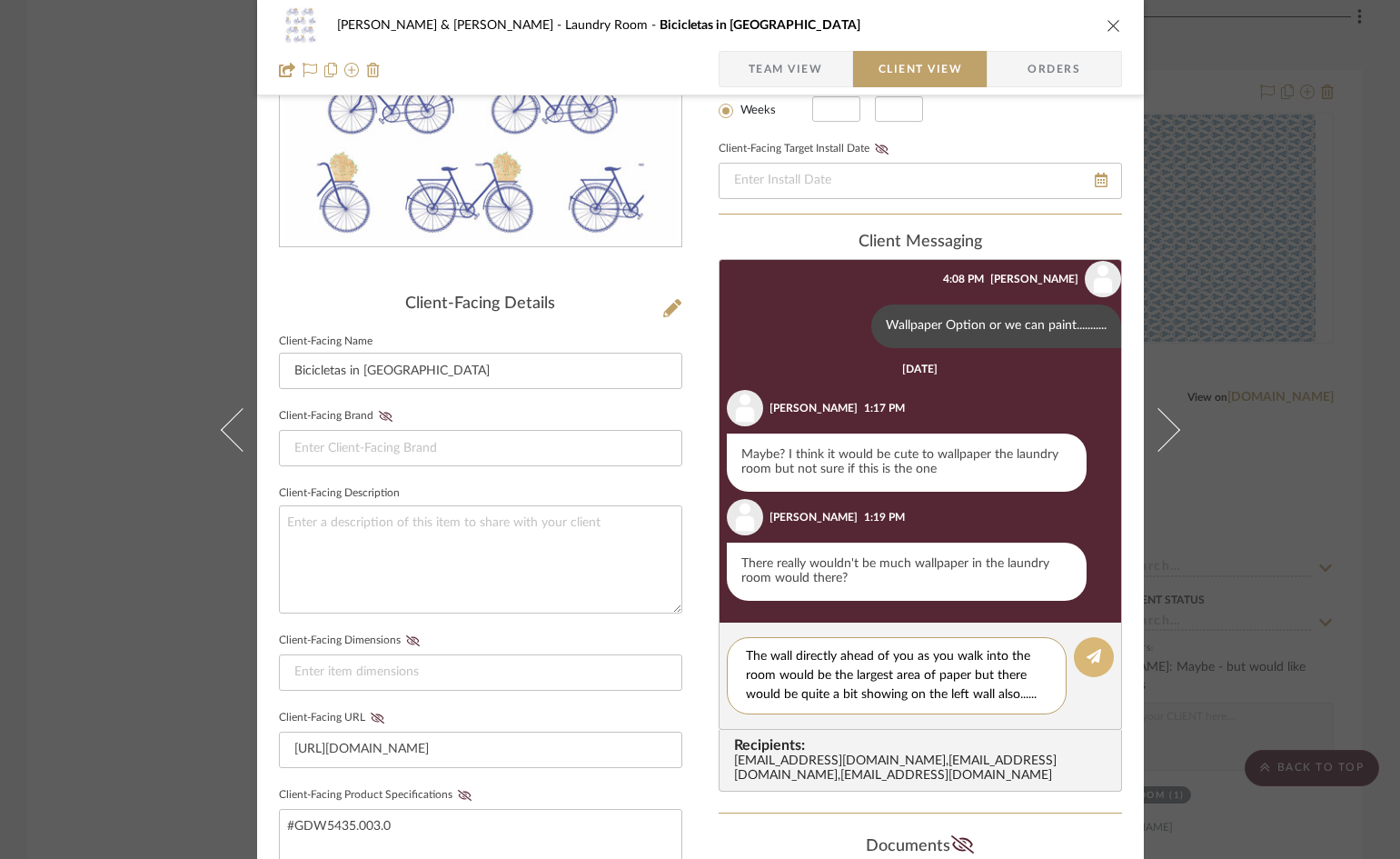
type textarea "The wall directly ahead of you as you walk into the room would be the largest a…"
click at [1086, 653] on icon at bounding box center [1093, 655] width 14 height 14
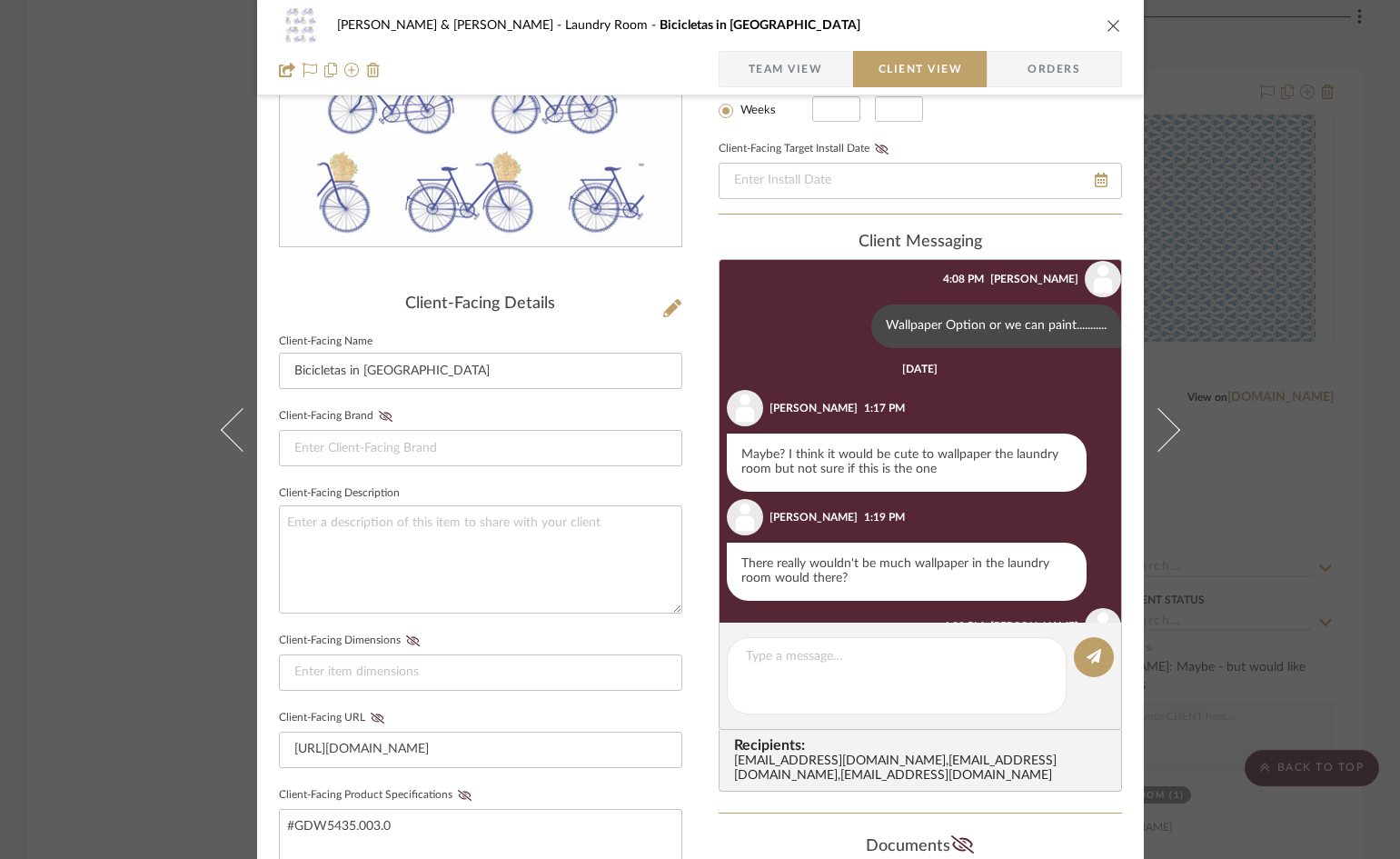
scroll to position [165, 0]
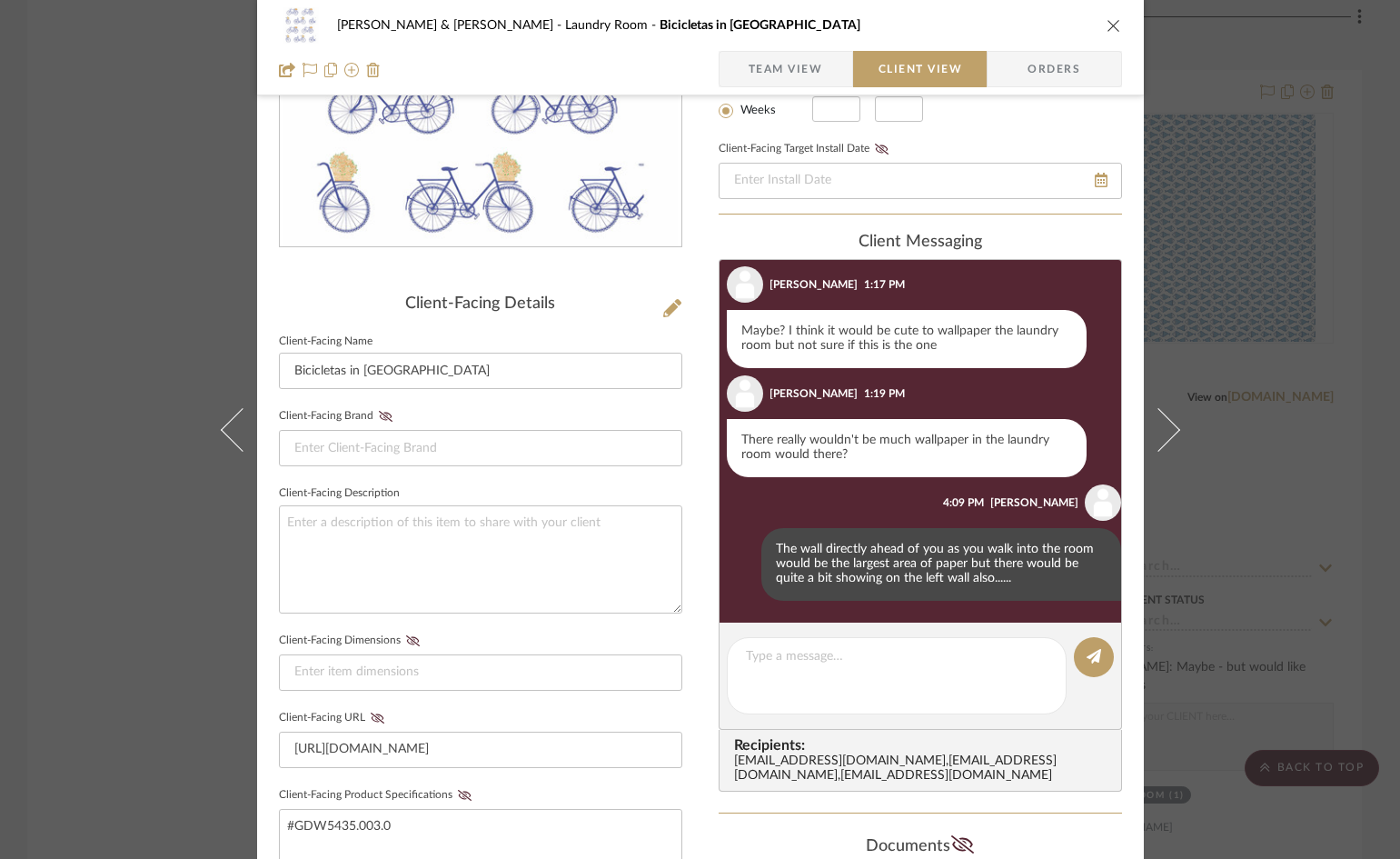
click at [1106, 23] on icon "close" at bounding box center [1113, 25] width 14 height 14
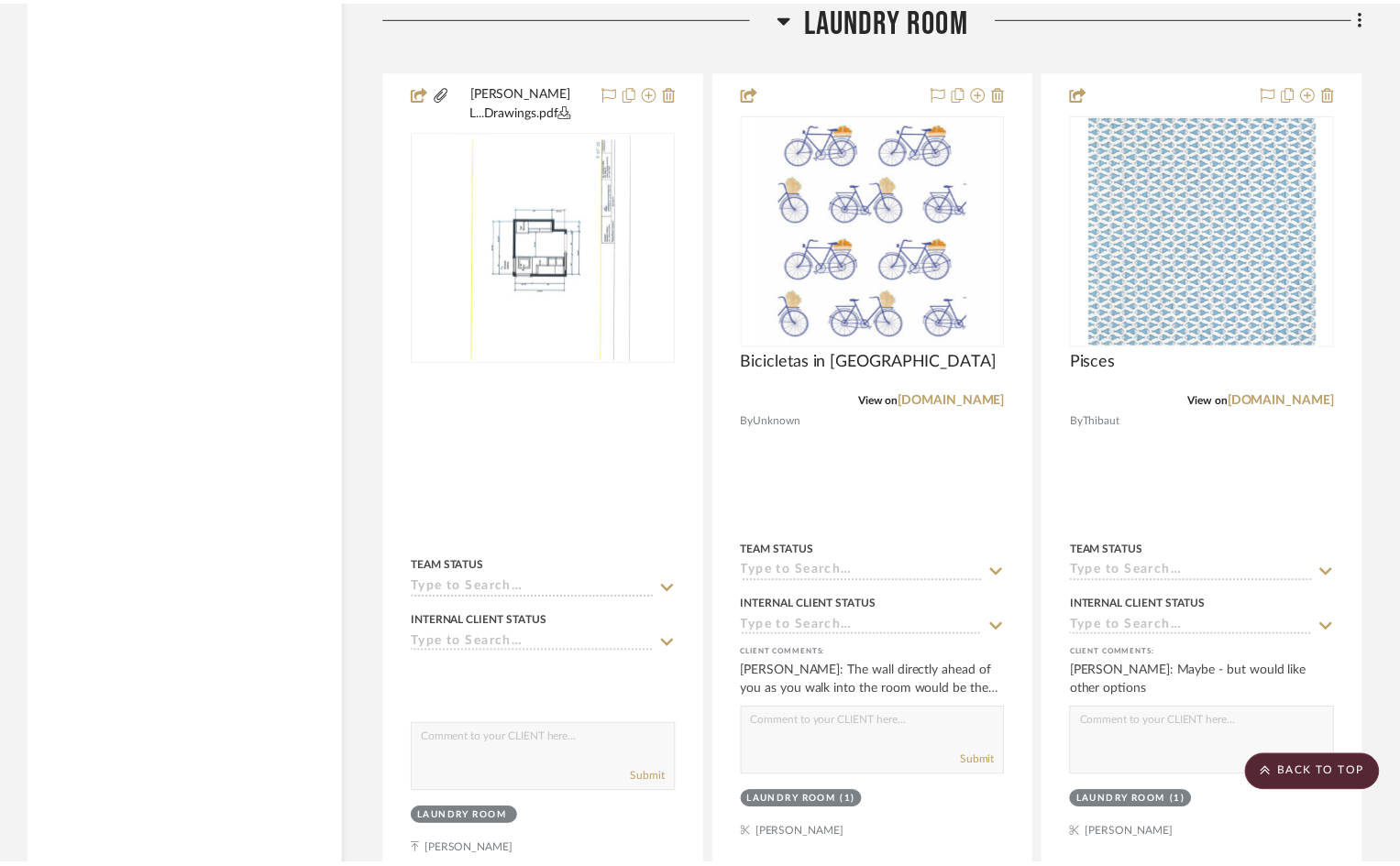
scroll to position [4031, 0]
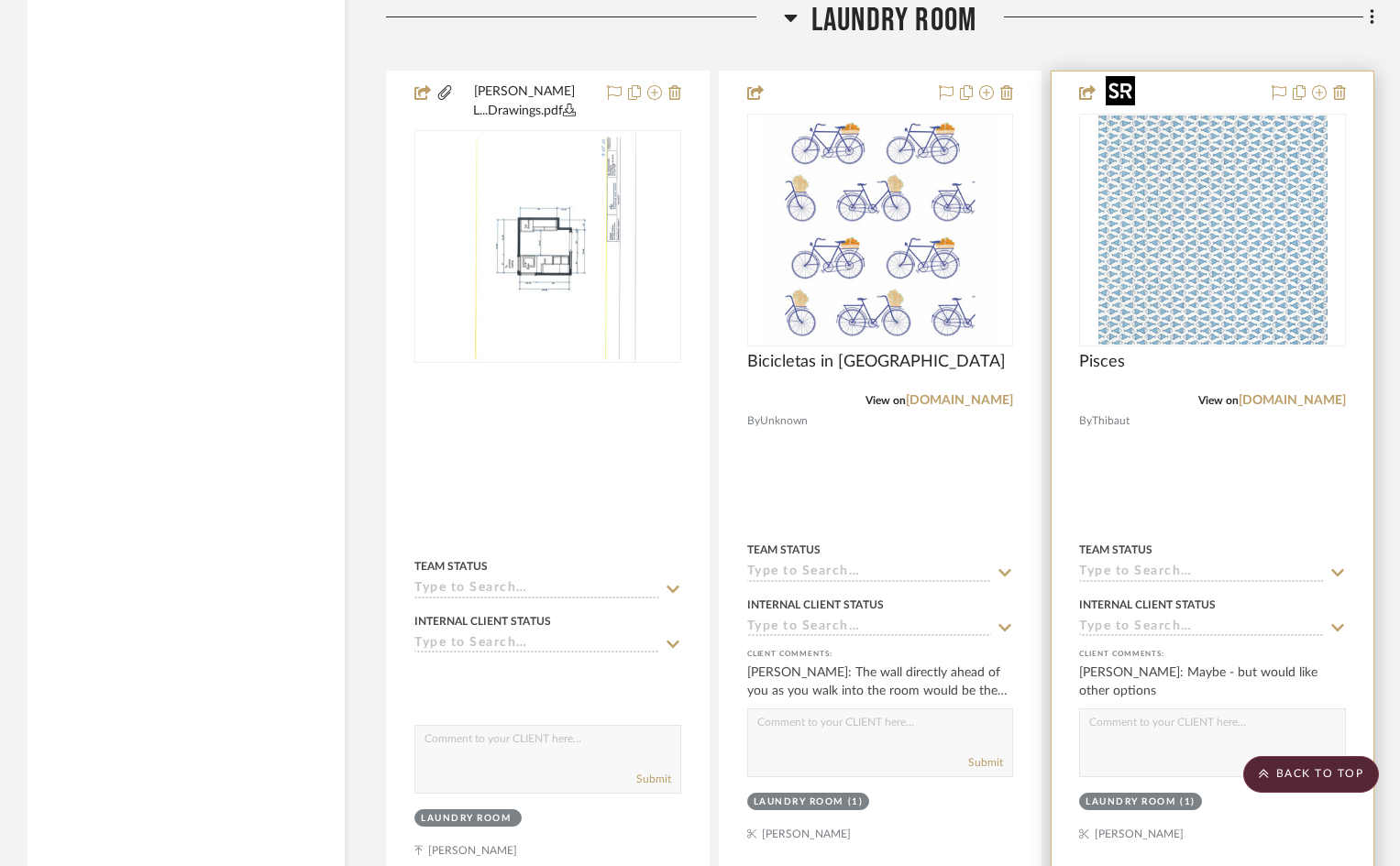
click at [1201, 215] on img "0" at bounding box center [1212, 230] width 229 height 229
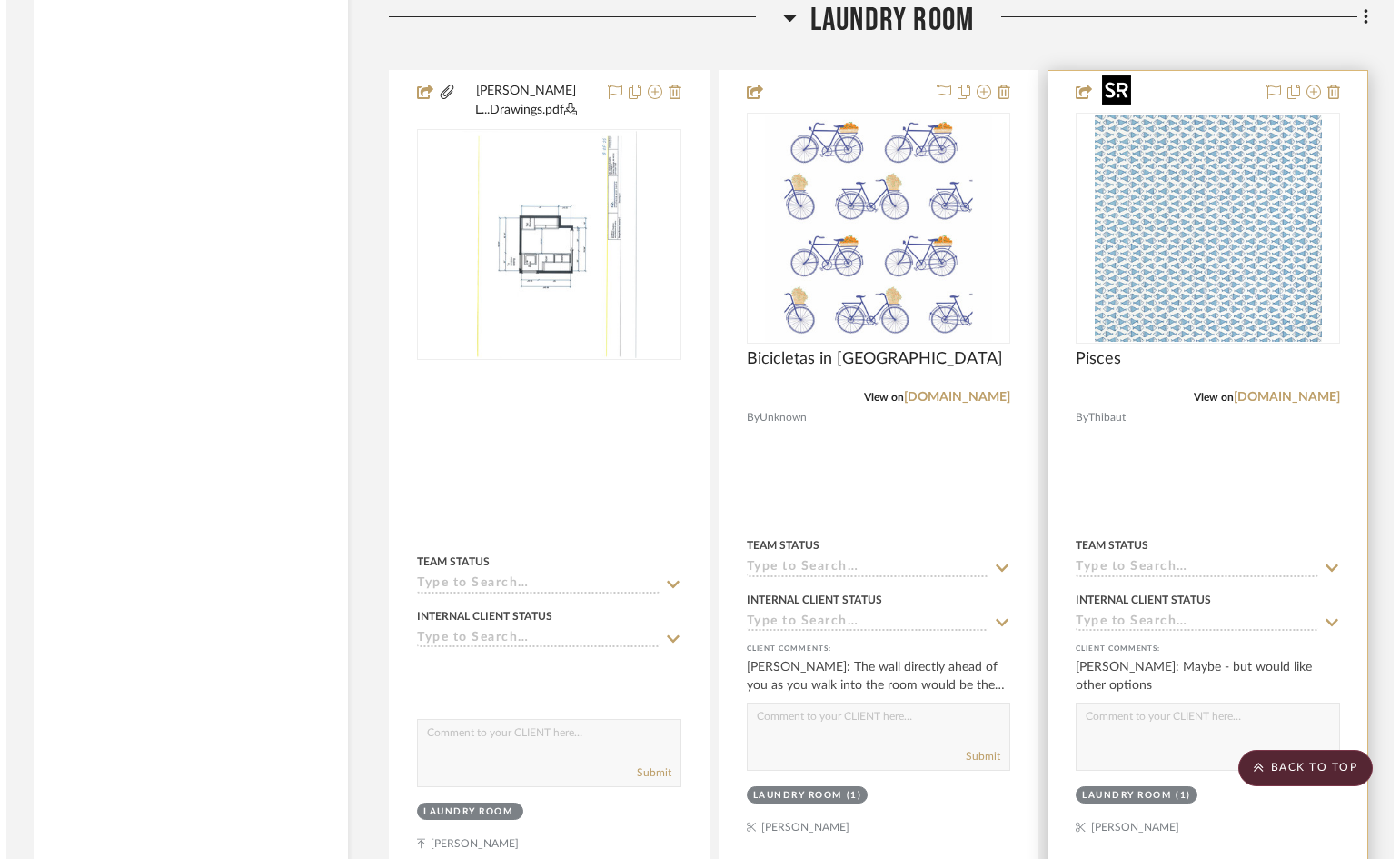
scroll to position [0, 0]
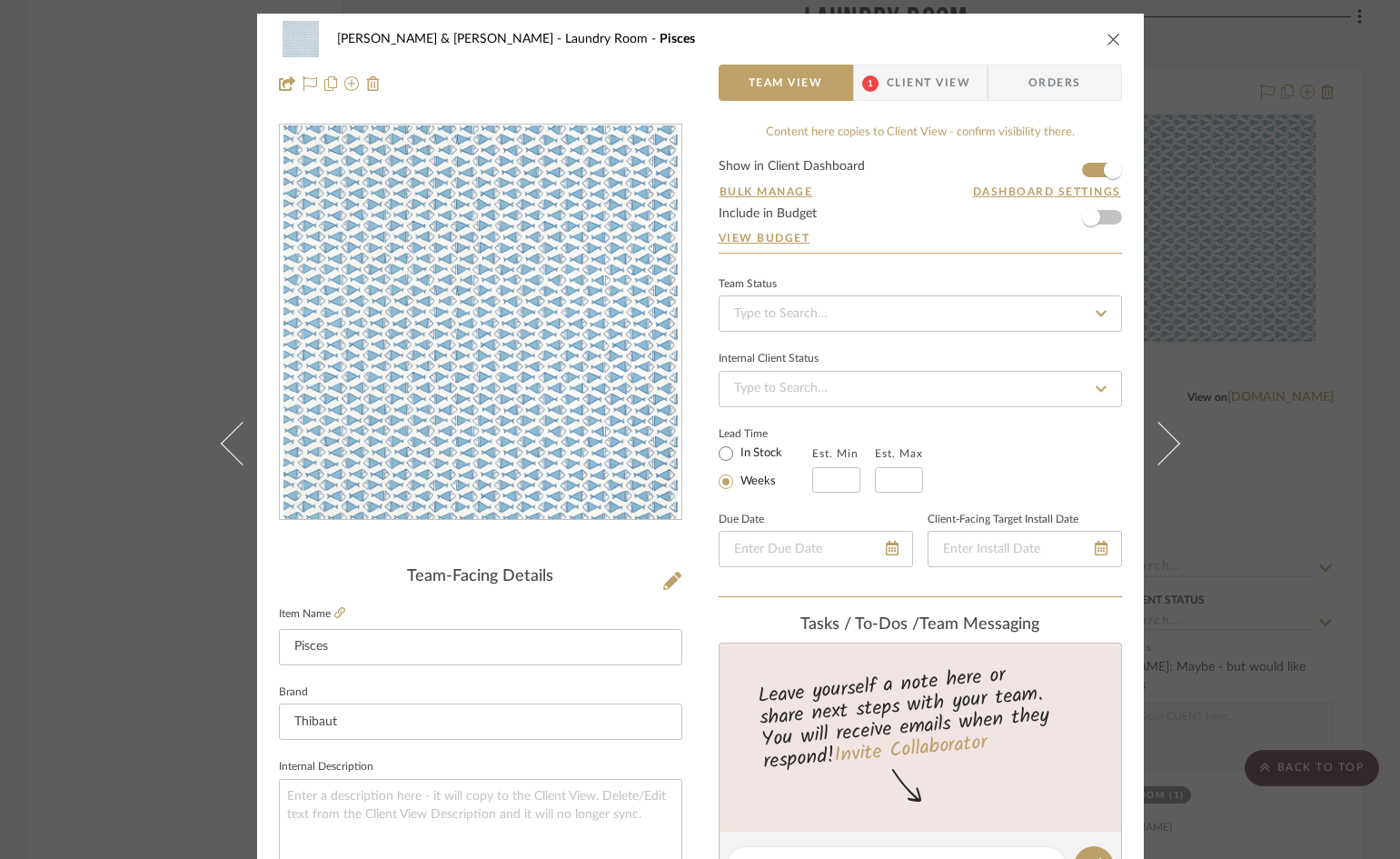
click at [915, 84] on span "Client View" at bounding box center [928, 82] width 83 height 36
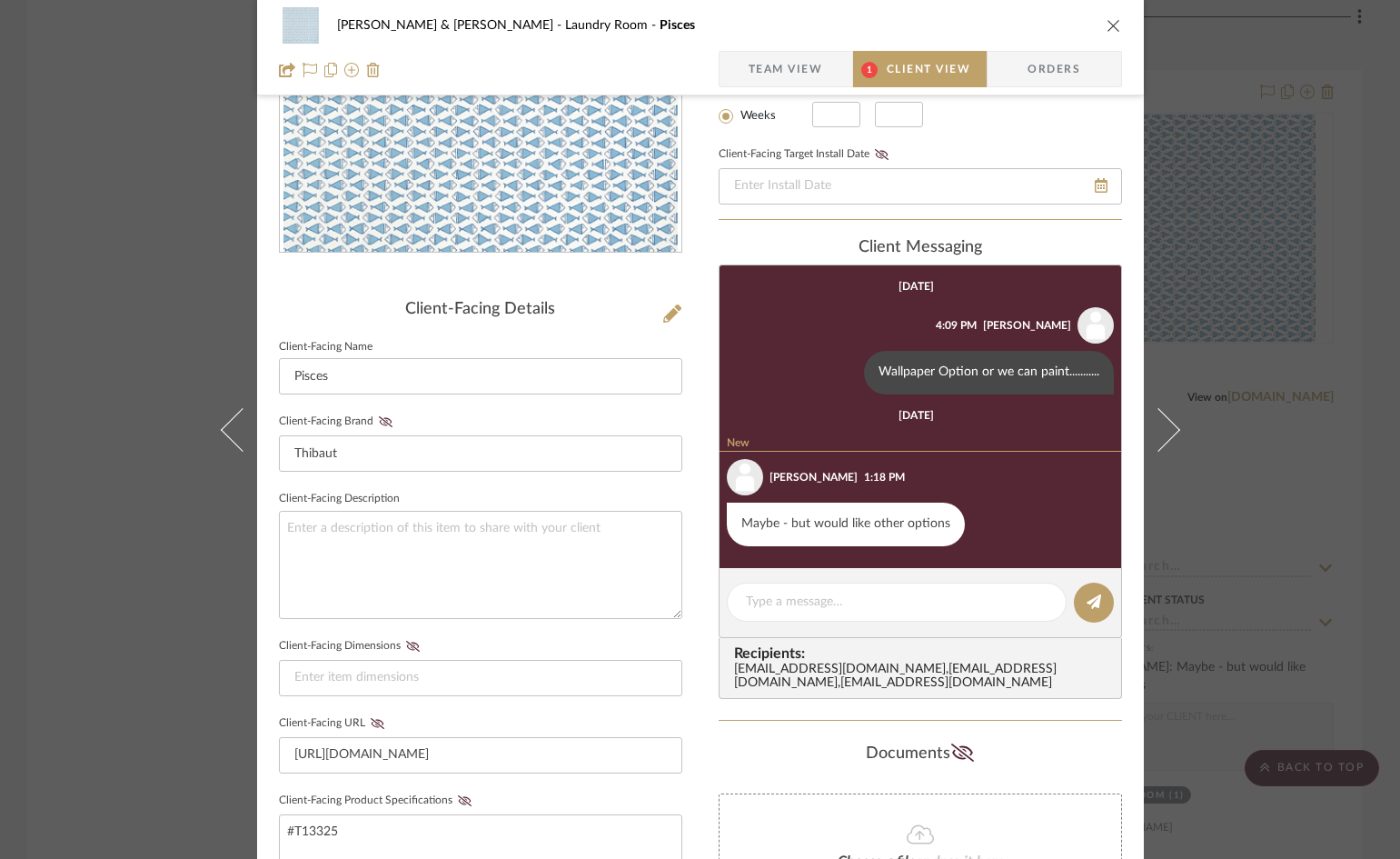
scroll to position [273, 0]
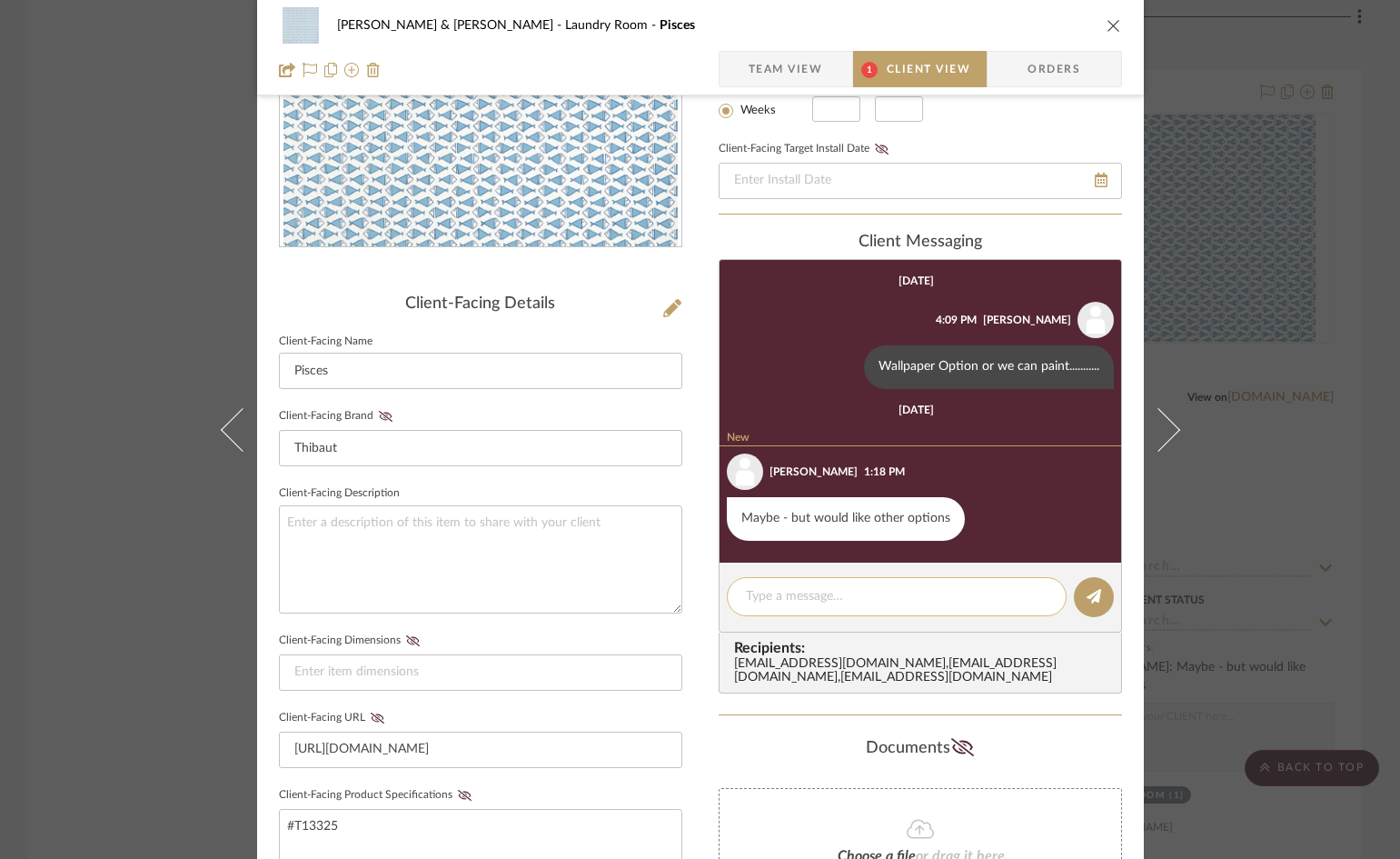
click at [861, 601] on textarea at bounding box center [896, 597] width 301 height 19
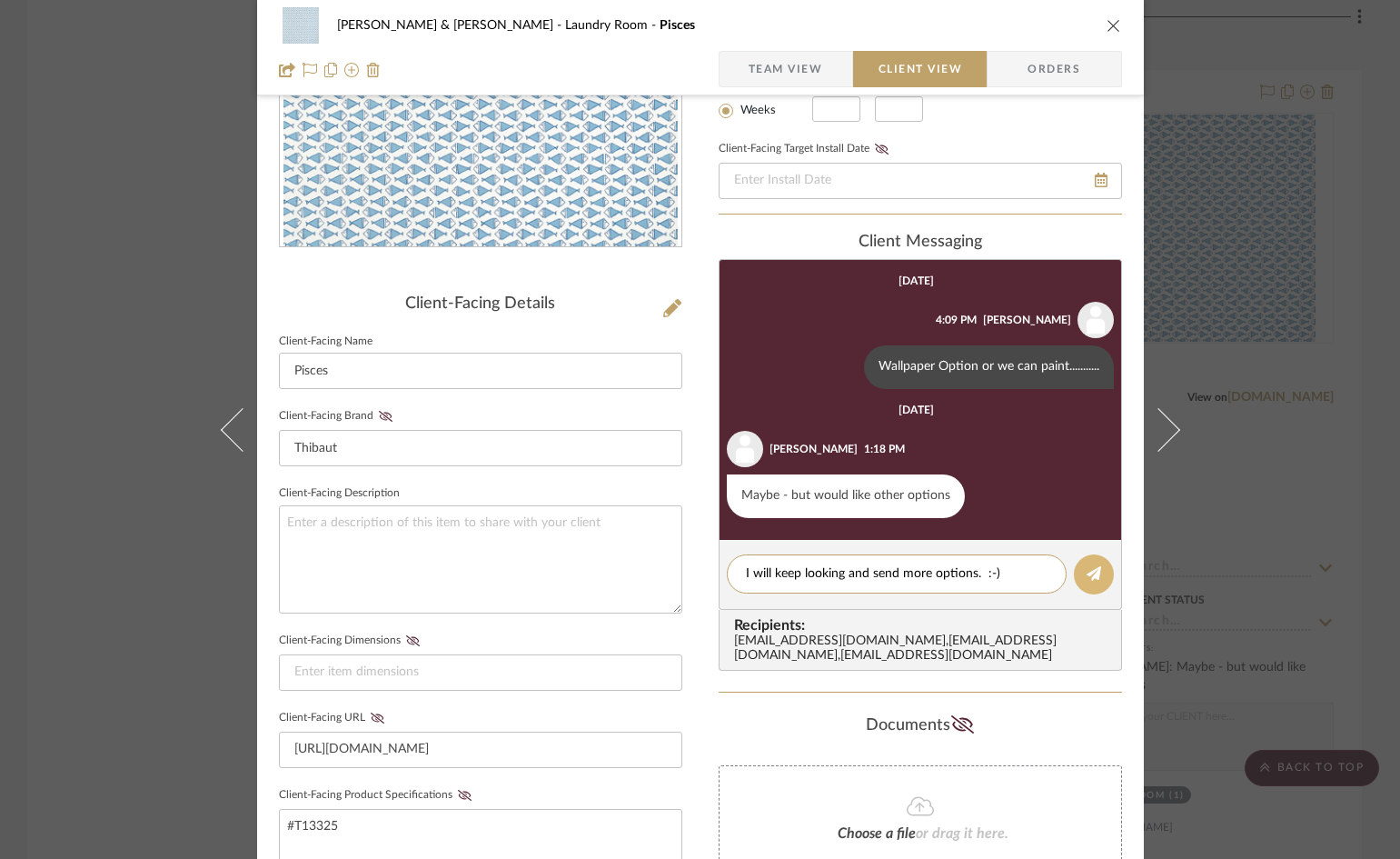
type textarea "I will keep looking and send more options. :-)"
click at [1087, 570] on icon at bounding box center [1093, 573] width 14 height 14
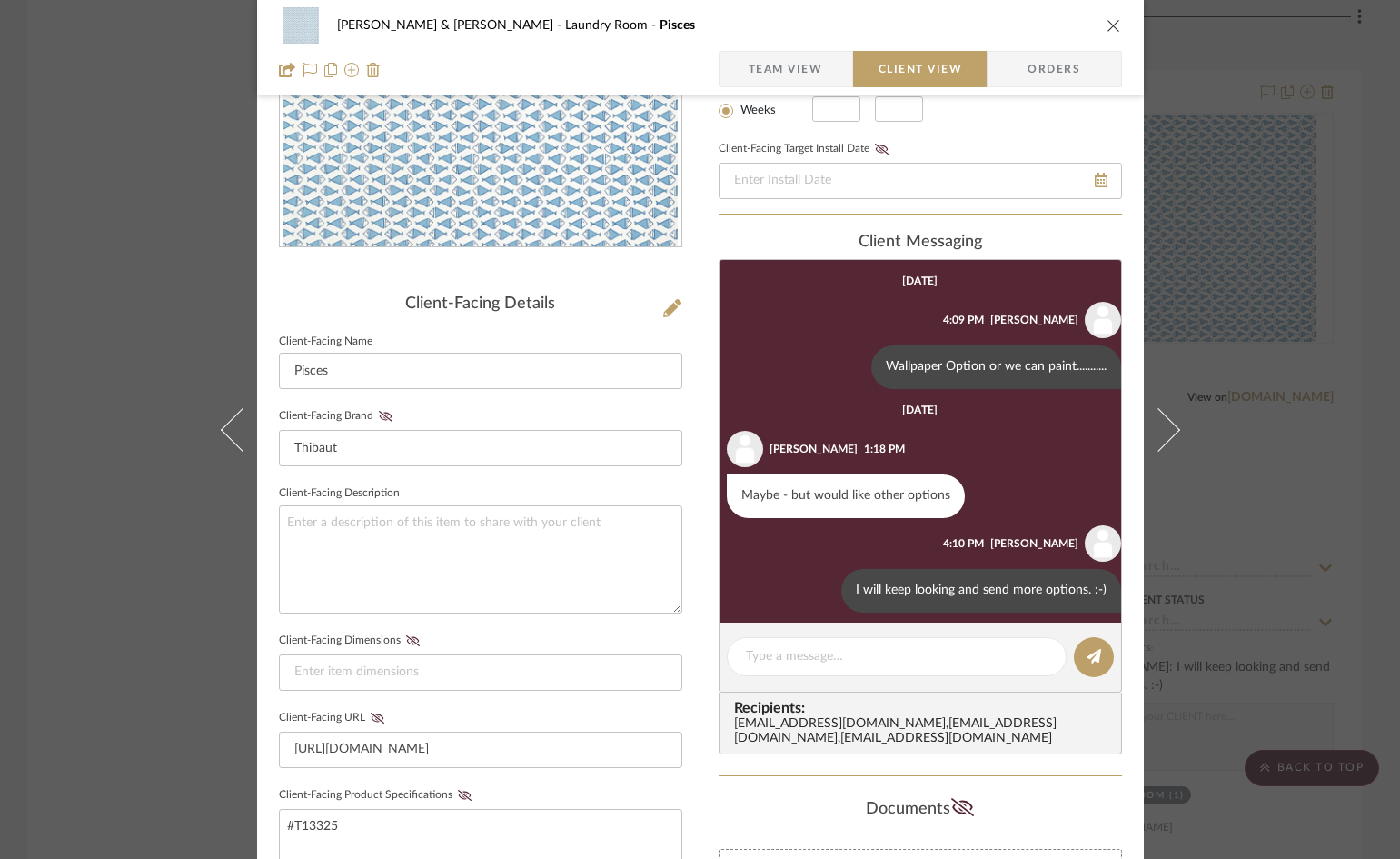
click at [1108, 21] on icon "close" at bounding box center [1113, 25] width 14 height 14
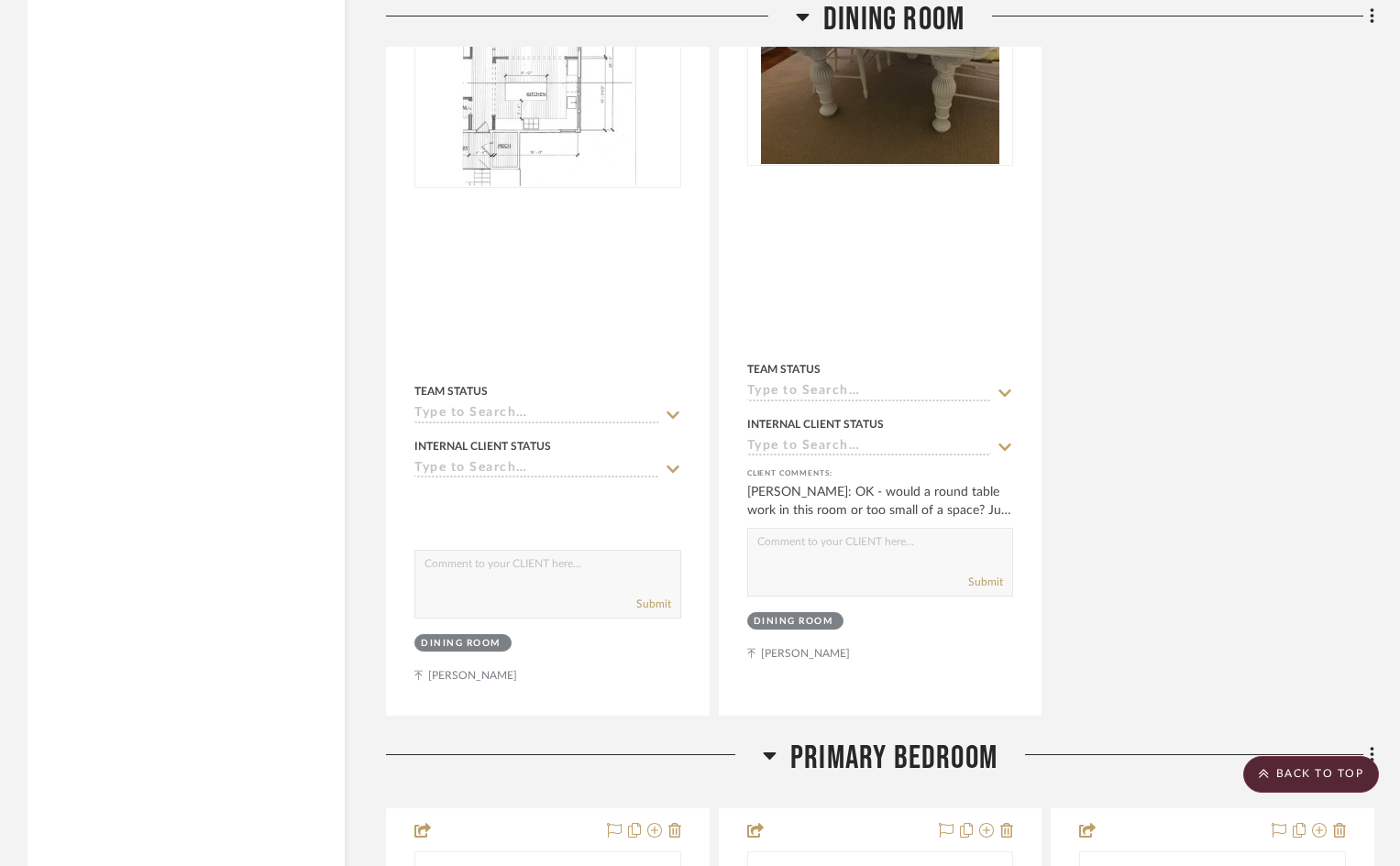
scroll to position [5130, 0]
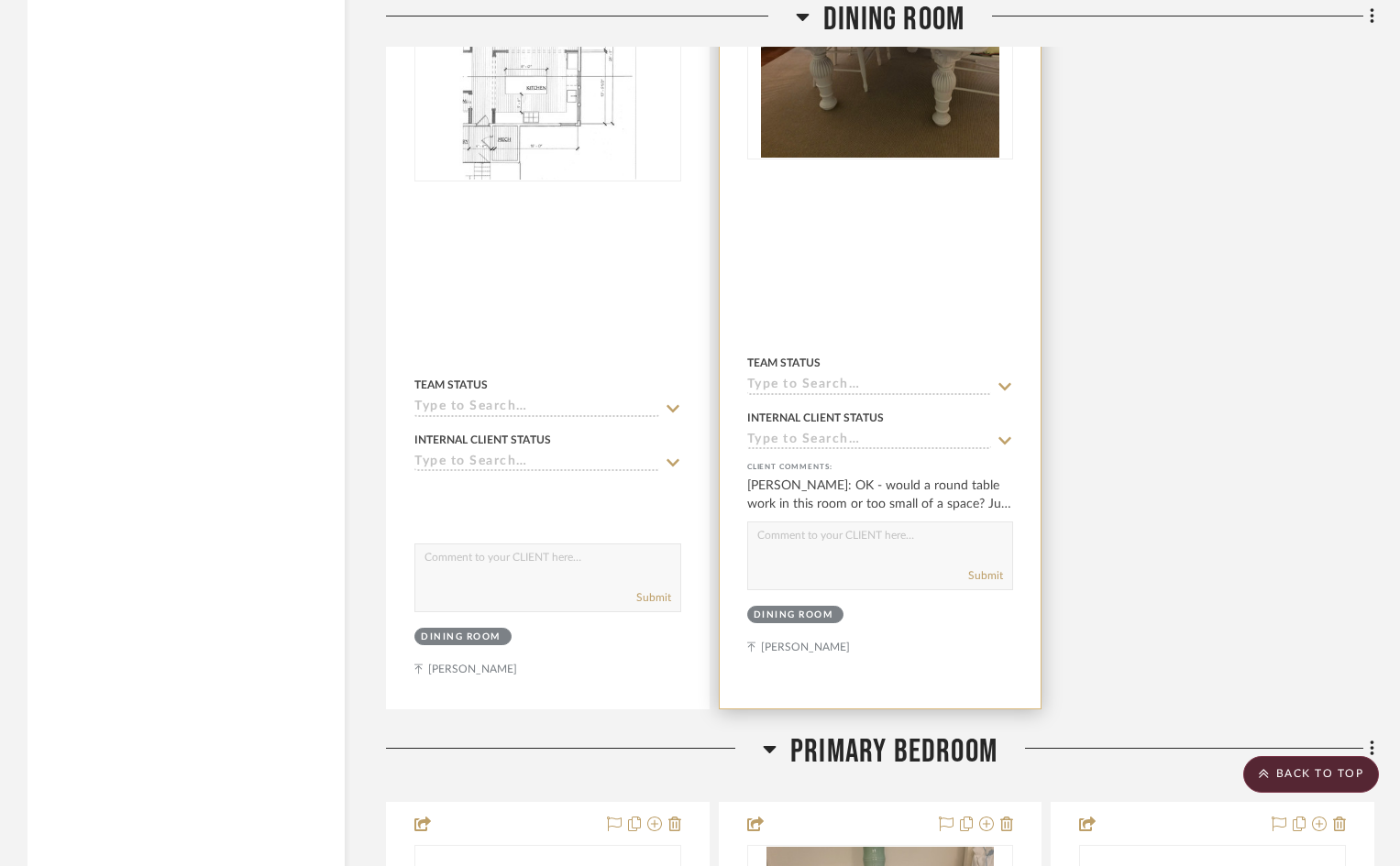
click at [897, 95] on img "0" at bounding box center [879, 42] width 238 height 229
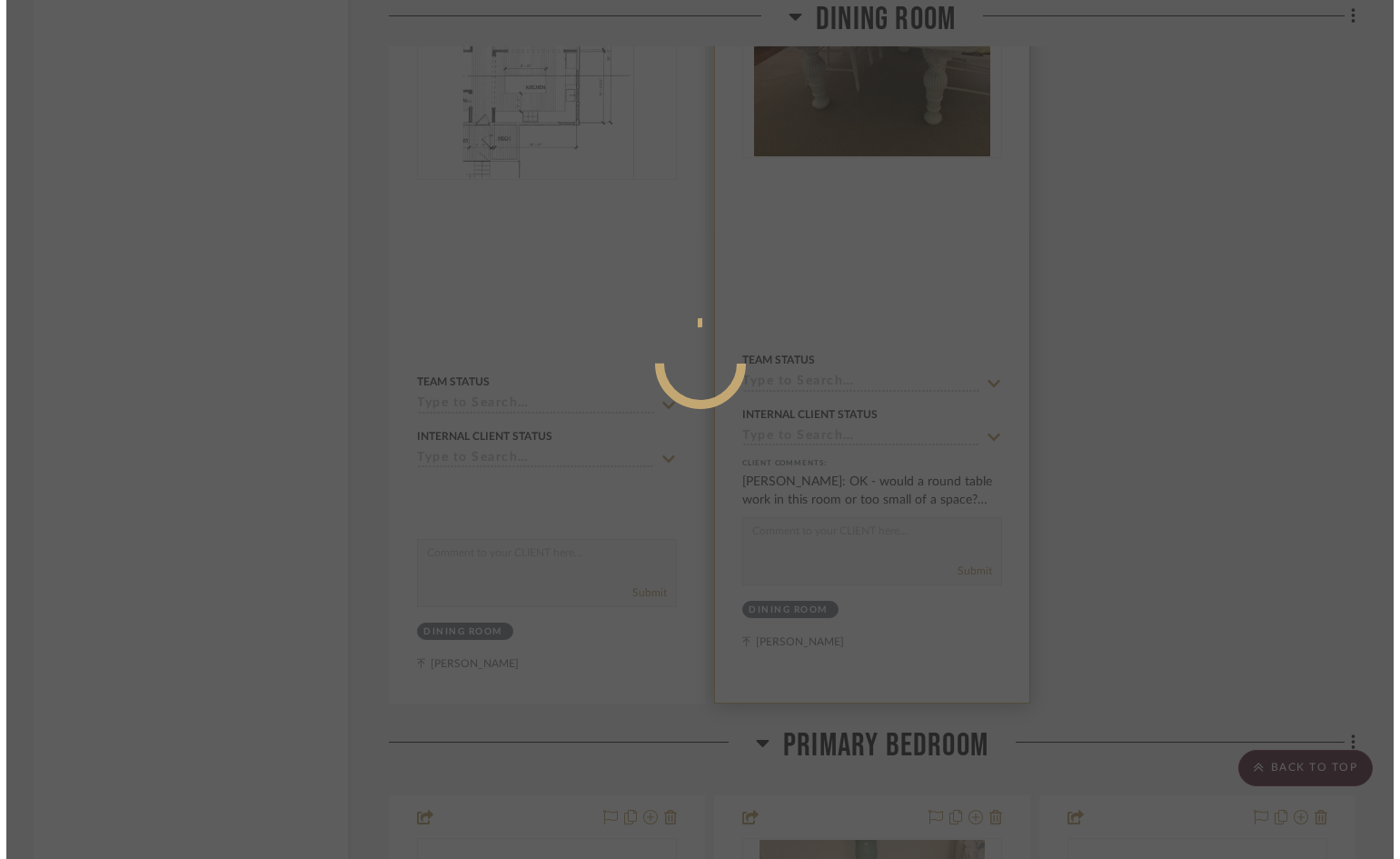
scroll to position [0, 0]
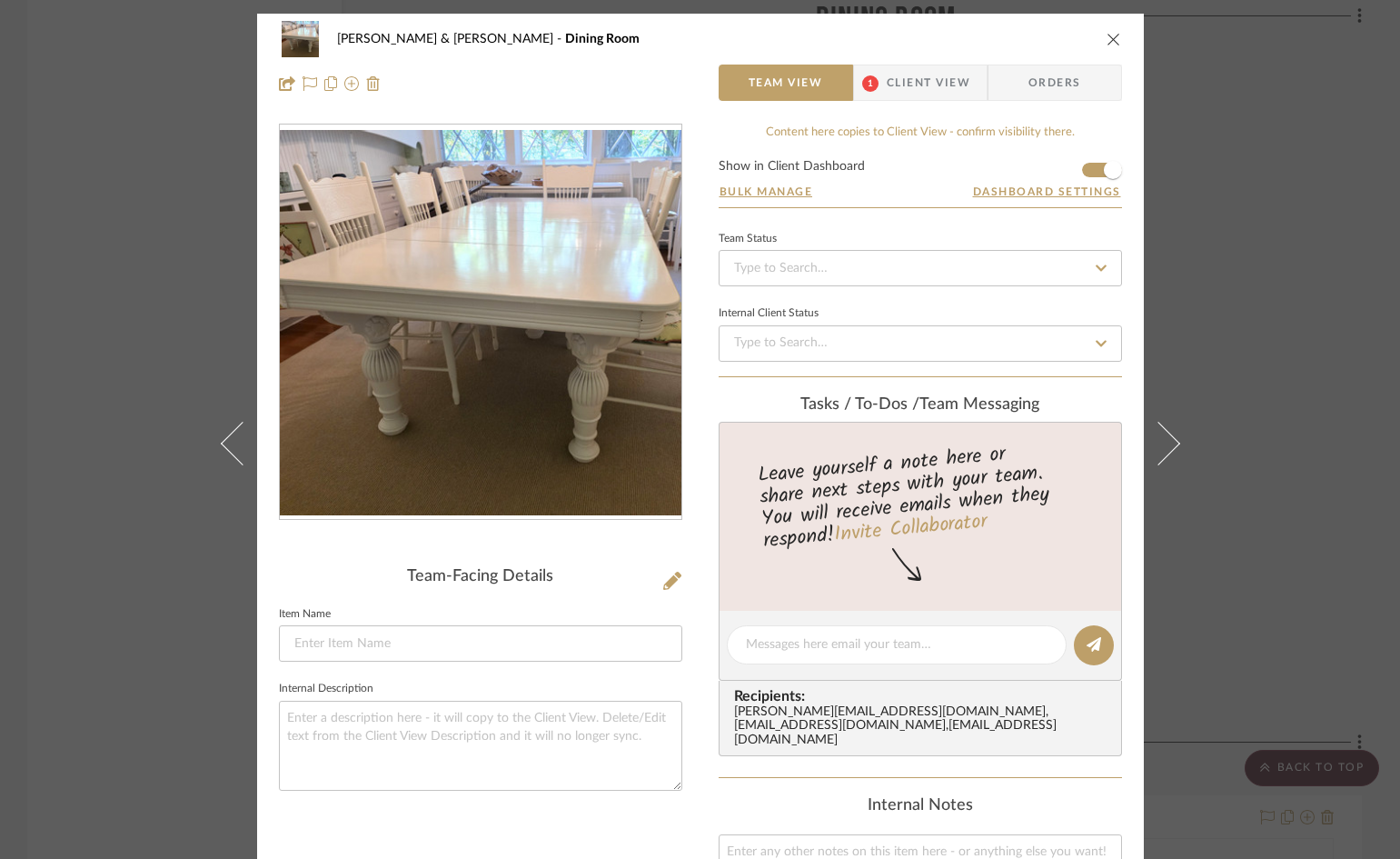
click at [913, 82] on span "Client View" at bounding box center [928, 82] width 83 height 36
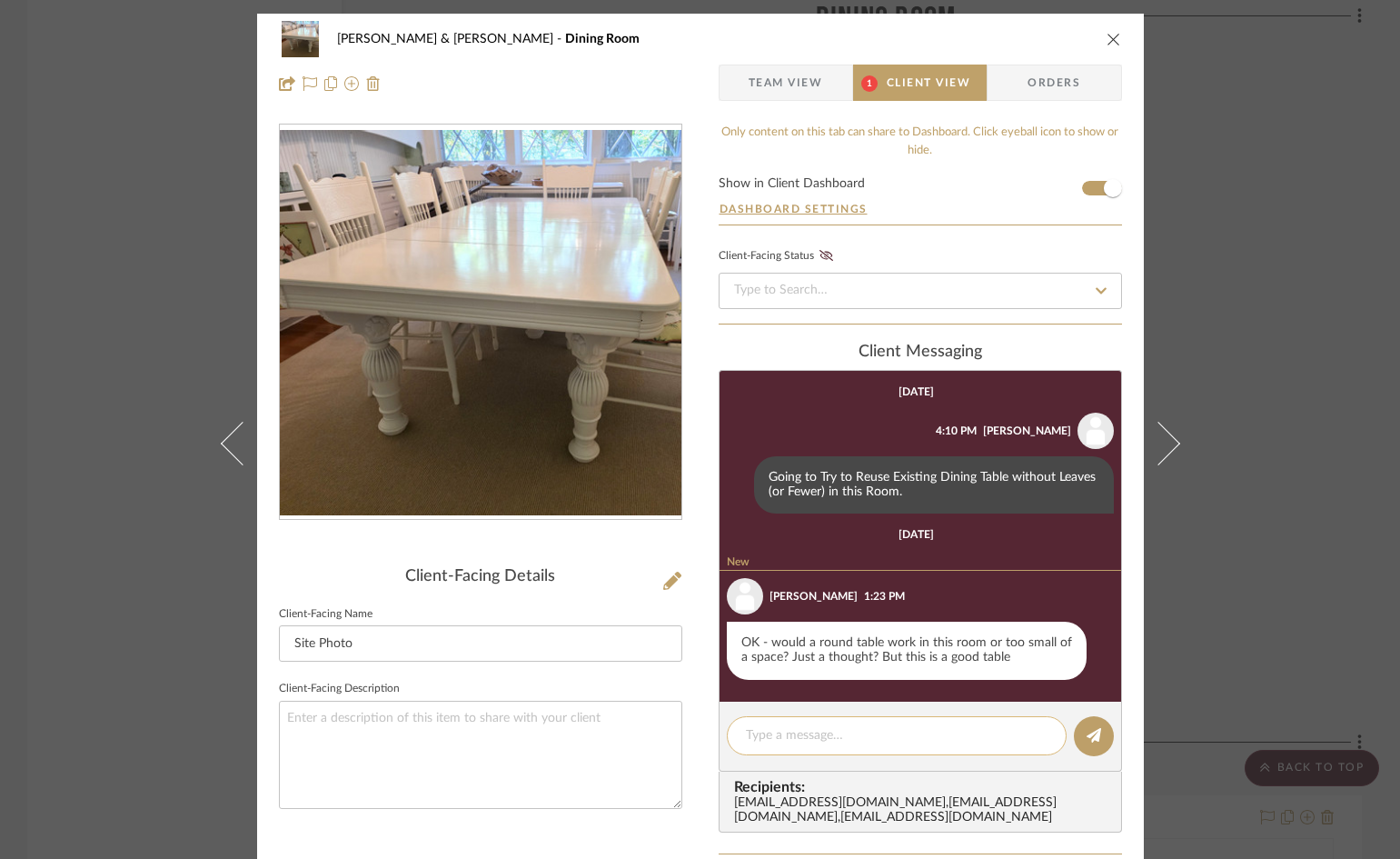
click at [866, 735] on textarea at bounding box center [896, 736] width 301 height 19
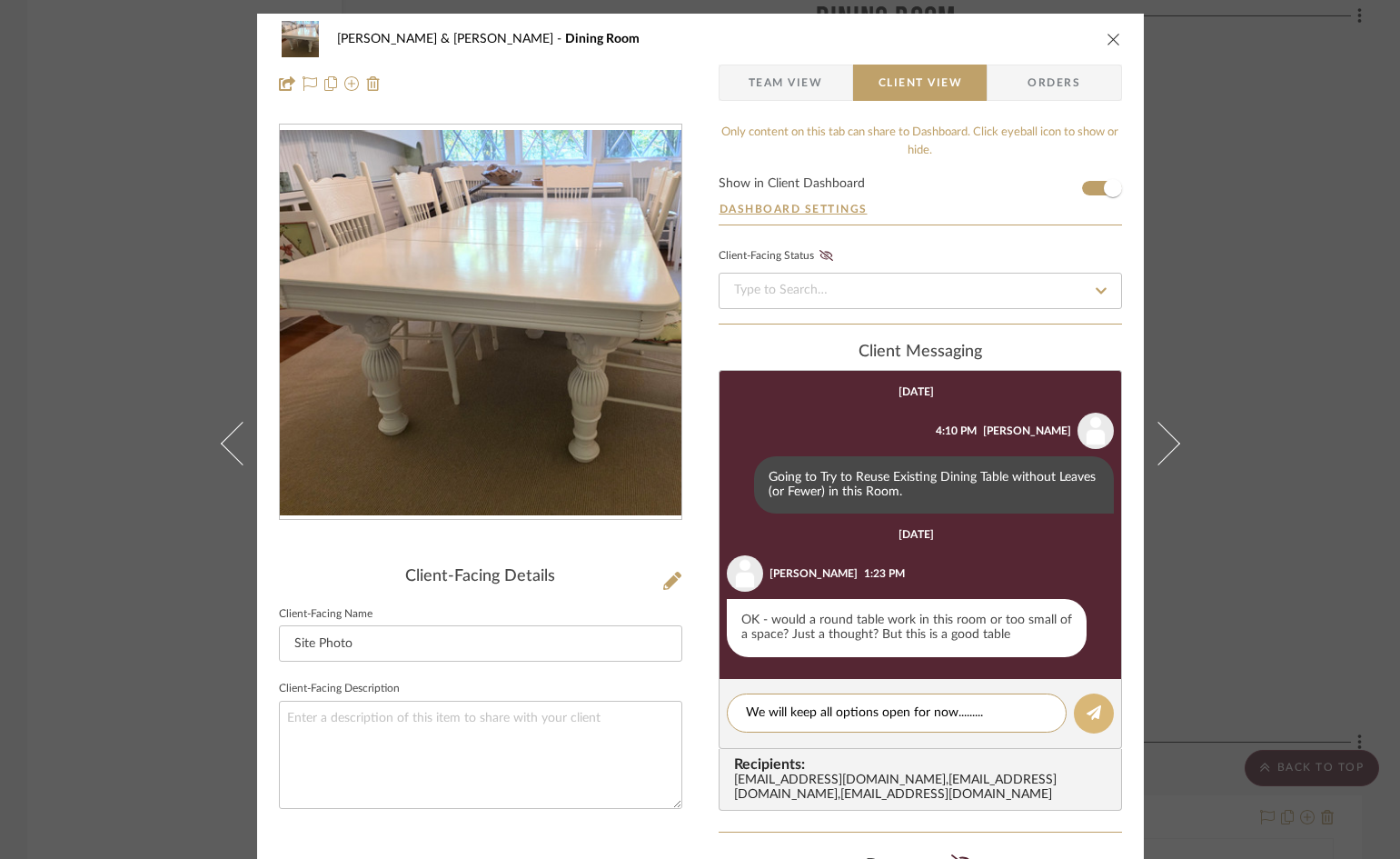
type textarea "We will keep all options open for now........."
drag, startPoint x: 1083, startPoint y: 717, endPoint x: 1093, endPoint y: 627, distance: 90.6
click at [1086, 716] on icon at bounding box center [1093, 712] width 14 height 14
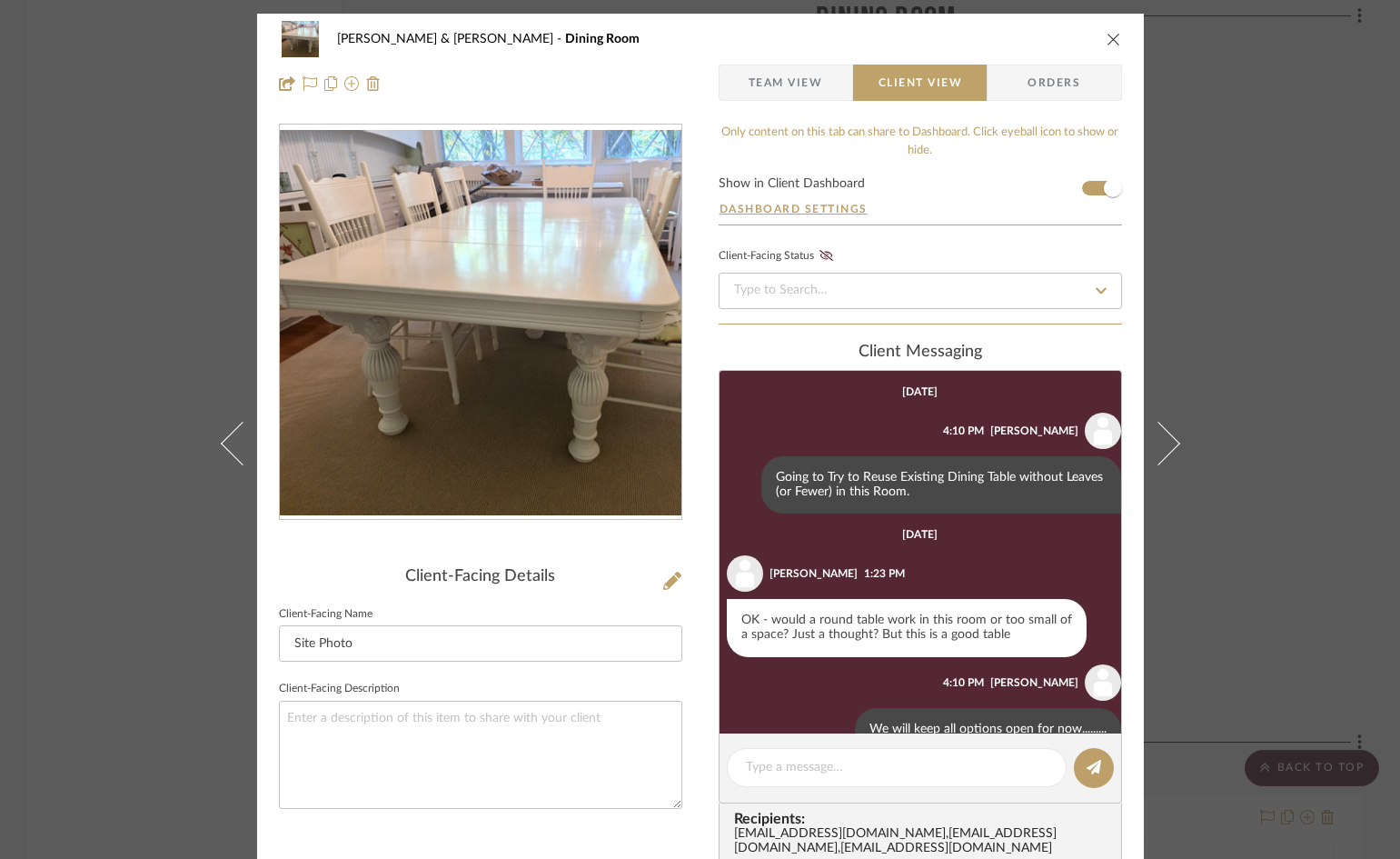
scroll to position [40, 0]
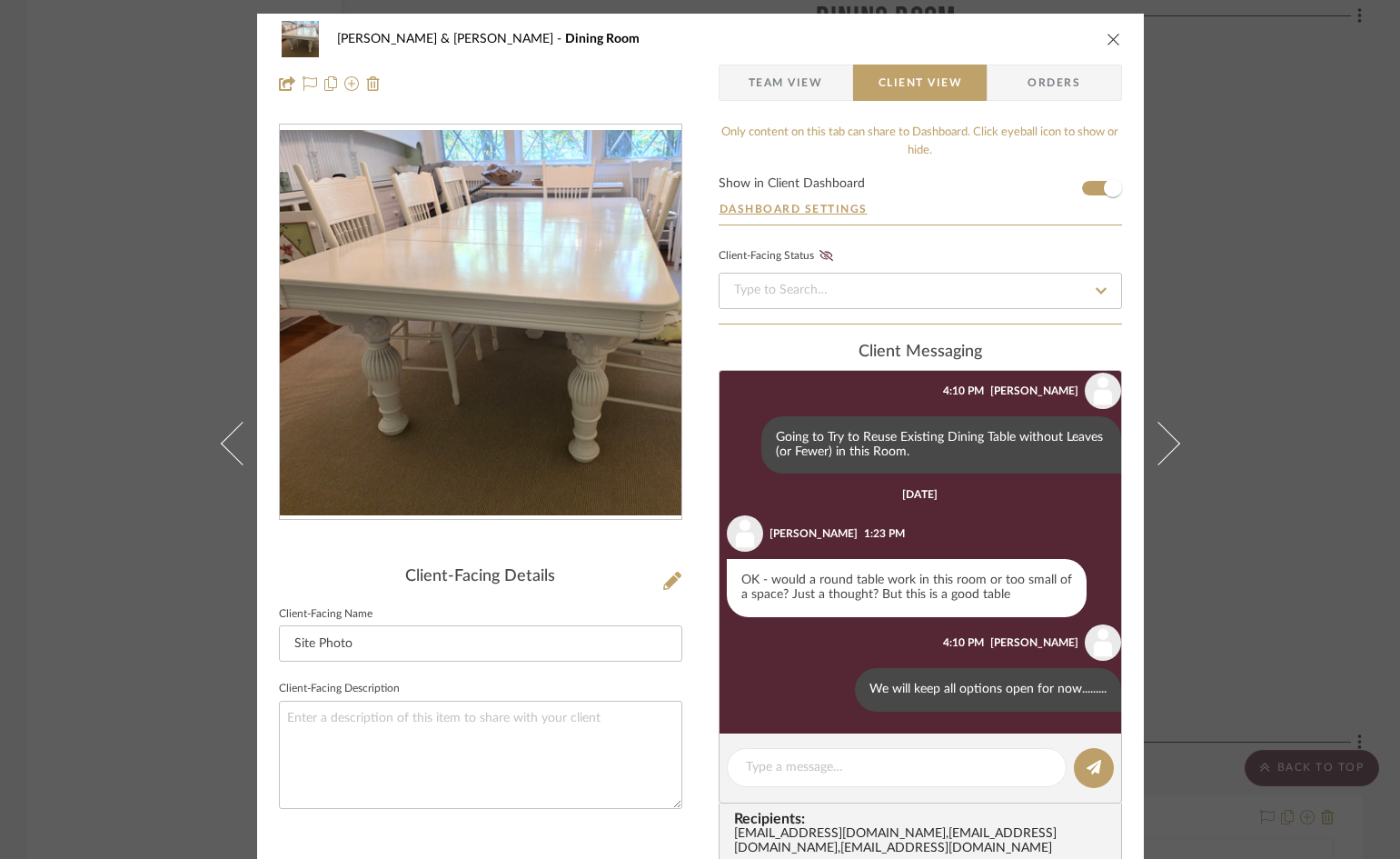
click at [1108, 33] on icon "close" at bounding box center [1113, 38] width 14 height 14
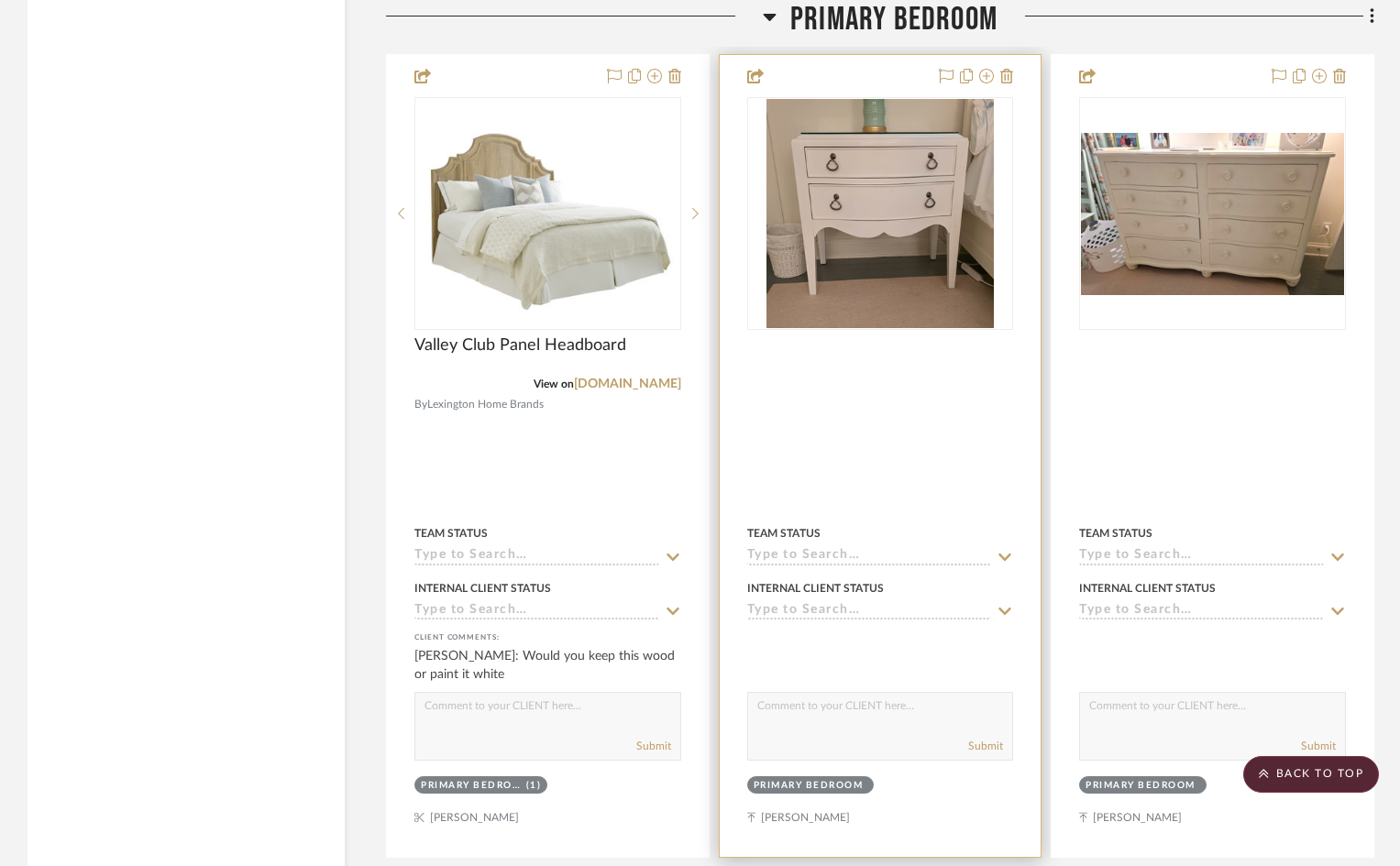
scroll to position [6230, 0]
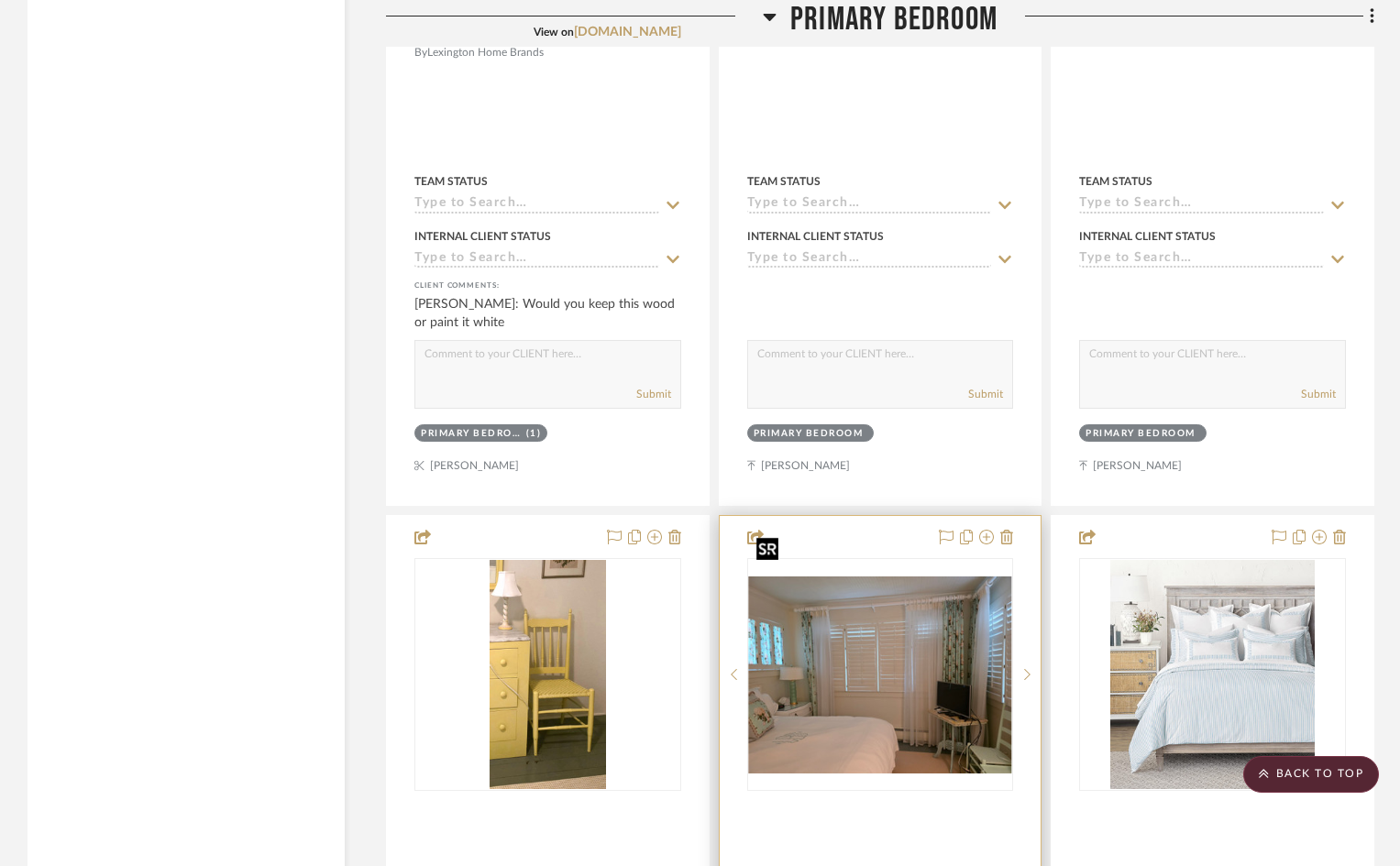
click at [880, 631] on img "0" at bounding box center [880, 675] width 263 height 197
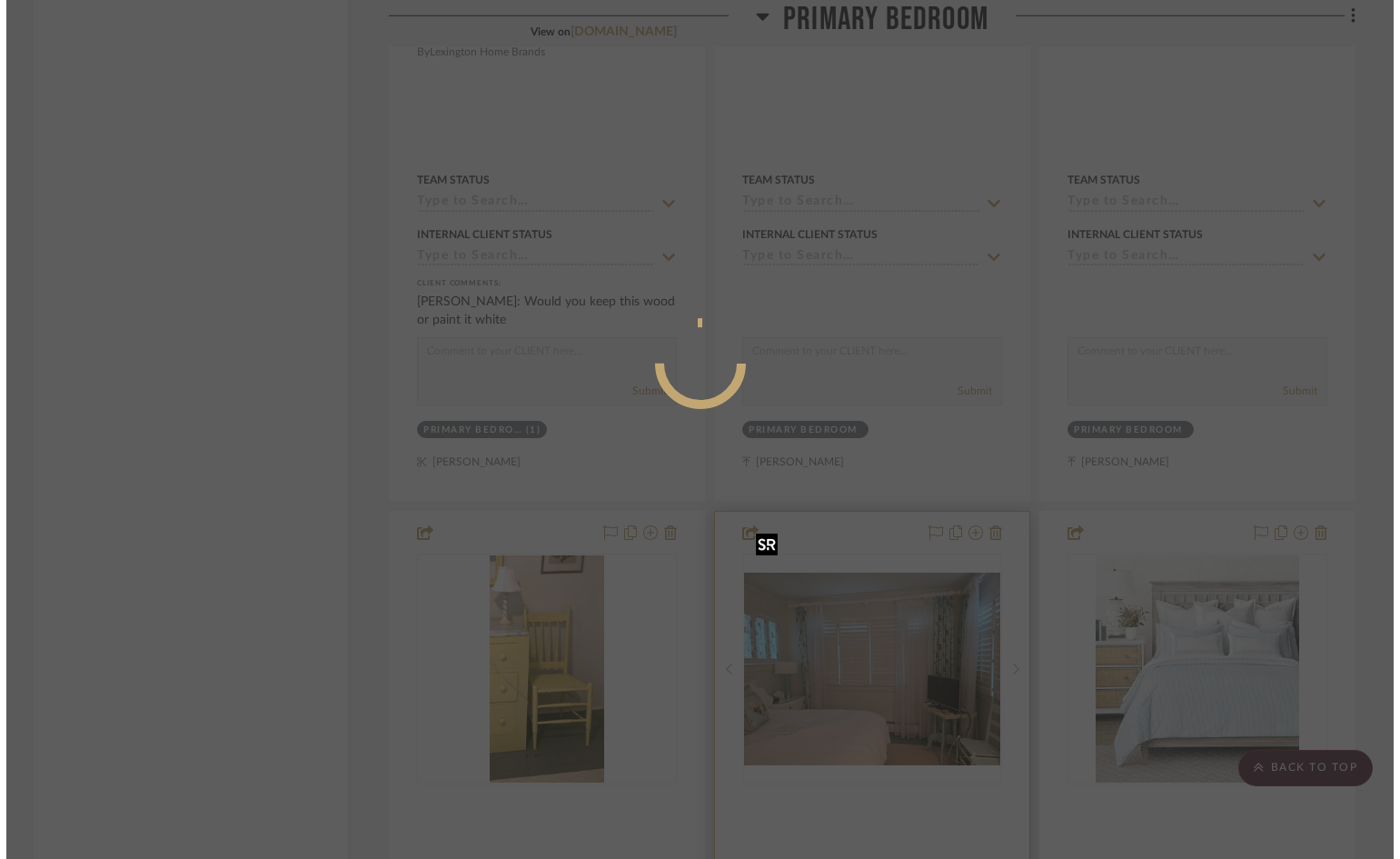
scroll to position [0, 0]
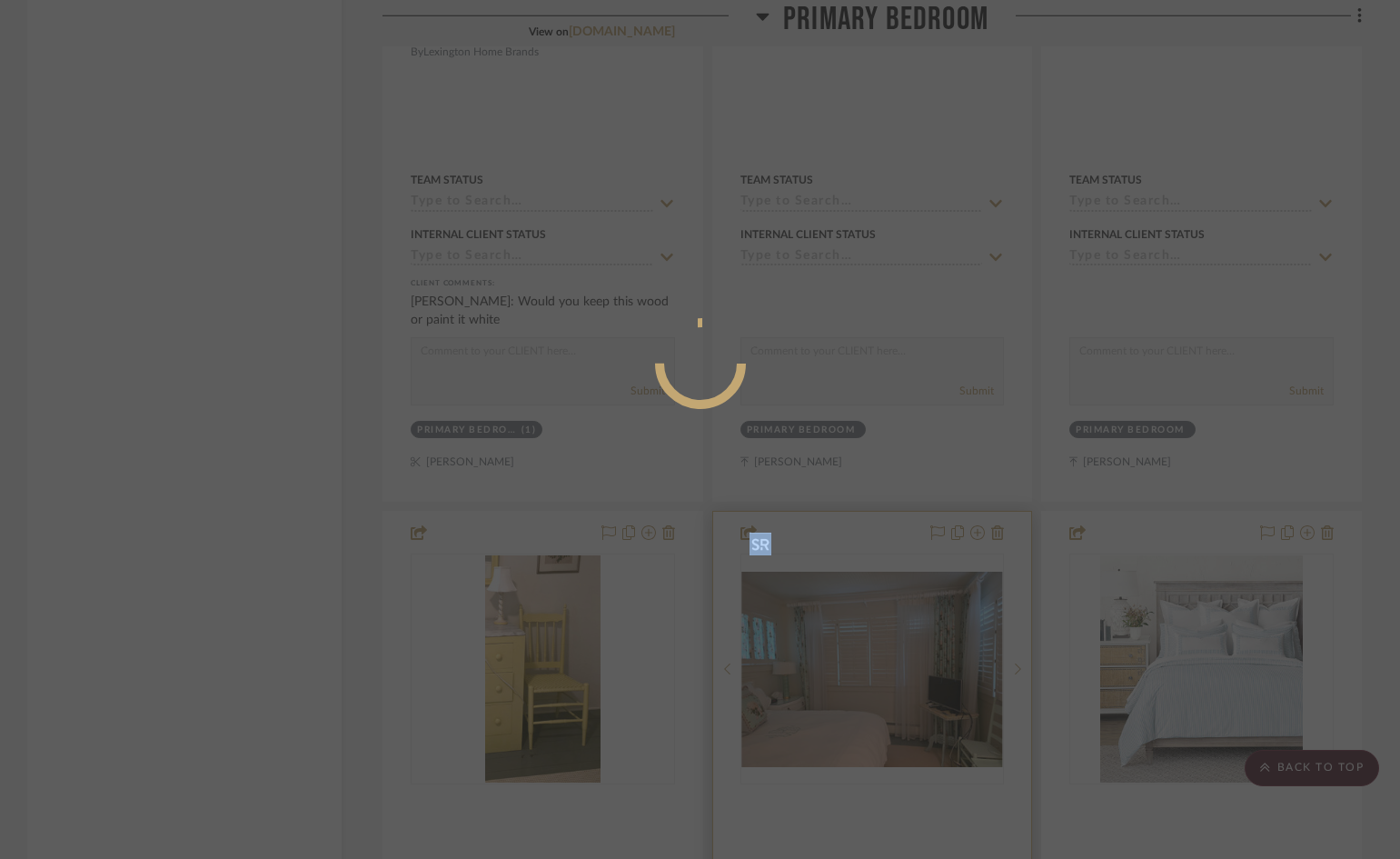
click at [872, 626] on div at bounding box center [700, 430] width 1400 height 859
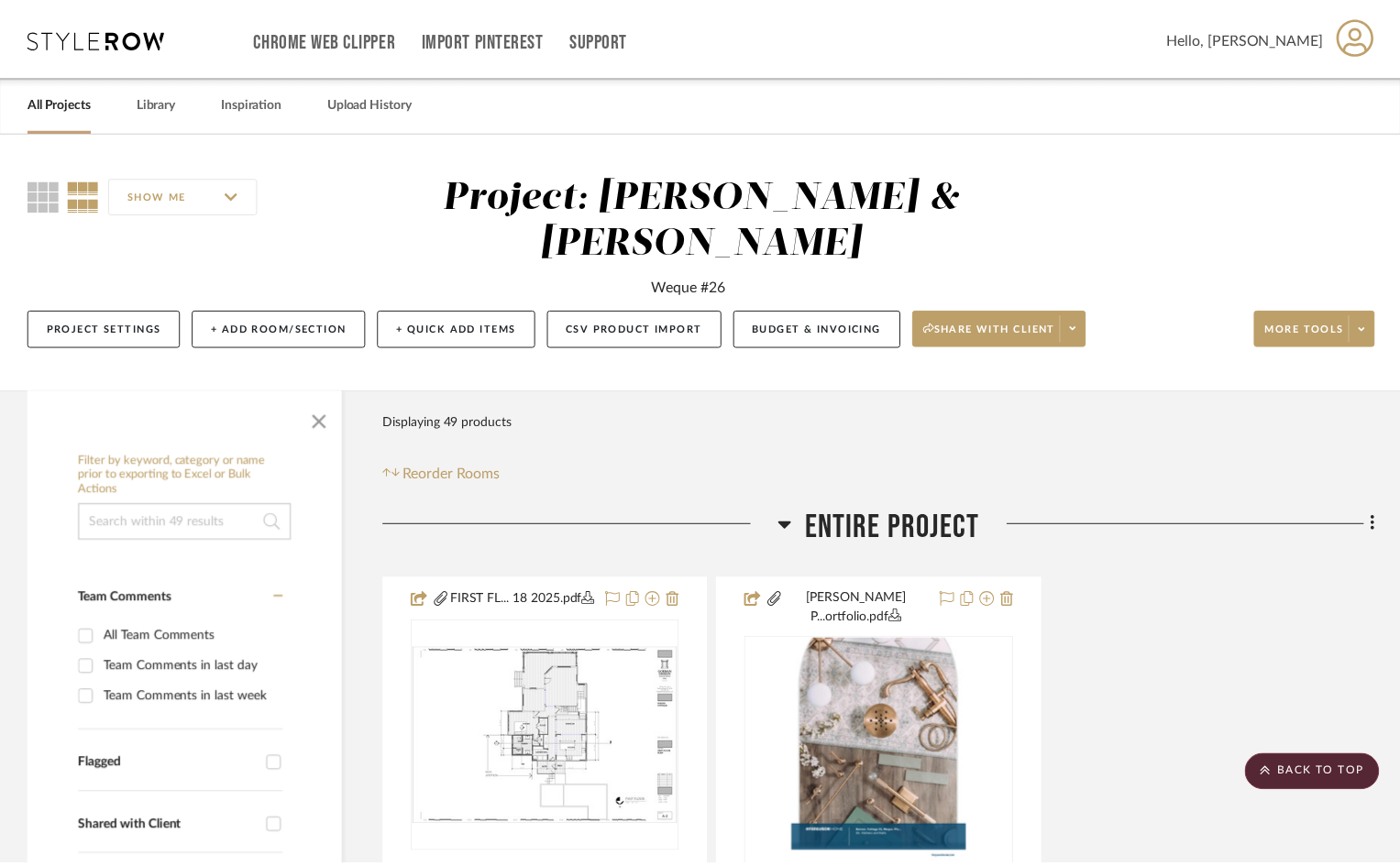
scroll to position [6230, 0]
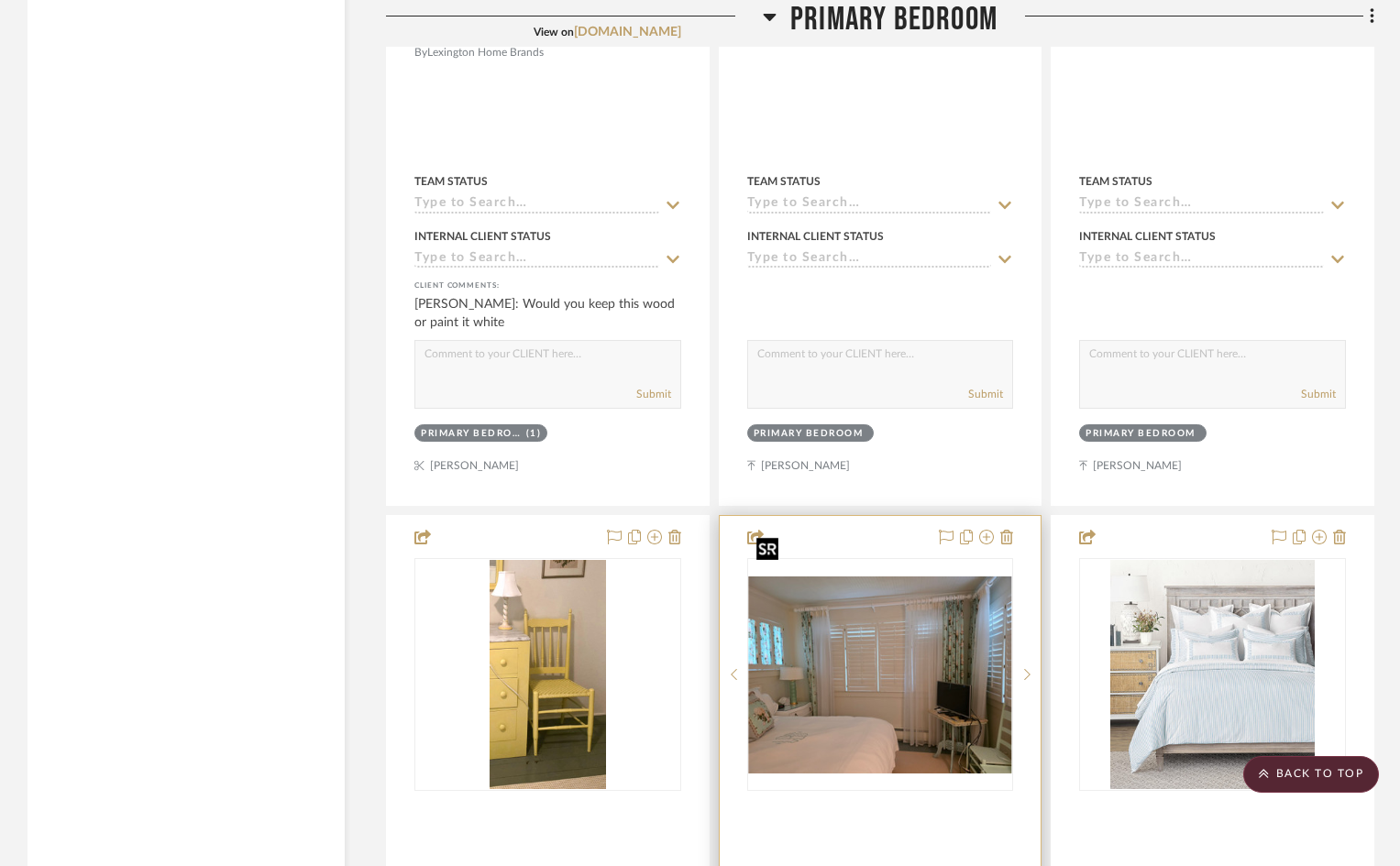
click at [880, 631] on img "0" at bounding box center [880, 675] width 263 height 197
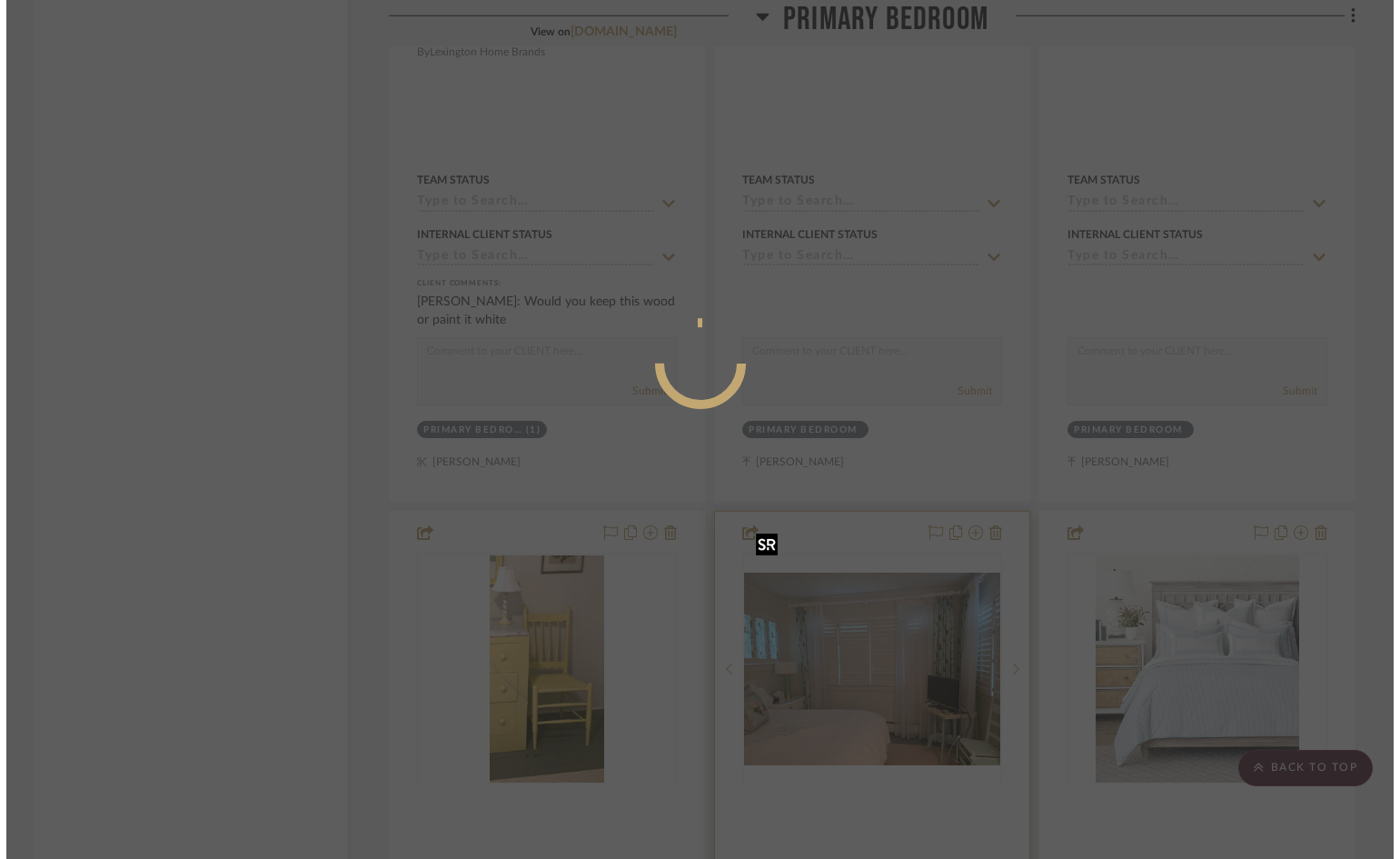
scroll to position [0, 0]
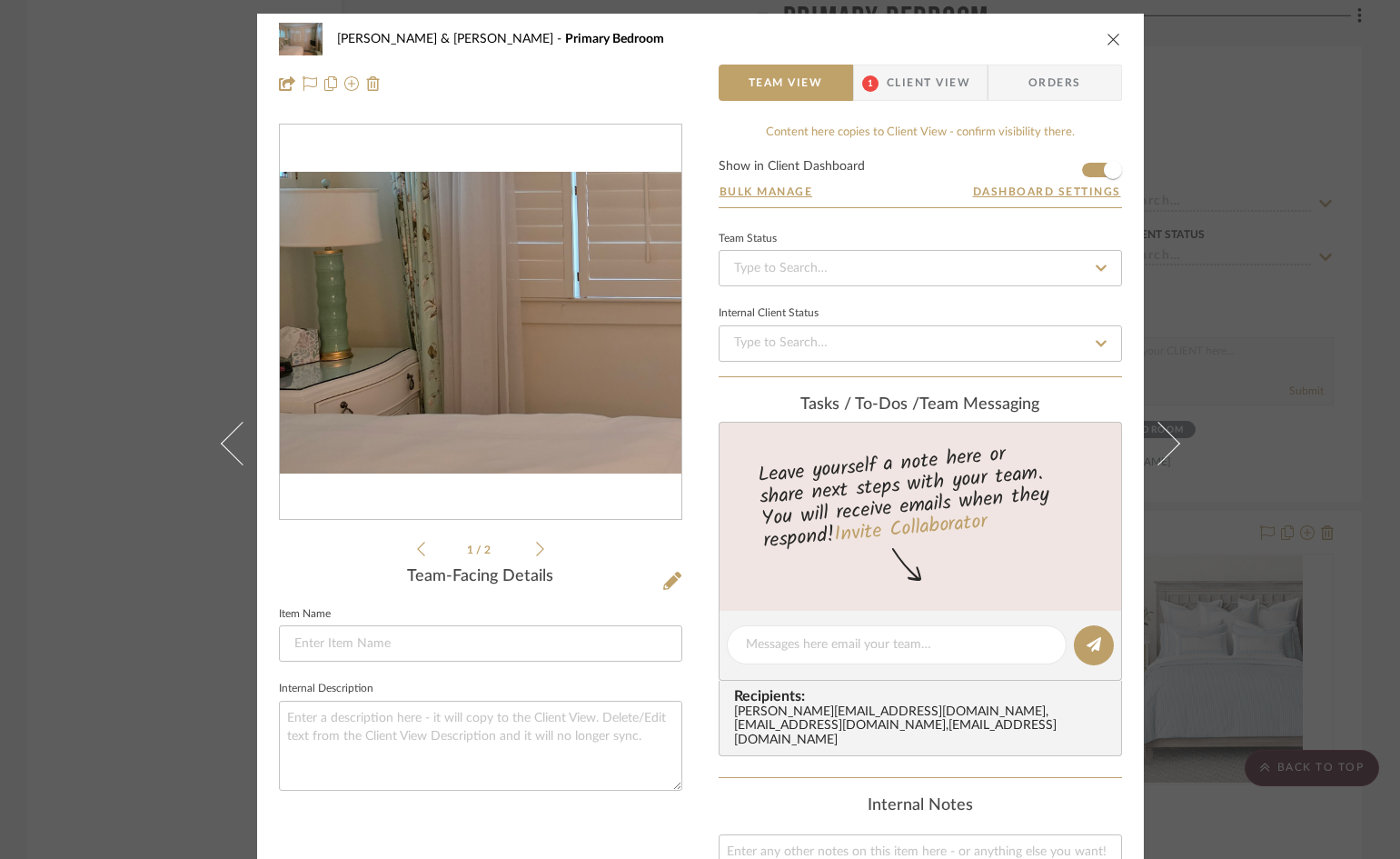
click at [390, 355] on img "0" at bounding box center [481, 322] width 402 height 301
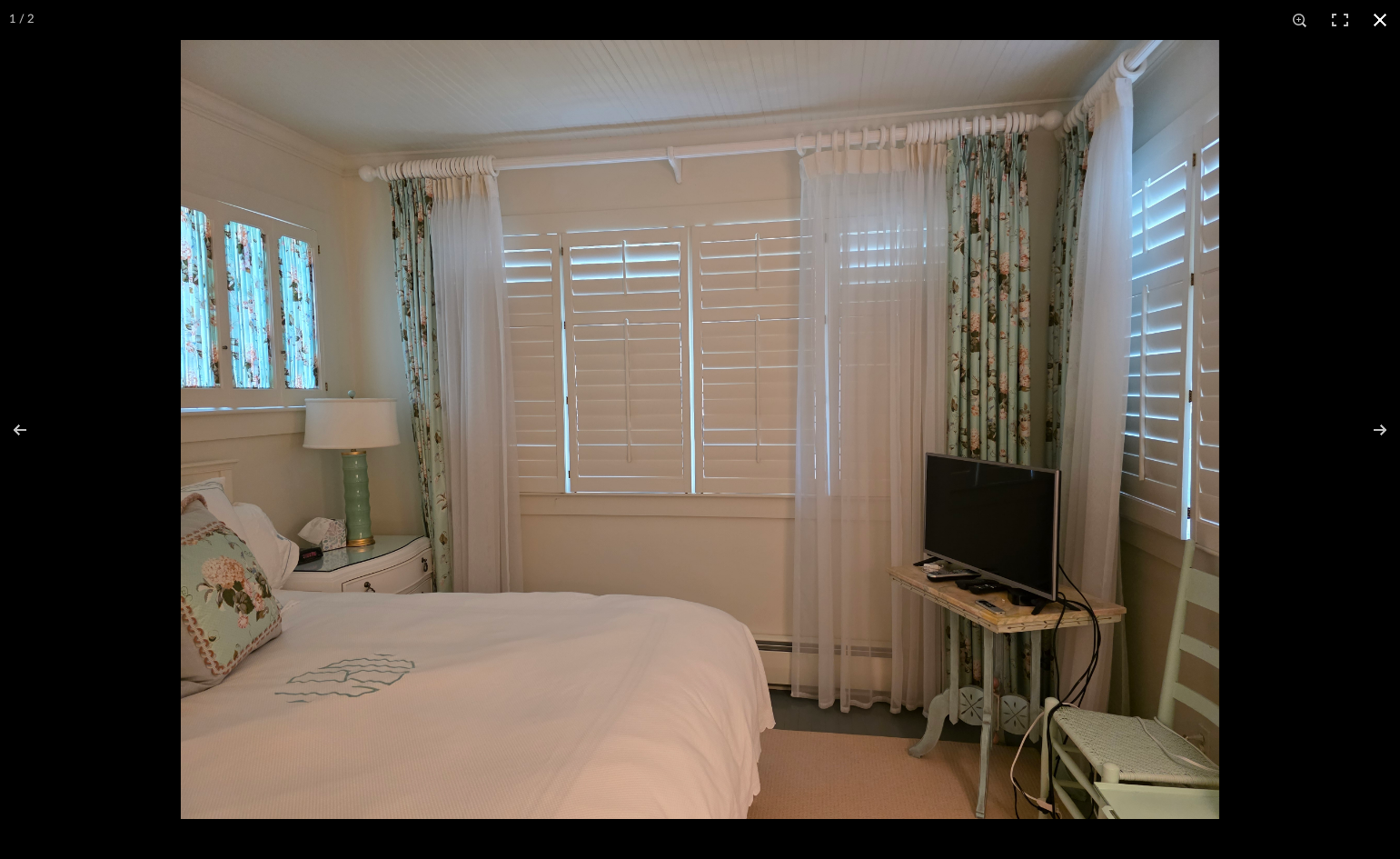
click at [1376, 17] on button at bounding box center [1380, 20] width 40 height 40
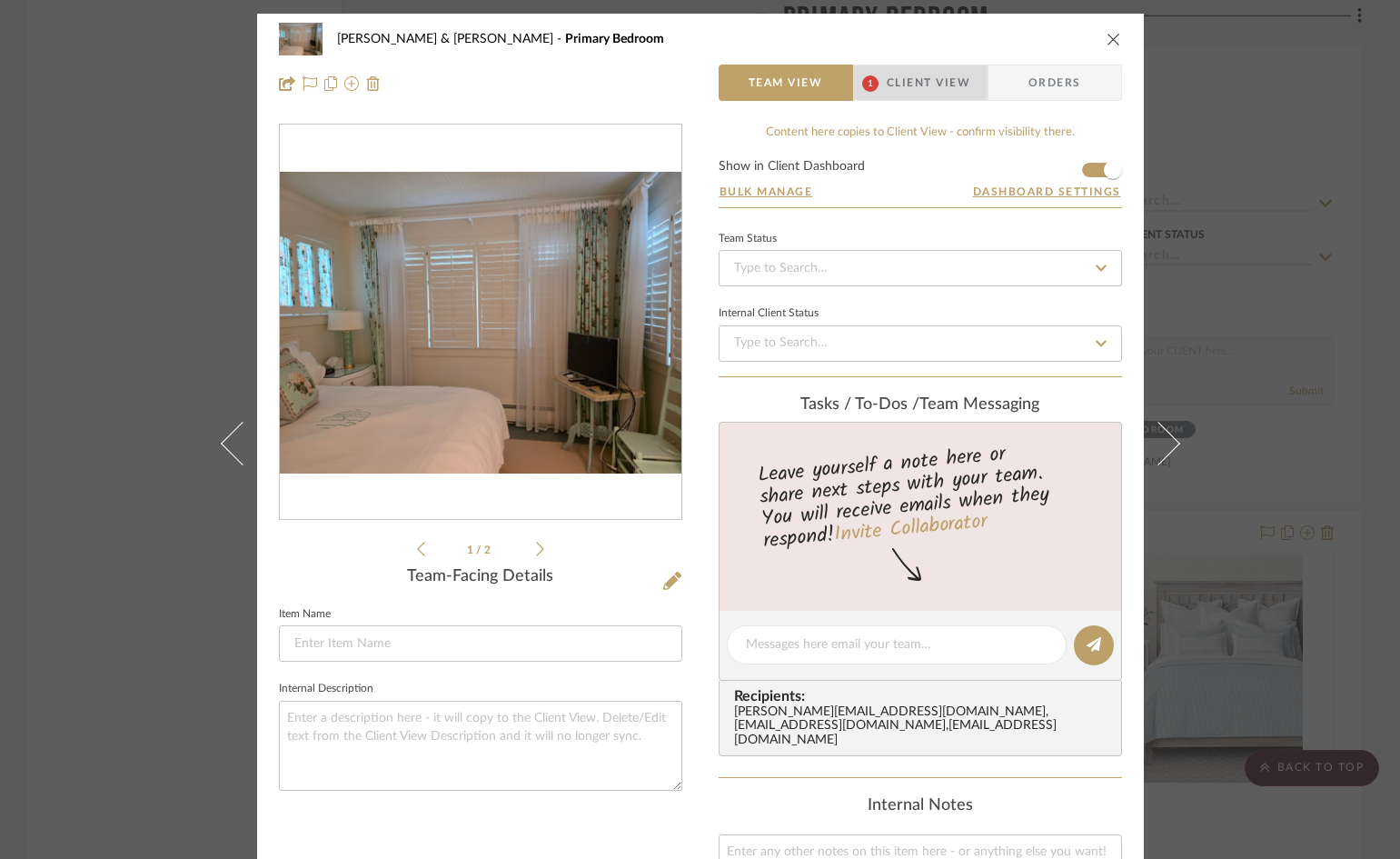
click at [931, 85] on span "Client View" at bounding box center [928, 82] width 83 height 36
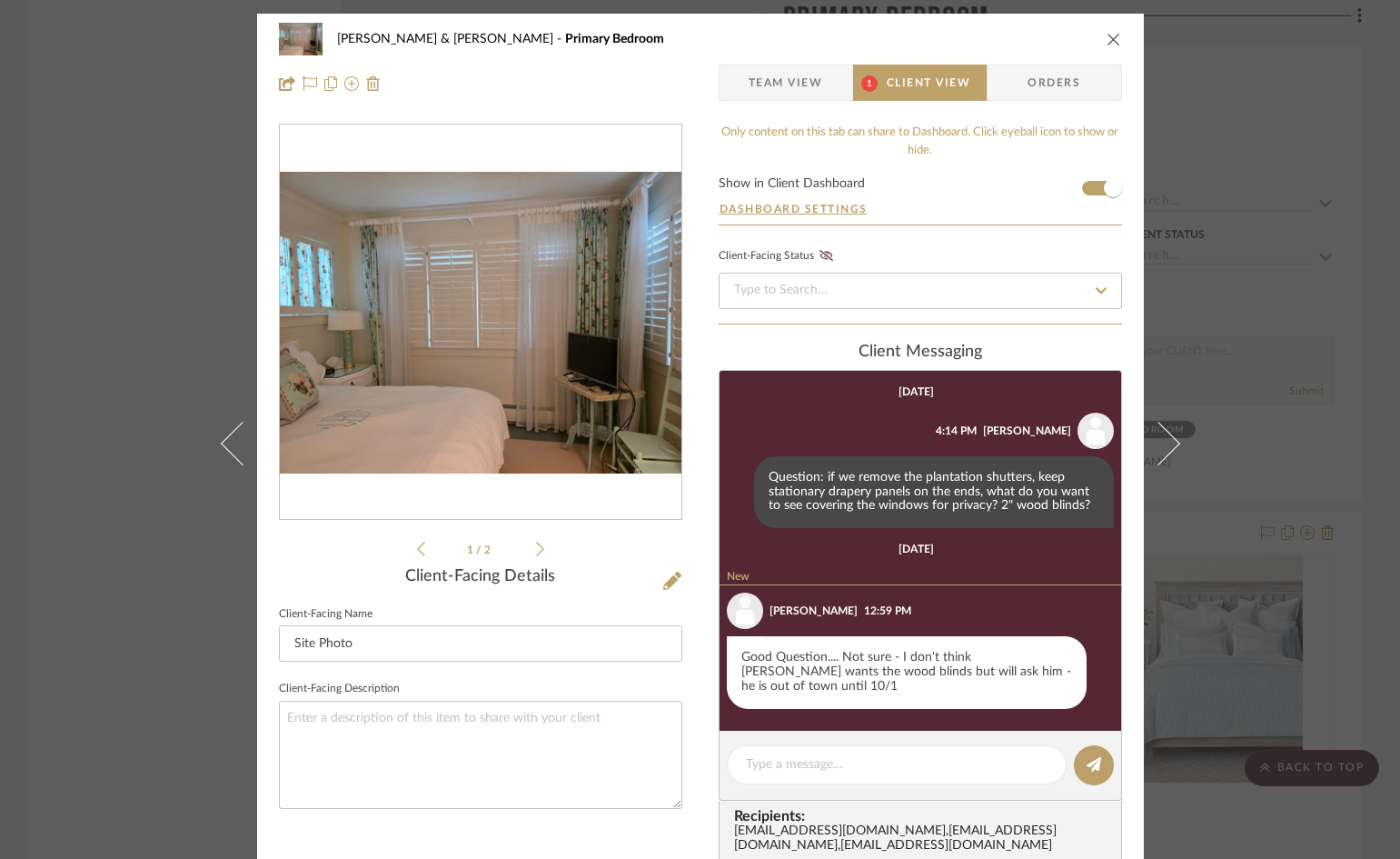
click at [1109, 34] on icon "close" at bounding box center [1113, 38] width 14 height 14
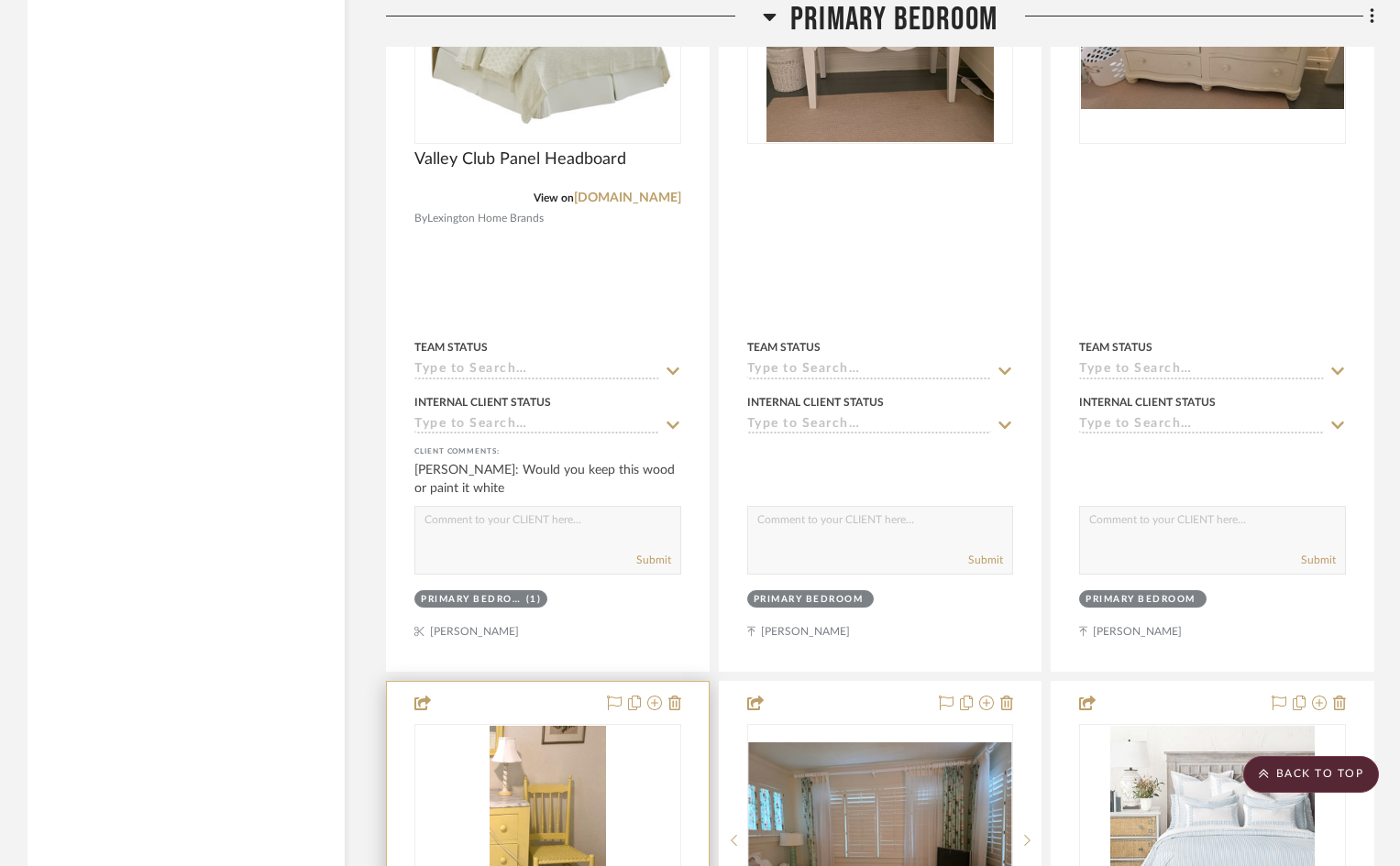
scroll to position [5772, 0]
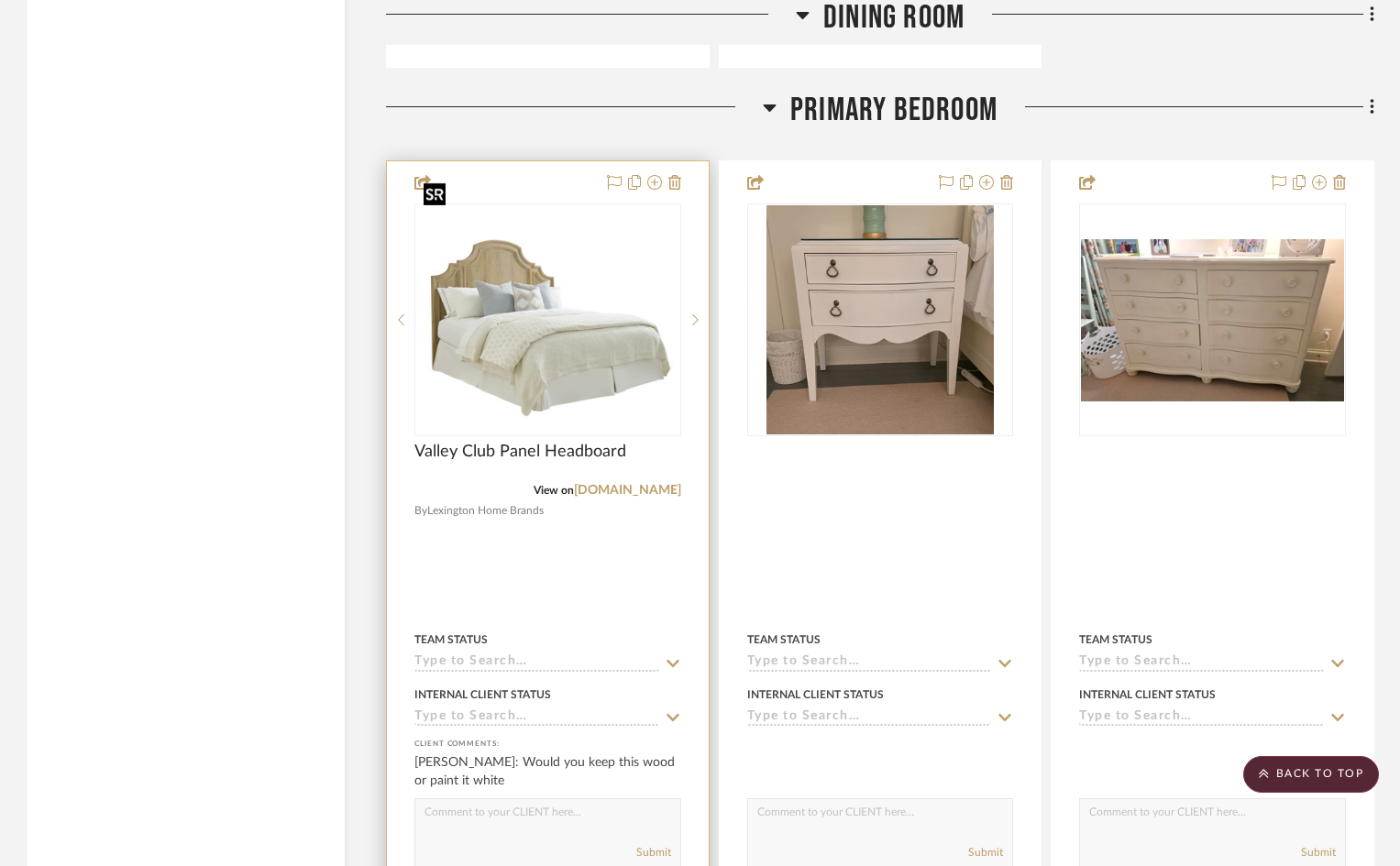
click at [586, 314] on img "0" at bounding box center [547, 320] width 263 height 197
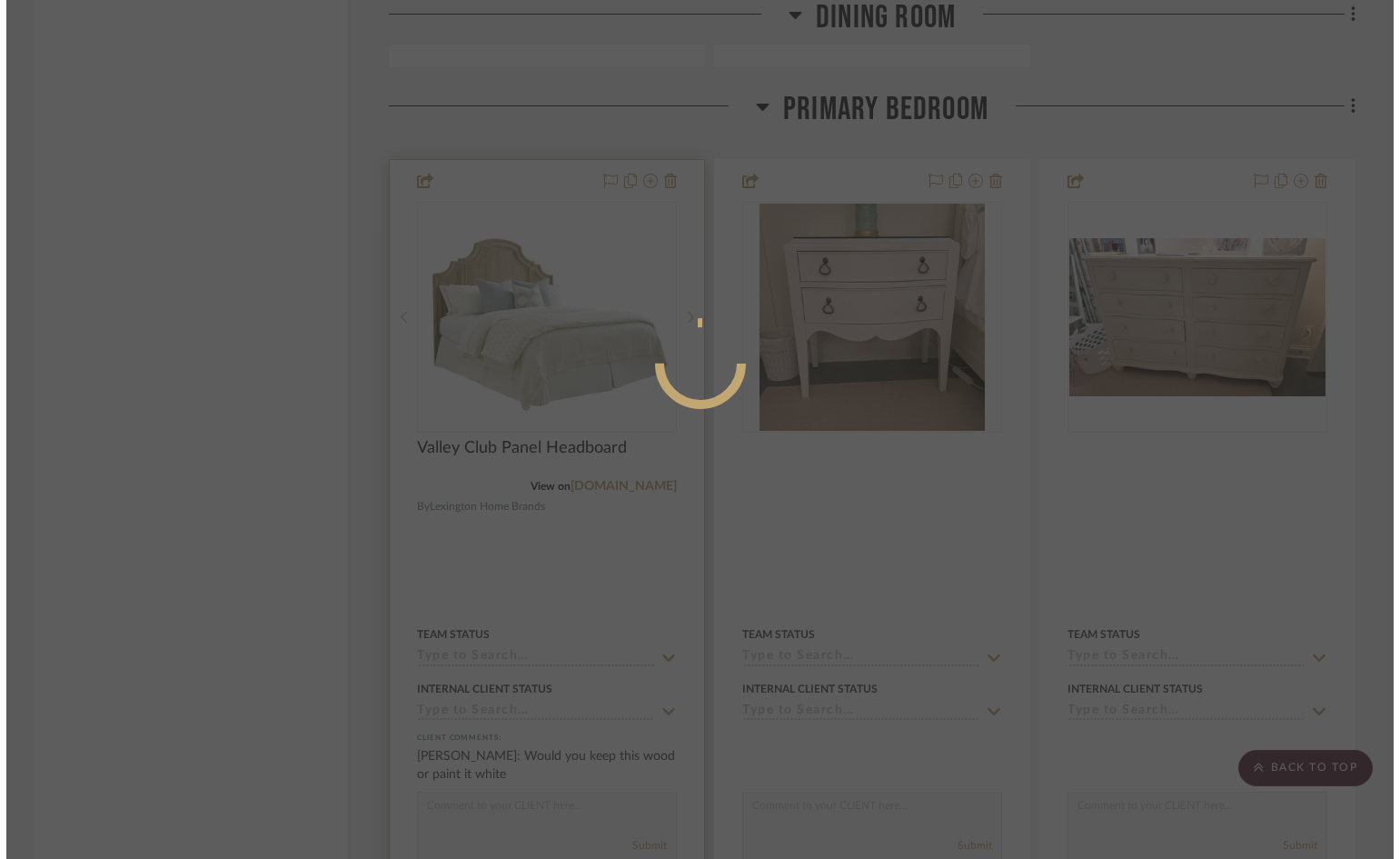
scroll to position [0, 0]
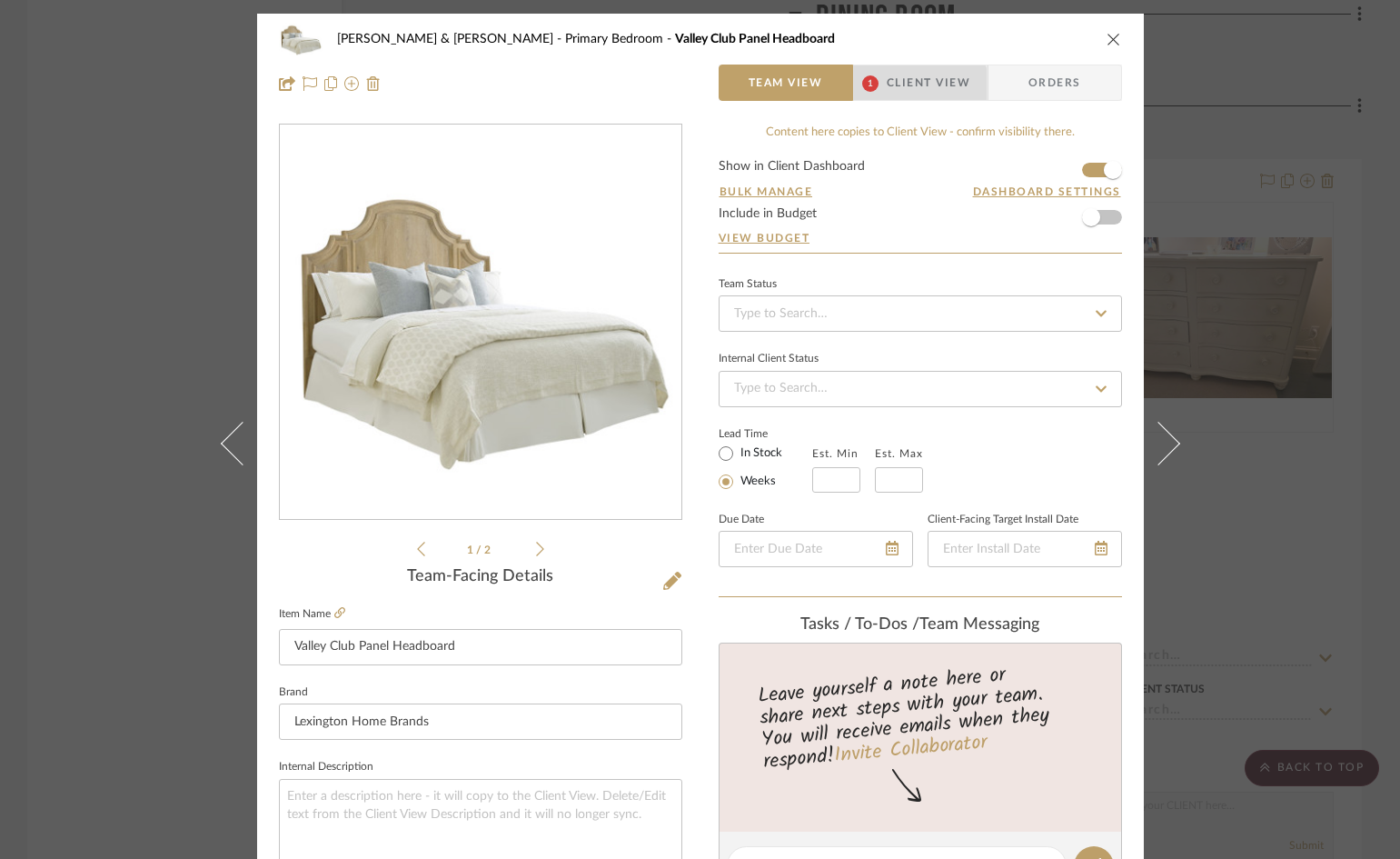
click at [898, 84] on span "Client View" at bounding box center [928, 82] width 83 height 36
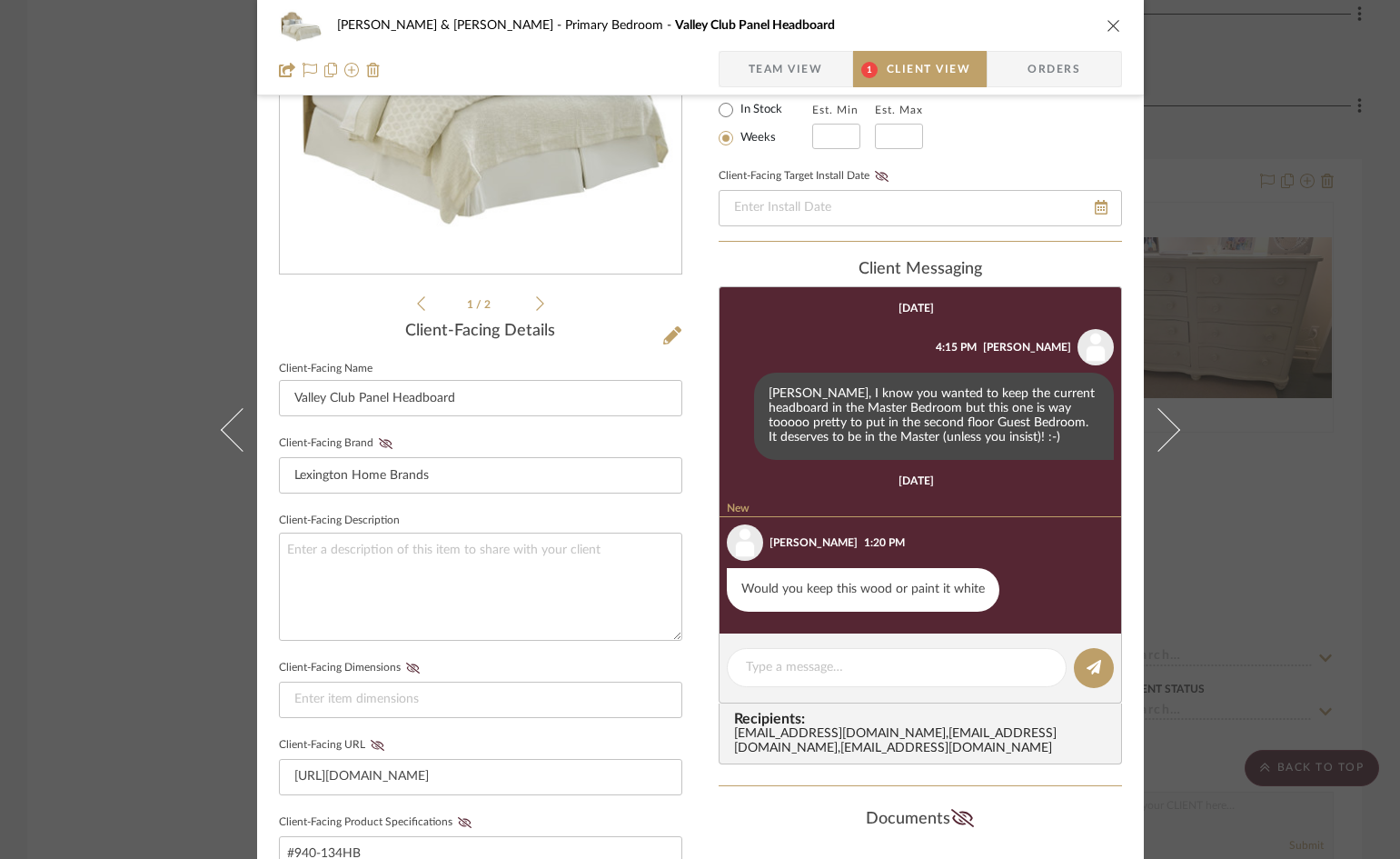
scroll to position [363, 0]
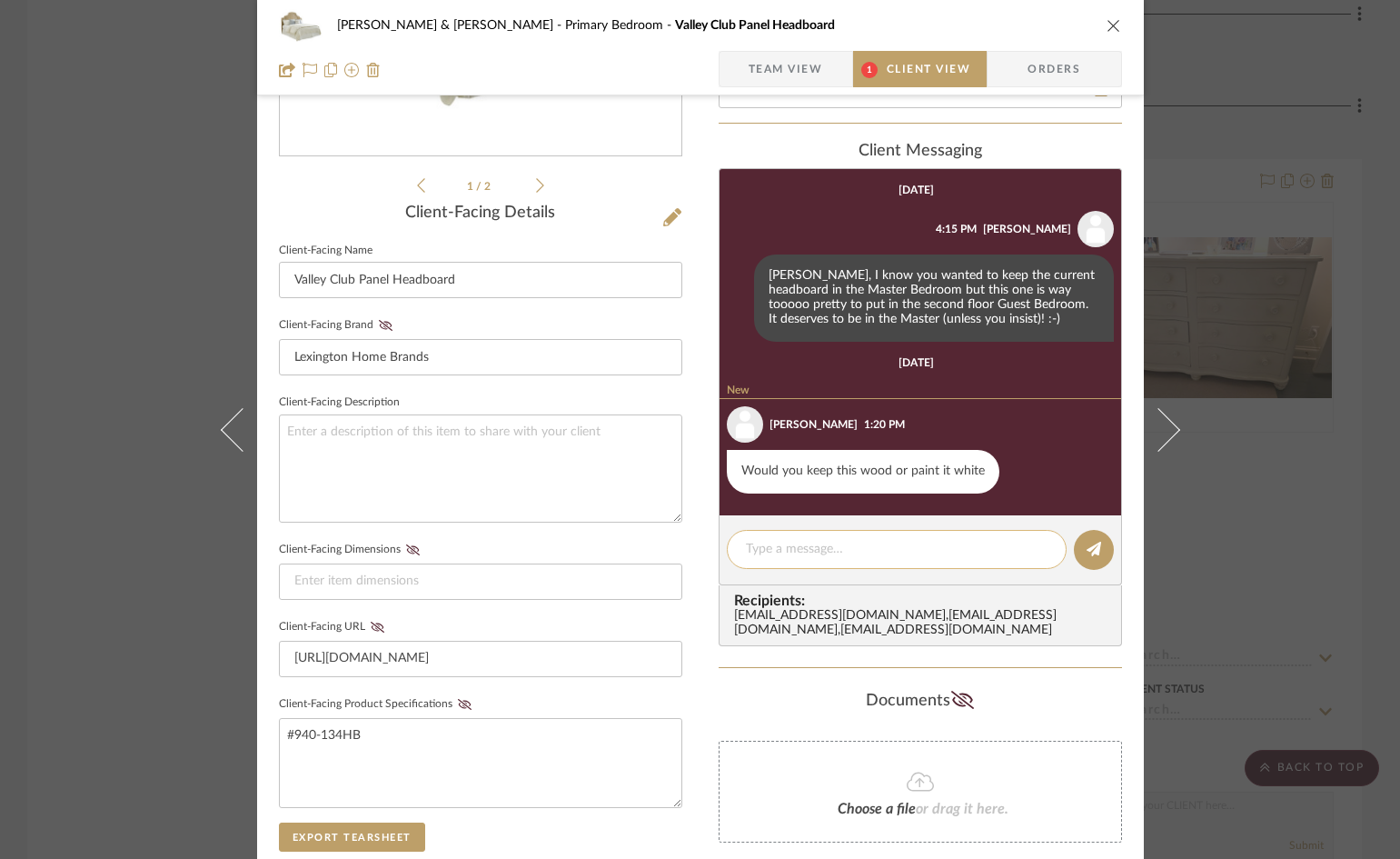
click at [861, 548] on textarea at bounding box center [896, 549] width 301 height 19
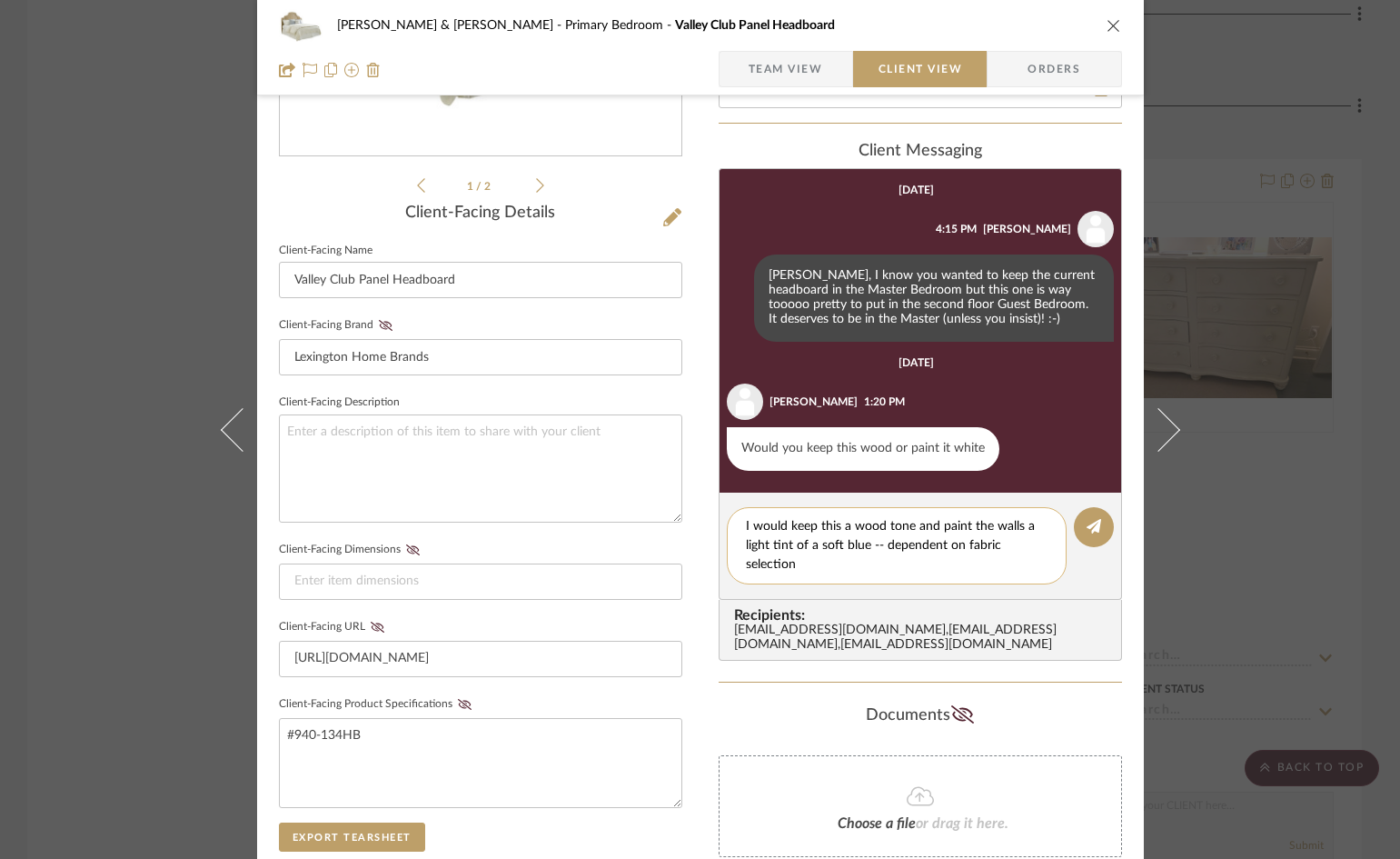
scroll to position [0, 0]
type textarea "I would keep this a wood tone and paint the walls a light tint of a soft blue -…"
click at [1086, 525] on icon at bounding box center [1093, 525] width 14 height 14
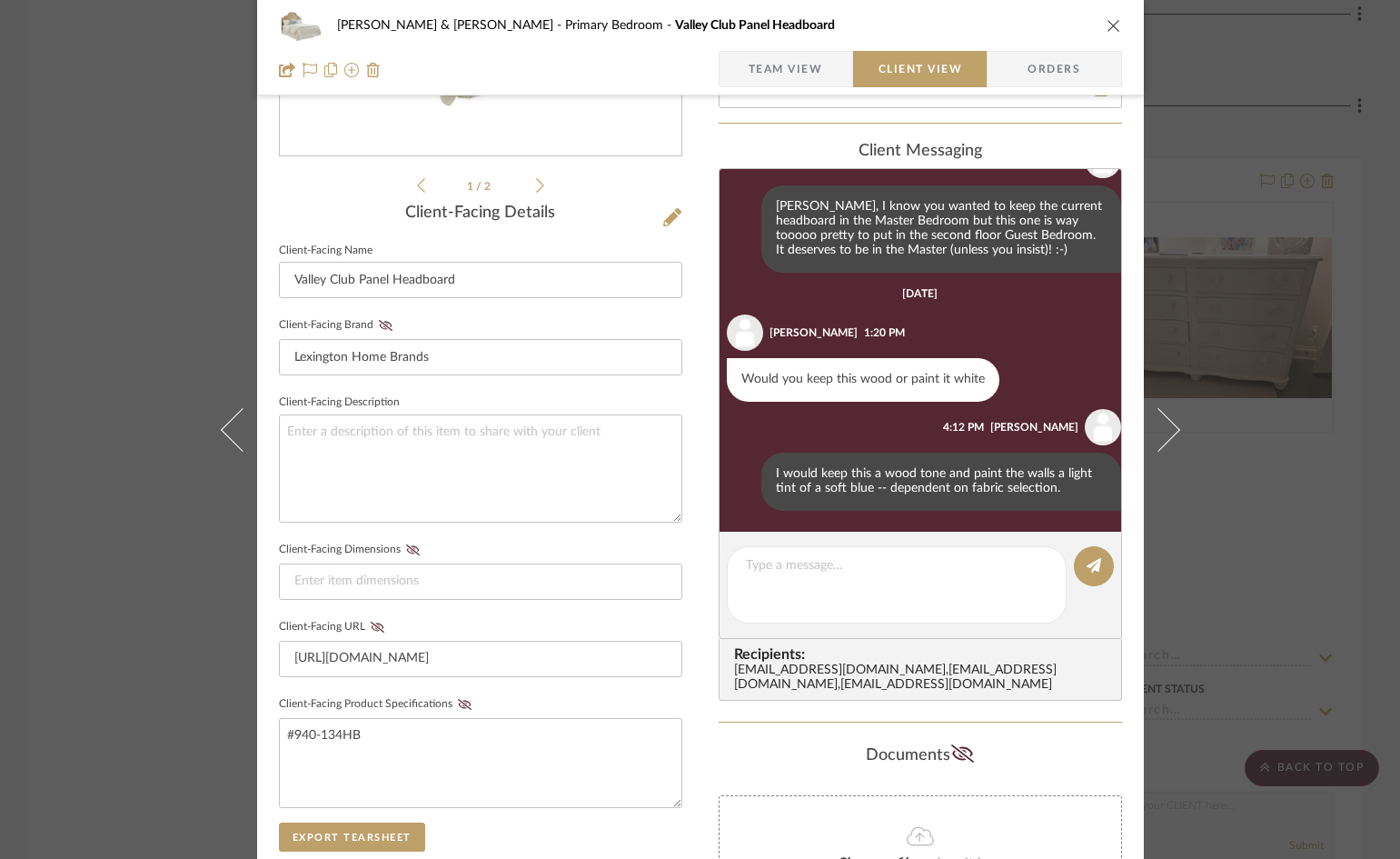
scroll to position [70, 0]
click at [1106, 24] on icon "close" at bounding box center [1113, 25] width 14 height 14
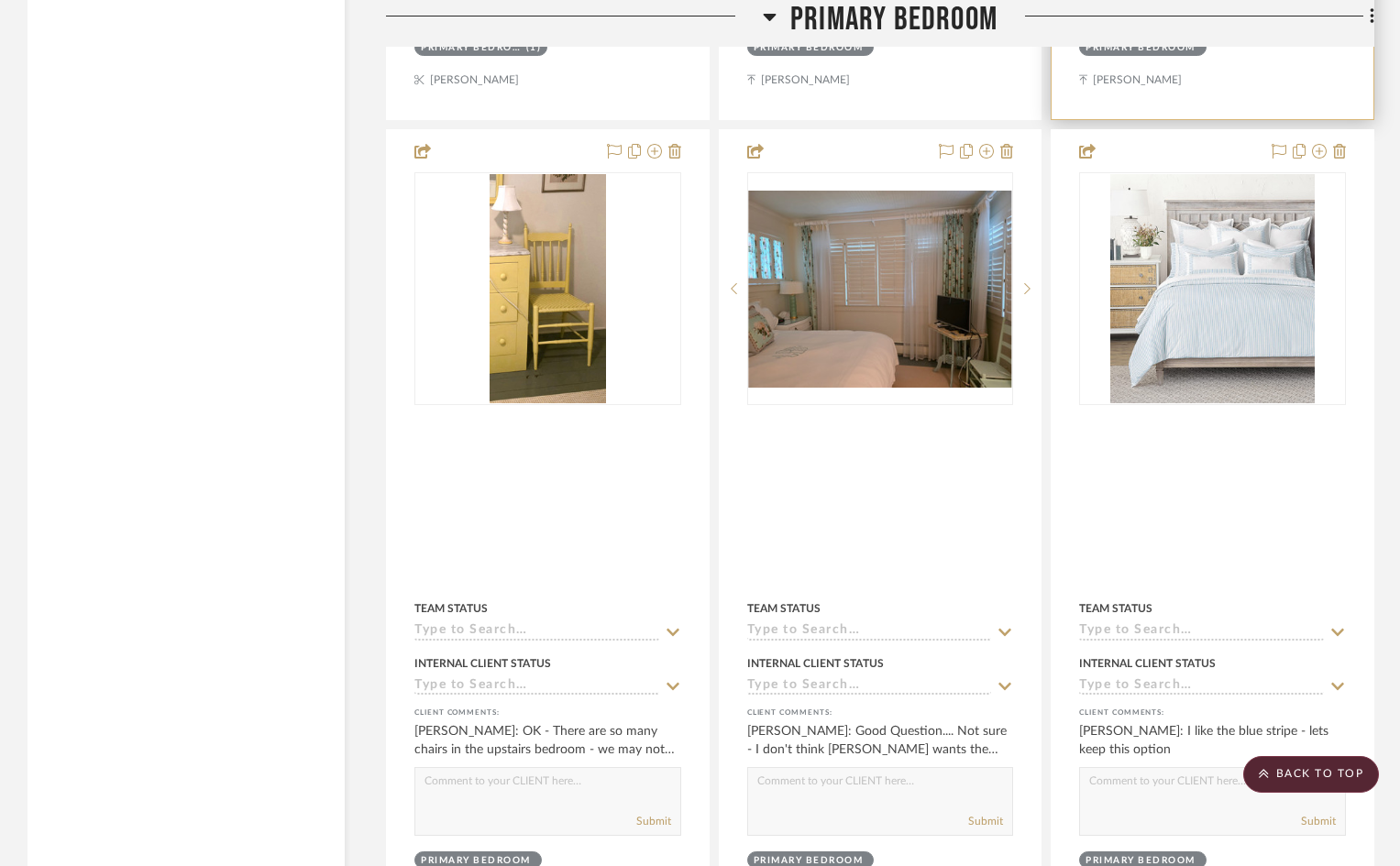
scroll to position [6779, 0]
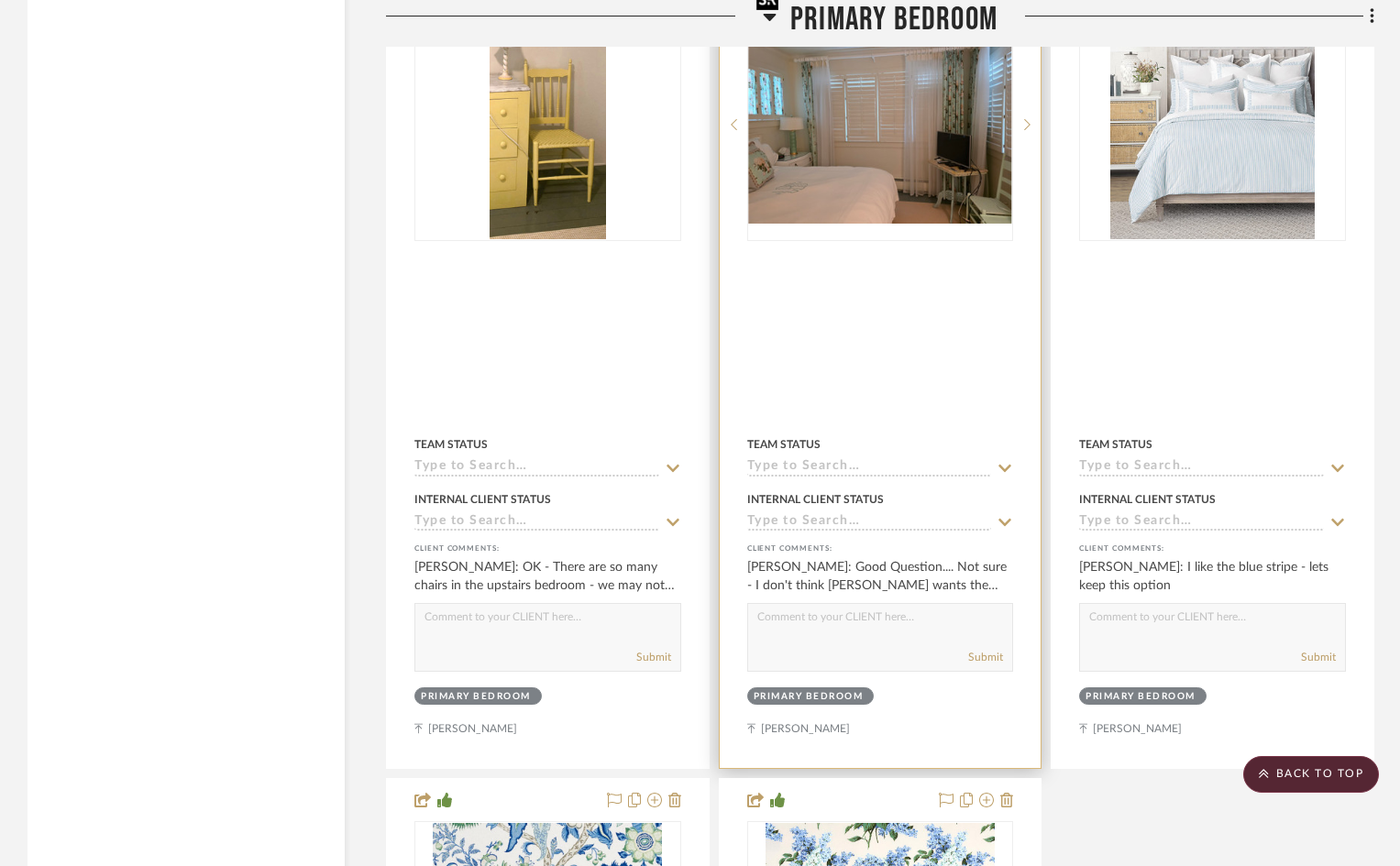
click at [876, 114] on img "0" at bounding box center [880, 125] width 263 height 197
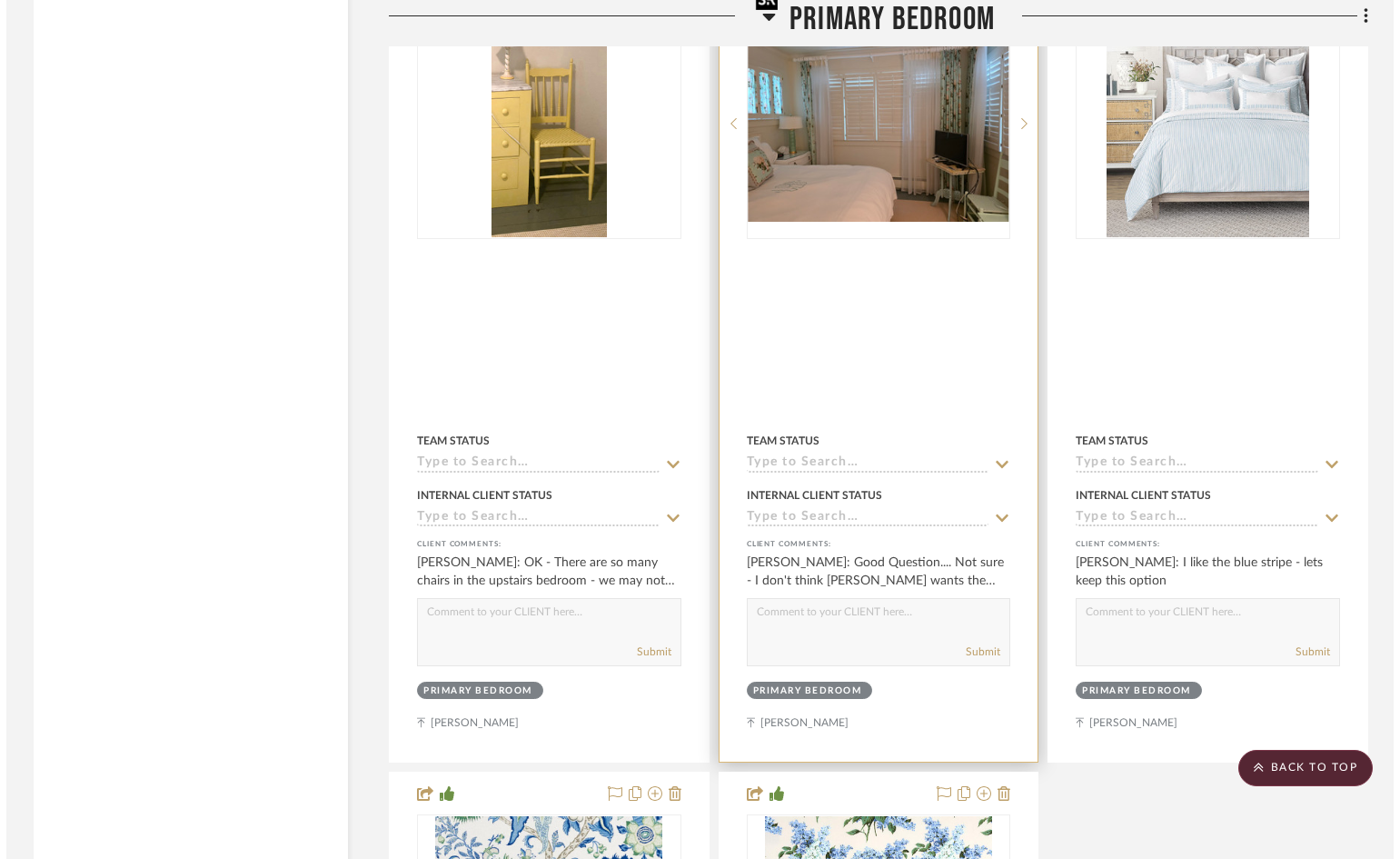
scroll to position [0, 0]
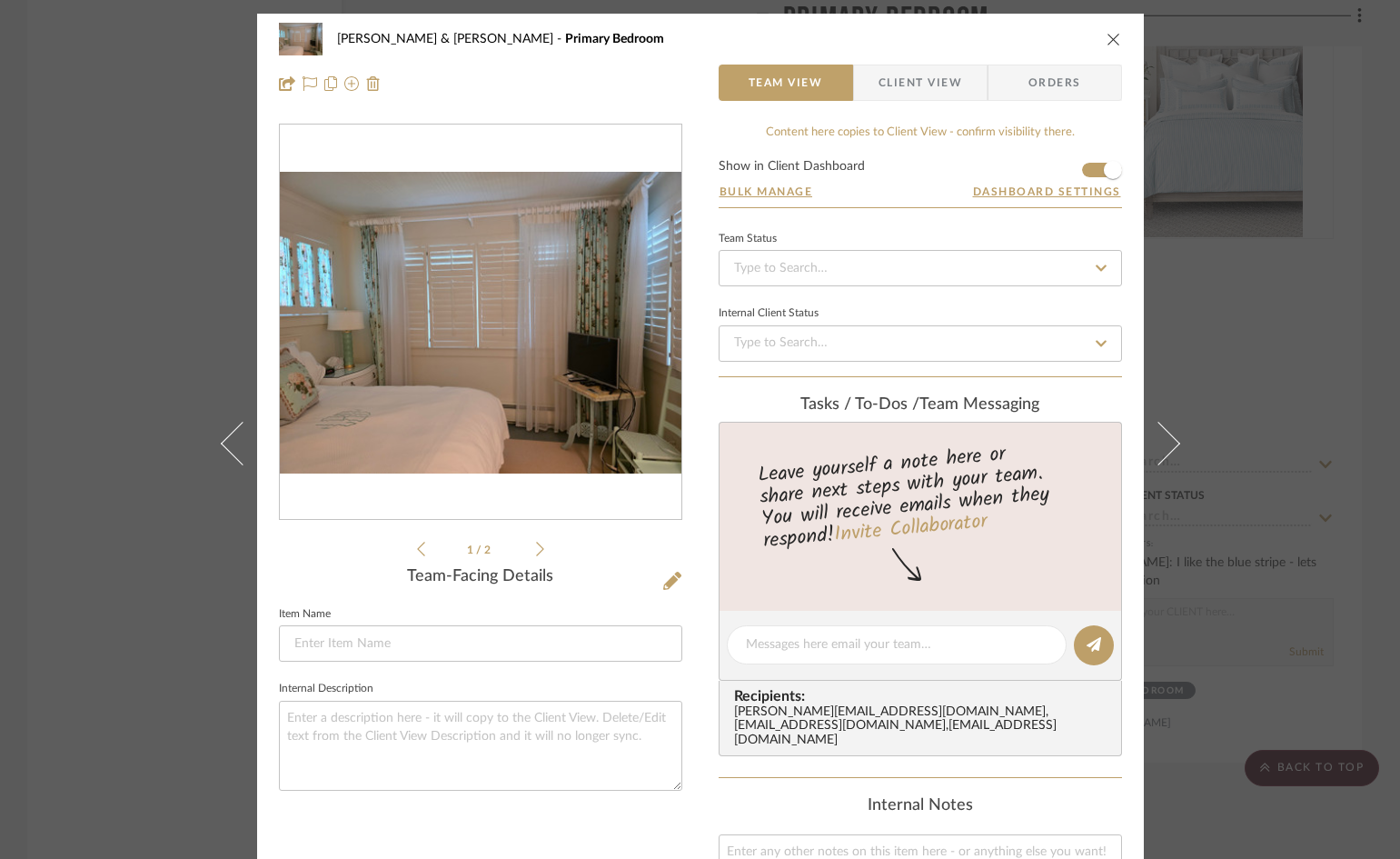
click at [891, 90] on span "Client View" at bounding box center [920, 82] width 83 height 36
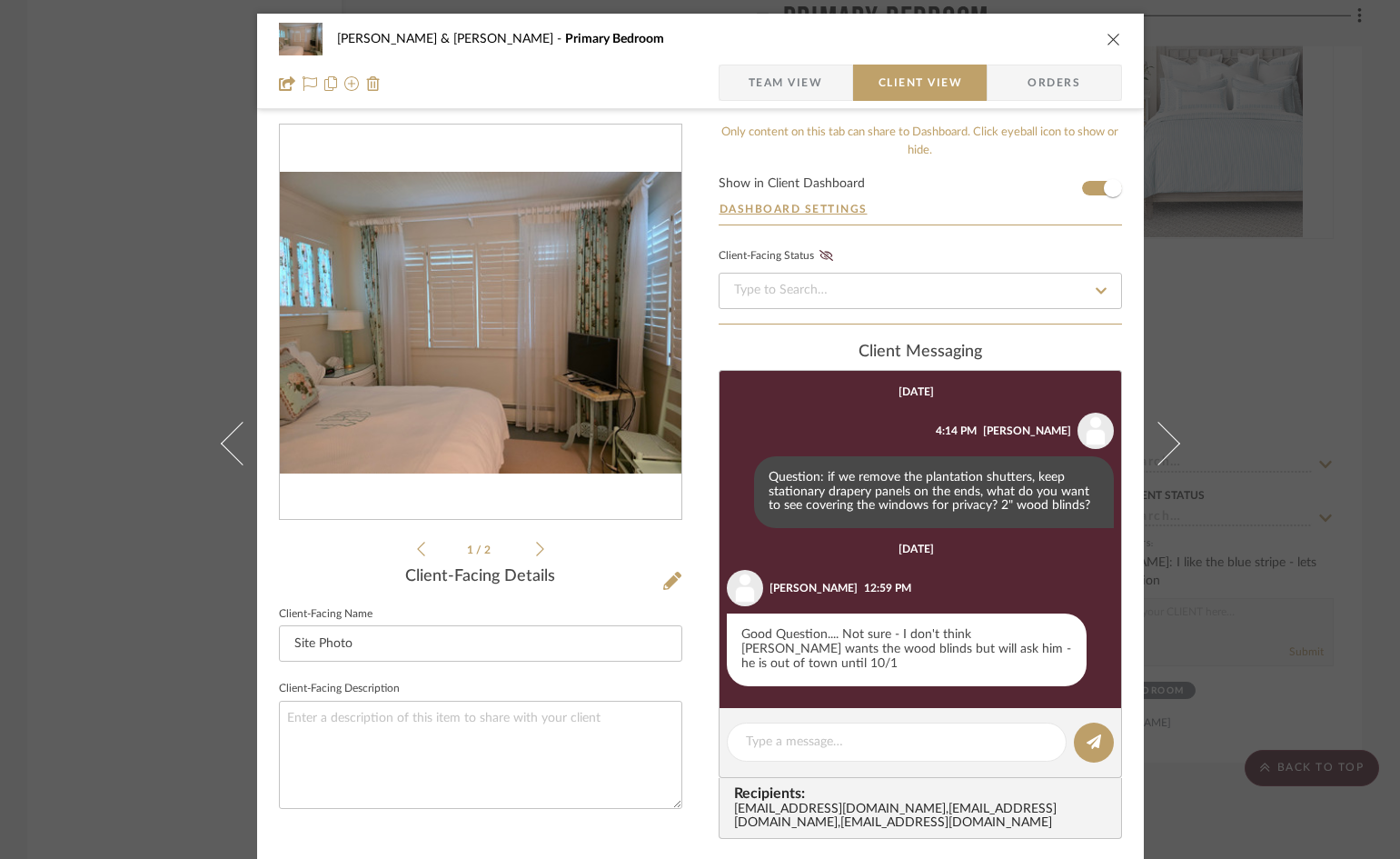
scroll to position [91, 0]
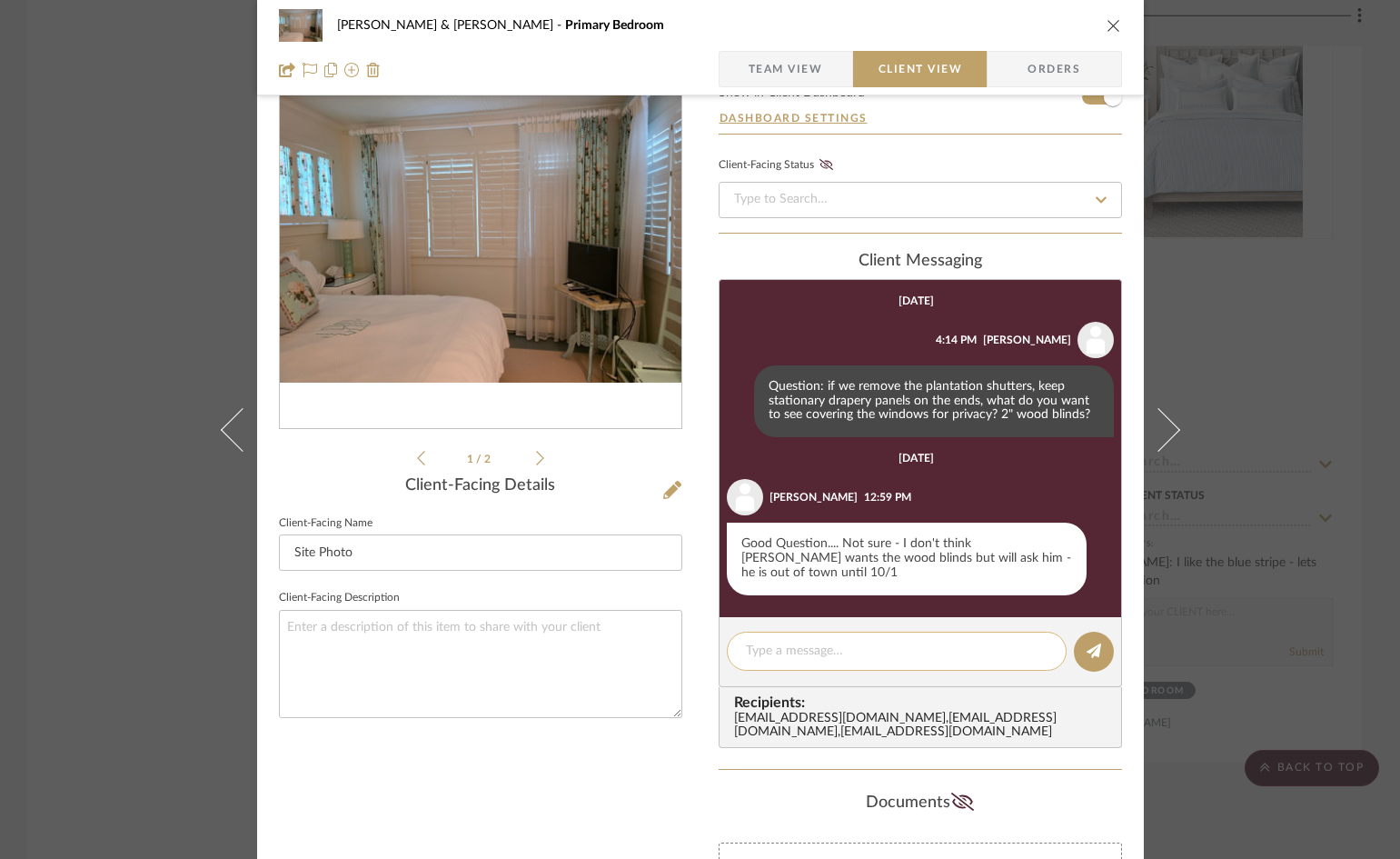
click at [893, 642] on textarea at bounding box center [896, 651] width 301 height 19
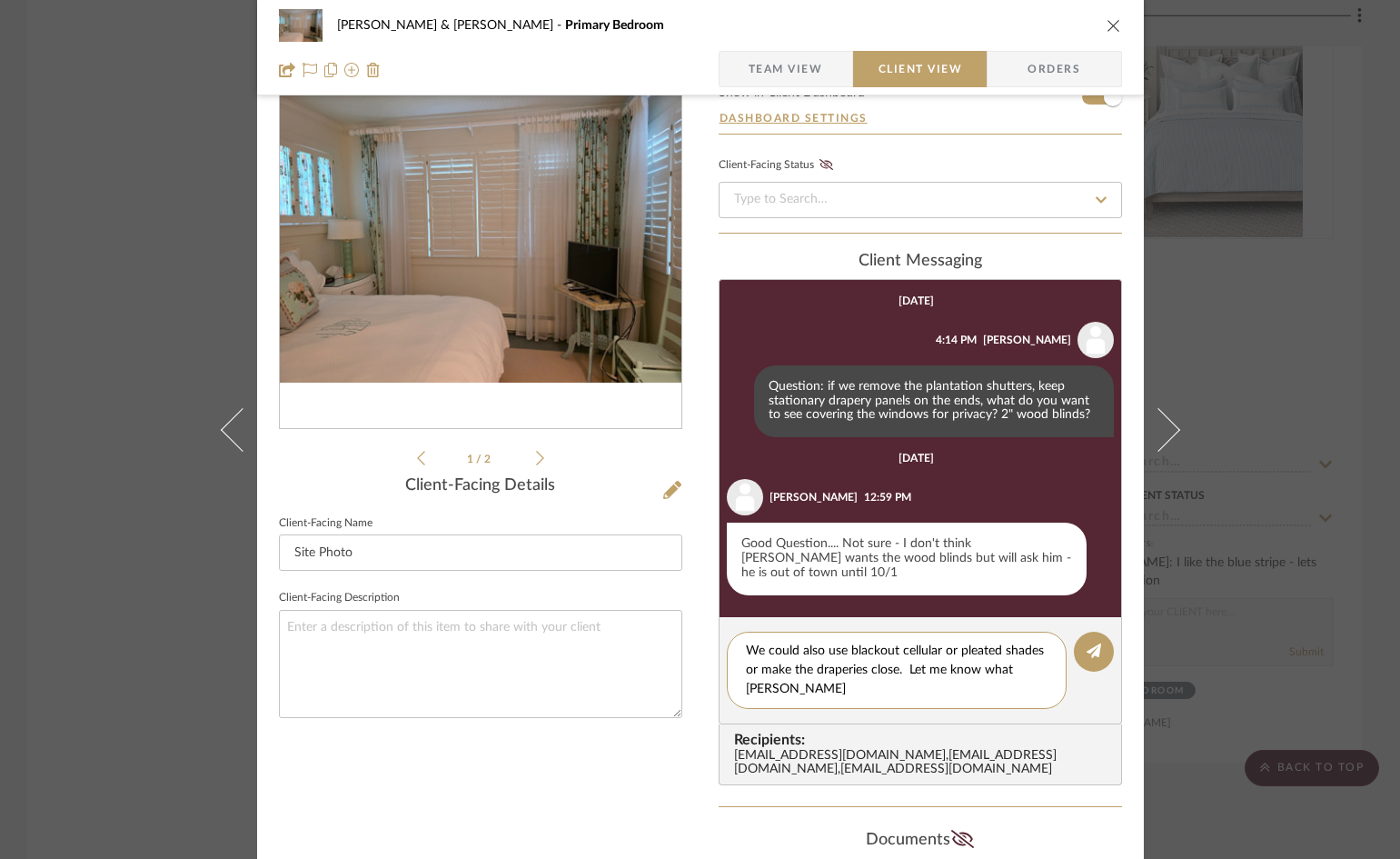
scroll to position [0, 0]
type textarea "We could also use blackout cellular or pleated shades or make the draperies clo…"
drag, startPoint x: 1088, startPoint y: 641, endPoint x: 1083, endPoint y: 535, distance: 106.1
click at [1088, 644] on icon at bounding box center [1093, 650] width 14 height 14
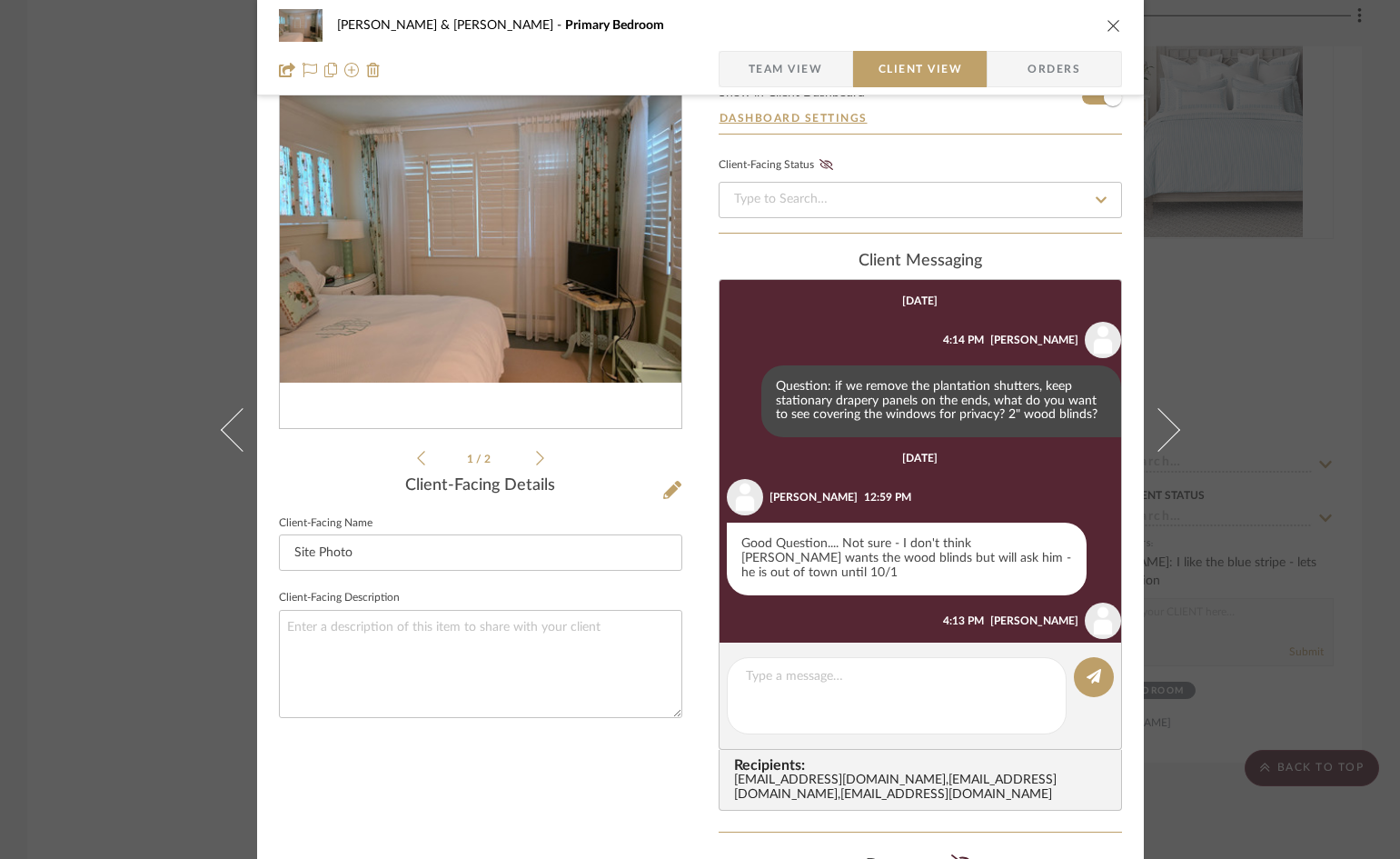
scroll to position [83, 0]
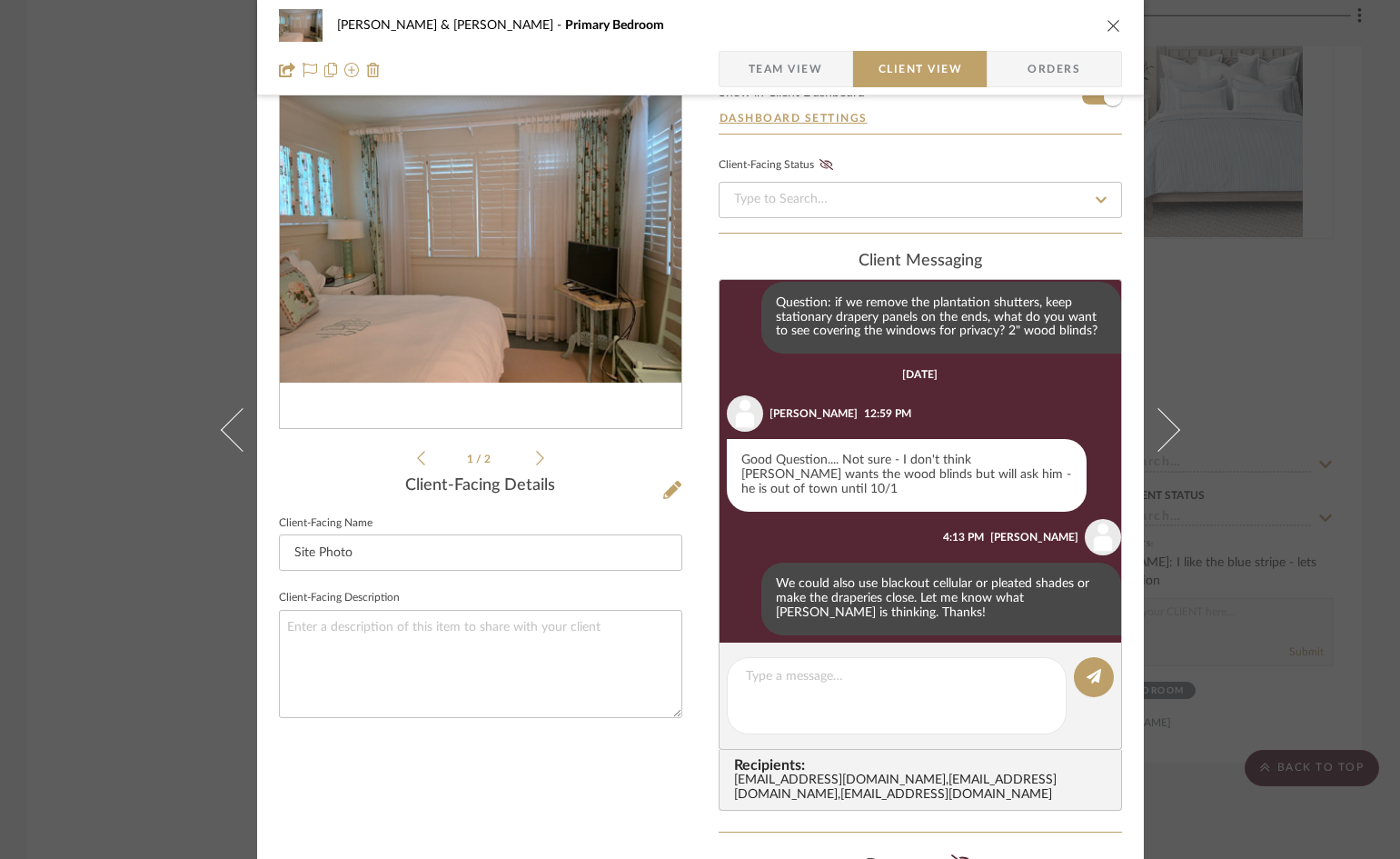
click at [1108, 25] on icon "close" at bounding box center [1113, 25] width 14 height 14
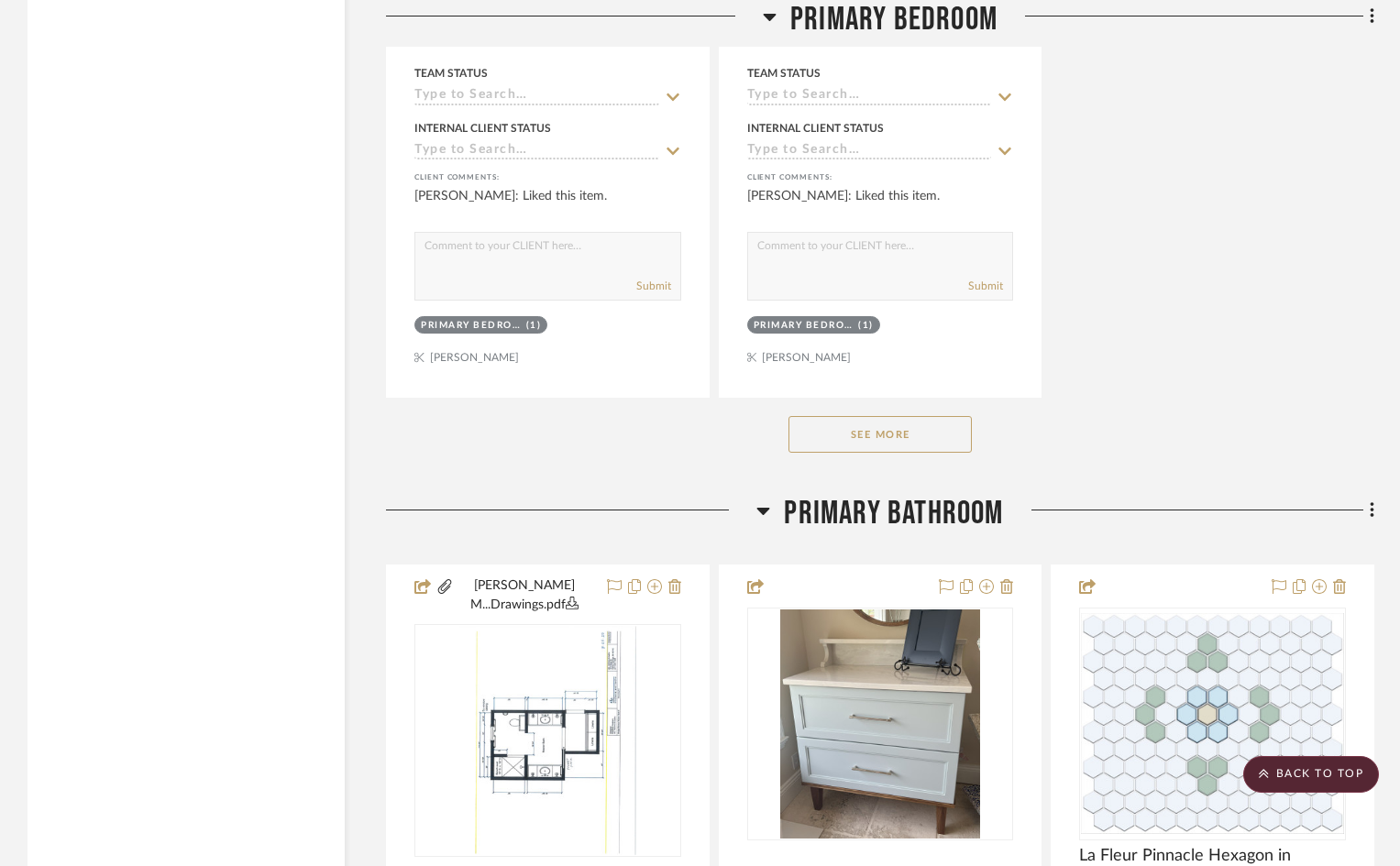
scroll to position [7970, 0]
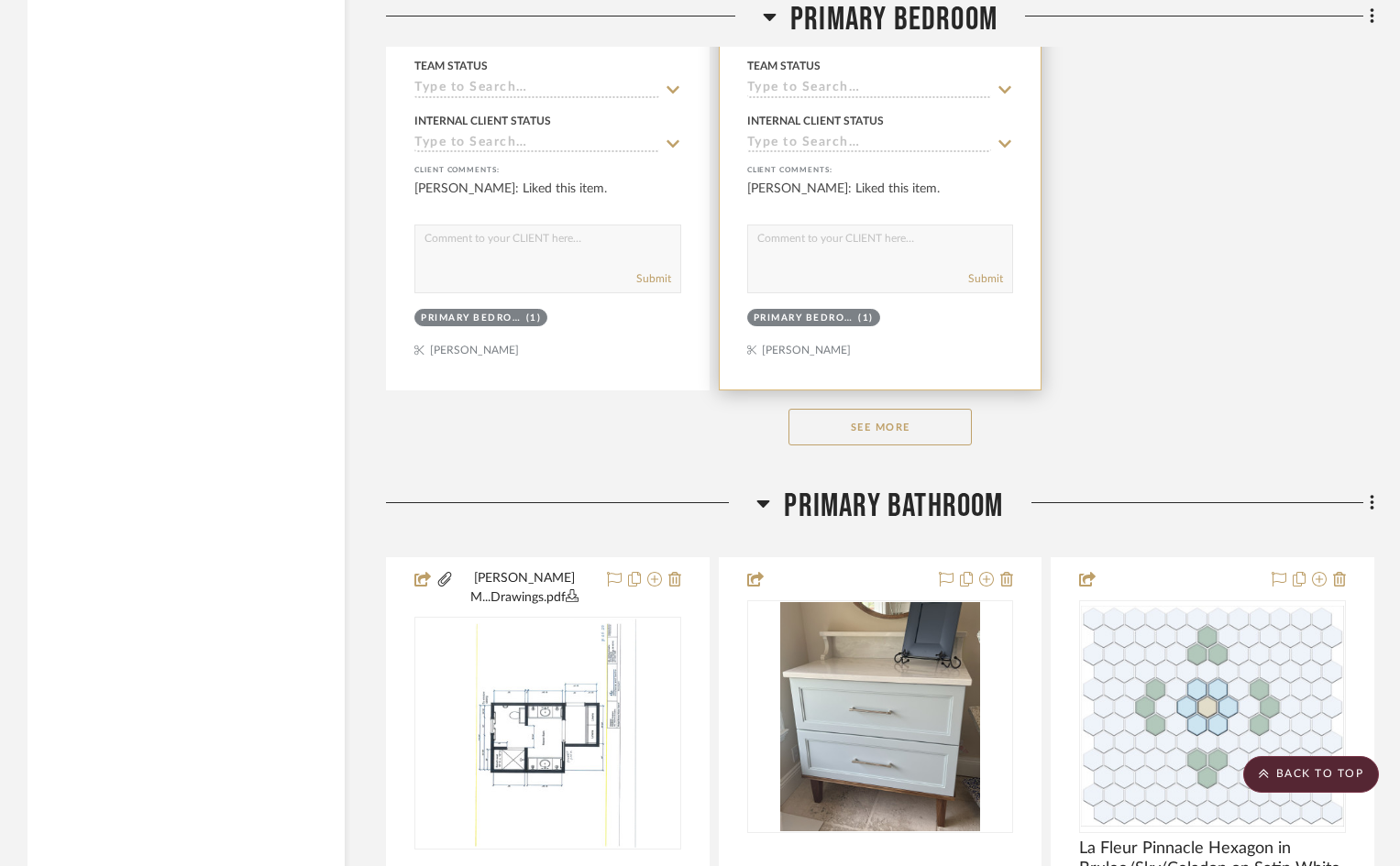
drag, startPoint x: 936, startPoint y: 378, endPoint x: 974, endPoint y: 357, distance: 43.4
click at [936, 409] on button "See More" at bounding box center [880, 427] width 183 height 37
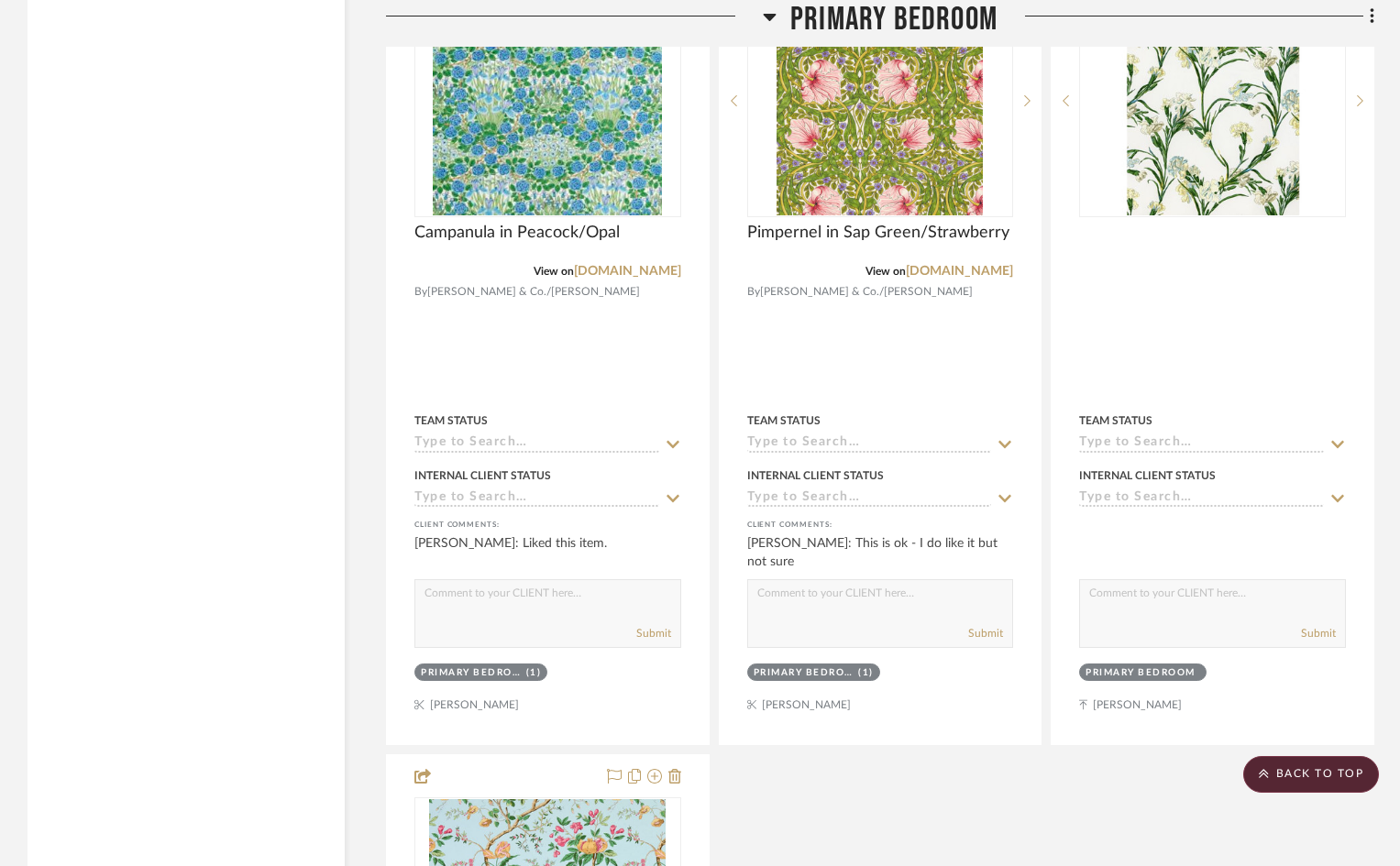
scroll to position [8062, 0]
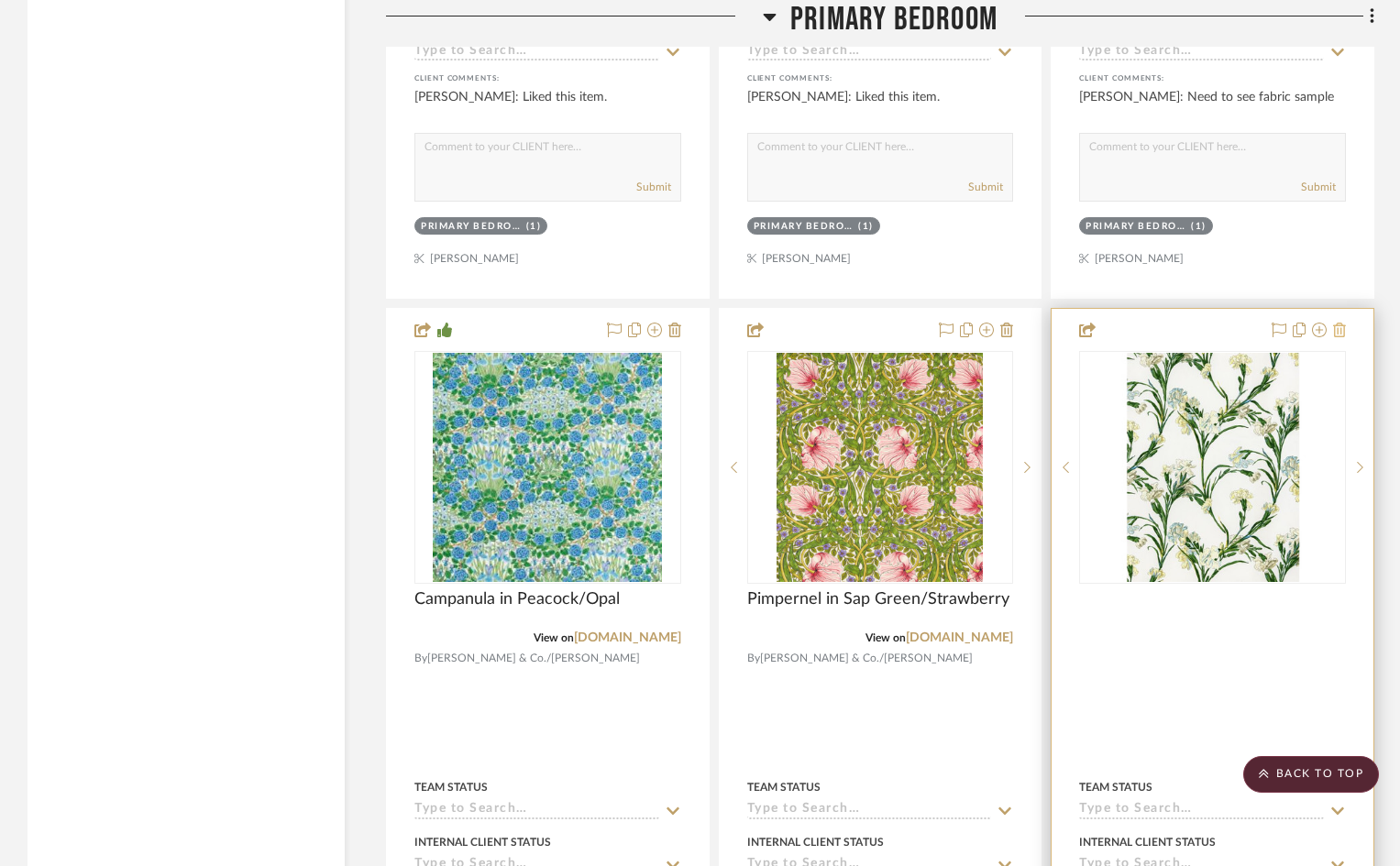
click at [1340, 322] on icon at bounding box center [1338, 329] width 13 height 14
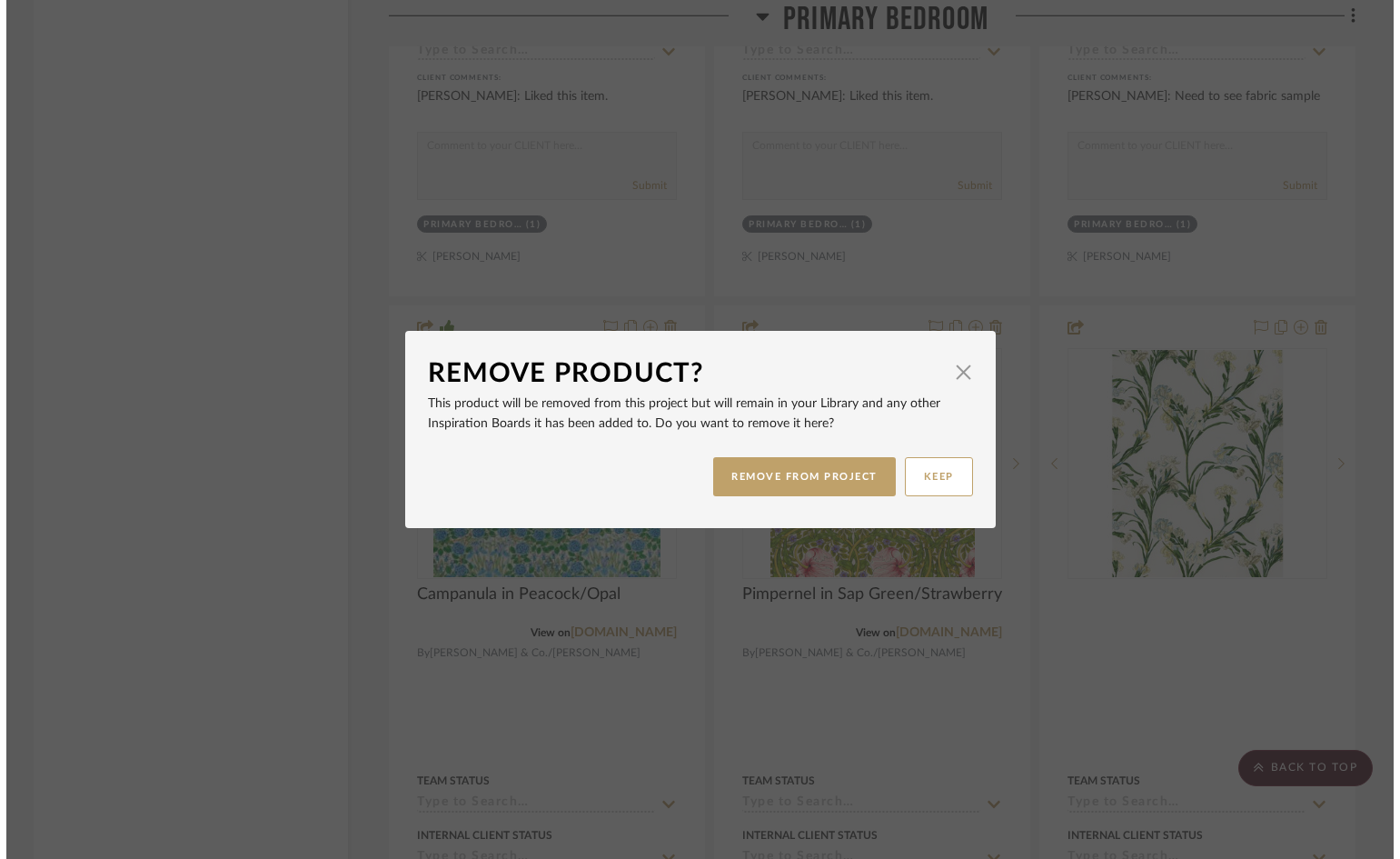
scroll to position [0, 0]
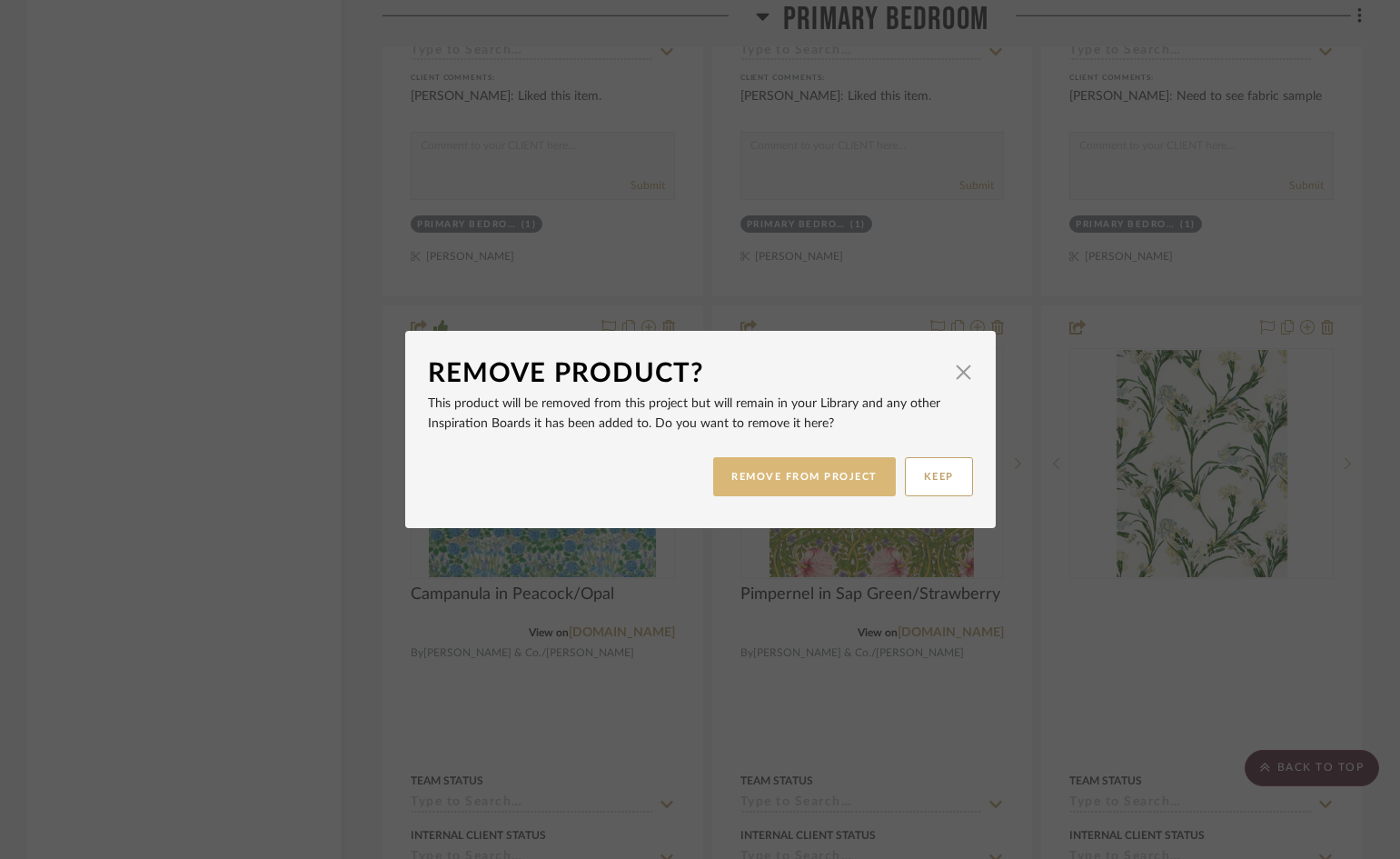
click at [856, 473] on button "REMOVE FROM PROJECT" at bounding box center [804, 476] width 183 height 39
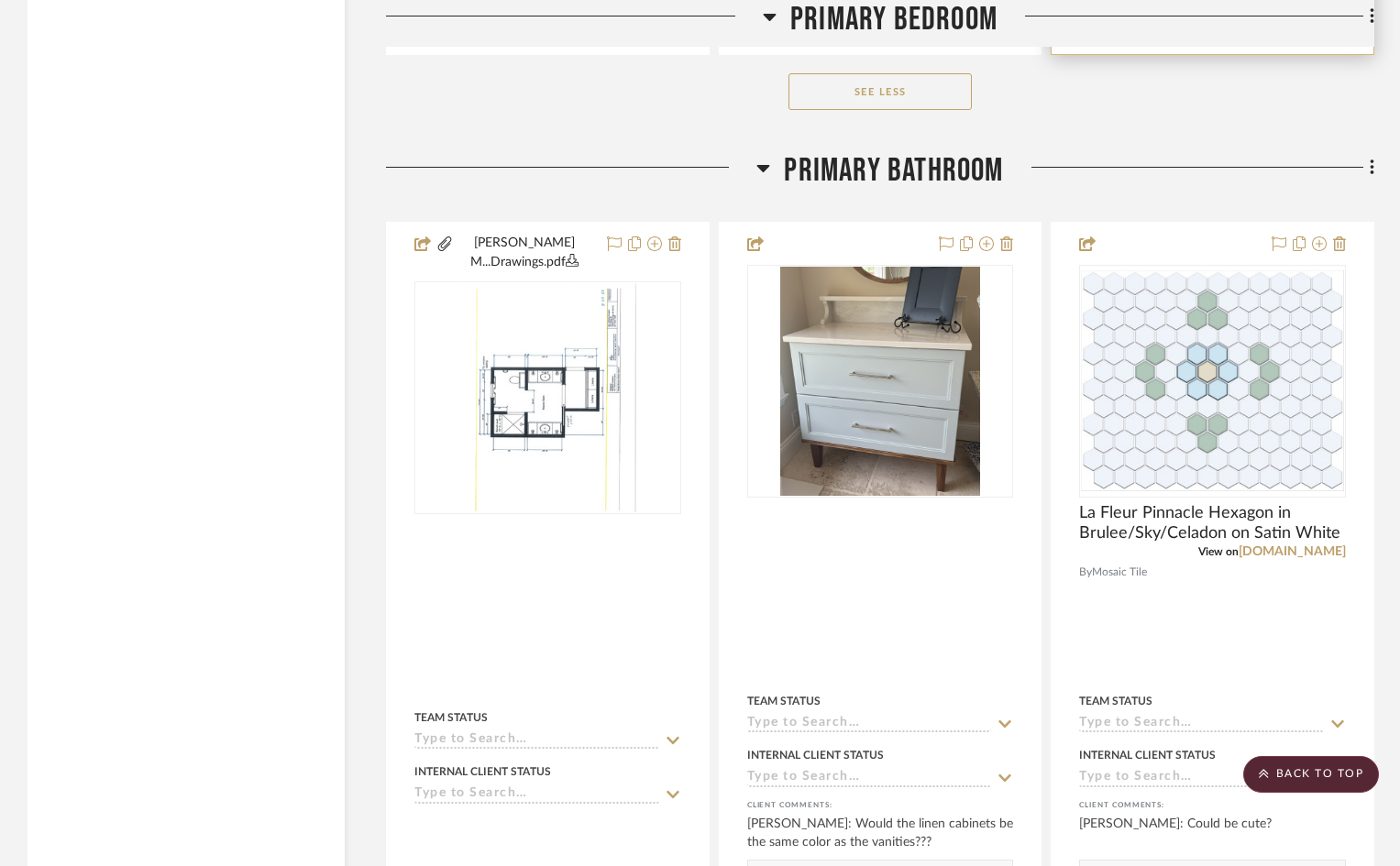
scroll to position [9344, 0]
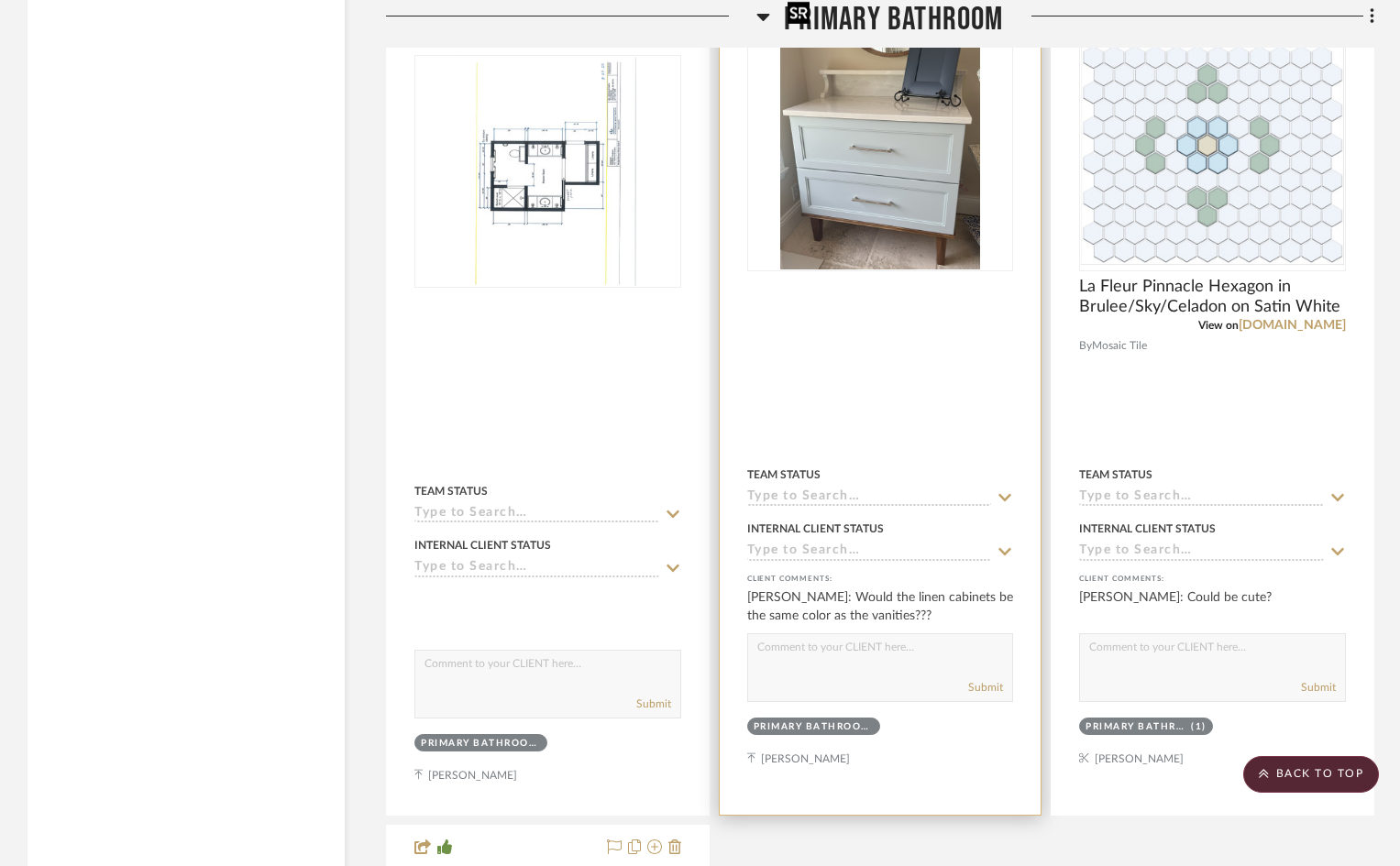
click at [892, 161] on div at bounding box center [880, 154] width 266 height 232
click at [892, 161] on img "0" at bounding box center [879, 154] width 199 height 229
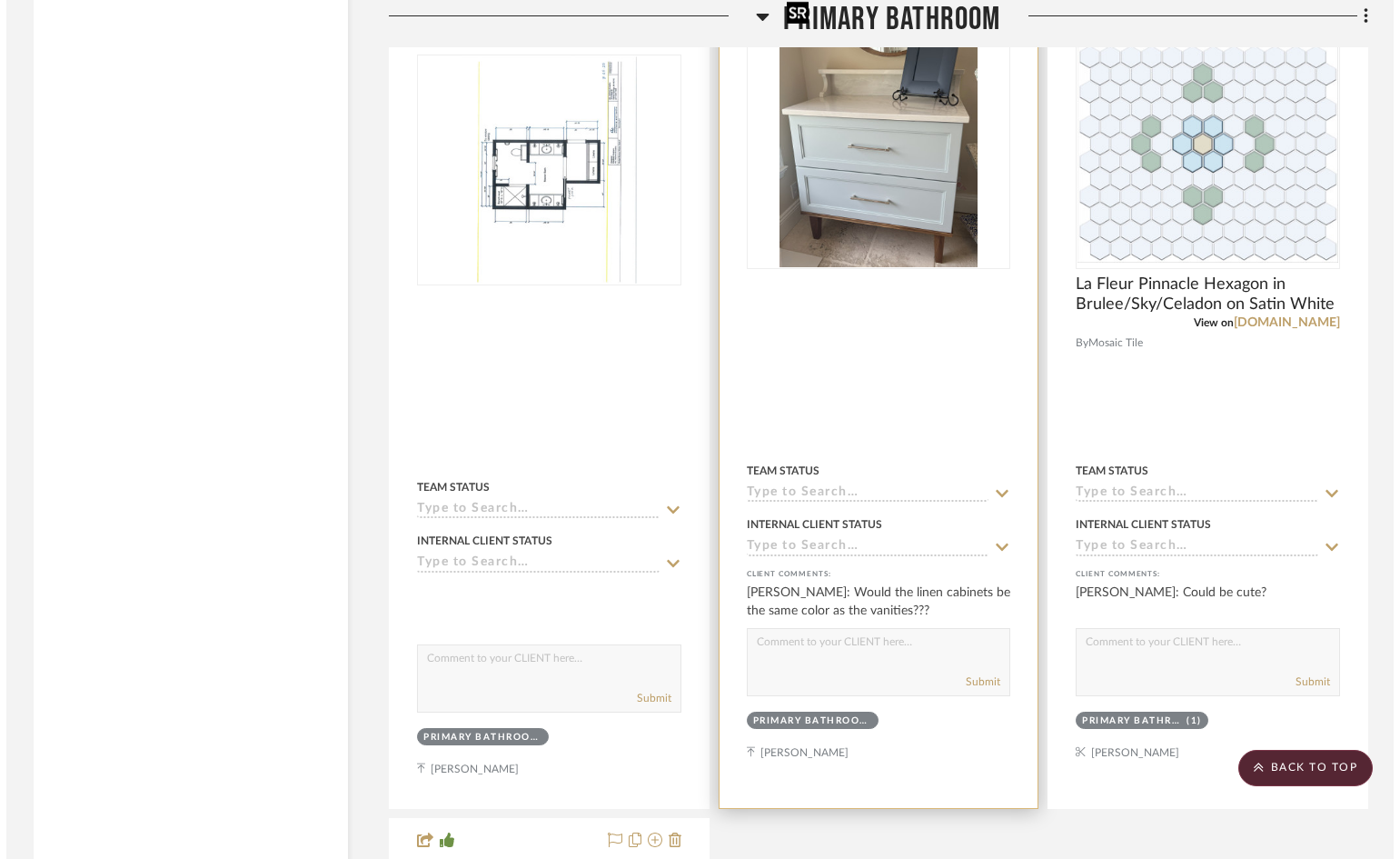
scroll to position [0, 0]
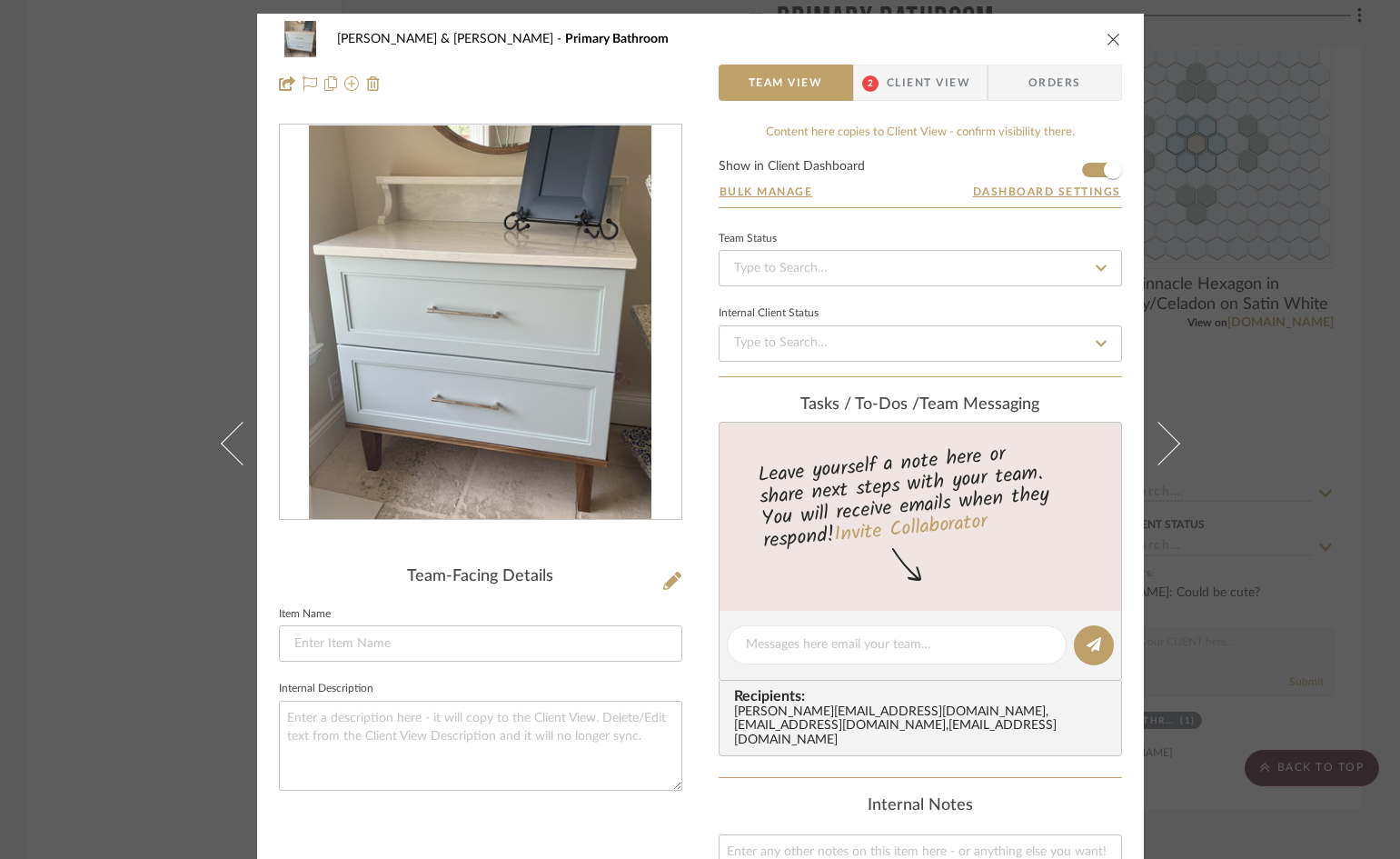
click at [930, 81] on span "Client View" at bounding box center [928, 82] width 83 height 36
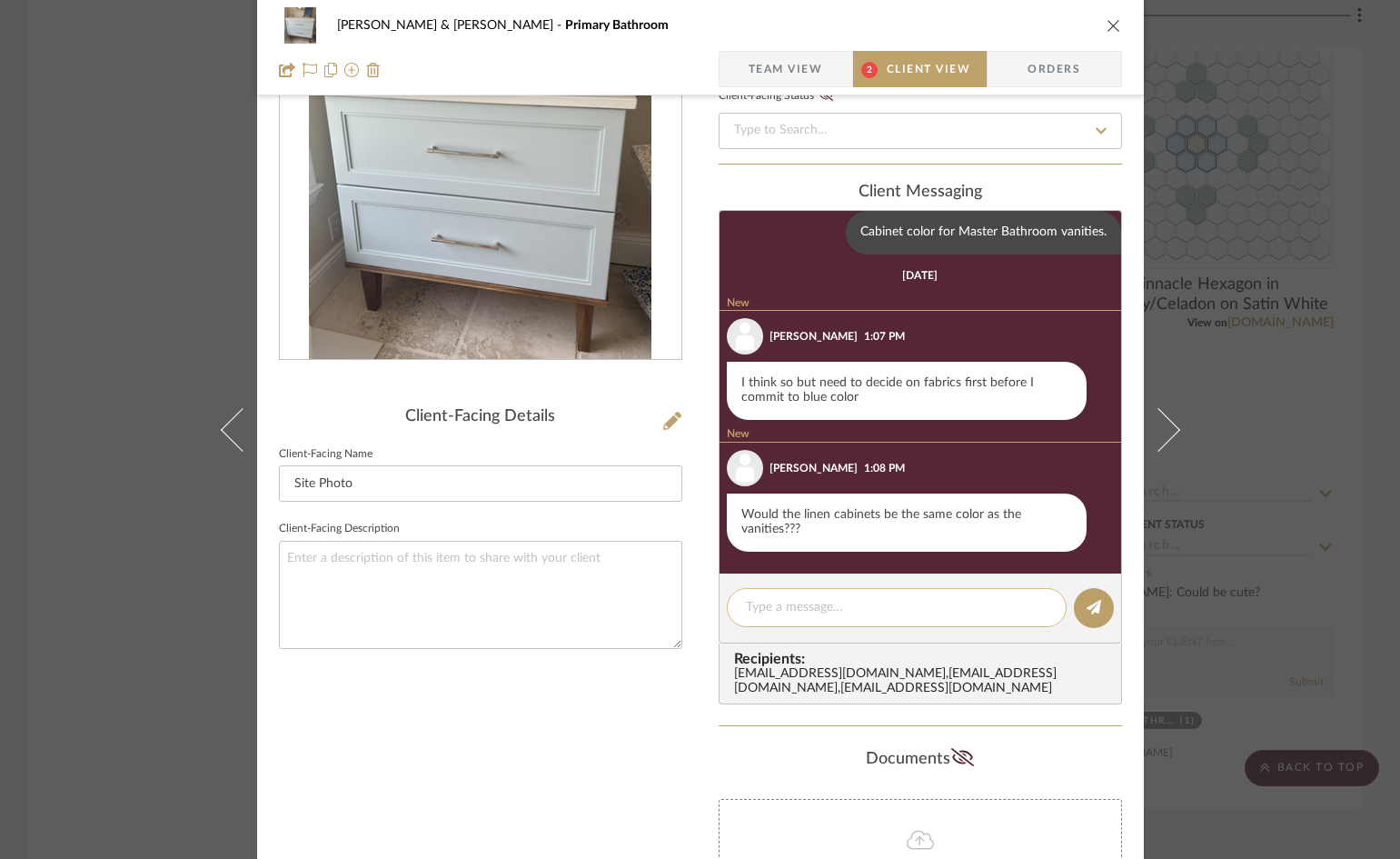
scroll to position [182, 0]
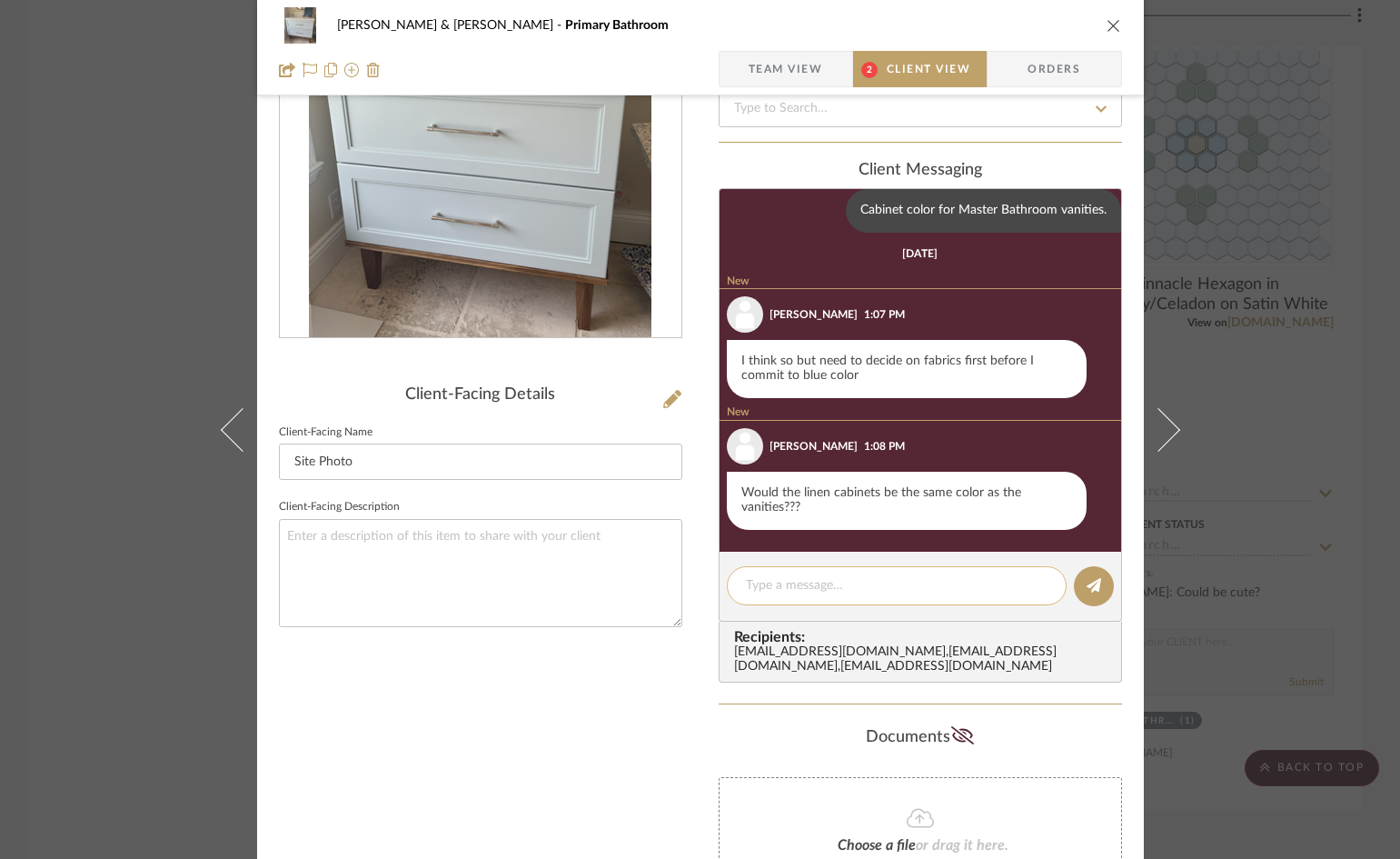
click at [892, 586] on textarea at bounding box center [896, 585] width 301 height 19
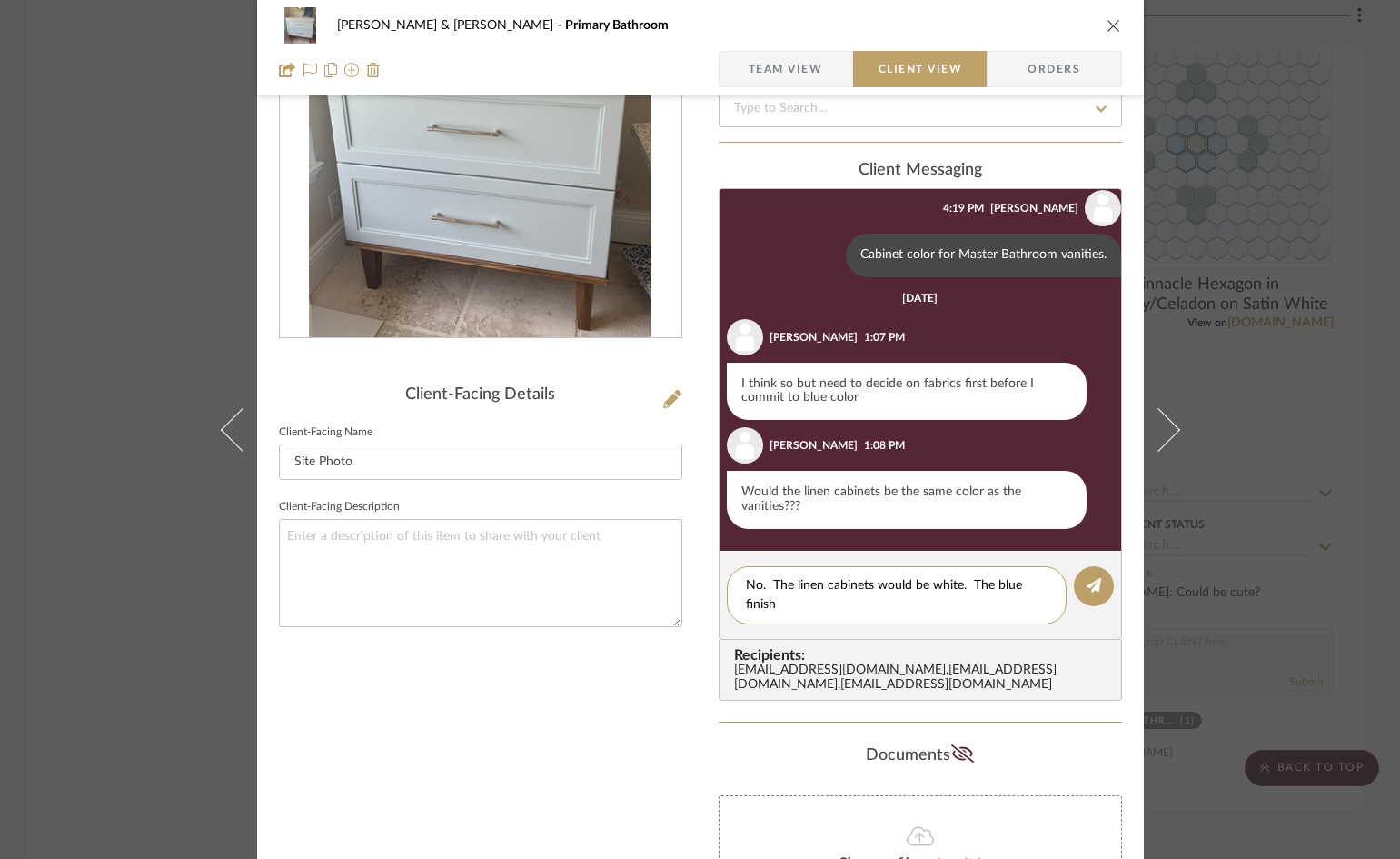
scroll to position [0, 0]
type textarea "No. The linen cabinets would be white. The blue finish would be special to the …"
click at [1089, 589] on icon at bounding box center [1093, 584] width 14 height 14
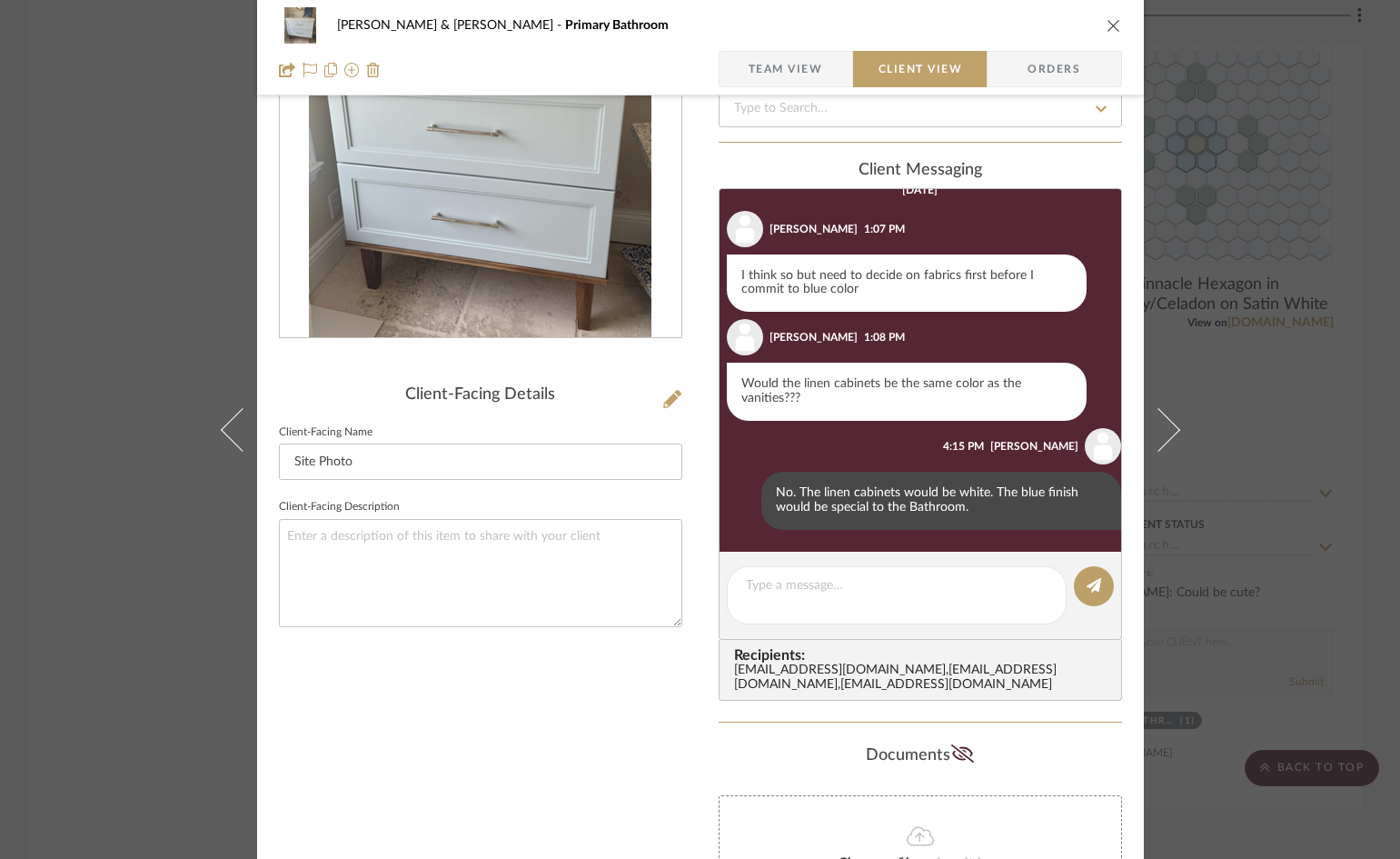
click at [1106, 31] on icon "close" at bounding box center [1113, 25] width 14 height 14
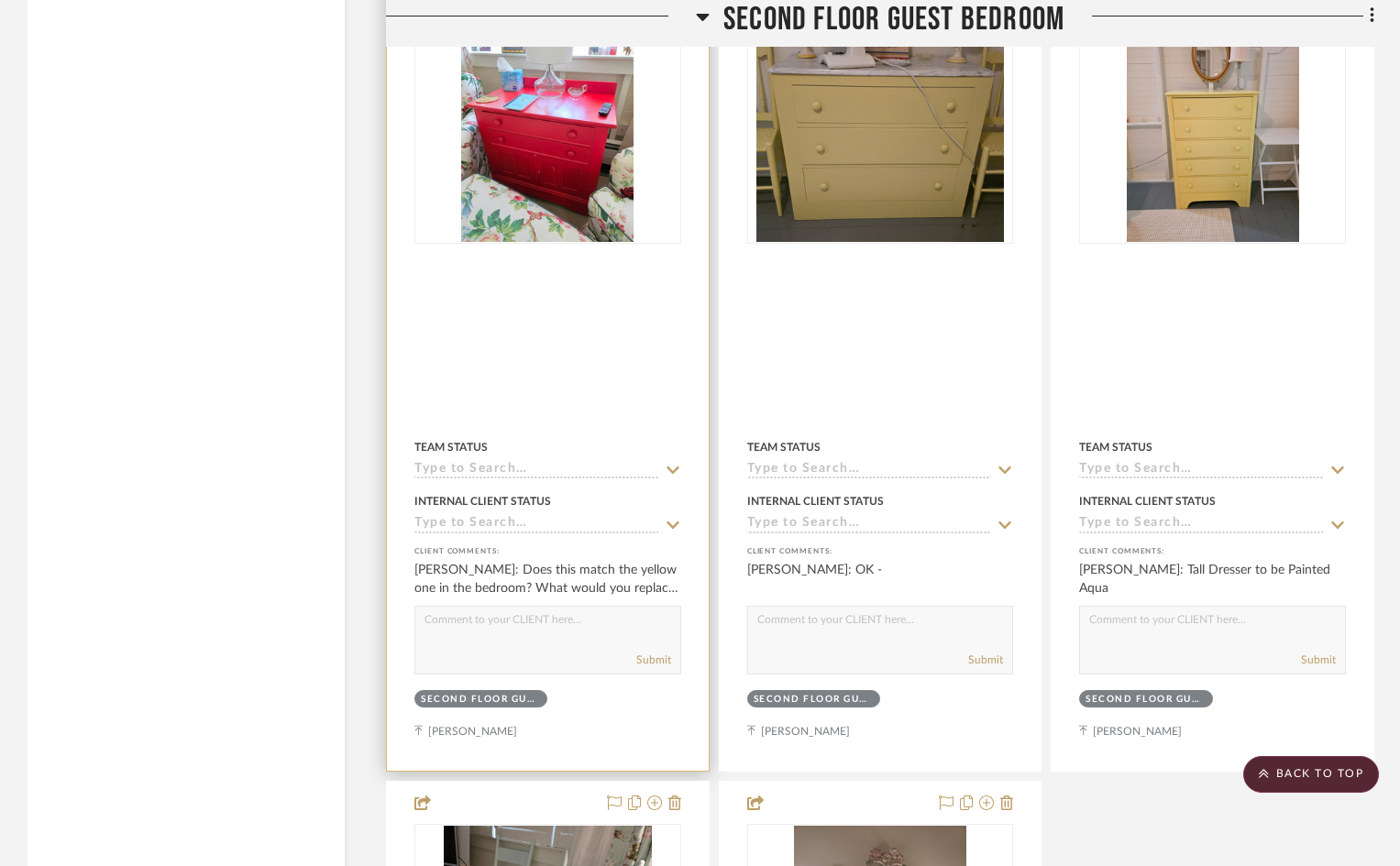
scroll to position [11817, 0]
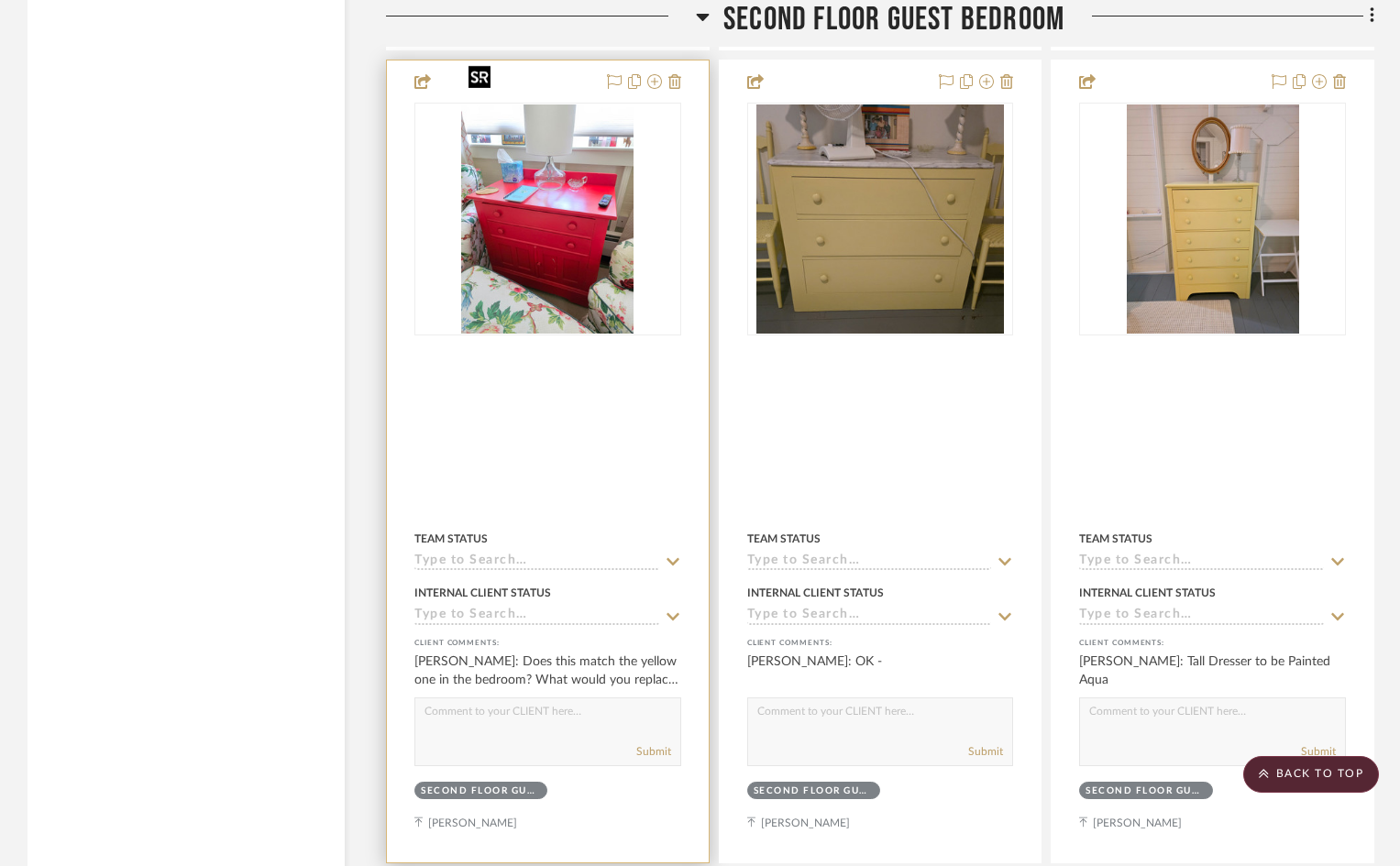
click at [0, 0] on img at bounding box center [0, 0] width 0 height 0
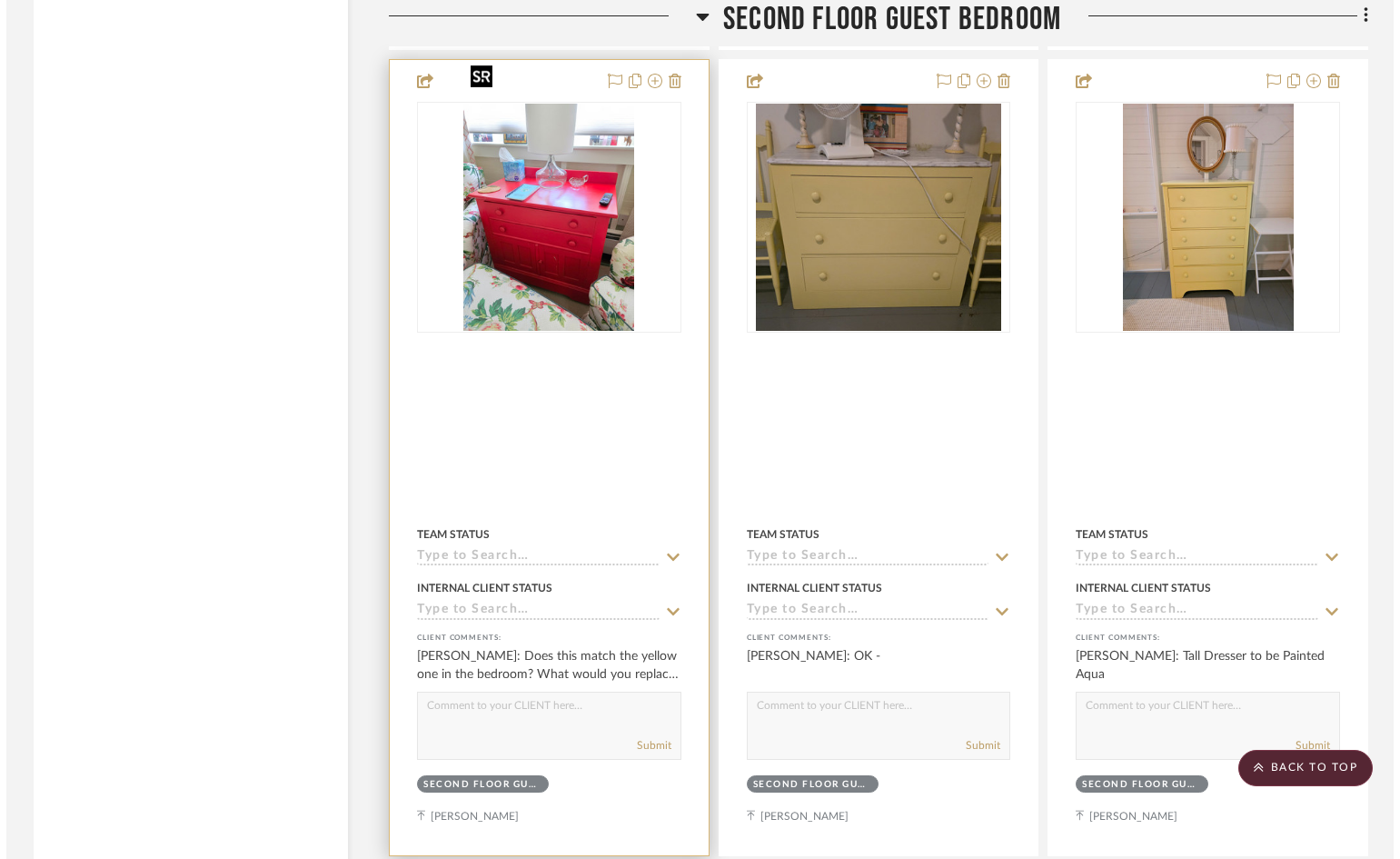
scroll to position [0, 0]
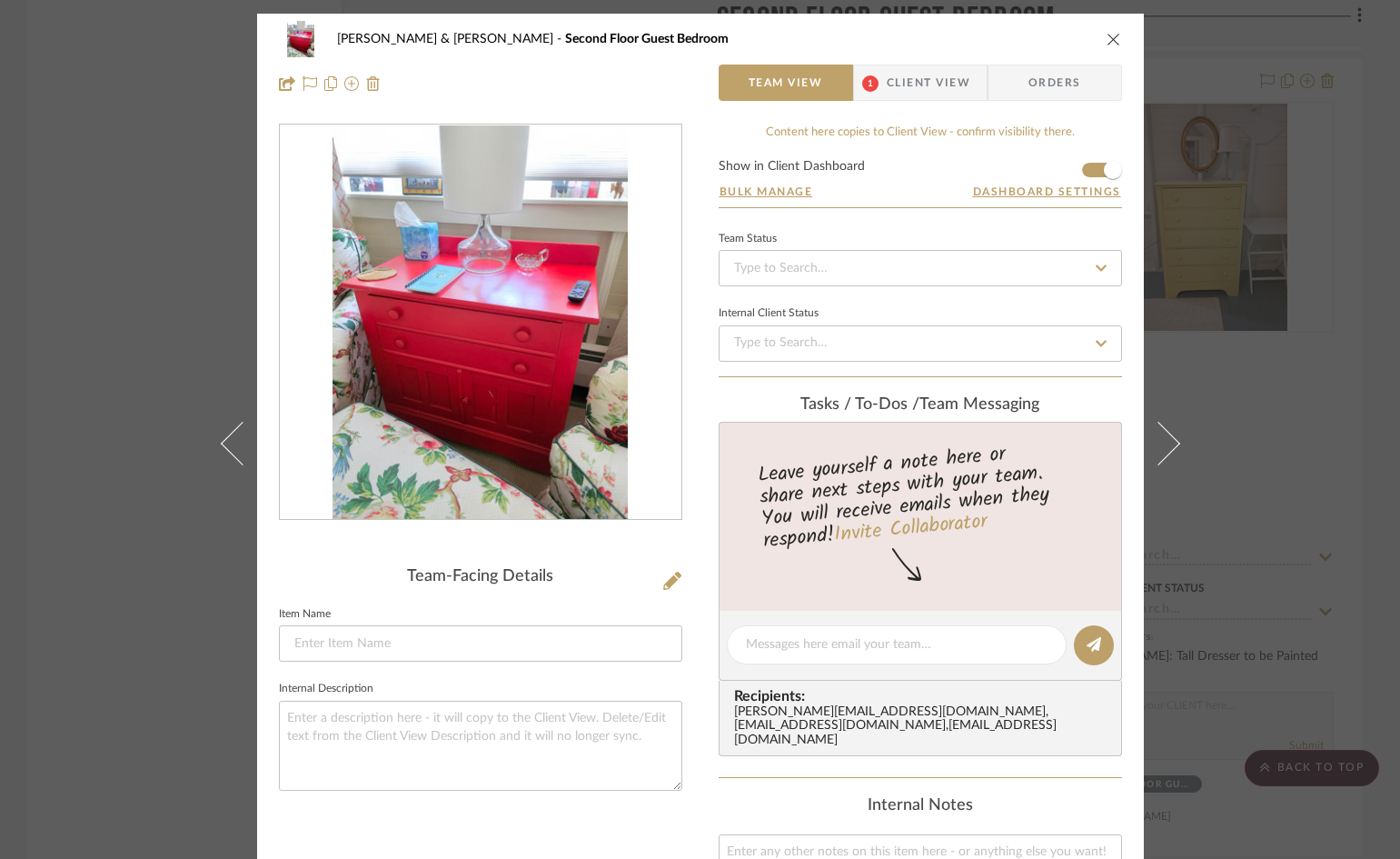
click at [905, 79] on span "Client View" at bounding box center [928, 82] width 83 height 36
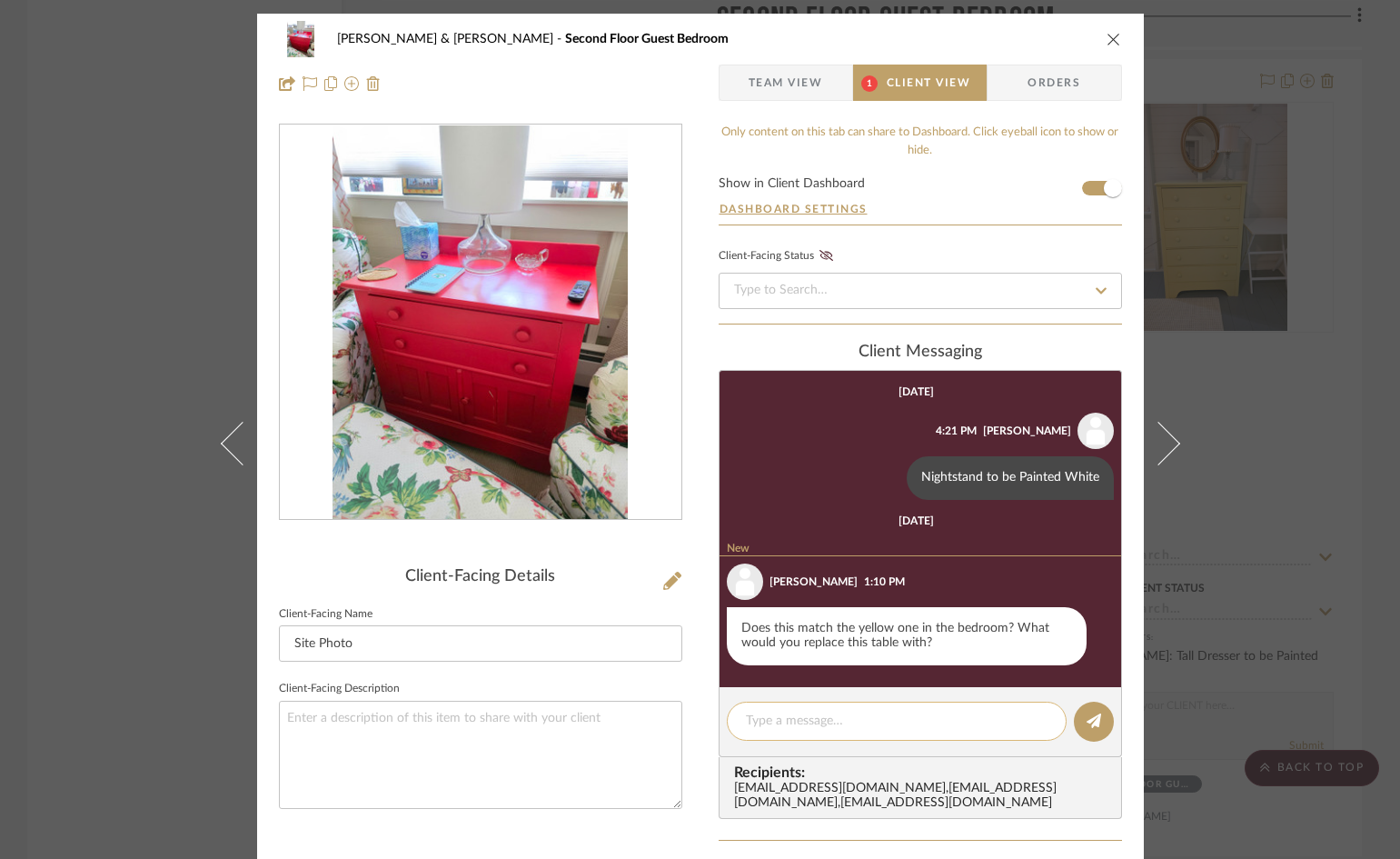
click at [886, 730] on textarea at bounding box center [896, 721] width 301 height 19
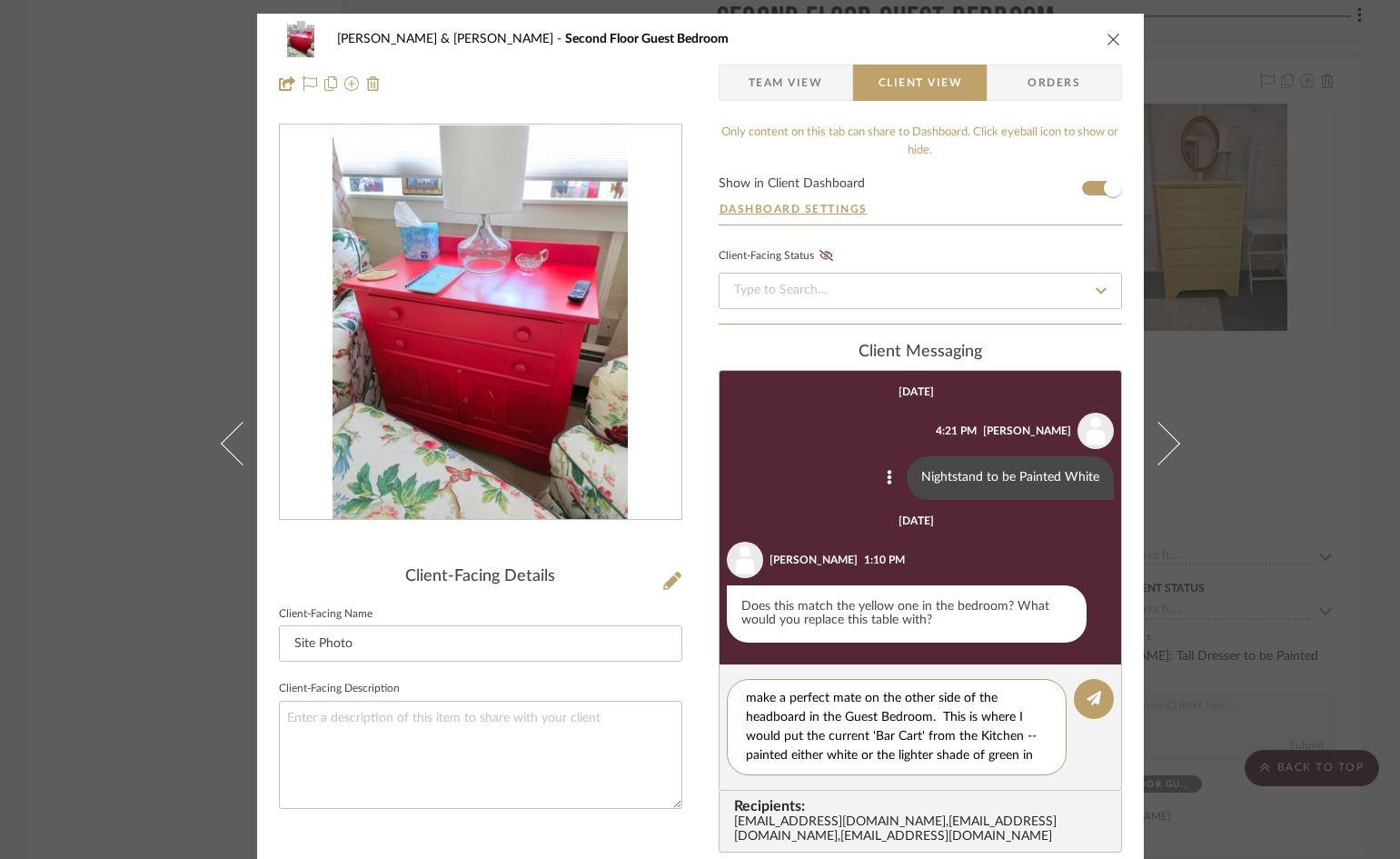
scroll to position [35, 0]
type textarea "It does happen to match the yellow one and would make a perfect mate on the oth…"
drag, startPoint x: 1083, startPoint y: 703, endPoint x: 1062, endPoint y: 598, distance: 107.1
click at [1086, 695] on icon at bounding box center [1093, 697] width 14 height 14
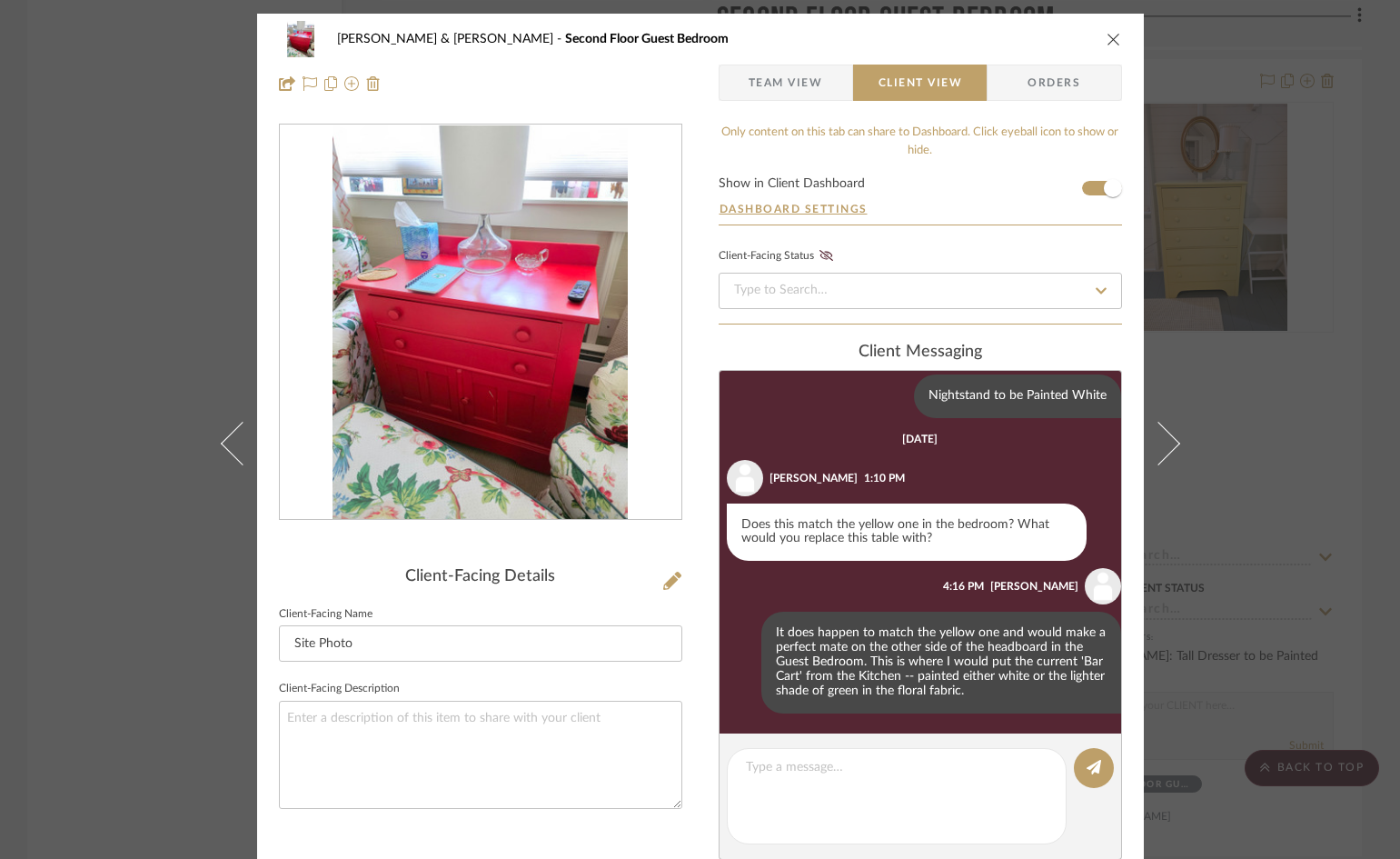
scroll to position [83, 0]
click at [1113, 41] on icon "close" at bounding box center [1113, 38] width 14 height 14
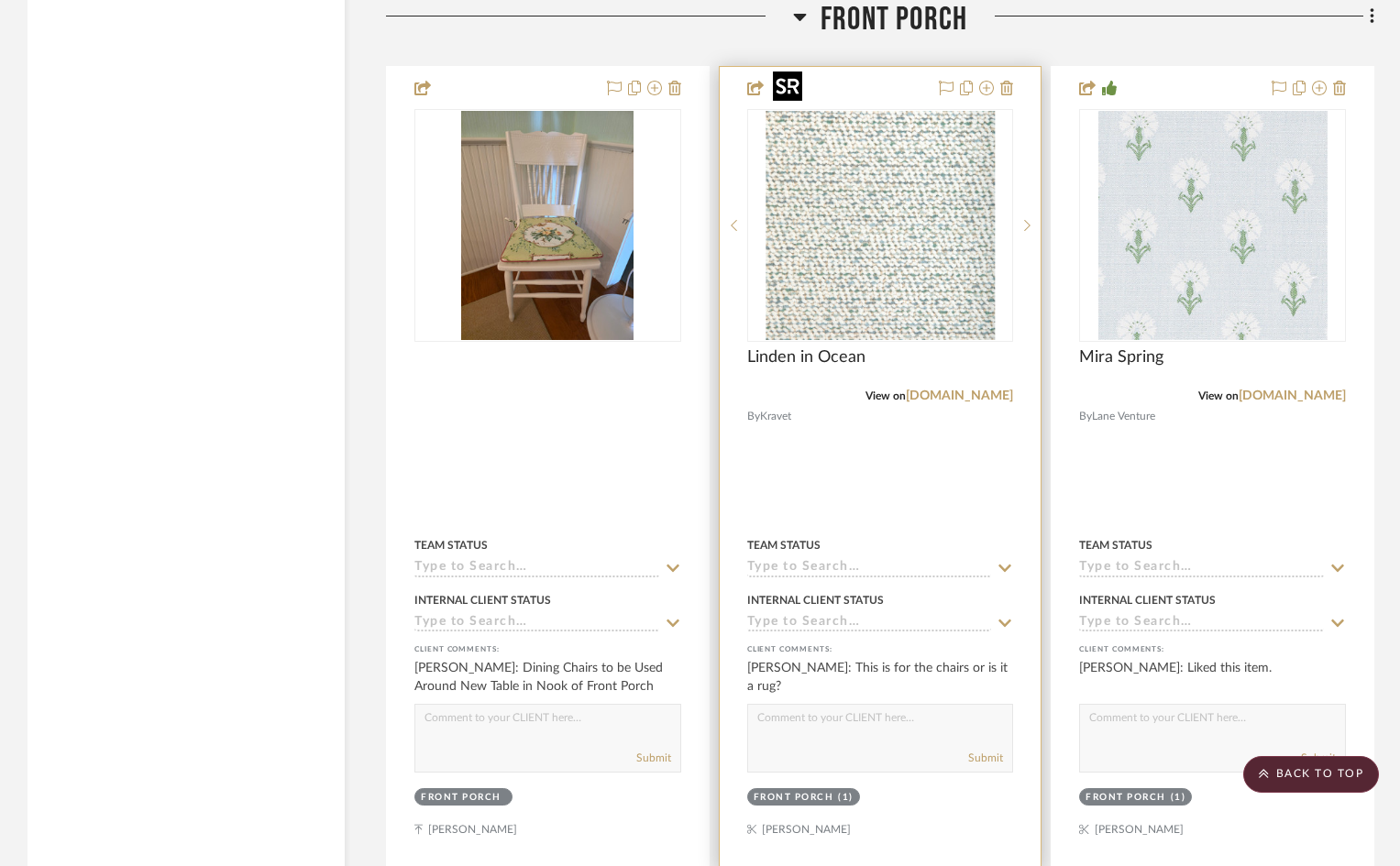
scroll to position [13558, 0]
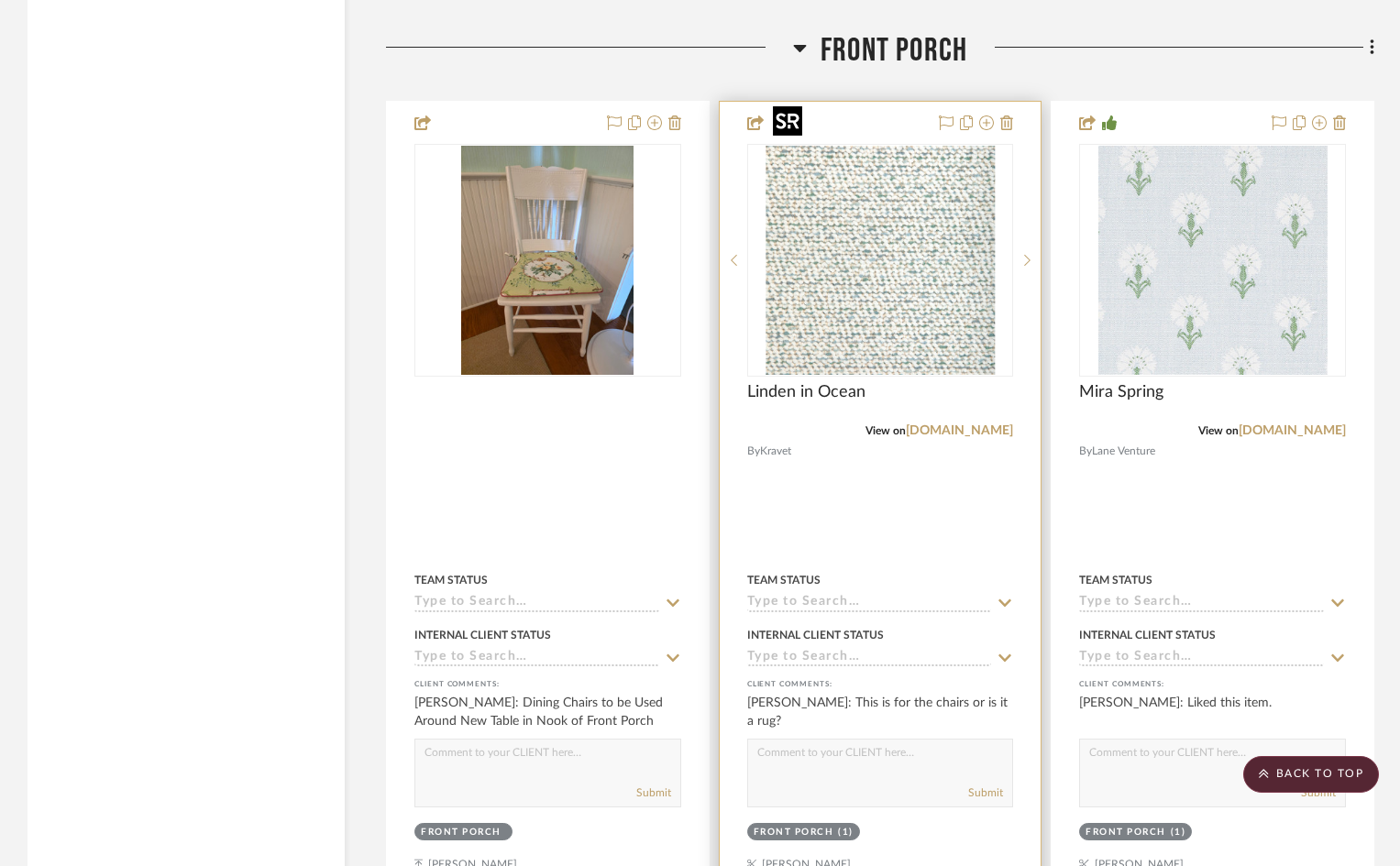
click at [894, 178] on img "0" at bounding box center [879, 259] width 229 height 229
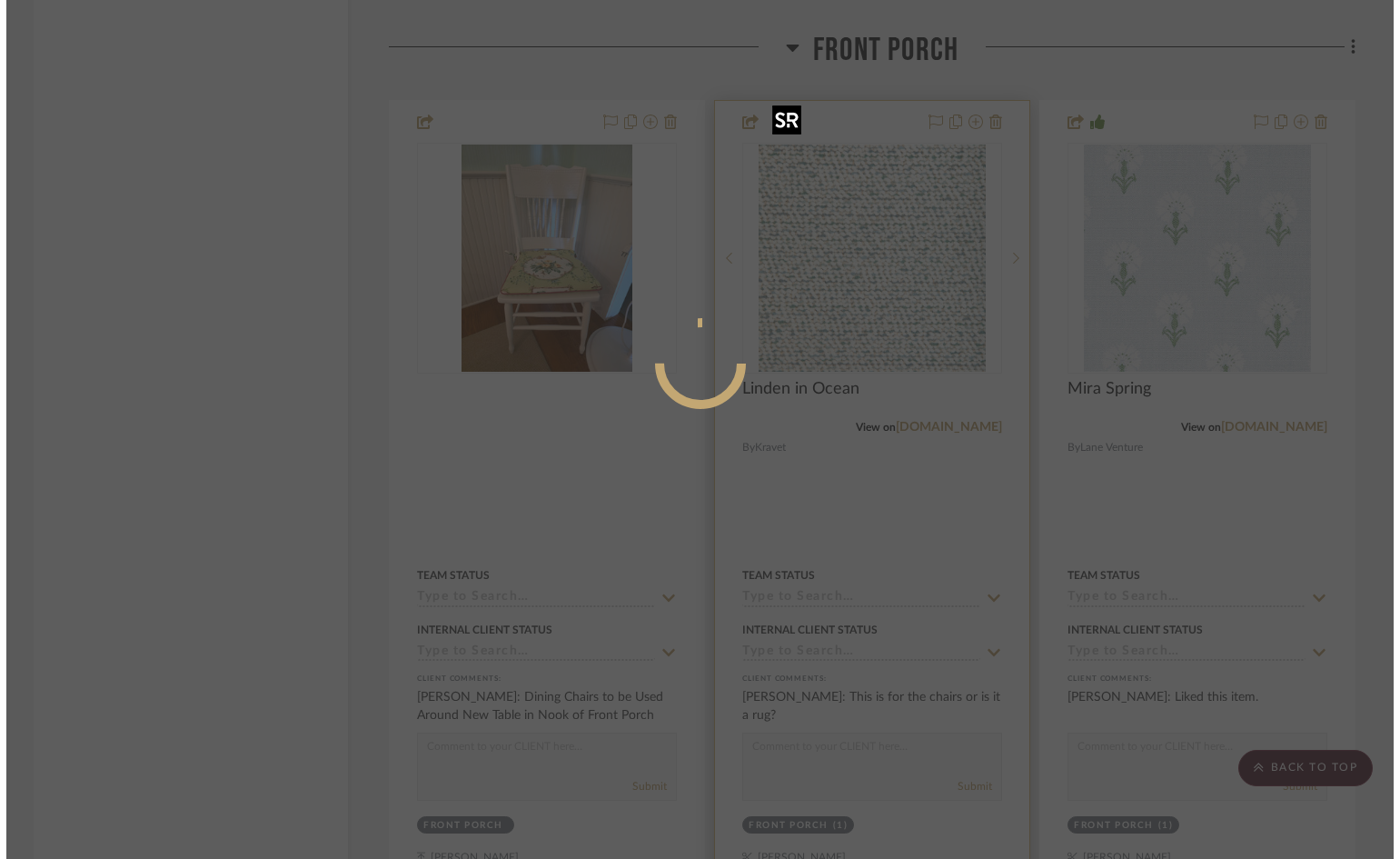
scroll to position [0, 0]
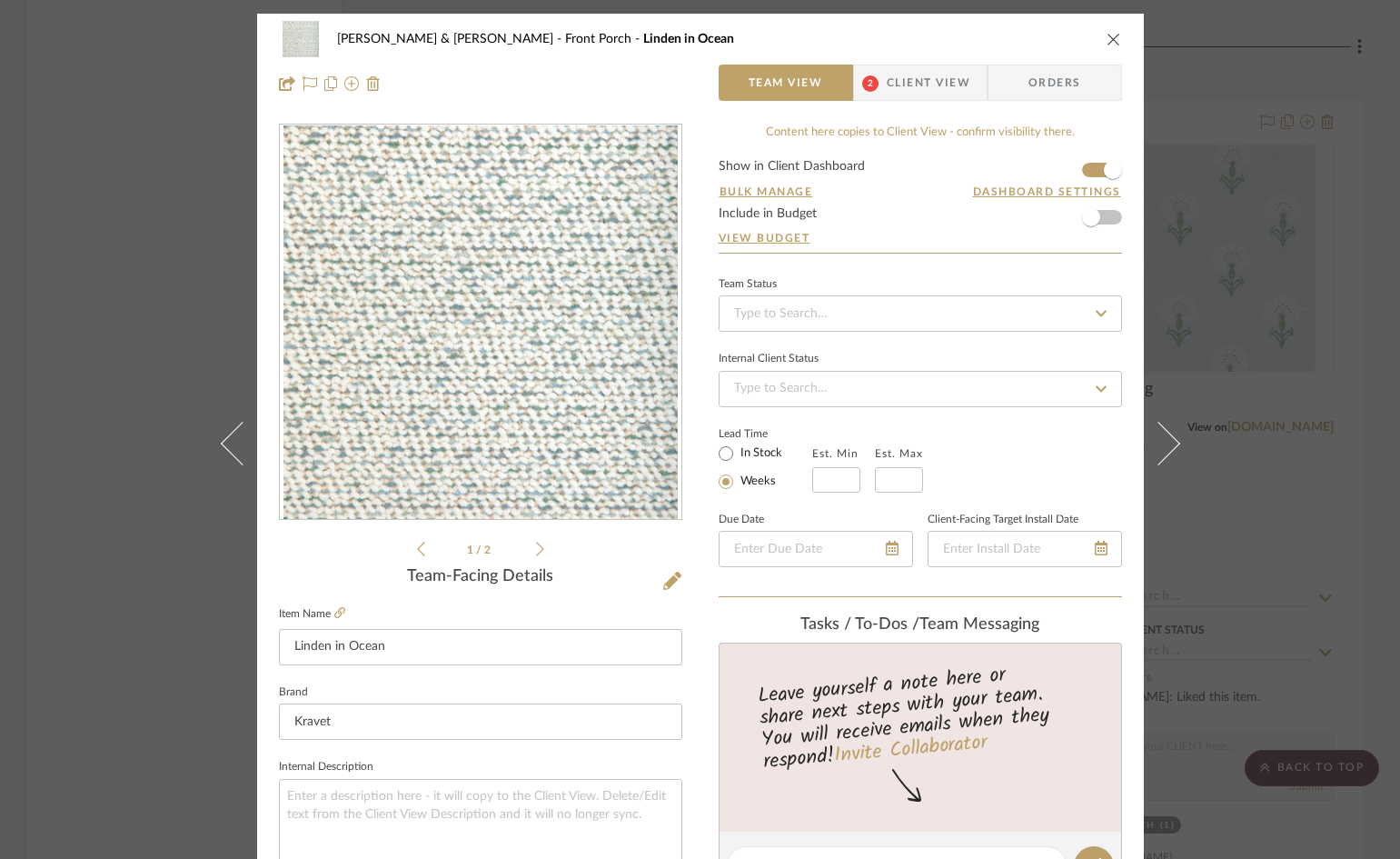
click at [916, 78] on span "Client View" at bounding box center [928, 82] width 83 height 36
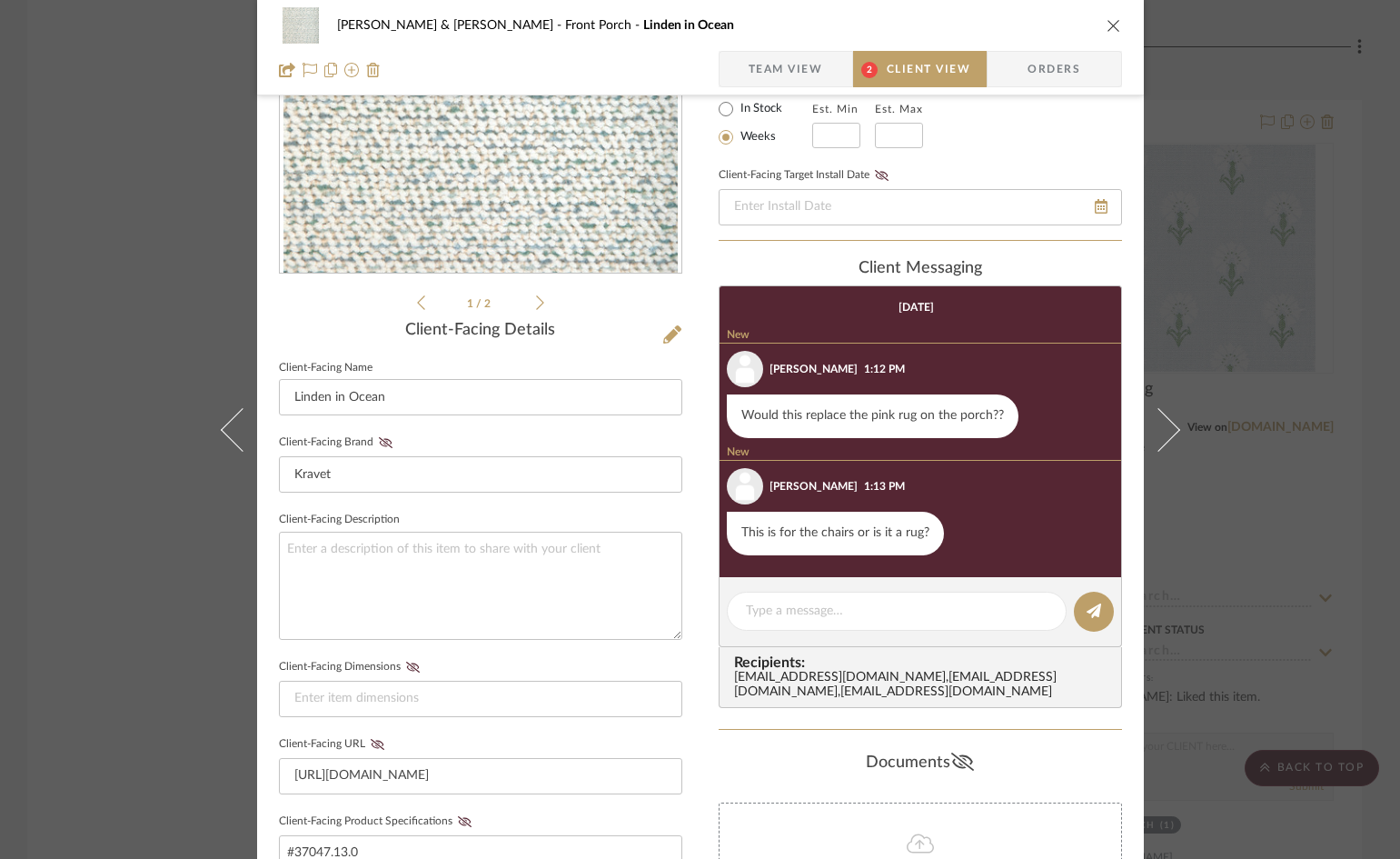
scroll to position [273, 0]
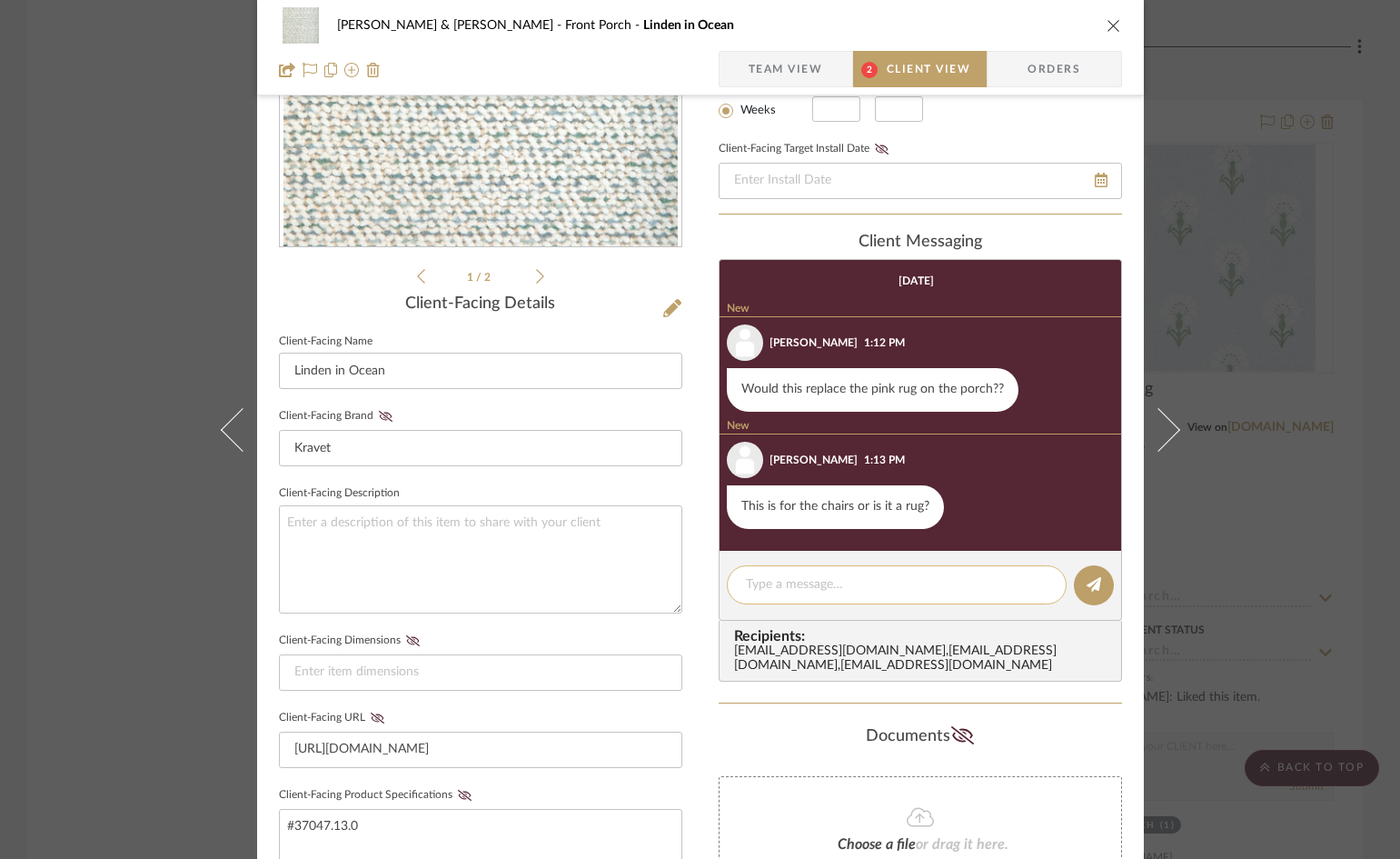
click at [840, 590] on textarea at bounding box center [896, 584] width 301 height 19
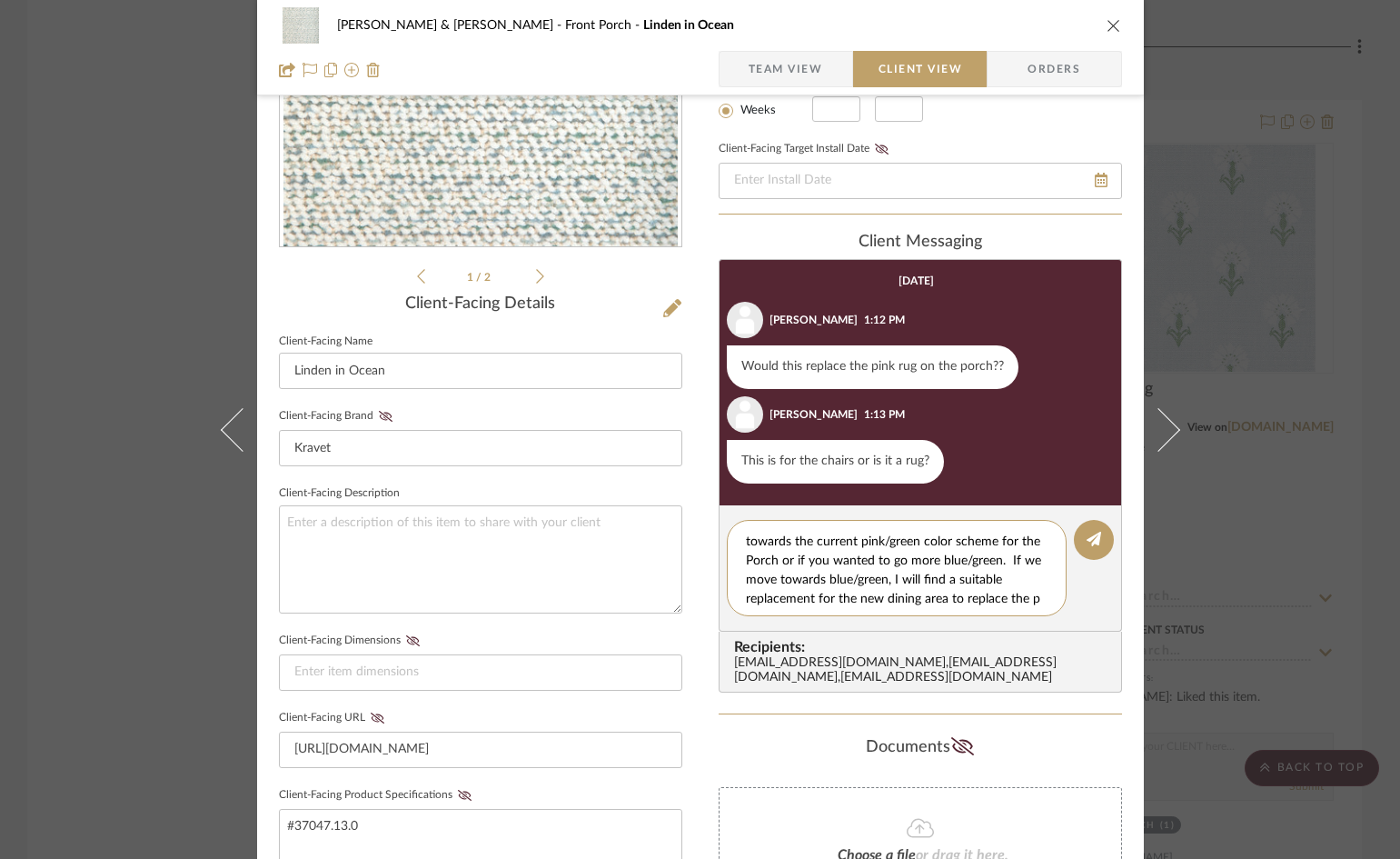
scroll to position [74, 0]
type textarea "This would be FABULOUS as an area rug, however, it is a fabric. An indoor/outdo…"
drag, startPoint x: 1088, startPoint y: 550, endPoint x: 1083, endPoint y: 411, distance: 139.1
click at [1088, 548] on button at bounding box center [1094, 540] width 40 height 40
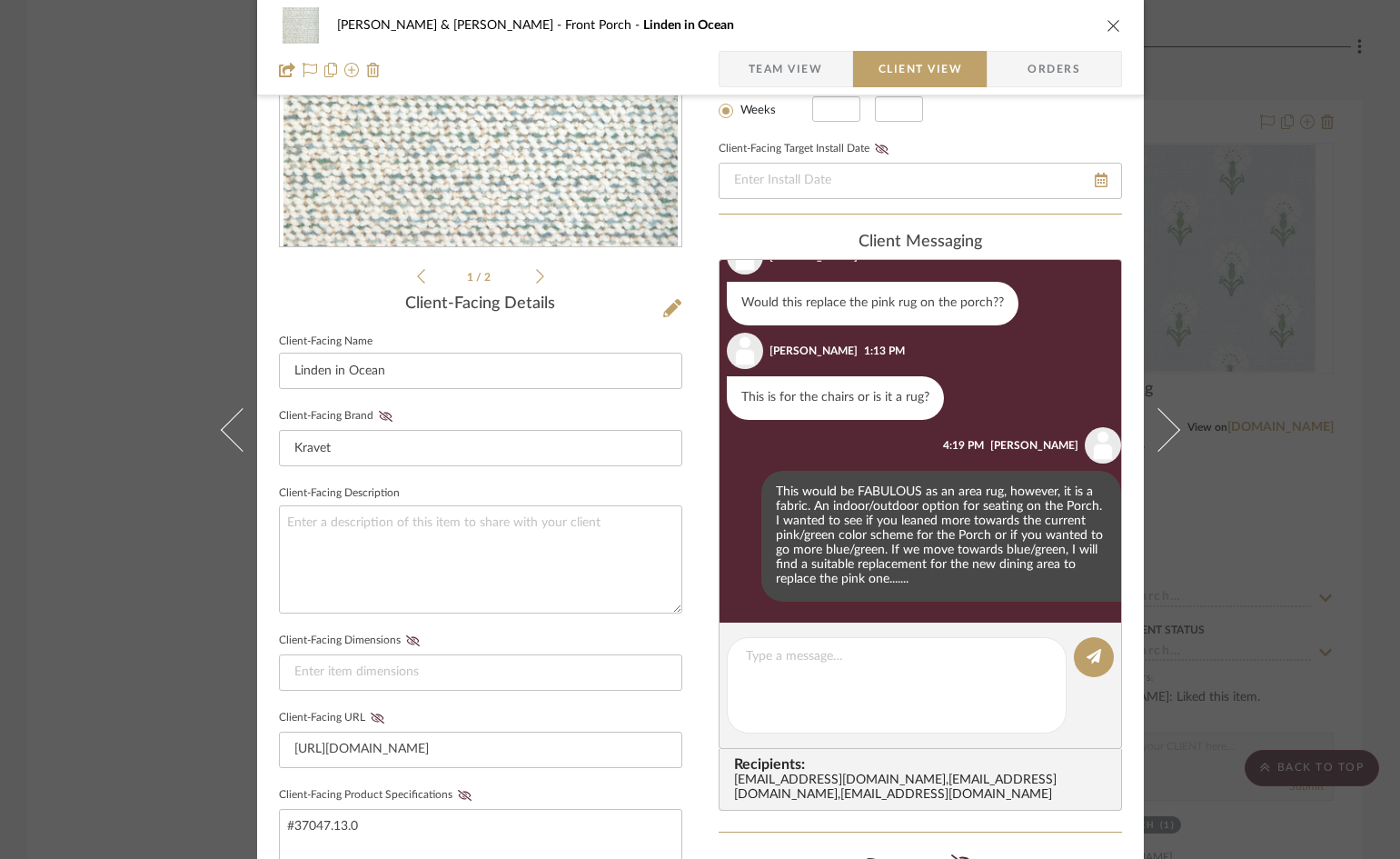
scroll to position [64, 0]
click at [1106, 26] on icon "close" at bounding box center [1113, 25] width 14 height 14
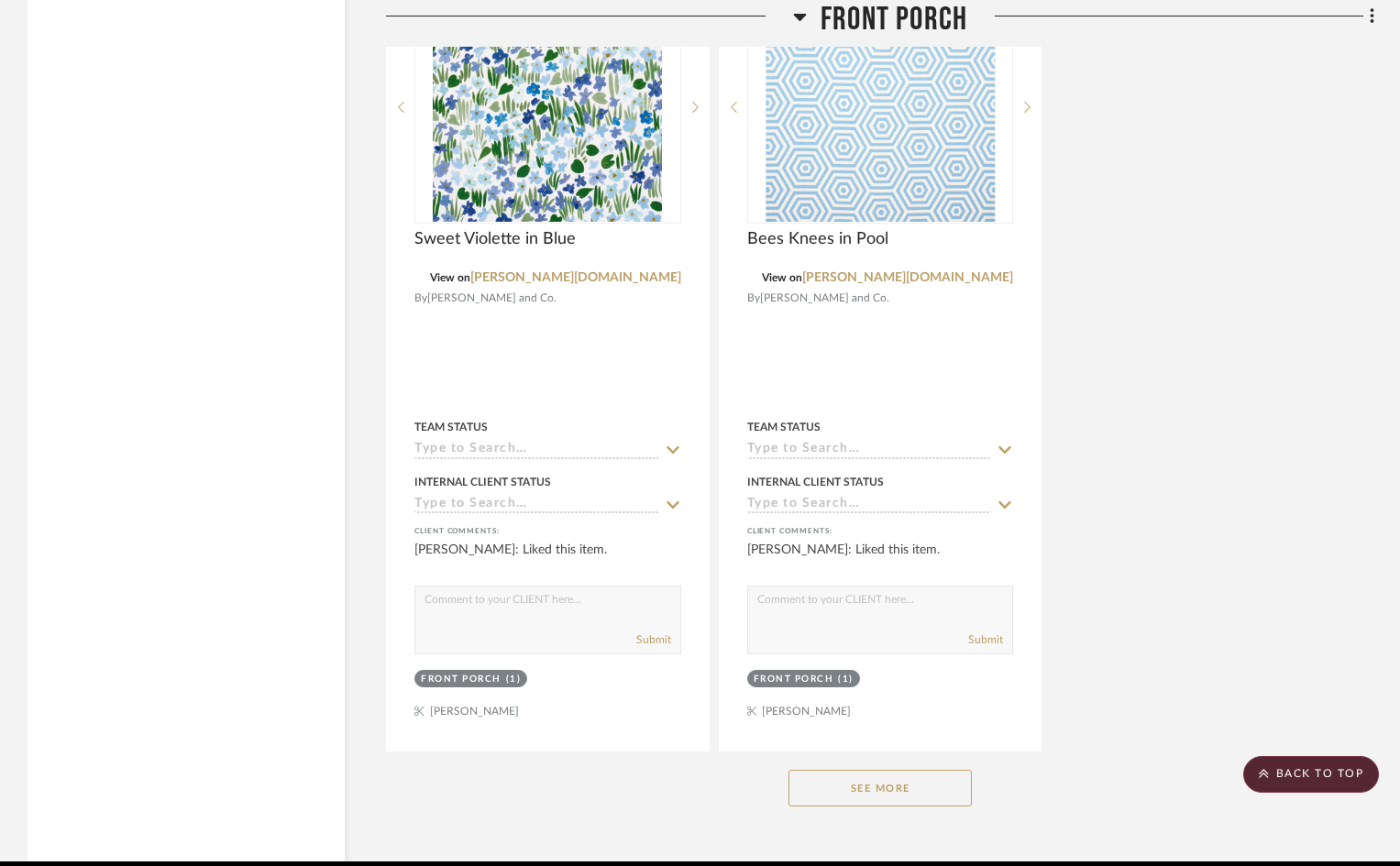
scroll to position [15369, 0]
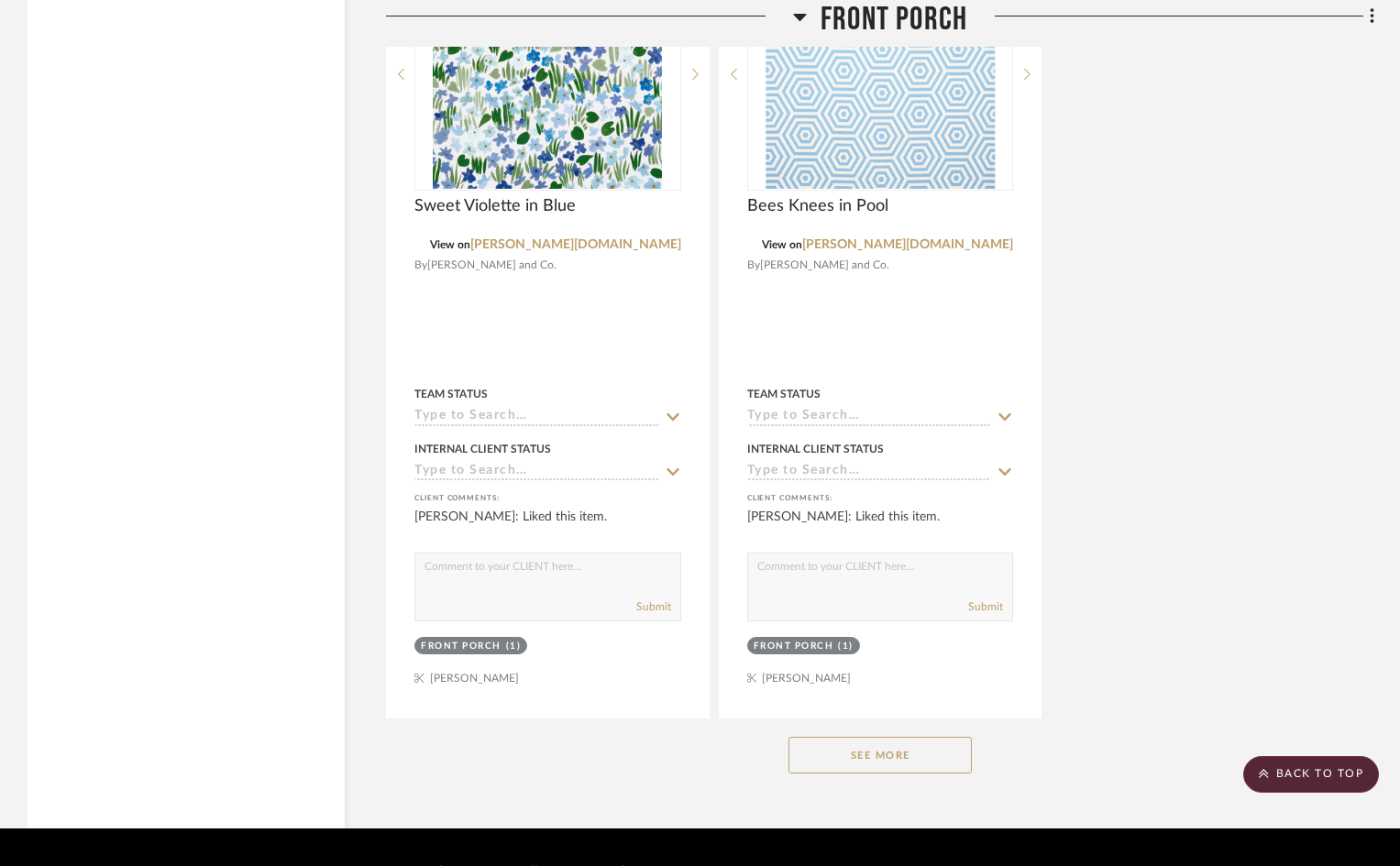
click at [886, 737] on button "See More" at bounding box center [880, 755] width 183 height 37
click at [1324, 775] on scroll-to-top-button "BACK TO TOP" at bounding box center [1310, 774] width 136 height 37
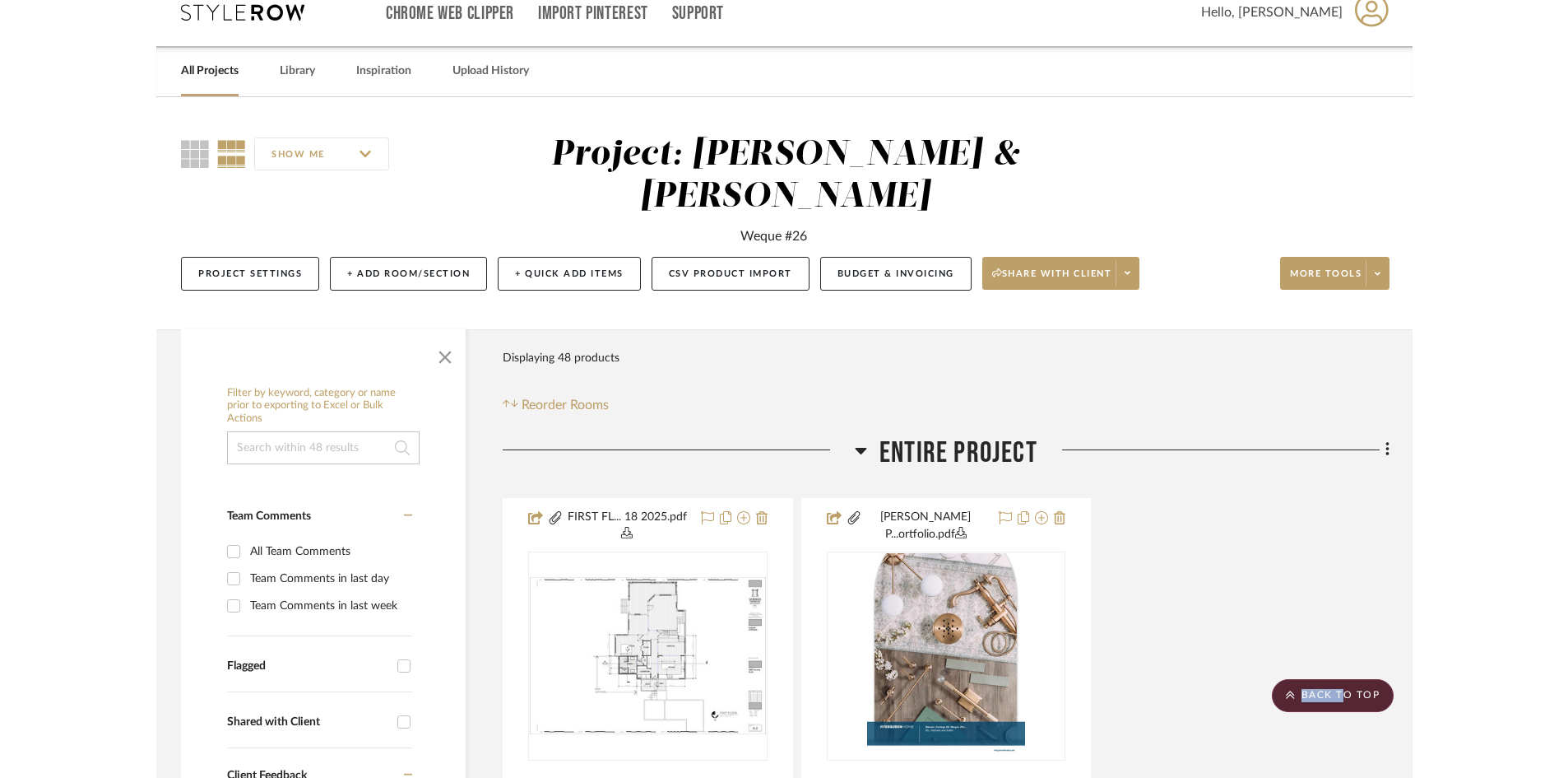
scroll to position [0, 0]
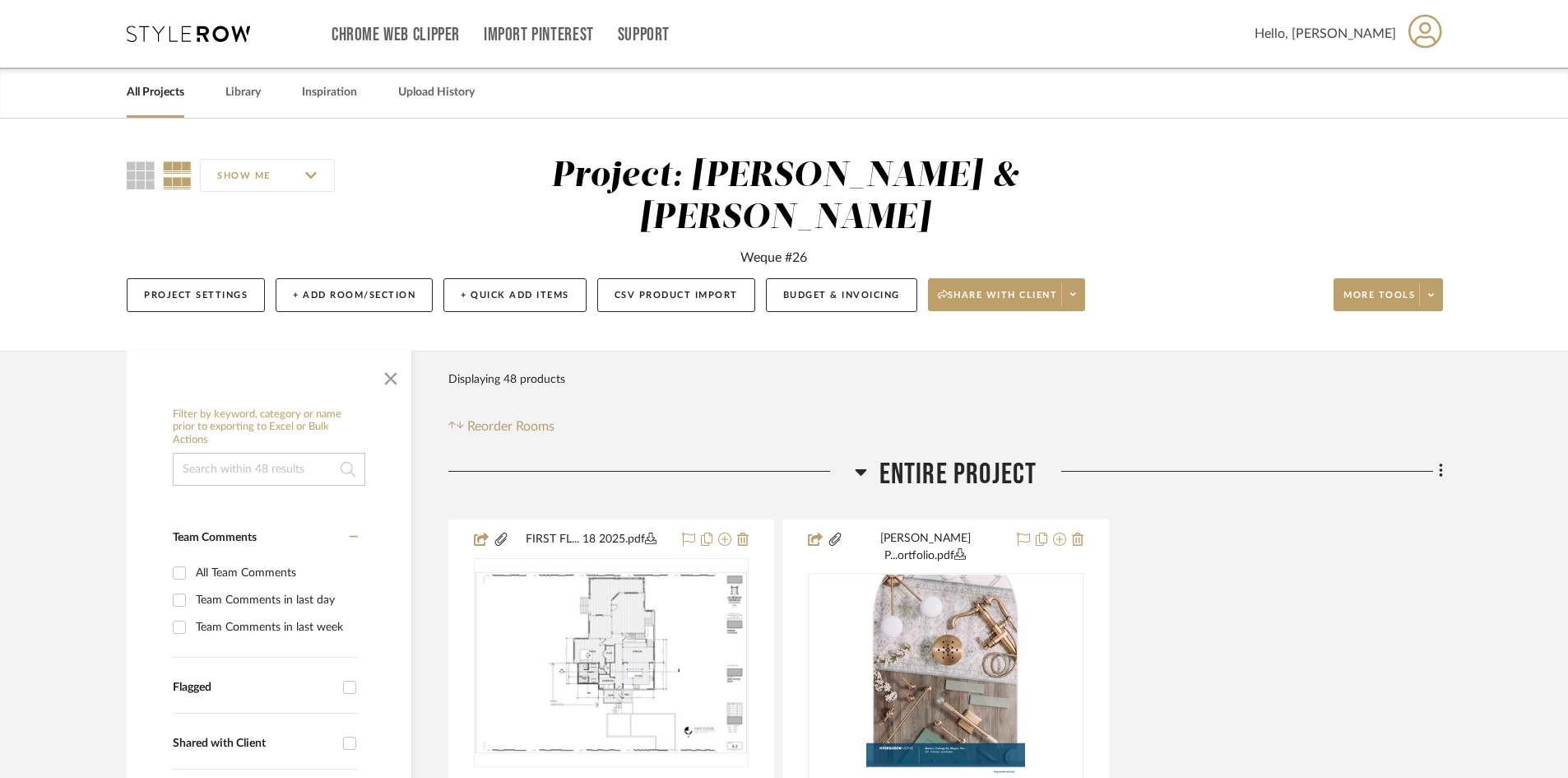
click at [1267, 30] on icon at bounding box center [1424, 31] width 34 height 35
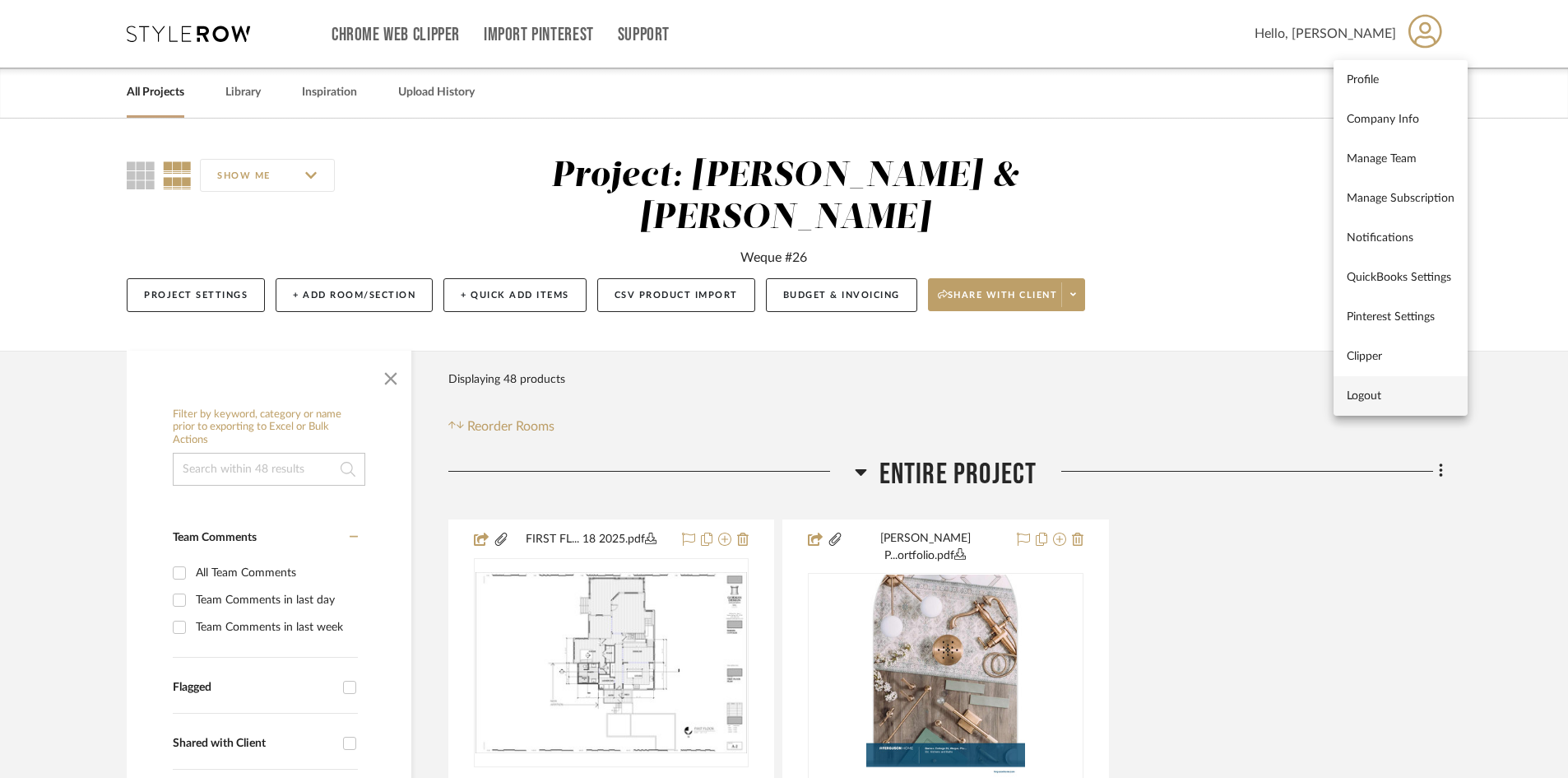
drag, startPoint x: 1358, startPoint y: 400, endPoint x: 1347, endPoint y: 399, distance: 11.0
click at [1267, 400] on span "Logout" at bounding box center [1400, 395] width 107 height 14
